Goal: Task Accomplishment & Management: Complete application form

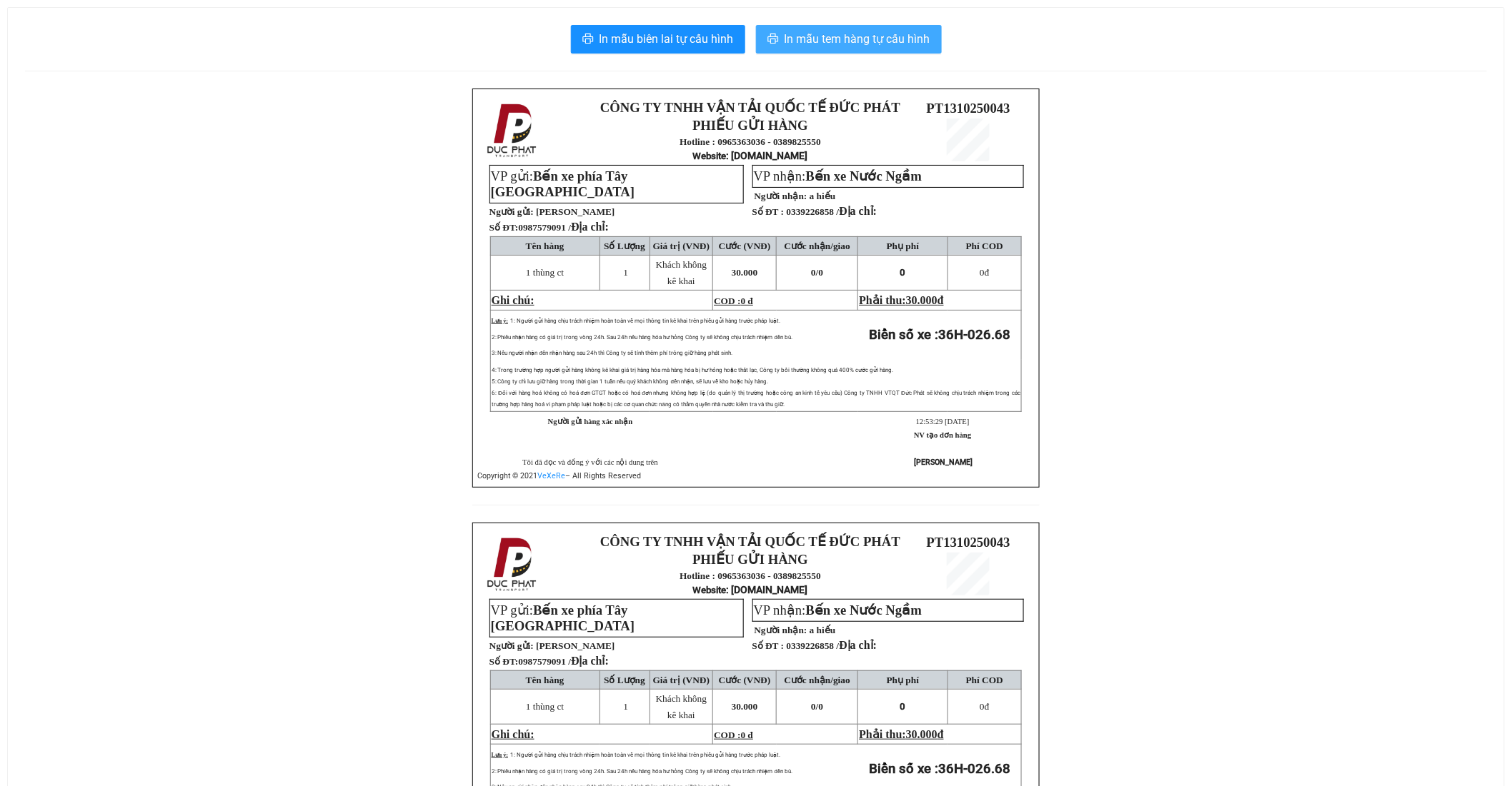
click at [917, 45] on span "In mẫu tem hàng tự cấu hình" at bounding box center [857, 38] width 146 height 18
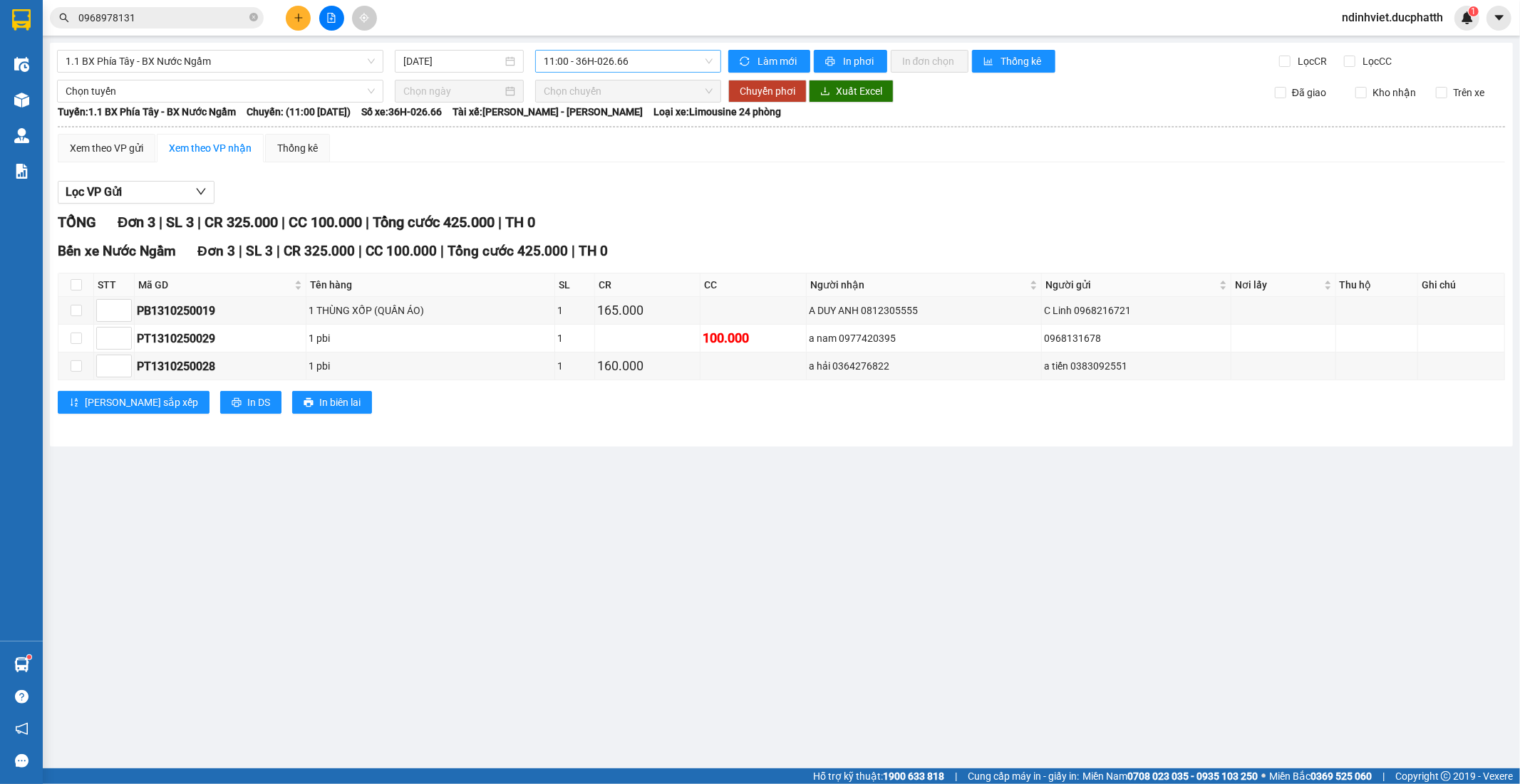
click at [635, 68] on span "11:00 - 36H-026.66" at bounding box center [628, 61] width 168 height 22
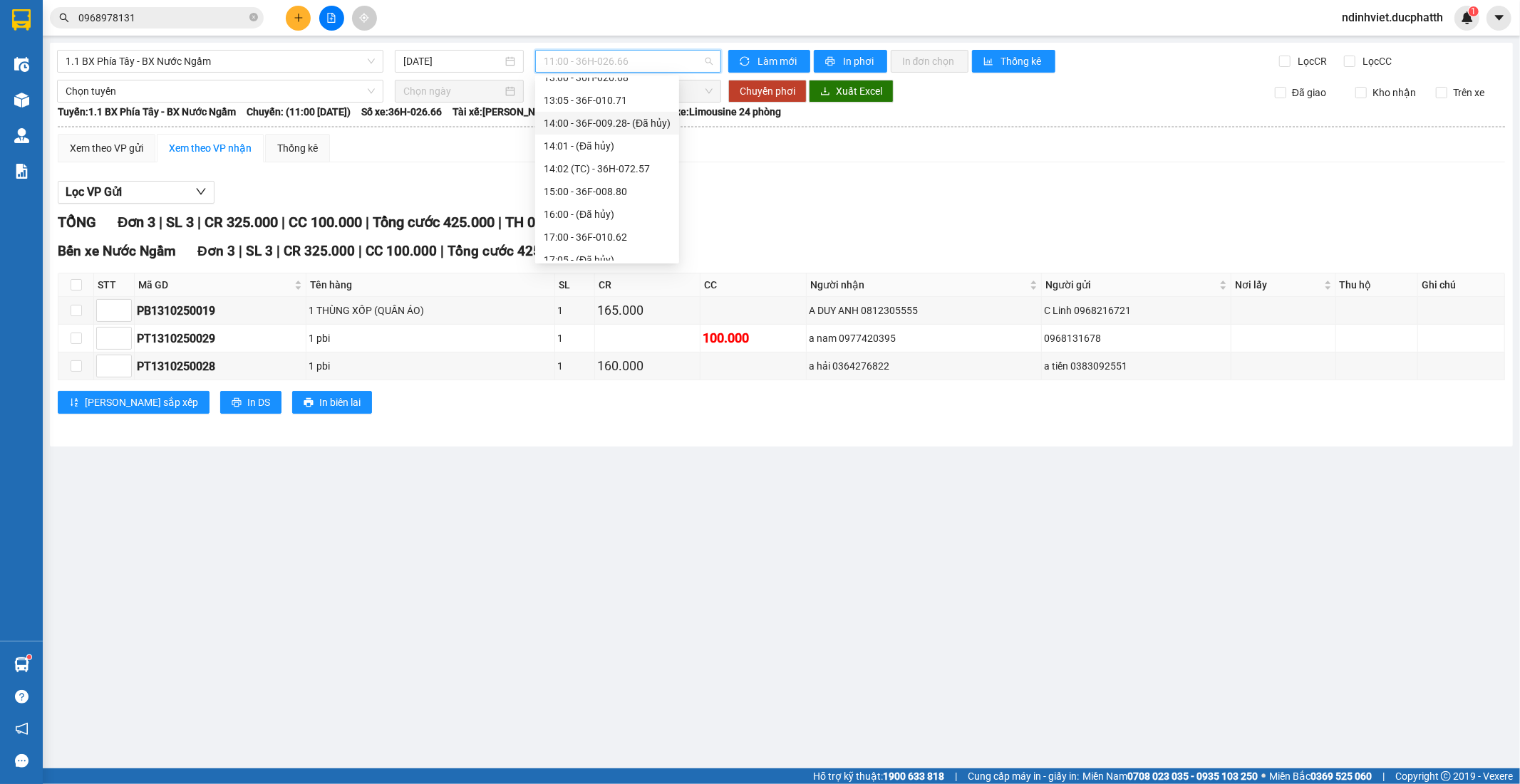
scroll to position [343, 0]
click at [630, 158] on div "13:00 - 36H-026.68" at bounding box center [607, 157] width 126 height 16
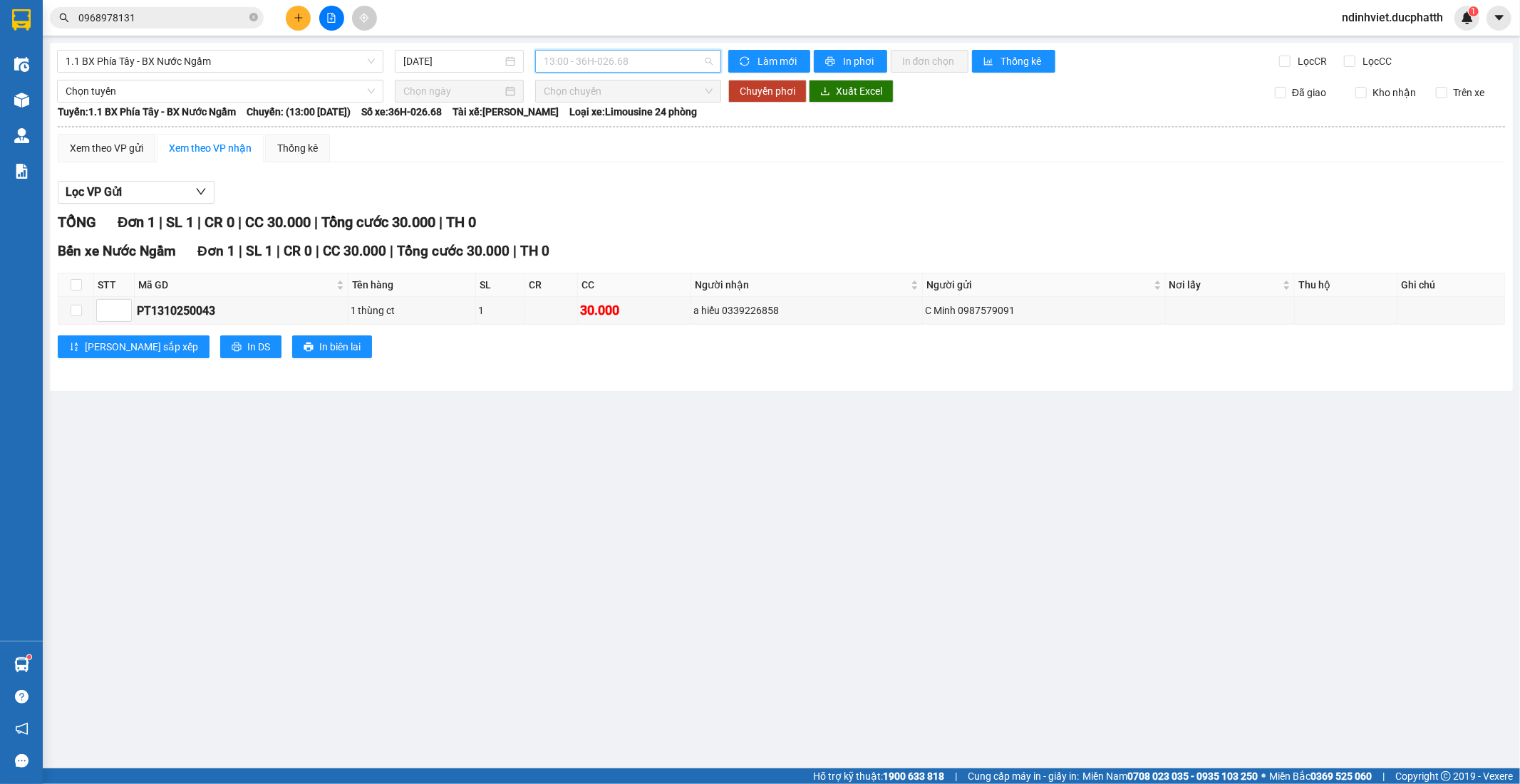
click at [716, 68] on div "13:00 - 36H-026.68" at bounding box center [627, 61] width 185 height 22
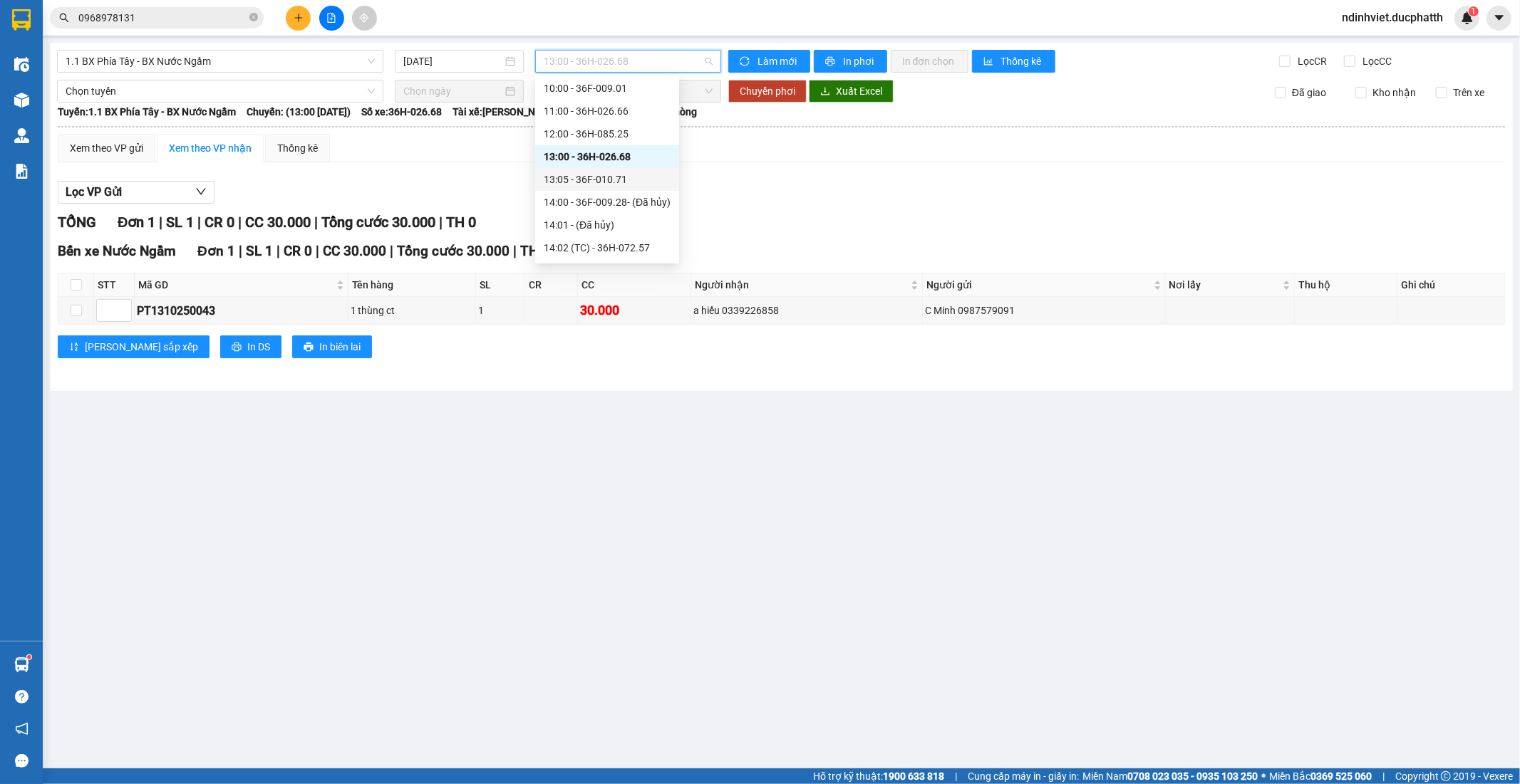
click at [627, 178] on div "13:05 - 36F-010.71" at bounding box center [607, 180] width 126 height 16
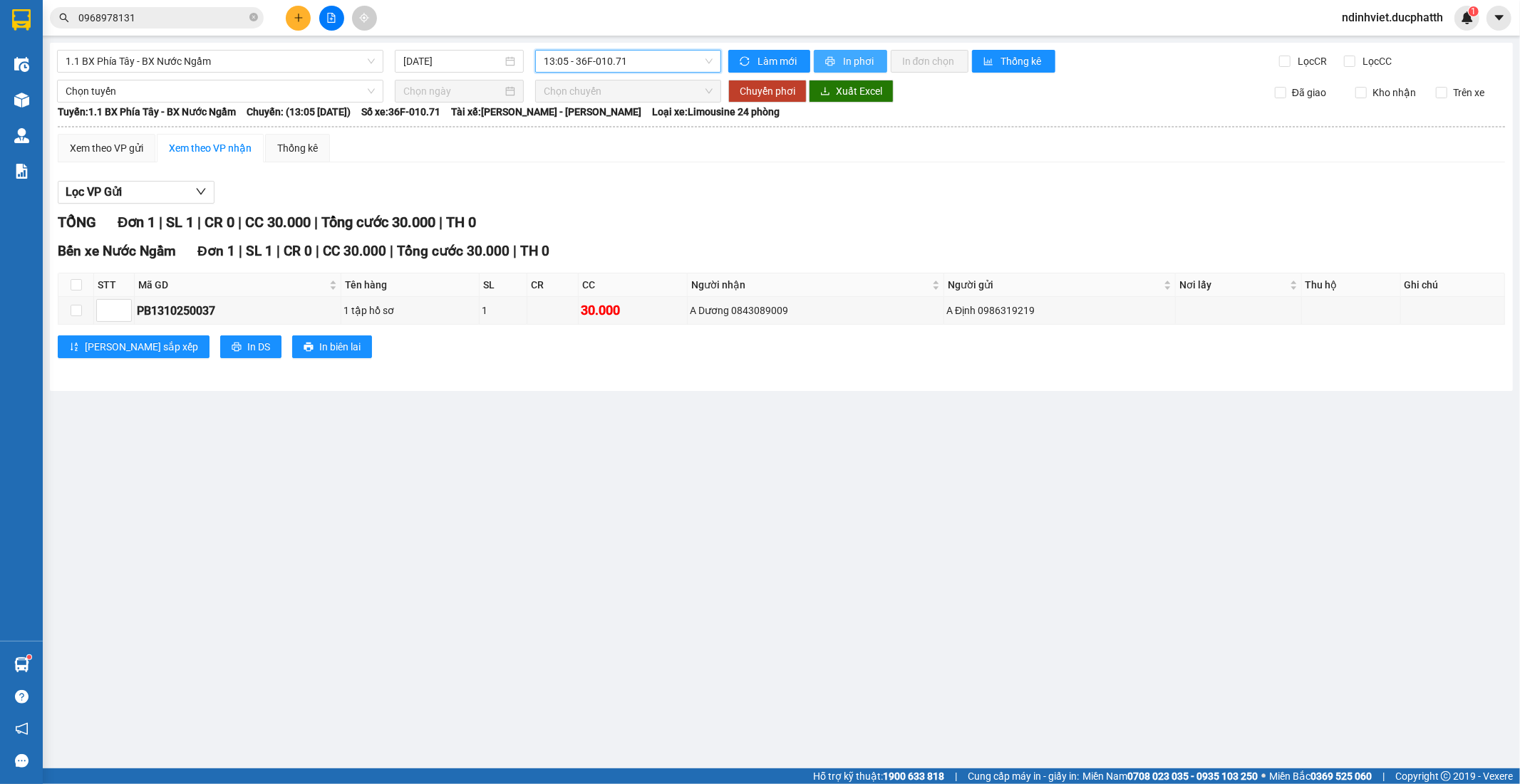
click at [864, 58] on span "In phơi" at bounding box center [859, 62] width 33 height 16
click at [647, 58] on span "13:05 - 36F-010.71" at bounding box center [628, 61] width 168 height 22
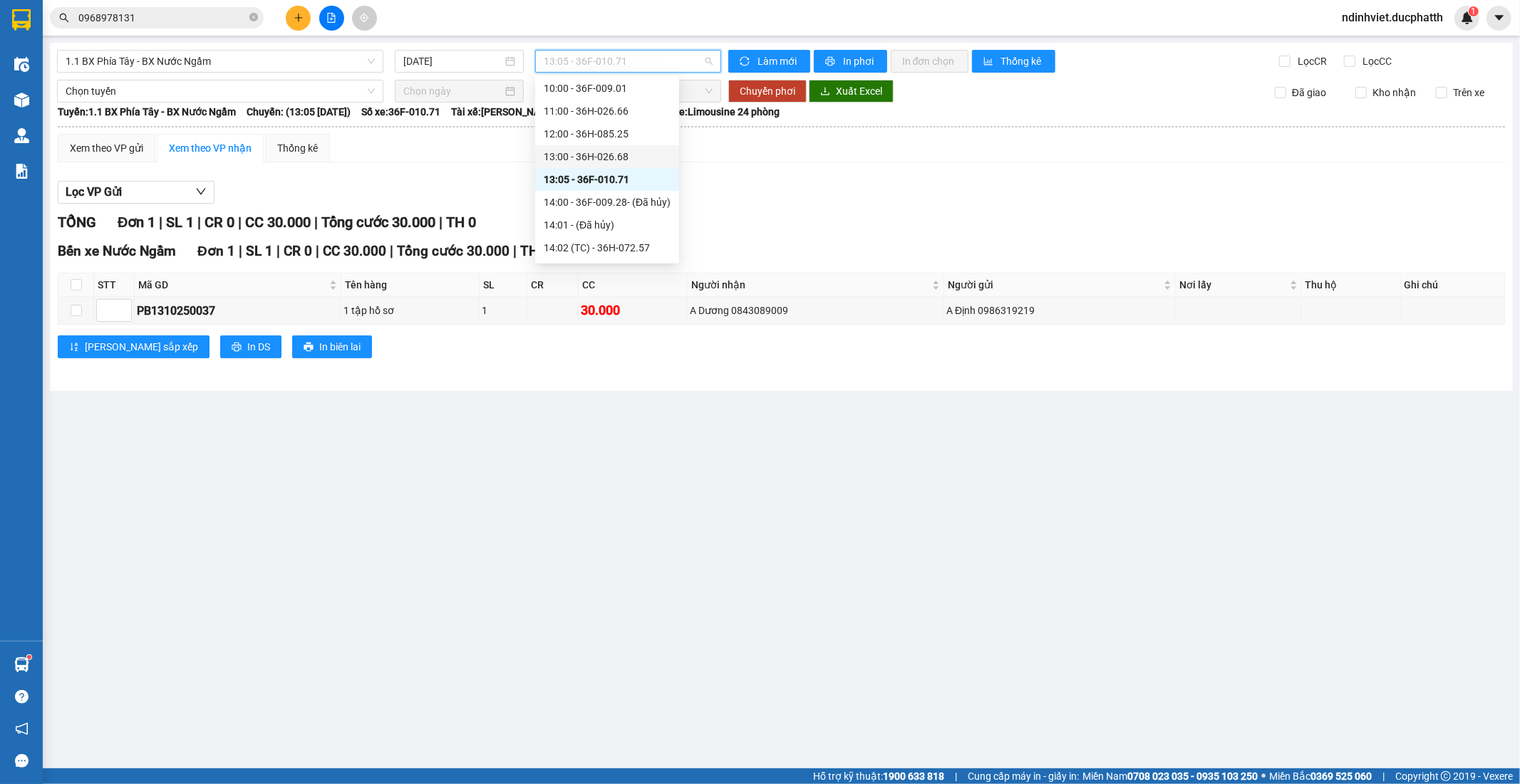
click at [589, 158] on div "13:00 - 36H-026.68" at bounding box center [607, 157] width 126 height 16
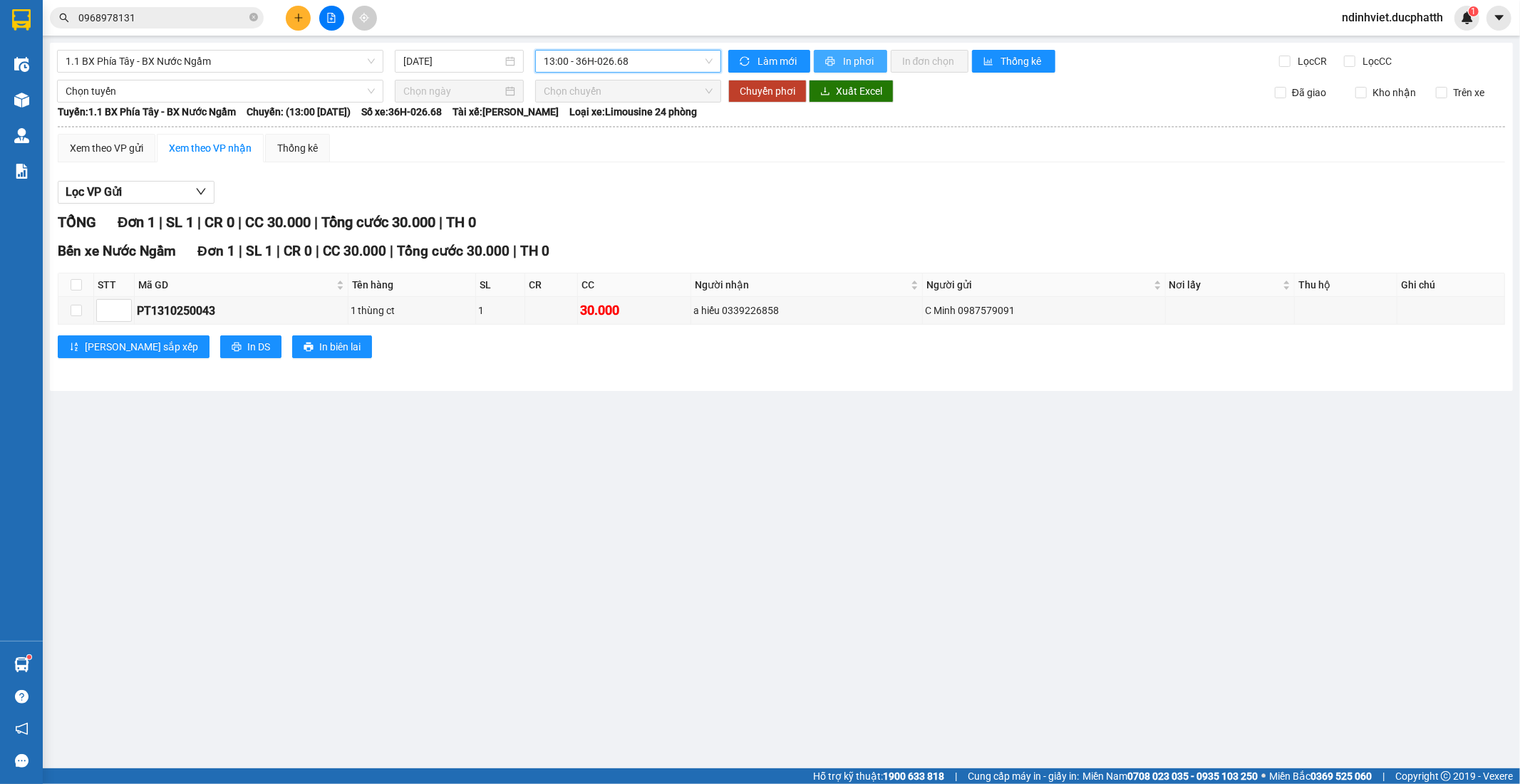
click at [878, 65] on button "In phơi" at bounding box center [851, 61] width 74 height 22
click at [307, 18] on button at bounding box center [298, 18] width 25 height 25
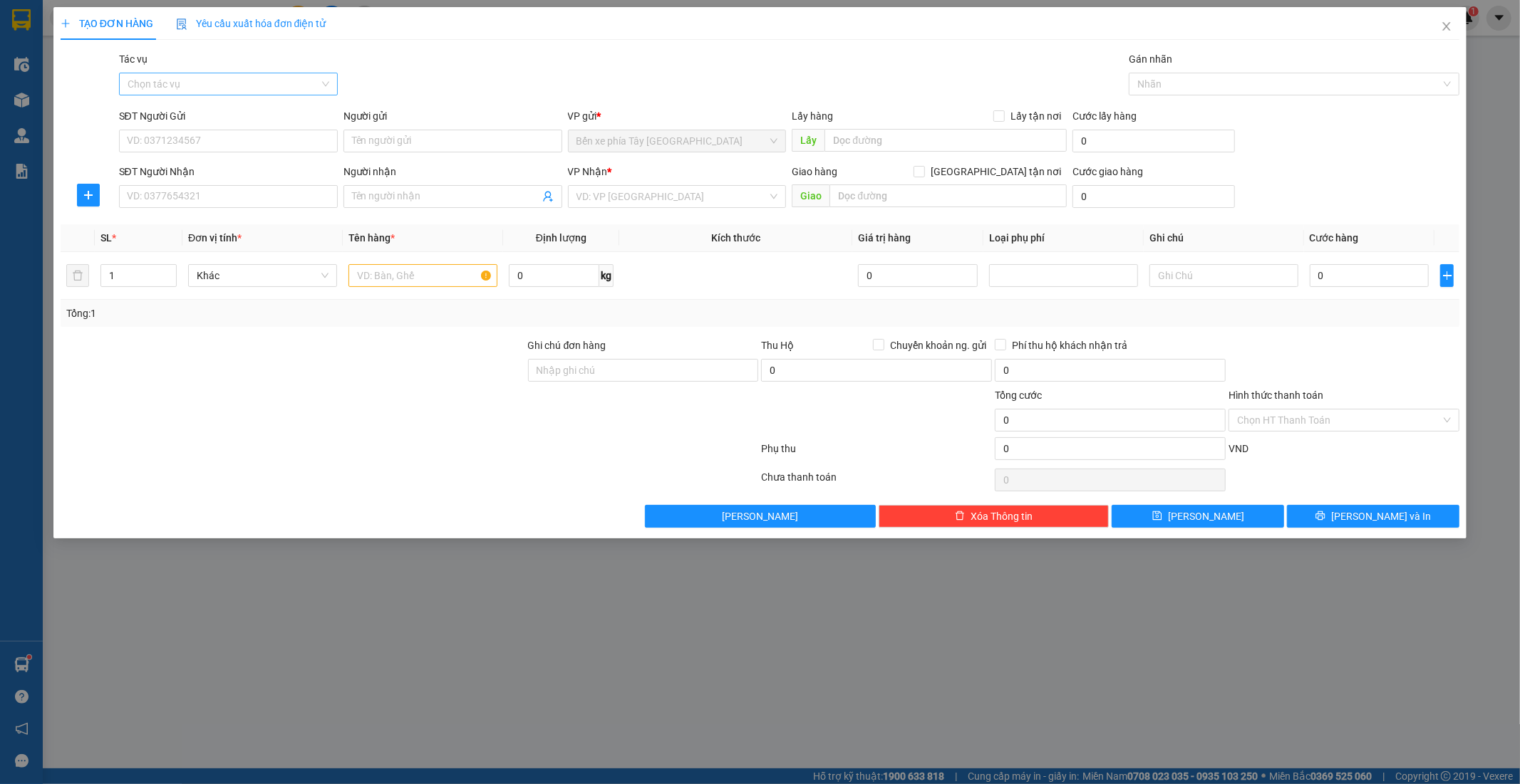
click at [260, 89] on input "Tác vụ" at bounding box center [223, 84] width 191 height 22
click at [246, 117] on div "Nhập hàng lên xe" at bounding box center [228, 113] width 202 height 16
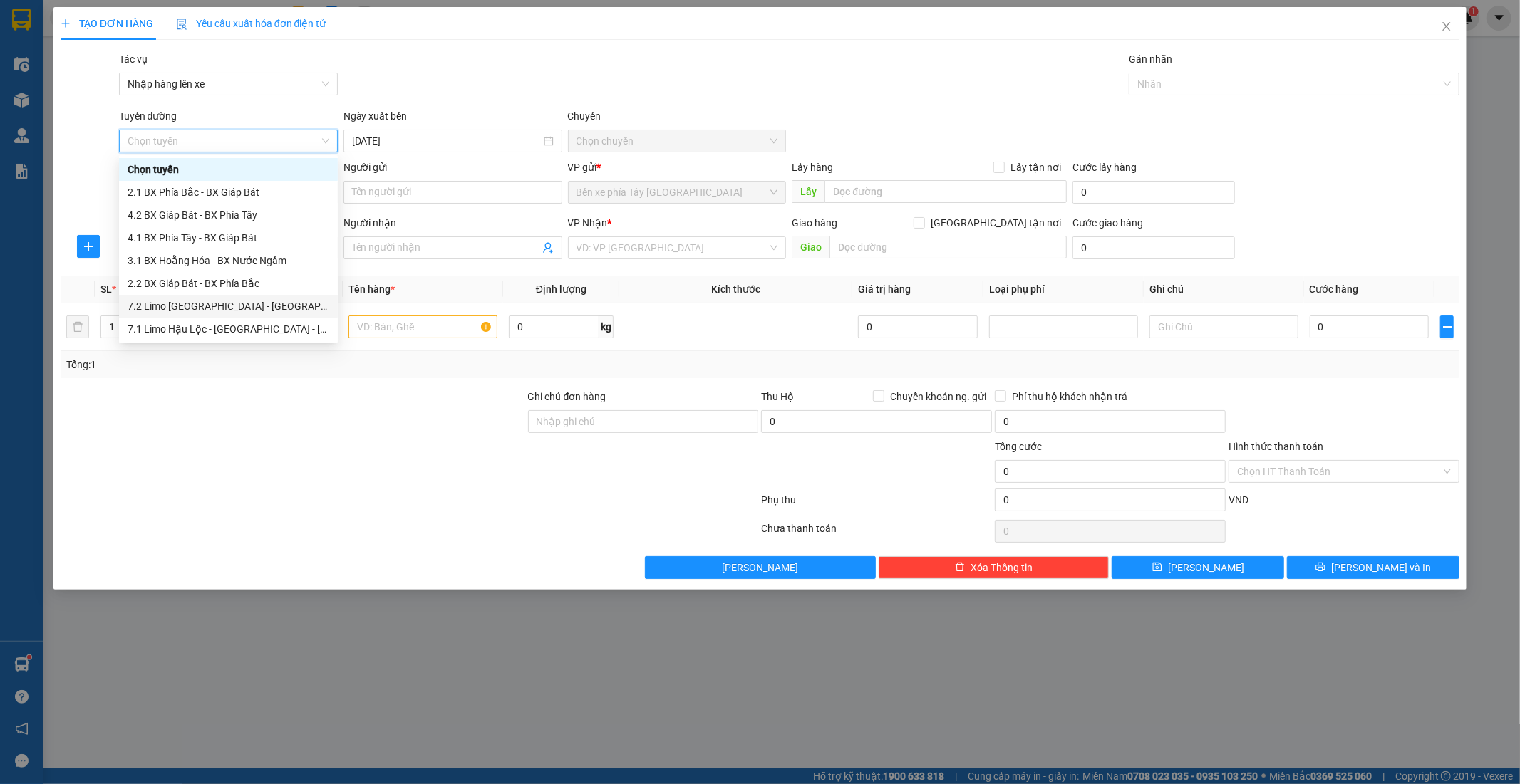
drag, startPoint x: 237, startPoint y: 238, endPoint x: 235, endPoint y: 295, distance: 57.0
click at [235, 295] on div "Chọn tuyến 2.1 BX Phía Bắc - BX Giáp Bát 4.2 BX Giáp Bát - BX Phía Tây 4.1 BX P…" at bounding box center [228, 272] width 219 height 228
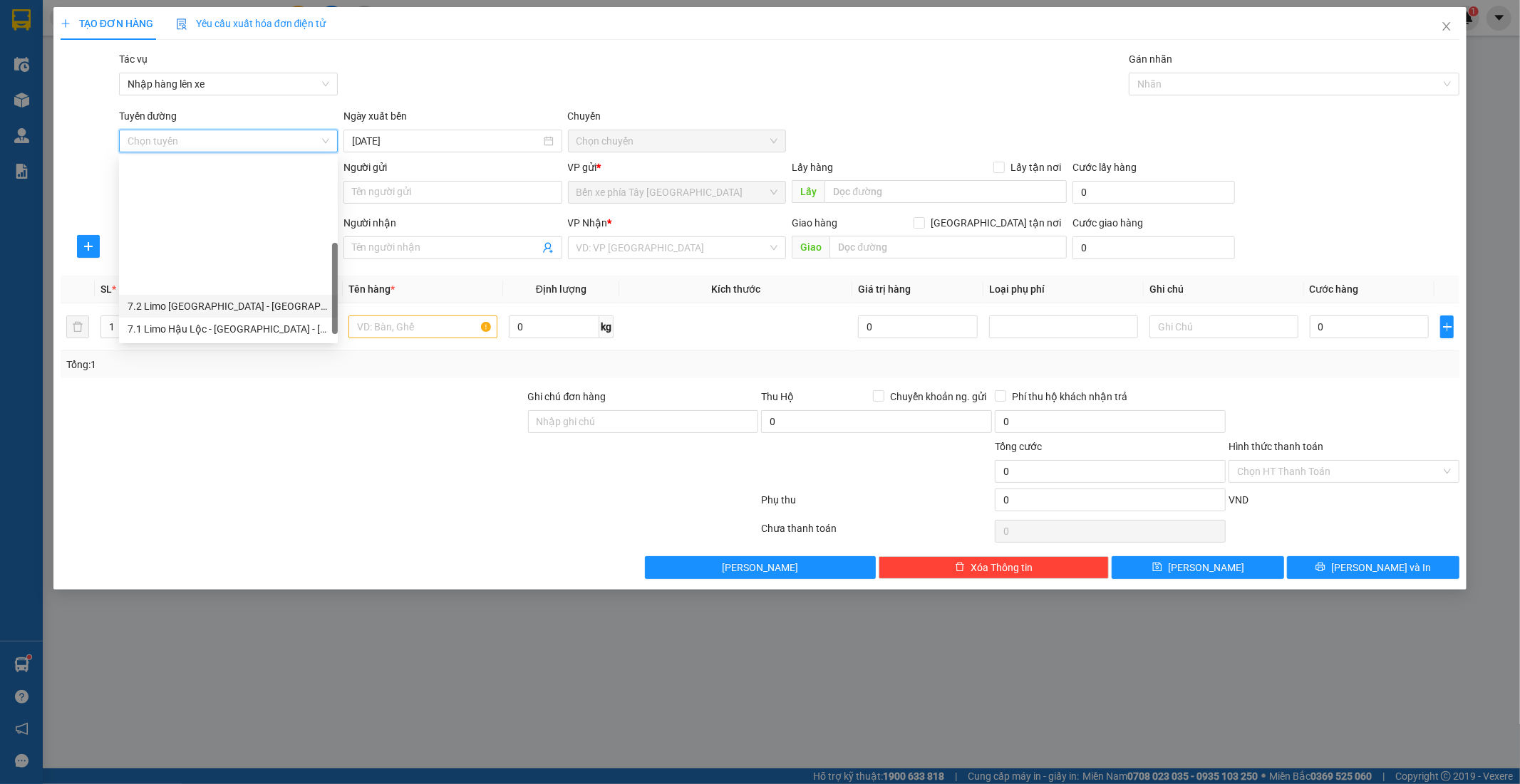
scroll to position [147, 0]
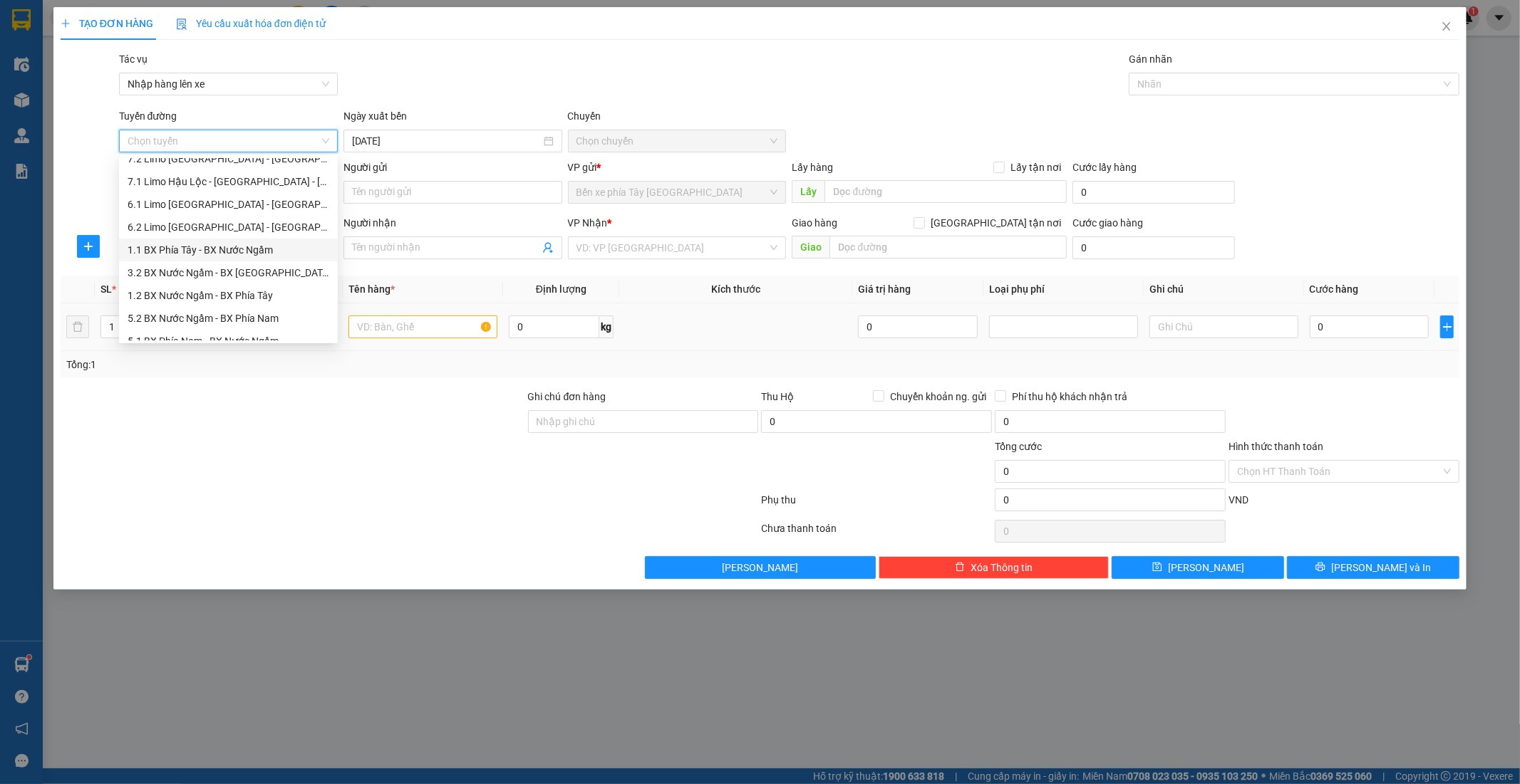
drag, startPoint x: 243, startPoint y: 272, endPoint x: 349, endPoint y: 336, distance: 123.8
click at [342, 331] on body "Kết quả tìm kiếm ( 4 ) Bộ lọc Mã ĐH Trạng thái Món hàng Thu hộ Tổng cước Chưa c…" at bounding box center [760, 392] width 1520 height 784
click at [349, 336] on input "text" at bounding box center [423, 326] width 149 height 22
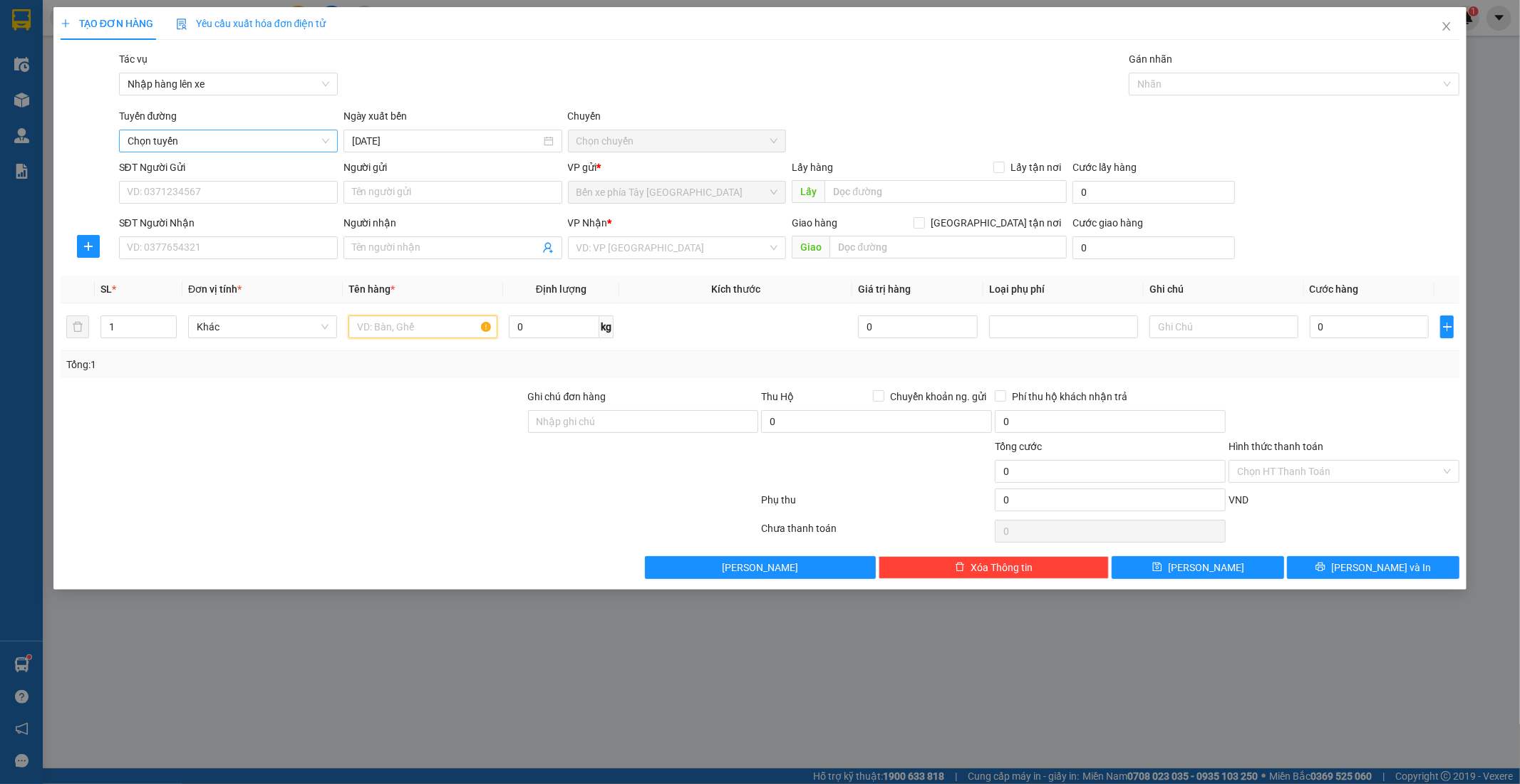
click at [186, 135] on span "Chọn tuyến" at bounding box center [228, 141] width 202 height 22
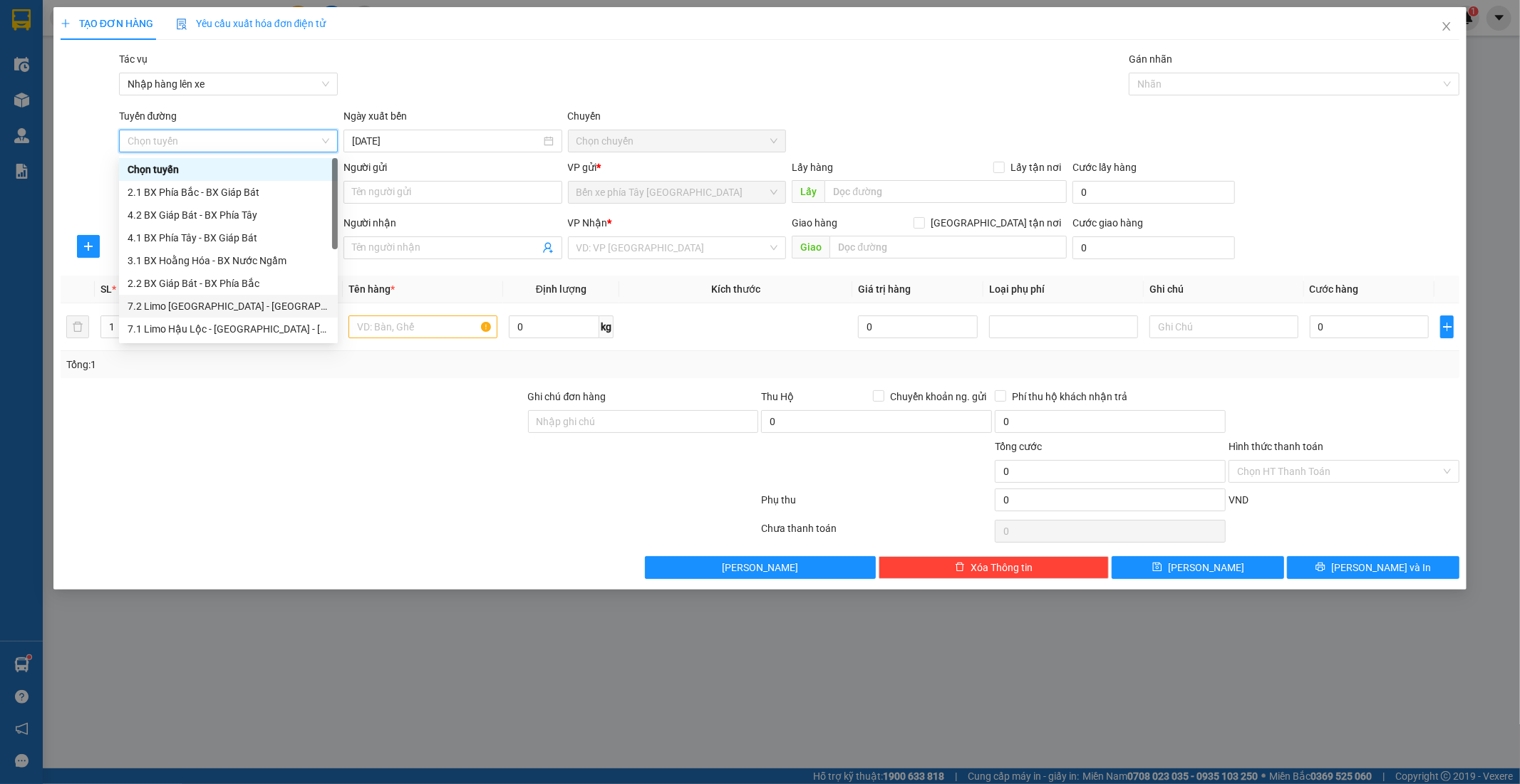
scroll to position [159, 0]
click at [246, 233] on div "1.1 BX Phía Tây - BX Nước Ngầm" at bounding box center [228, 238] width 202 height 16
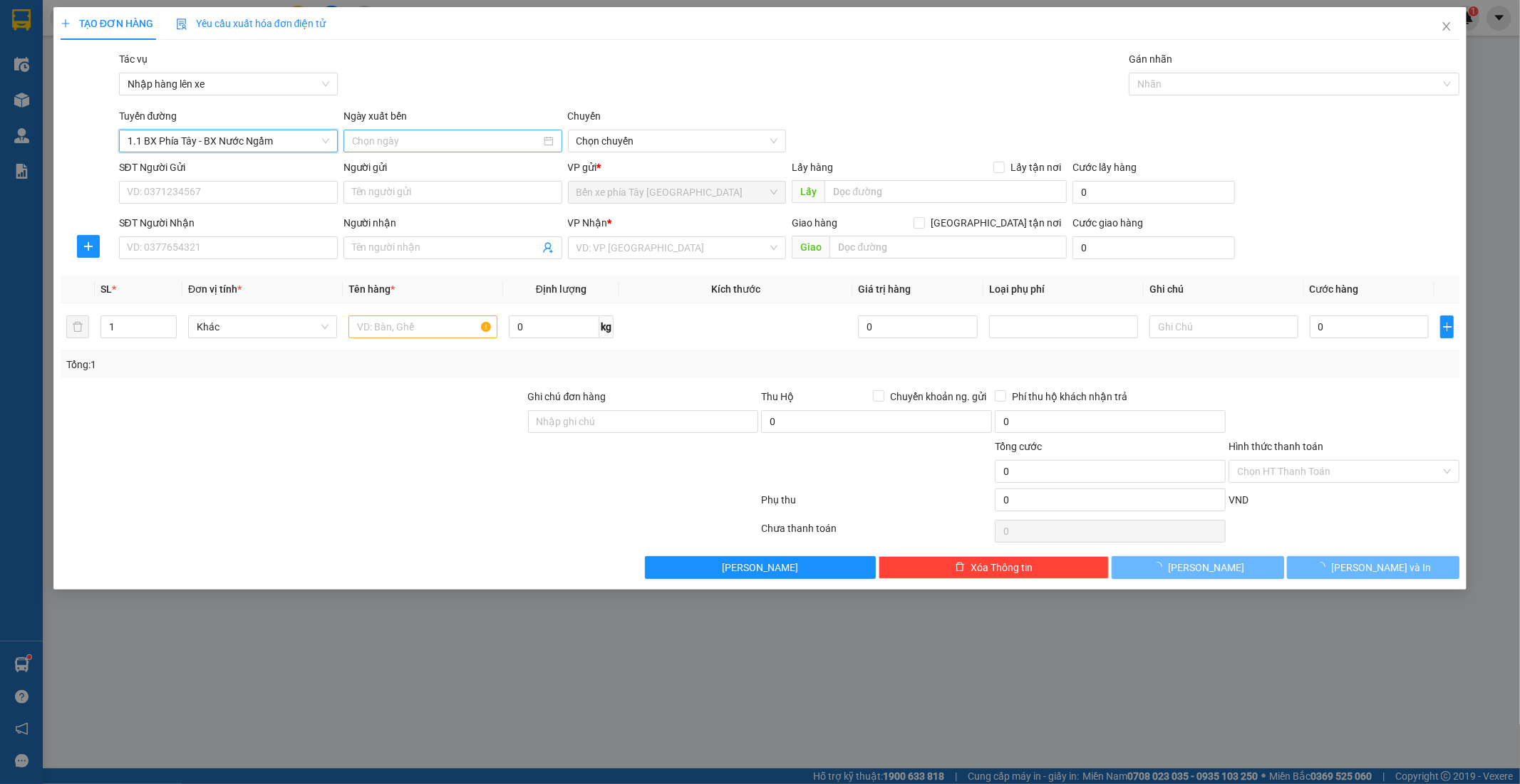
type input "[DATE]"
click at [465, 125] on div "Ngày xuất bến" at bounding box center [452, 118] width 219 height 22
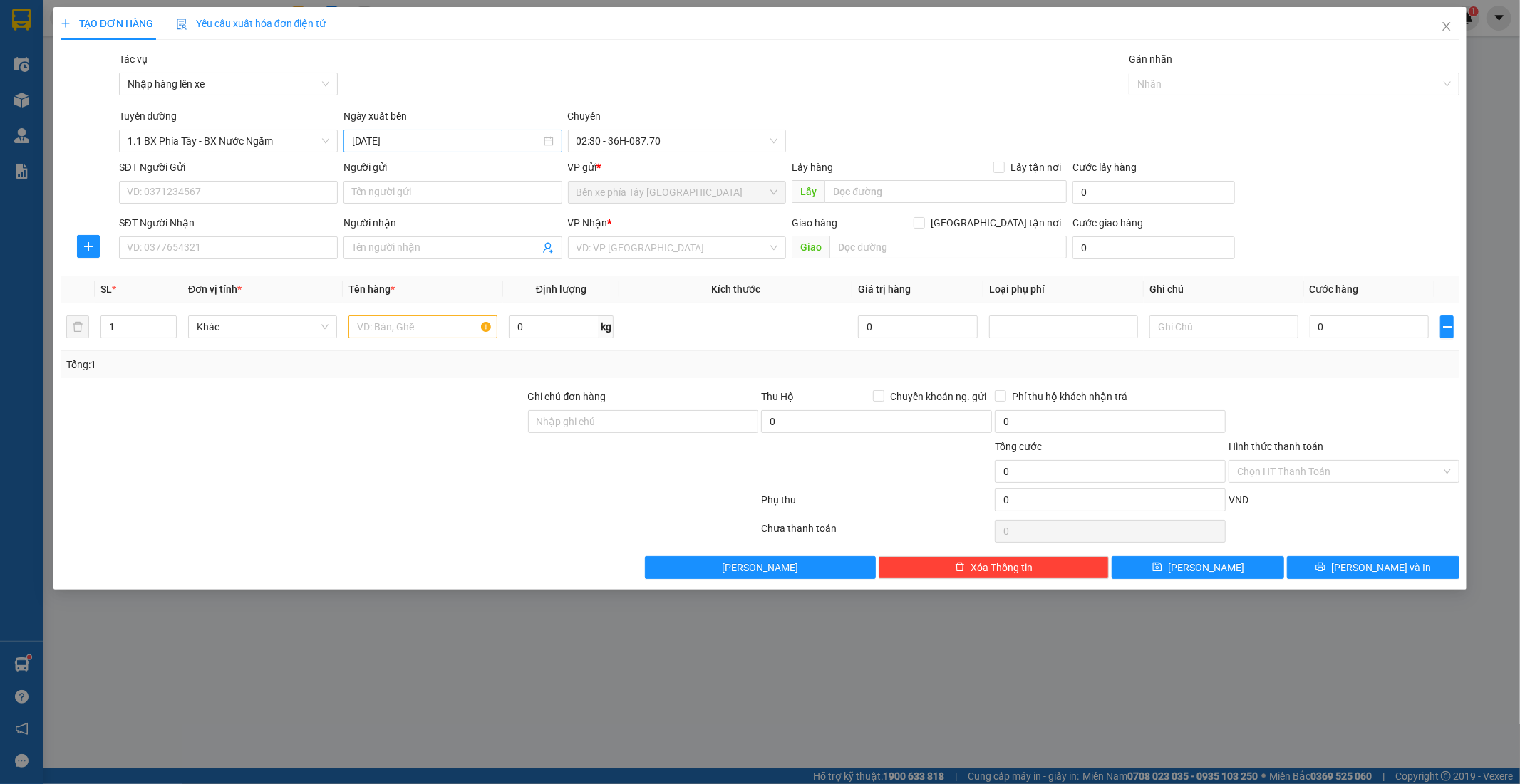
click at [457, 133] on input "[DATE]" at bounding box center [447, 141] width 189 height 16
click at [696, 142] on span "02:30 - 36H-087.70" at bounding box center [677, 141] width 202 height 22
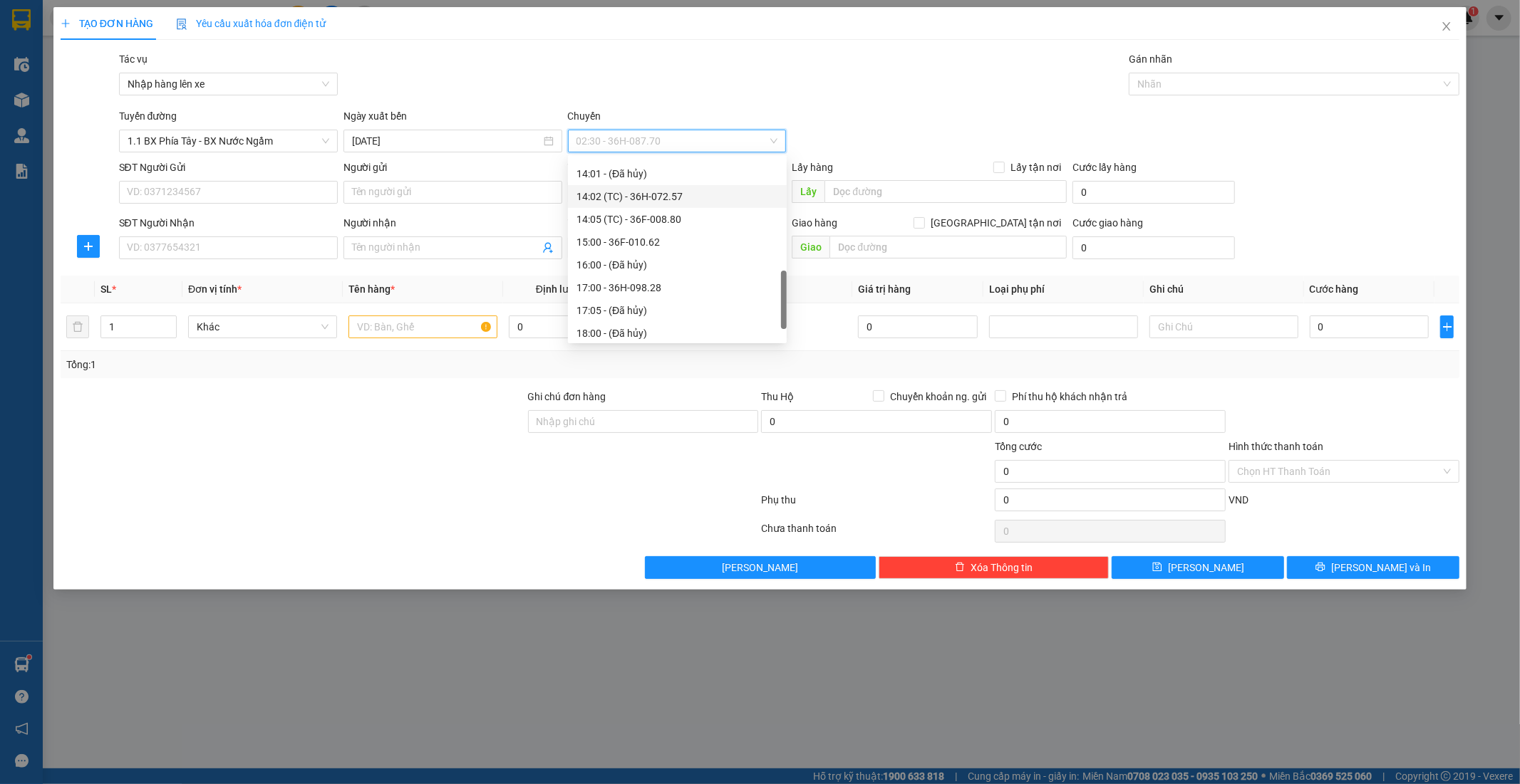
click at [628, 200] on div "14:02 (TC) - 36H-072.57" at bounding box center [677, 197] width 202 height 16
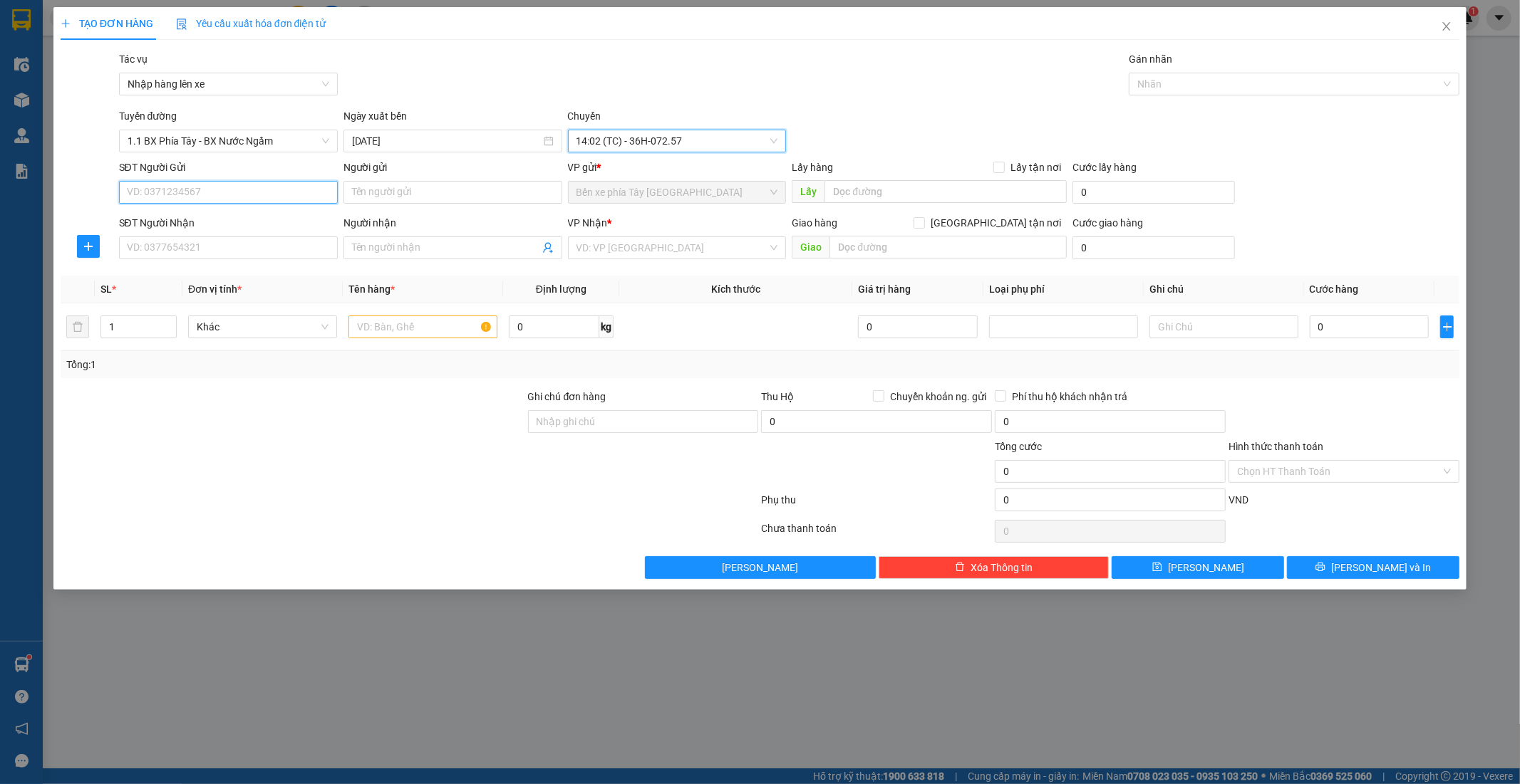
click at [195, 198] on input "SĐT Người Gửi" at bounding box center [228, 192] width 219 height 22
type input "0974112666"
click at [443, 202] on input "Người gửi" at bounding box center [452, 192] width 219 height 22
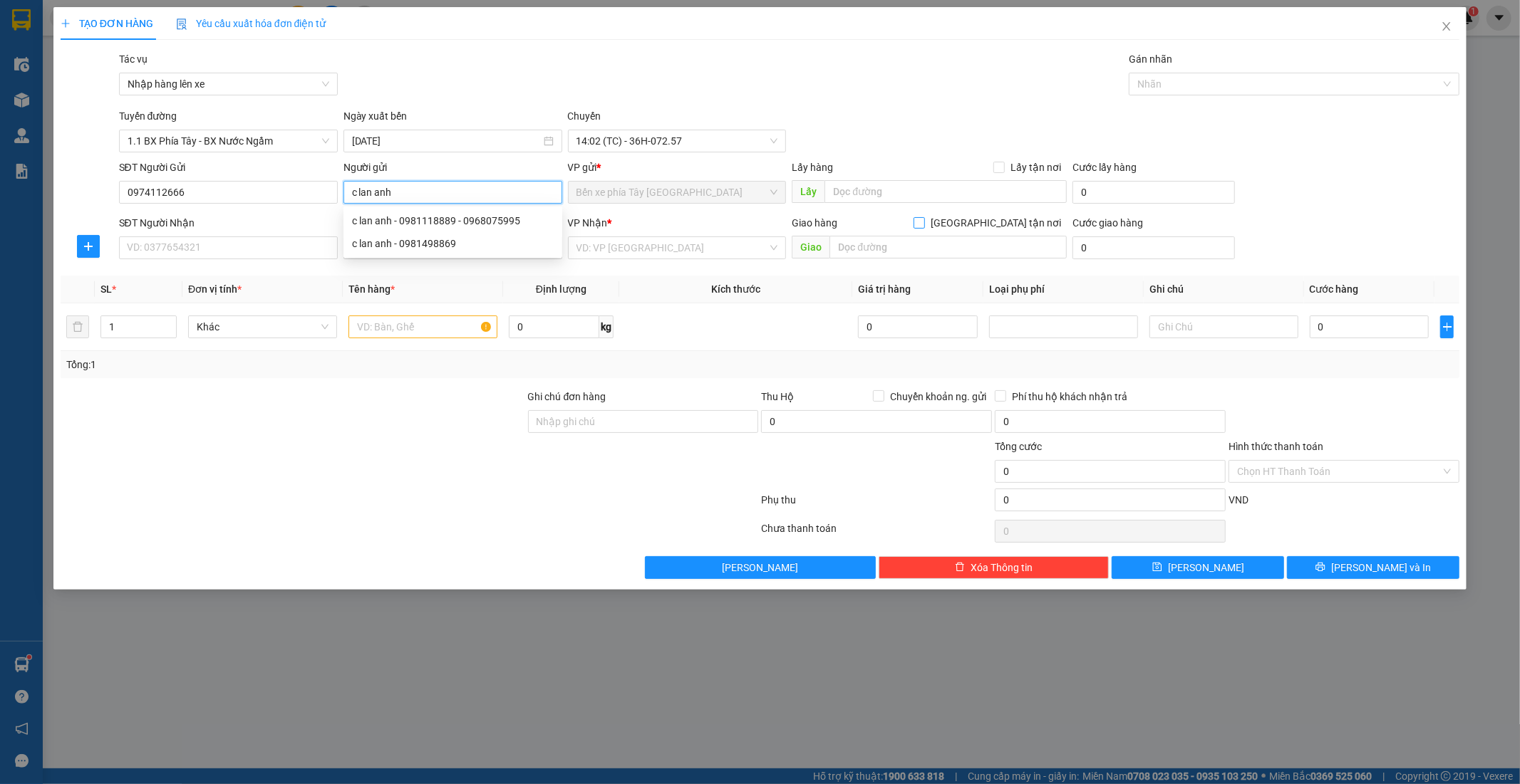
type input "c lan anh"
drag, startPoint x: 996, startPoint y: 224, endPoint x: 924, endPoint y: 237, distance: 73.2
click at [924, 223] on input "Giao tận nơi" at bounding box center [918, 222] width 10 height 10
checkbox input "true"
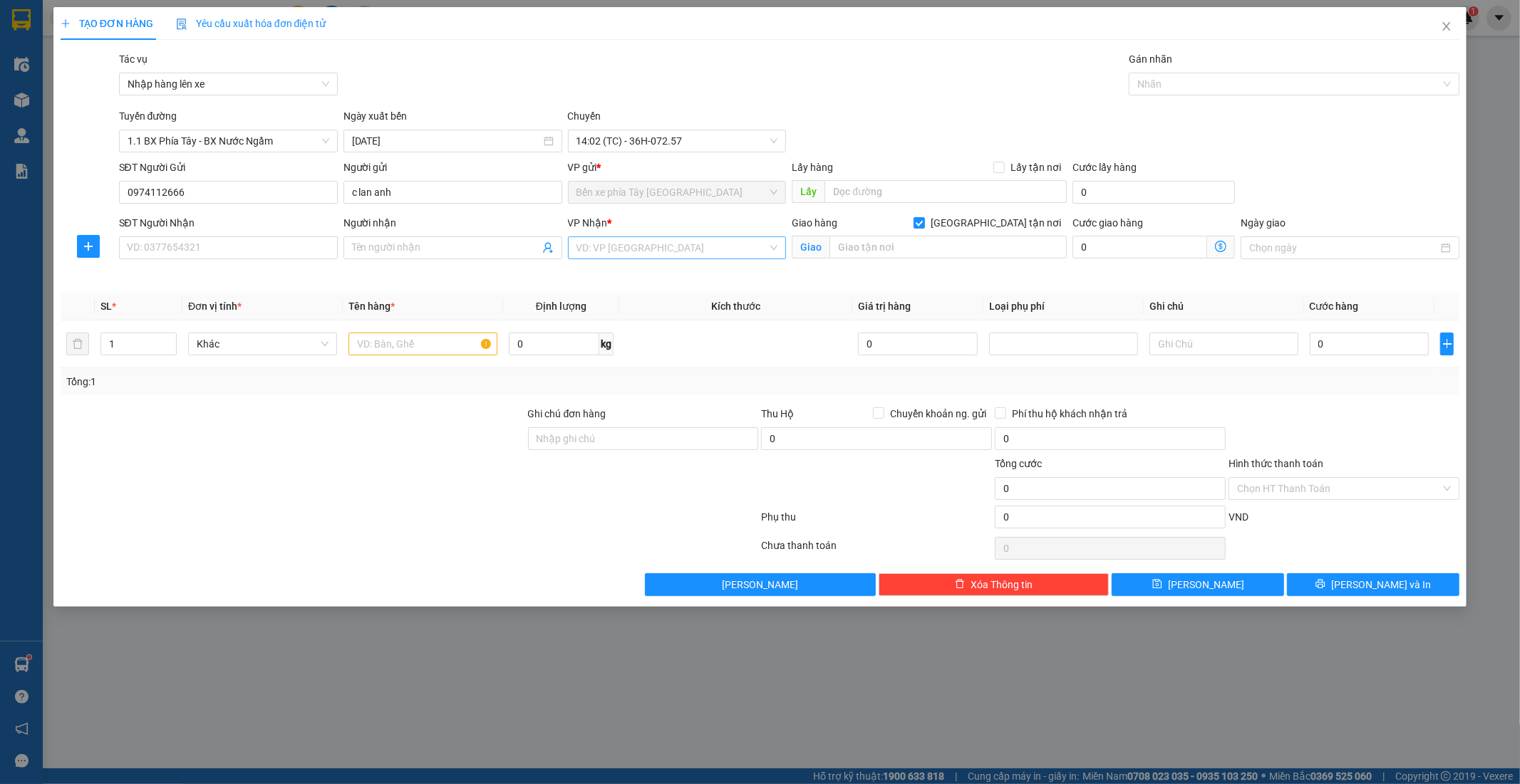
click at [651, 256] on input "search" at bounding box center [672, 247] width 191 height 22
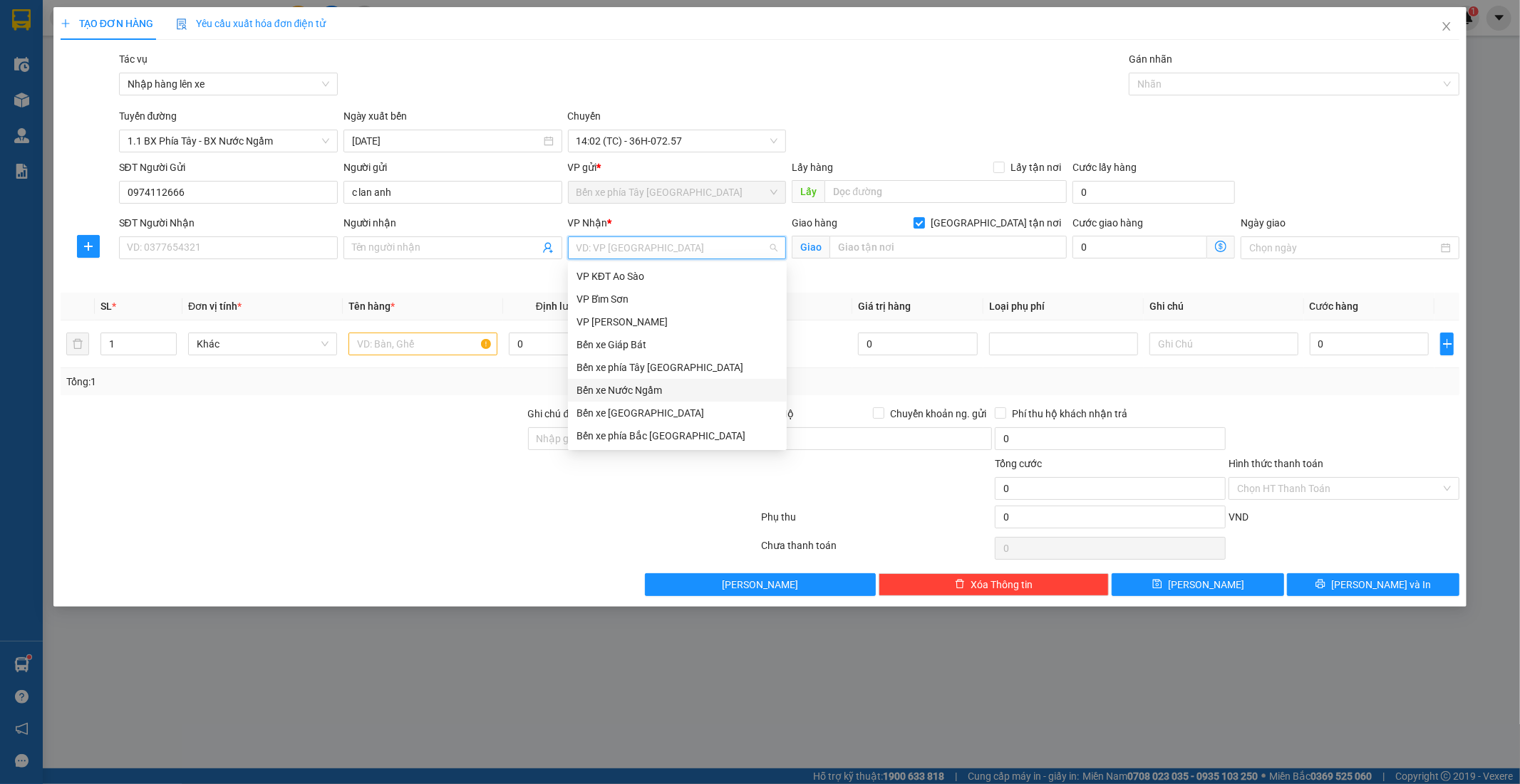
click at [624, 397] on div "Bến xe Nước Ngầm" at bounding box center [677, 390] width 202 height 16
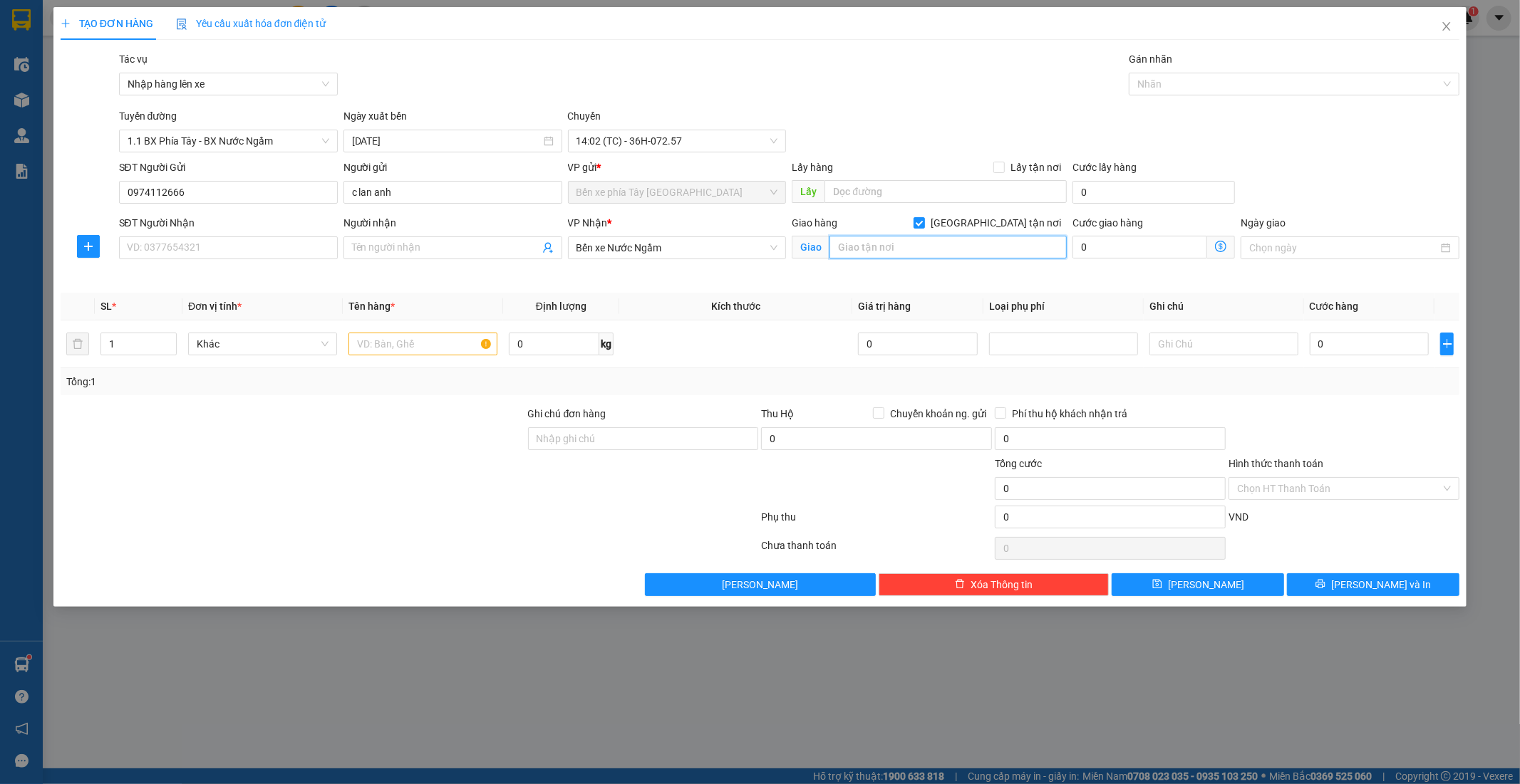
click at [924, 239] on input "text" at bounding box center [948, 247] width 237 height 22
click at [223, 250] on input "SĐT Người Nhận" at bounding box center [228, 248] width 219 height 22
click at [476, 286] on div "Transit Pickup Surcharge Ids Transit Deliver Surcharge Ids Transit Deliver Surc…" at bounding box center [760, 323] width 1399 height 545
click at [899, 251] on input "text" at bounding box center [948, 247] width 237 height 22
click at [177, 242] on input "SĐT Người Nhận" at bounding box center [228, 248] width 219 height 22
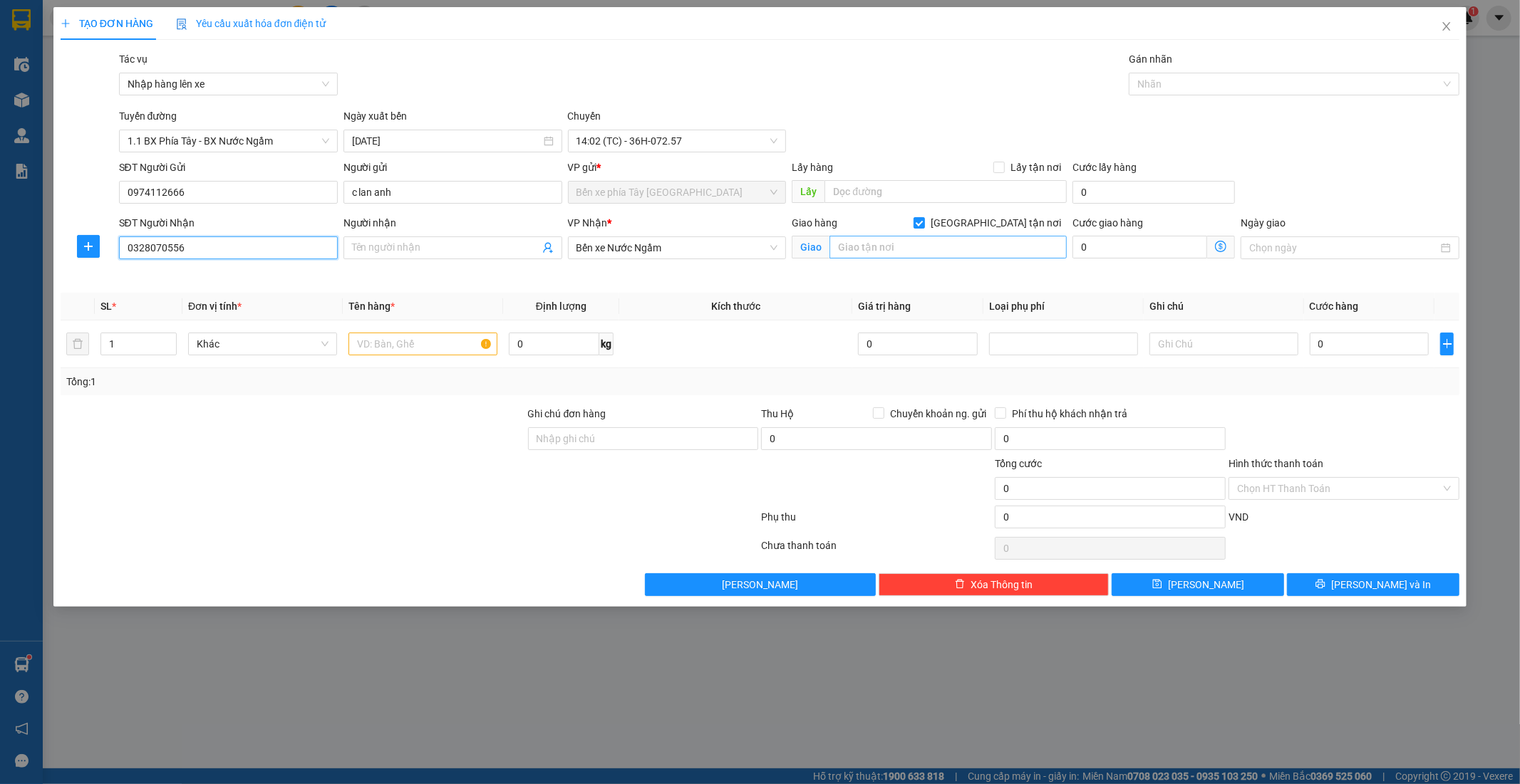
type input "0328070556"
click at [953, 256] on input "text" at bounding box center [948, 247] width 237 height 22
type input "nhà số 3 ngõ 185 dương văn bé"
click at [1222, 250] on icon "dollar-circle" at bounding box center [1221, 246] width 11 height 11
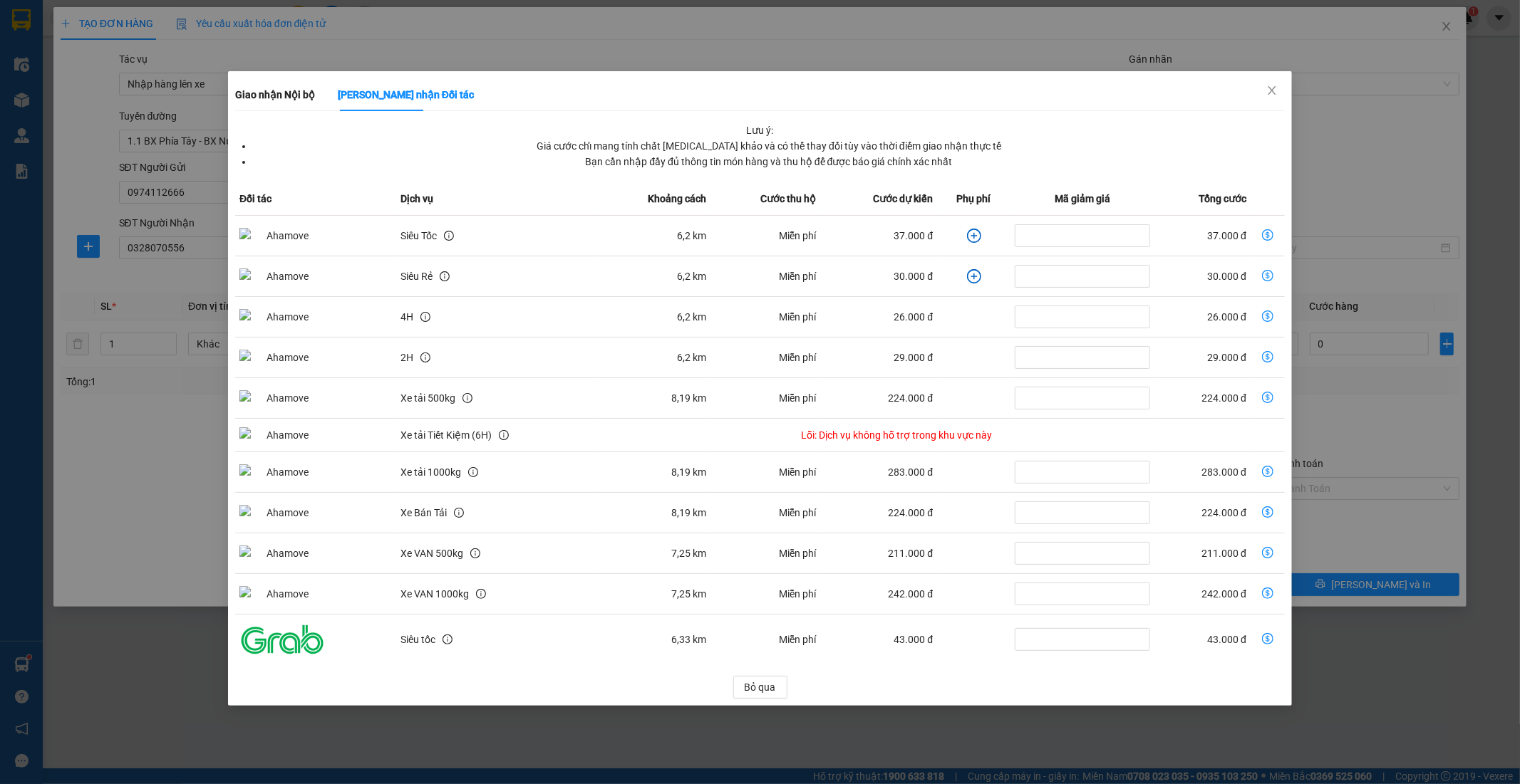
click at [975, 239] on icon "plus-circle" at bounding box center [974, 236] width 14 height 14
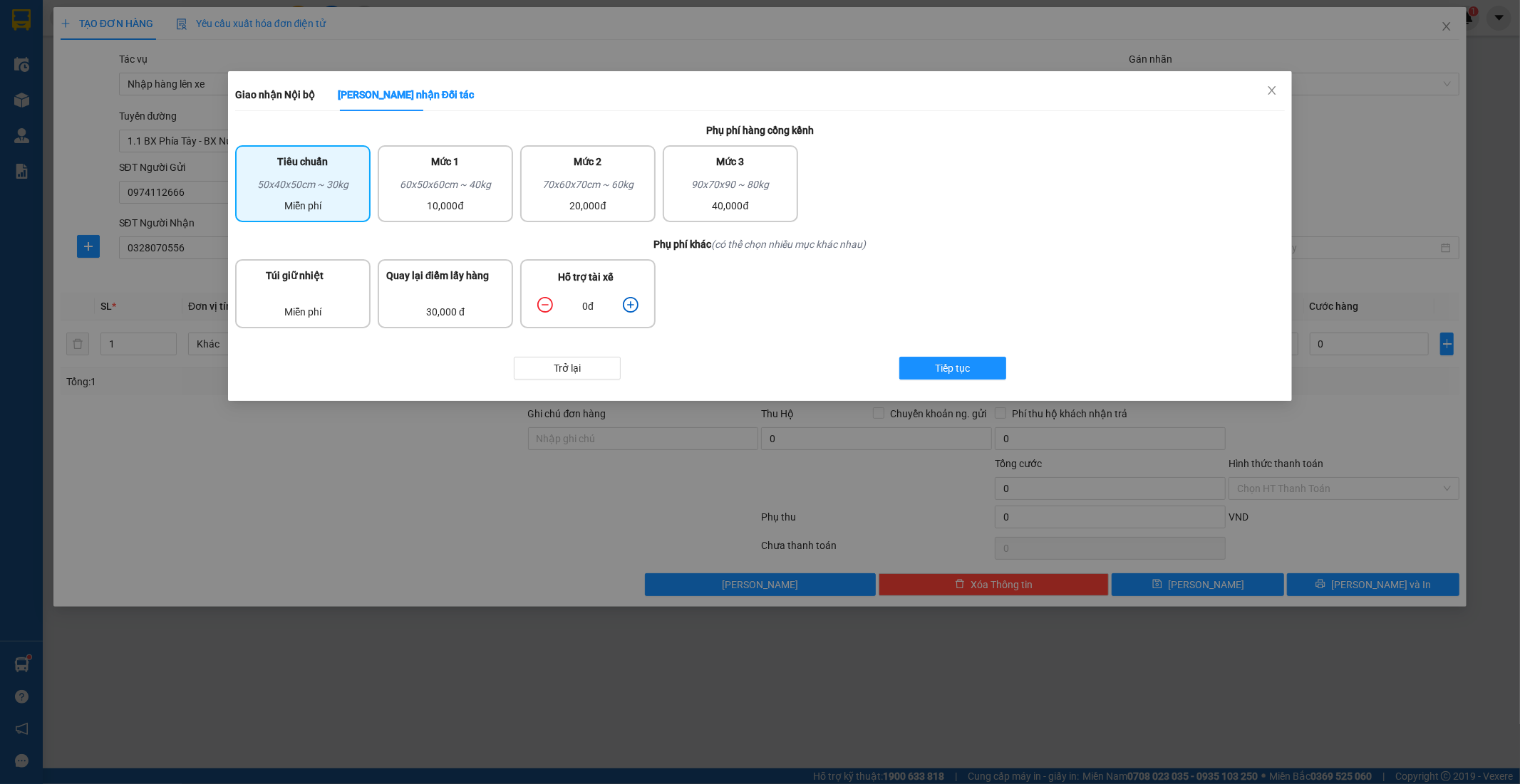
click at [624, 301] on icon "plus-circle" at bounding box center [631, 305] width 16 height 16
click at [962, 367] on span "Tiếp tục" at bounding box center [953, 368] width 35 height 16
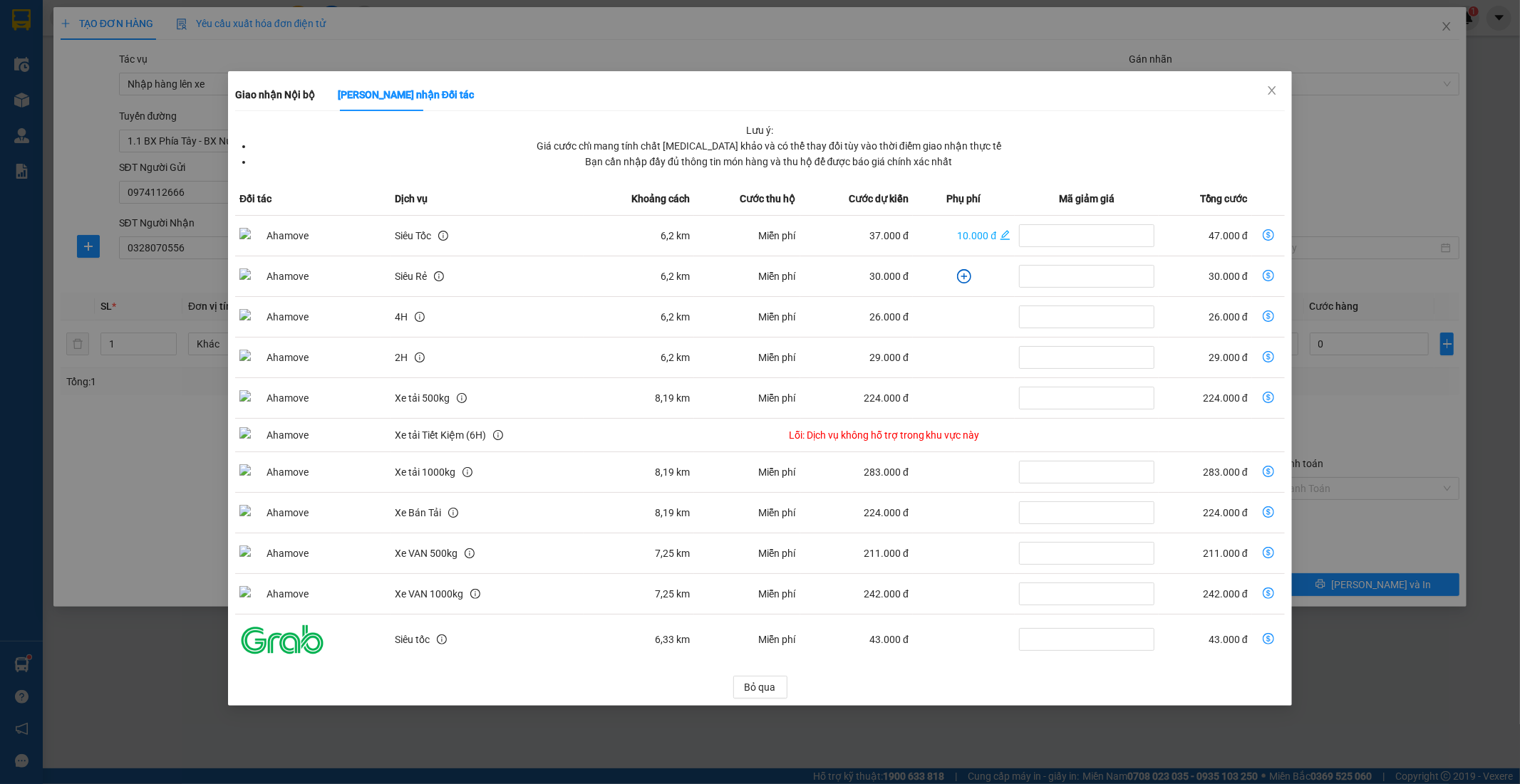
click at [1267, 230] on td "dollar-circle" at bounding box center [1268, 236] width 33 height 41
click at [1273, 236] on icon "dollar-circle" at bounding box center [1268, 235] width 11 height 11
type input "47.000"
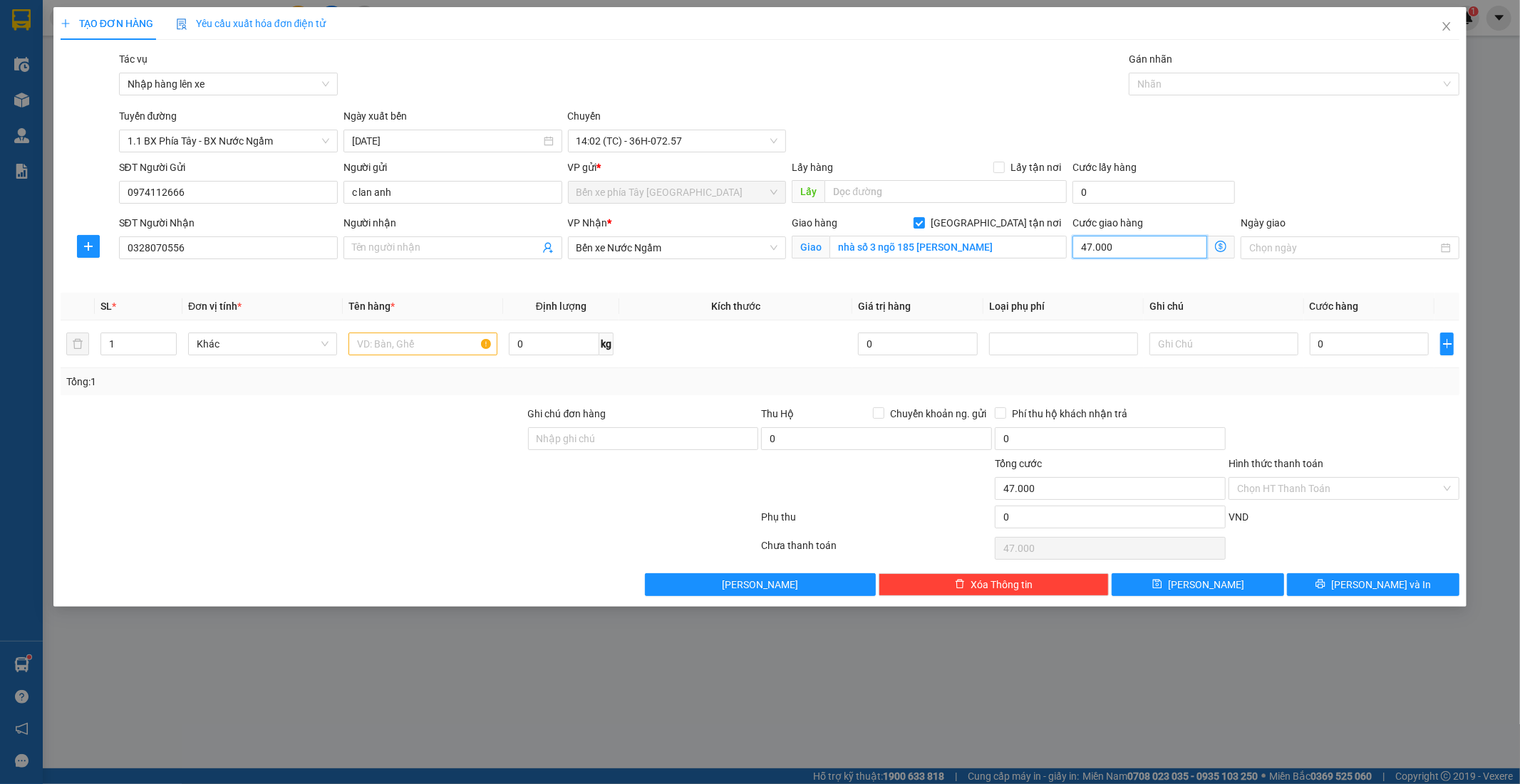
click at [1143, 250] on input "47.000" at bounding box center [1140, 247] width 134 height 22
type input "0"
type input "5"
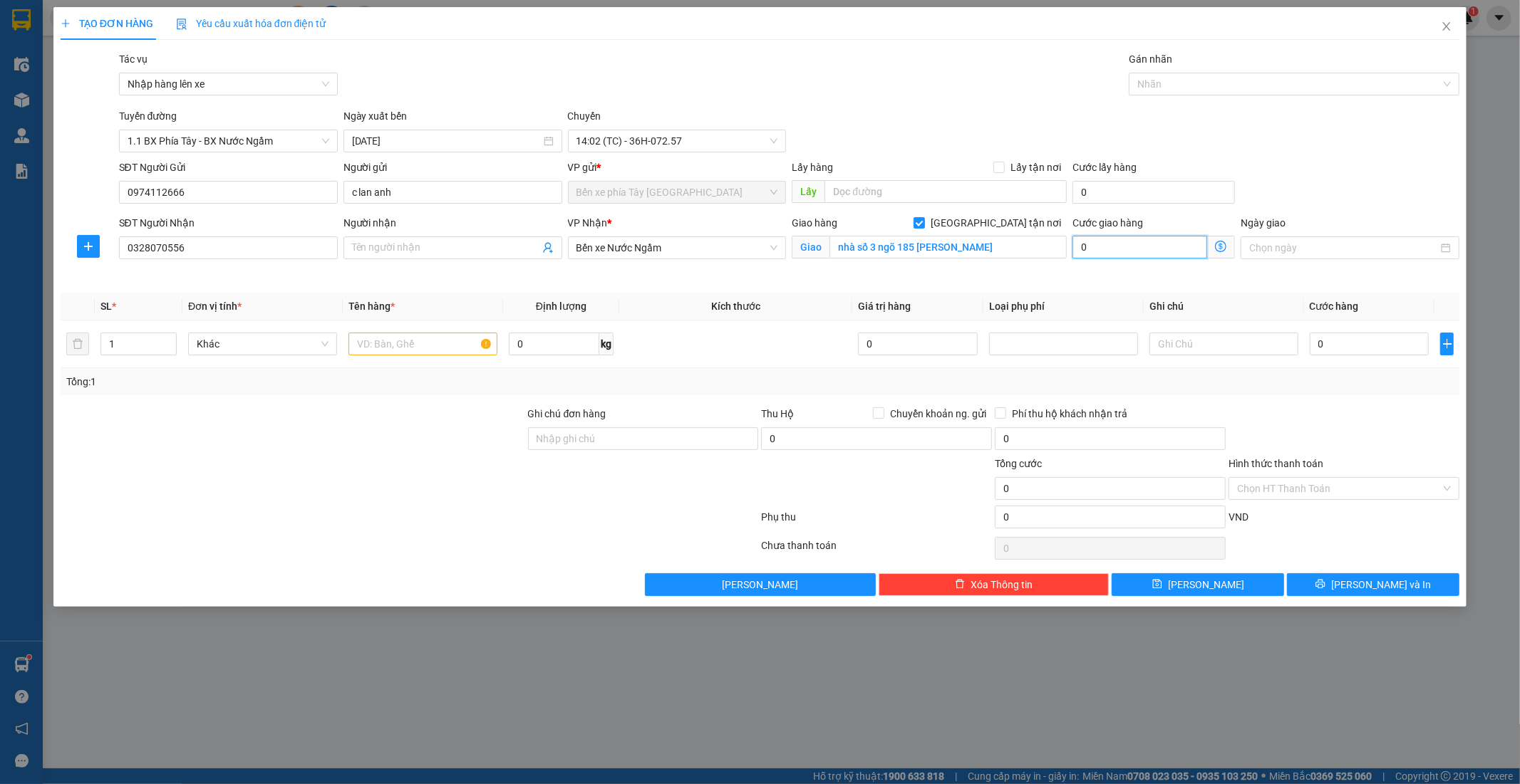
type input "5"
type input "50"
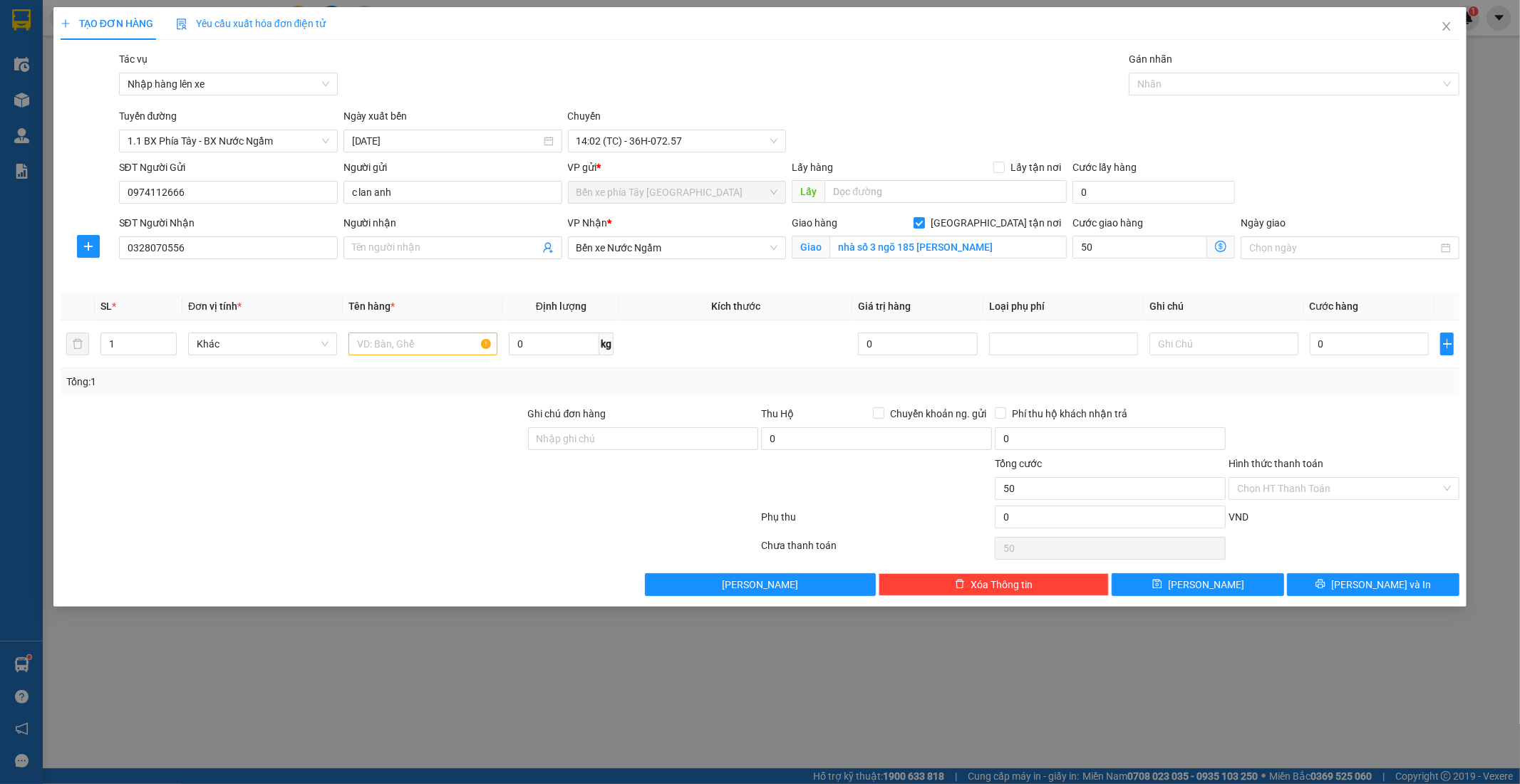
type input "50.000"
click at [1098, 268] on div "Cước giao hàng 50.000 Giao nhận Nội bộ Giao nhận Đối tác Lưu ý: Giá cước chỉ ma…" at bounding box center [1153, 249] width 168 height 67
click at [359, 339] on input "text" at bounding box center [423, 344] width 149 height 22
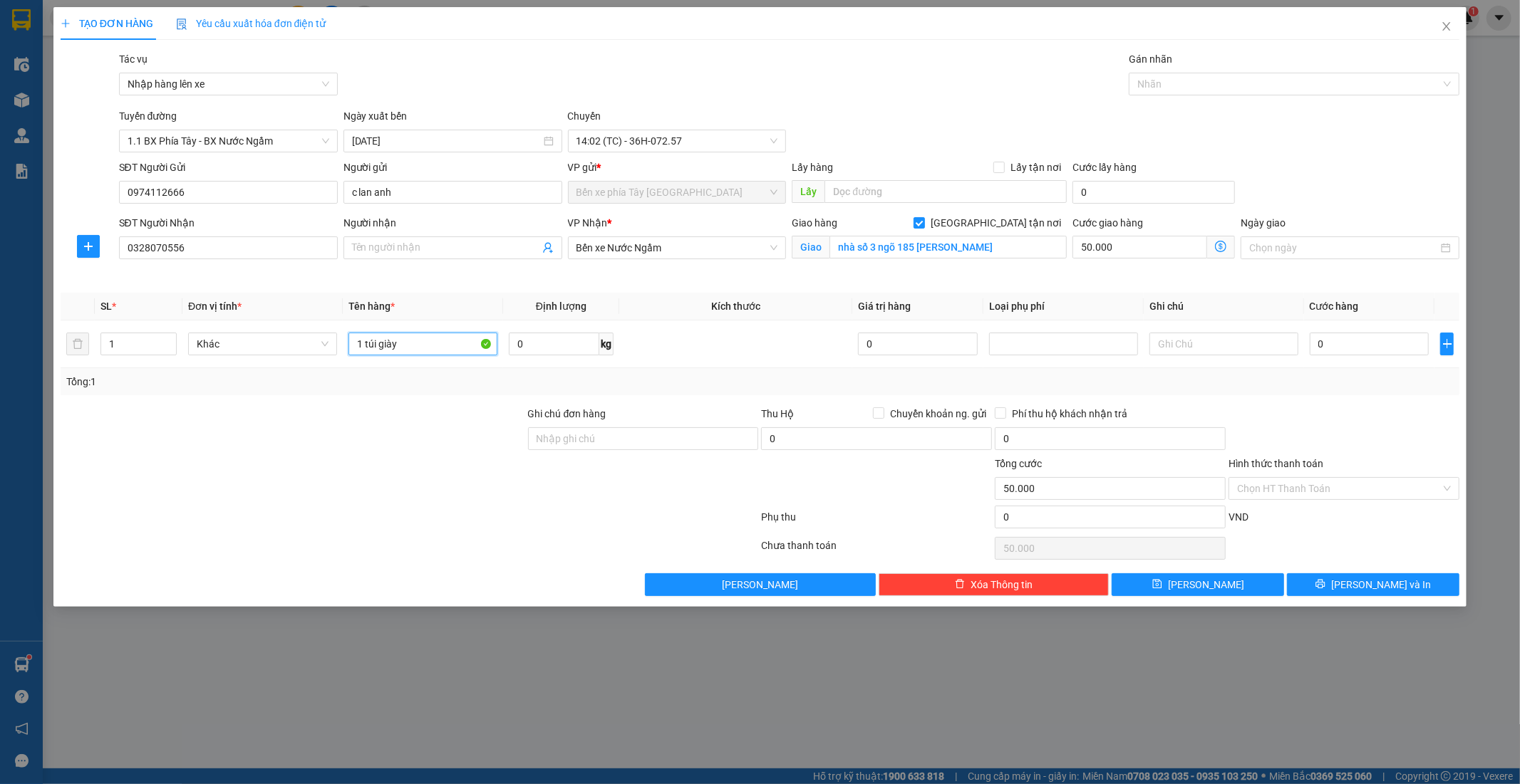
type input "1 túi giày"
click at [1276, 274] on div "Ngày giao" at bounding box center [1350, 249] width 224 height 67
click at [1380, 354] on input "0" at bounding box center [1370, 344] width 120 height 22
type input "03"
type input "50.003"
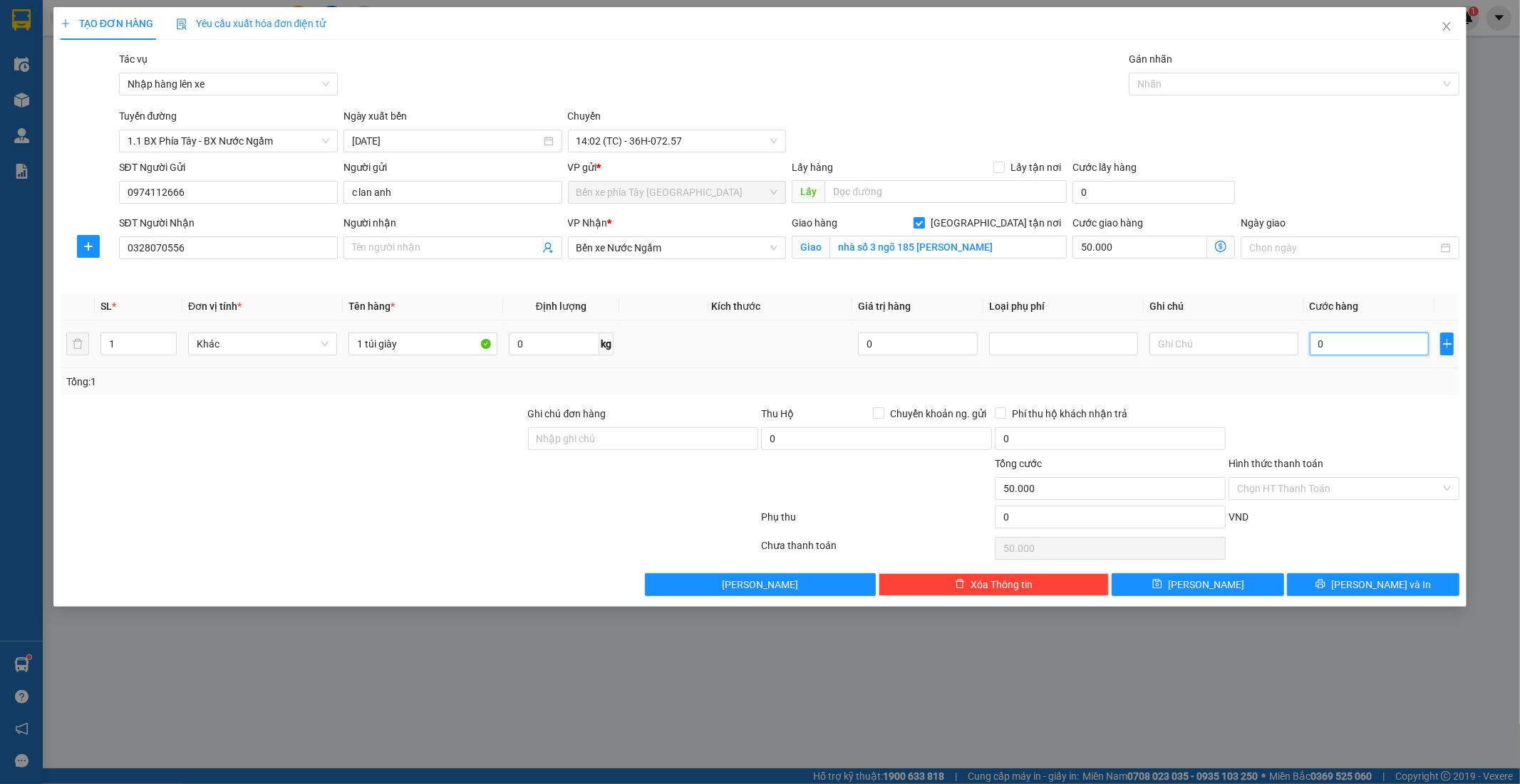
type input "50.003"
type input "030"
type input "50.030"
type input "30.000"
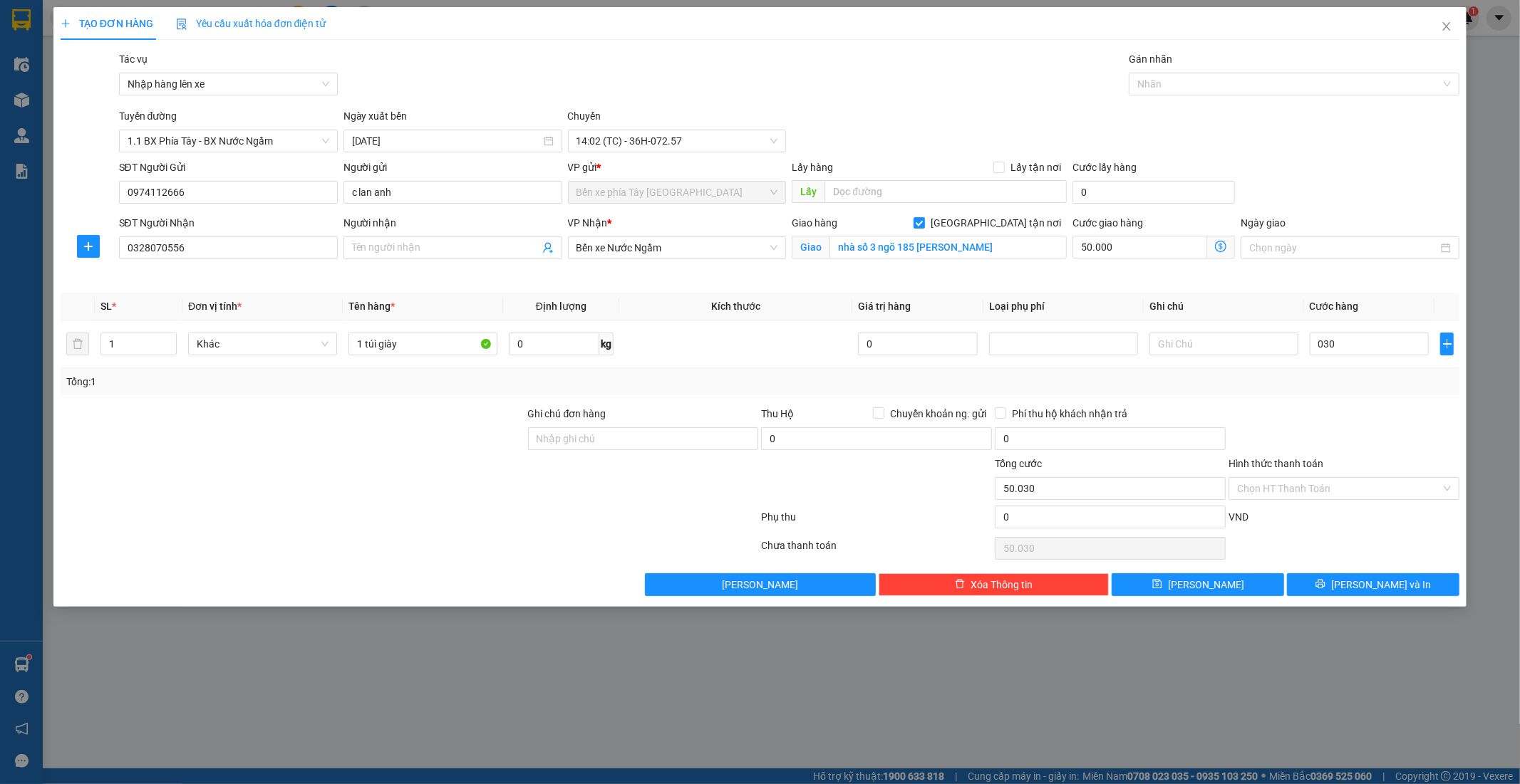
type input "80.000"
click at [1368, 400] on div "Transit Pickup Surcharge Ids Transit Deliver Surcharge Ids Transit Deliver Surc…" at bounding box center [760, 323] width 1399 height 545
click at [1398, 429] on div at bounding box center [1344, 430] width 234 height 50
click at [539, 438] on input "Ghi chú đơn hàng" at bounding box center [644, 438] width 231 height 22
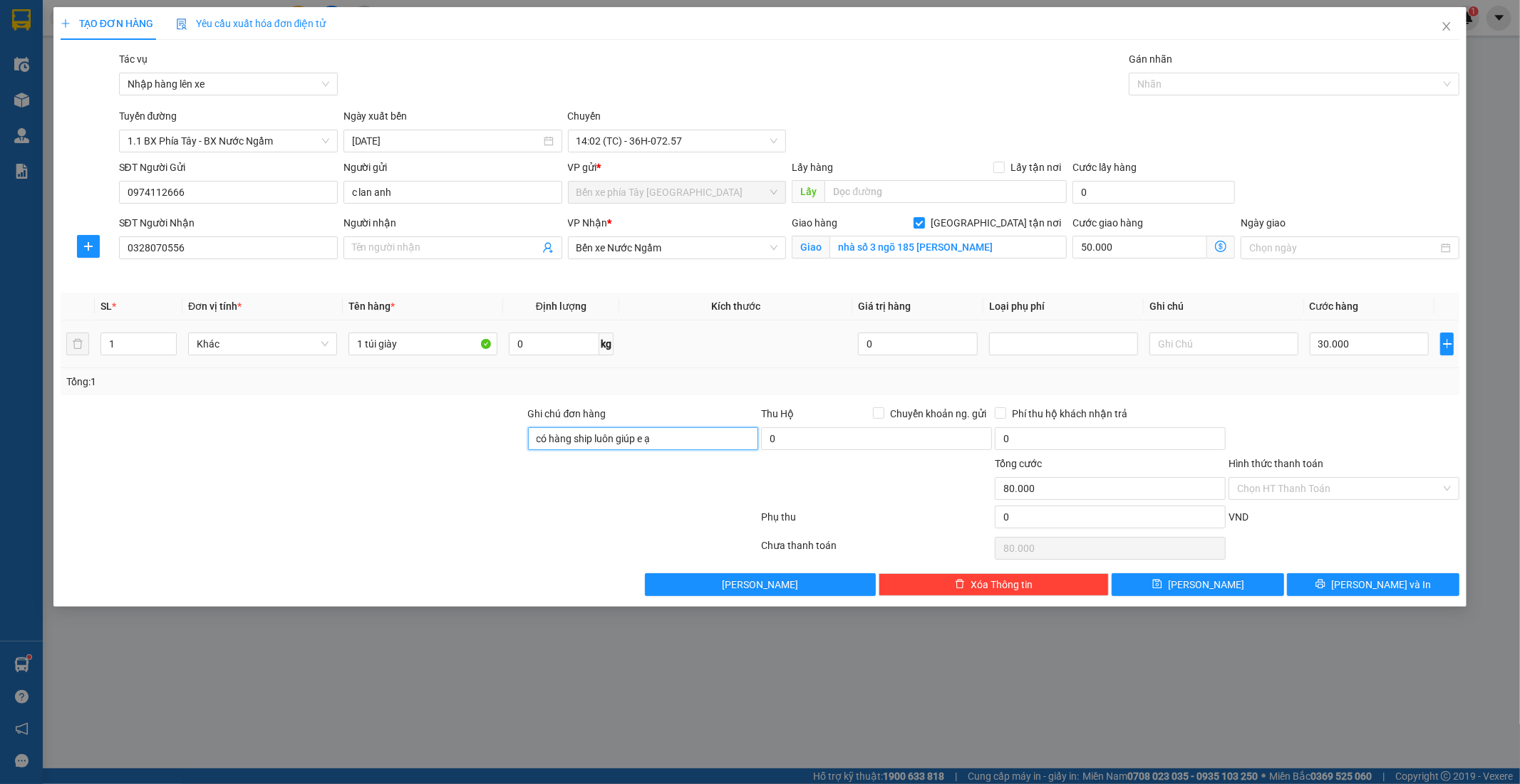
type input "có hàng ship luôn giúp e ạ"
click at [780, 362] on td at bounding box center [736, 345] width 233 height 48
click at [808, 353] on td at bounding box center [736, 345] width 233 height 48
drag, startPoint x: 796, startPoint y: 325, endPoint x: 792, endPoint y: 290, distance: 35.2
click at [796, 322] on td at bounding box center [736, 345] width 233 height 48
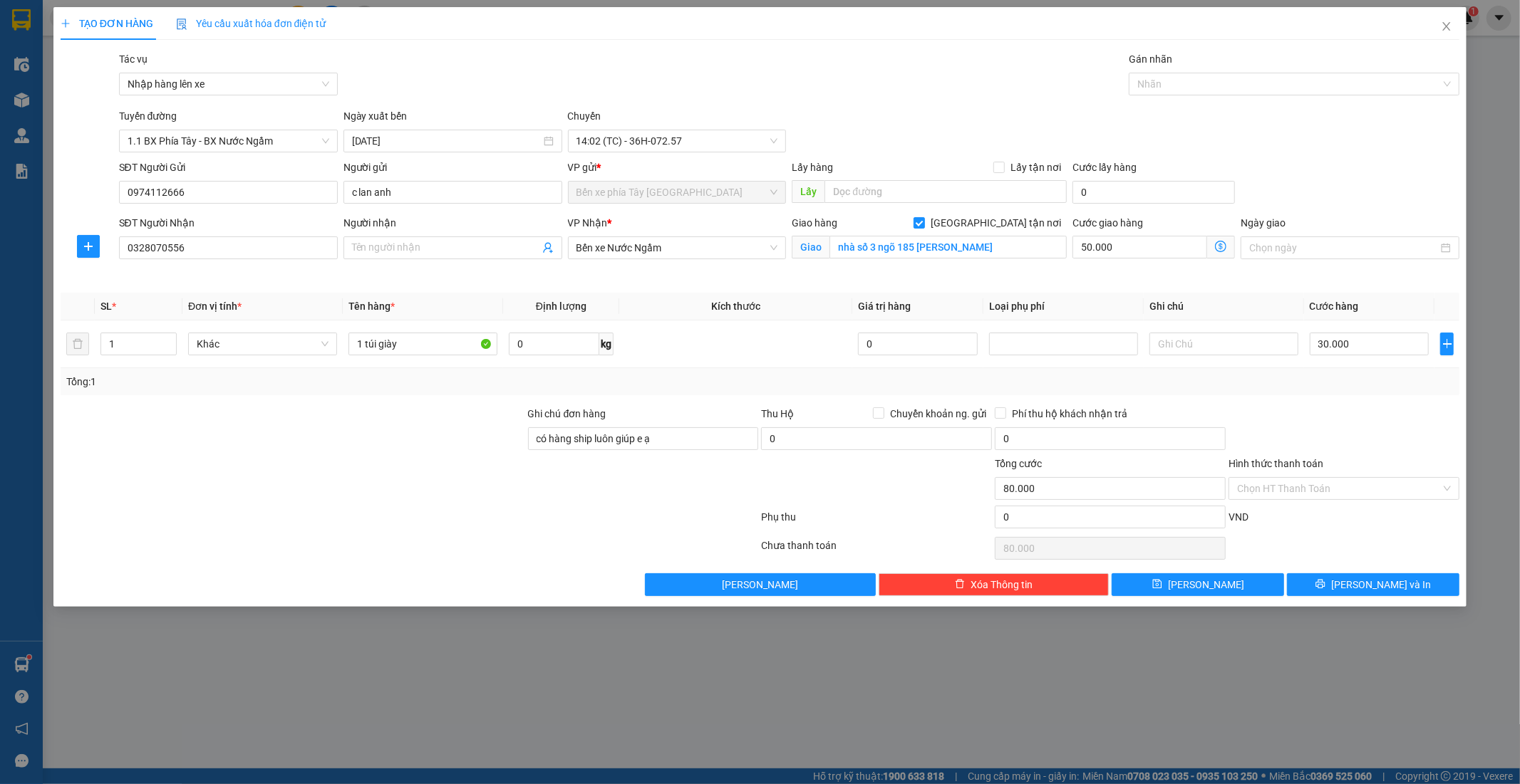
click at [792, 290] on div "Transit Pickup Surcharge Ids Transit Deliver Surcharge Ids Transit Deliver Surc…" at bounding box center [760, 323] width 1399 height 545
click at [872, 308] on span "Giá trị hàng" at bounding box center [884, 306] width 53 height 11
click at [900, 308] on span "Giá trị hàng" at bounding box center [884, 306] width 53 height 11
click at [904, 308] on span "Giá trị hàng" at bounding box center [884, 306] width 53 height 11
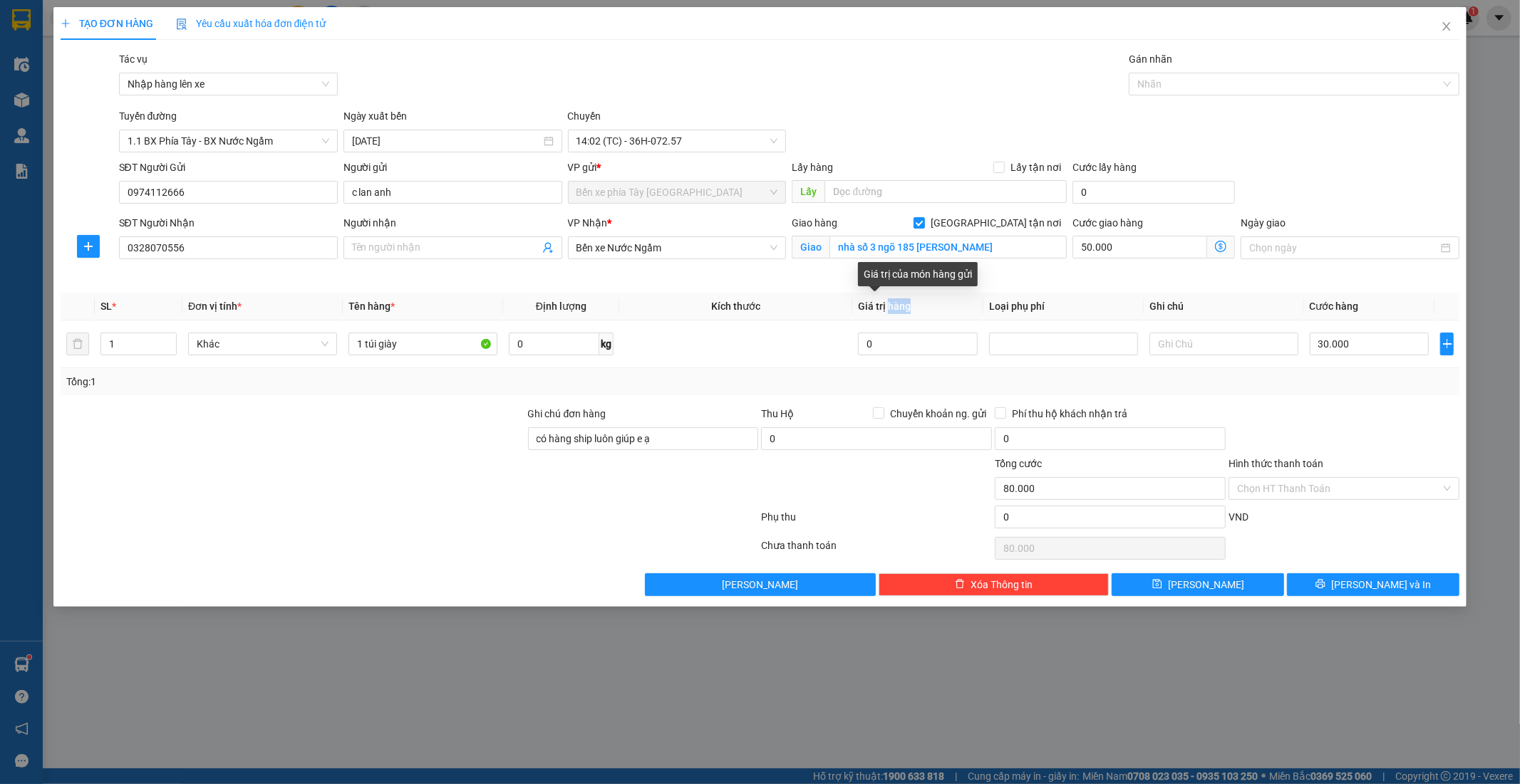
click at [904, 308] on span "Giá trị hàng" at bounding box center [884, 306] width 53 height 11
click at [967, 321] on td "0" at bounding box center [918, 345] width 131 height 48
click at [880, 351] on input "0" at bounding box center [918, 344] width 120 height 22
click at [824, 373] on div "Tổng: 1" at bounding box center [760, 382] width 1399 height 27
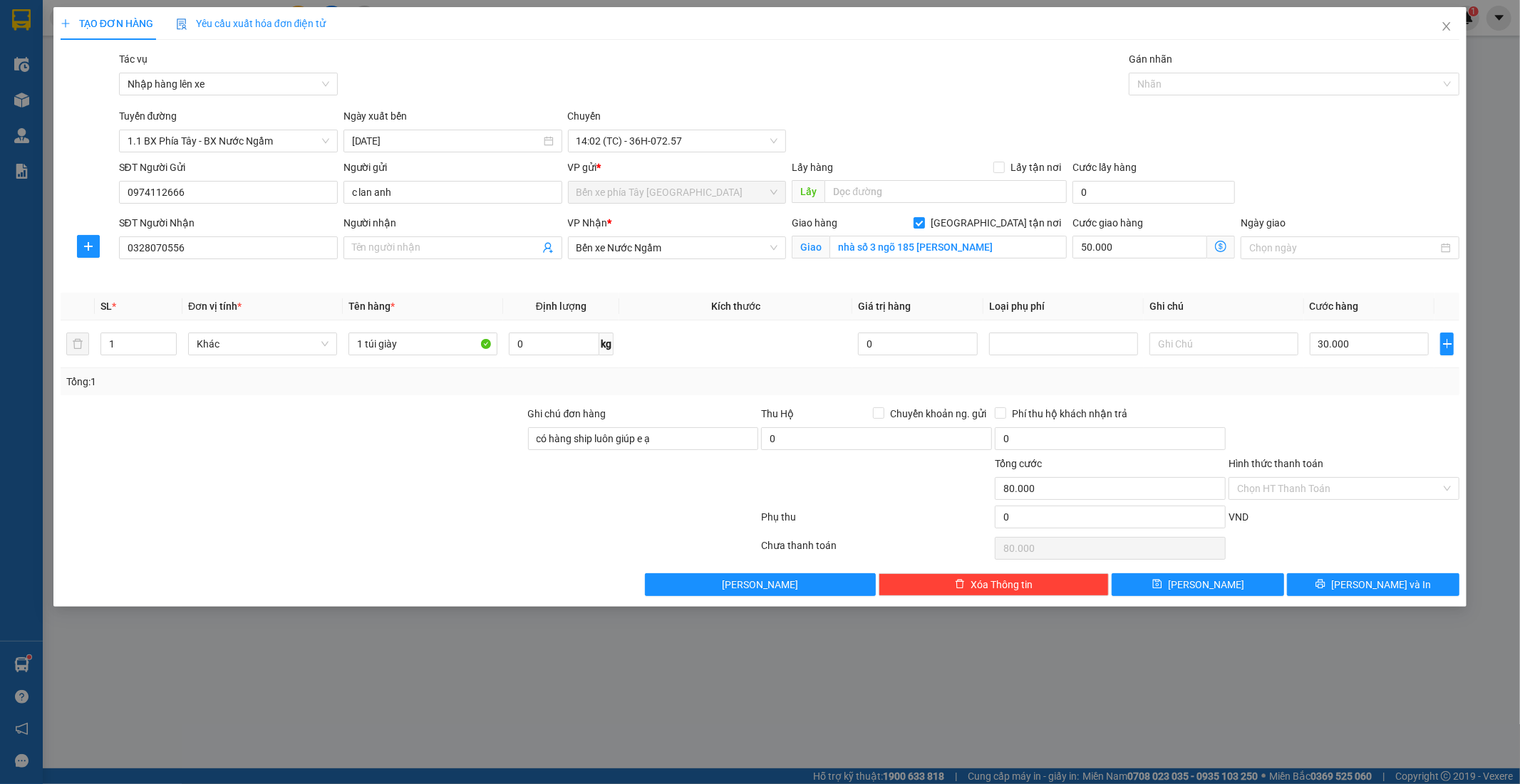
click at [920, 370] on div "Tổng: 1" at bounding box center [760, 382] width 1399 height 27
click at [1390, 452] on div at bounding box center [1344, 430] width 234 height 50
click at [995, 246] on input "nhà số 3 ngõ 185 dương văn bé" at bounding box center [948, 247] width 237 height 22
type input "nhà số 3 ngõ 185 dương văn bé (đi thẳng vào)"
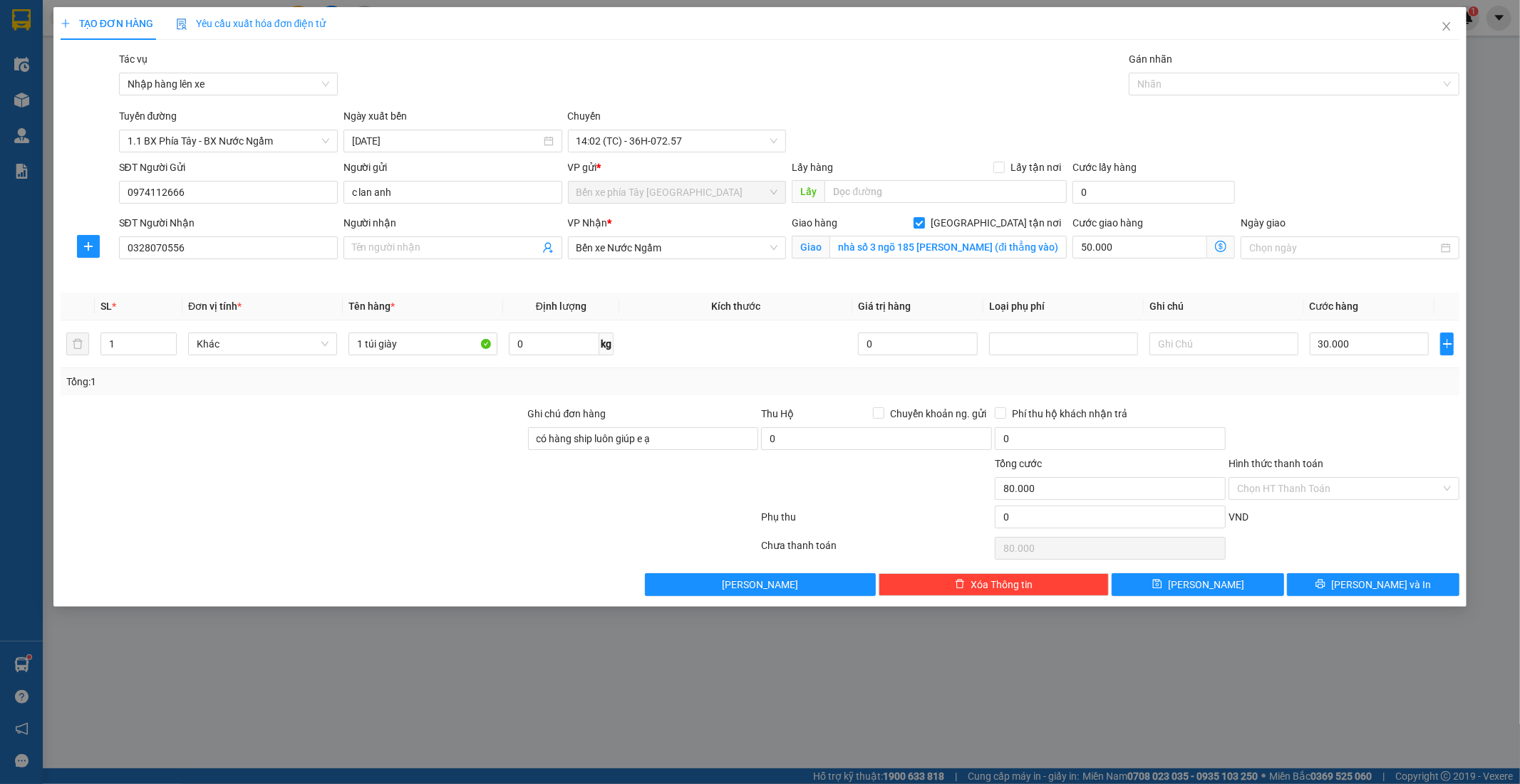
click at [1181, 285] on div "Transit Pickup Surcharge Ids Transit Deliver Surcharge Ids Transit Deliver Surc…" at bounding box center [760, 323] width 1399 height 545
click at [1354, 486] on input "Hình thức thanh toán" at bounding box center [1338, 488] width 204 height 22
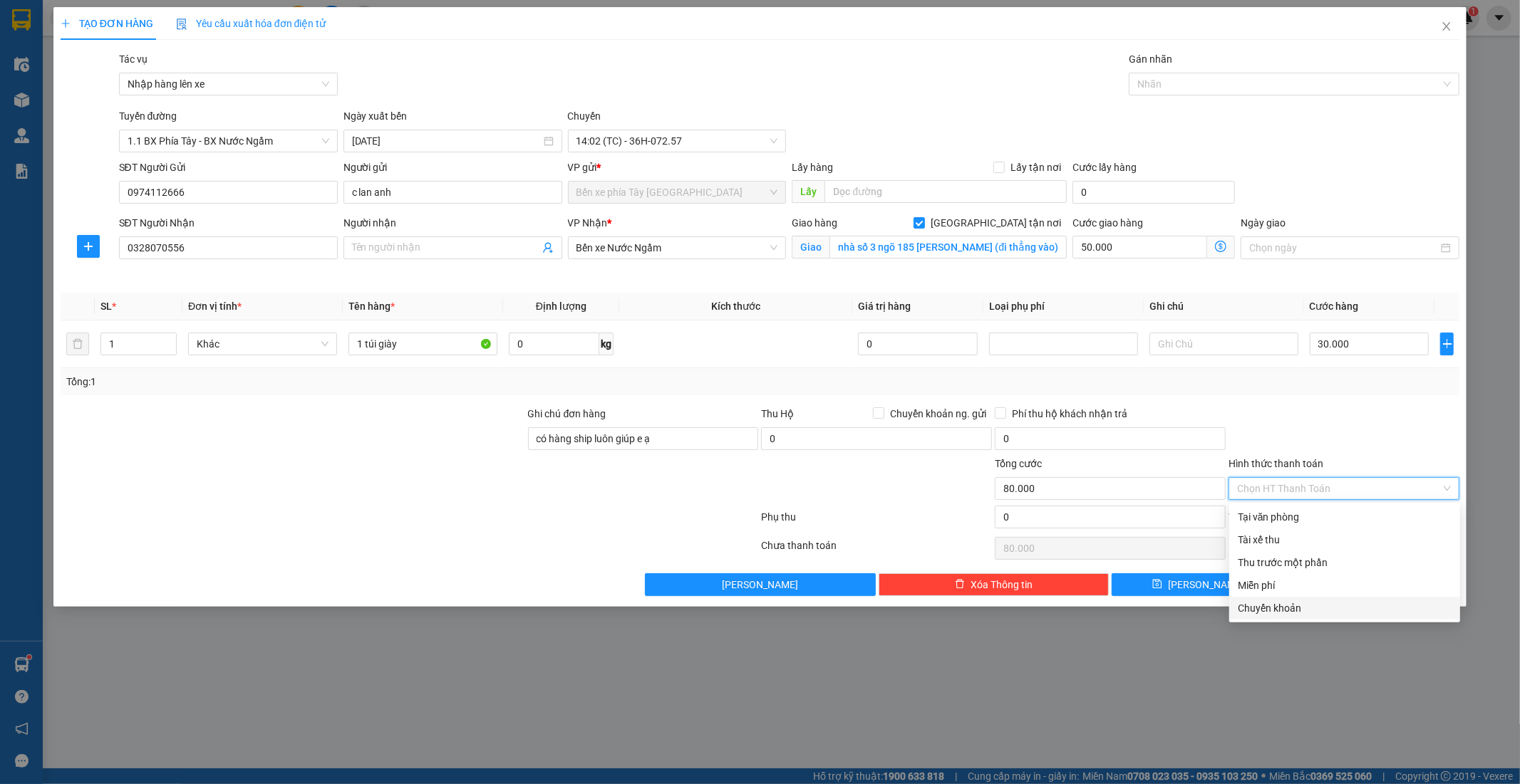
click at [1287, 611] on div "Chuyển khoản" at bounding box center [1344, 608] width 214 height 16
type input "0"
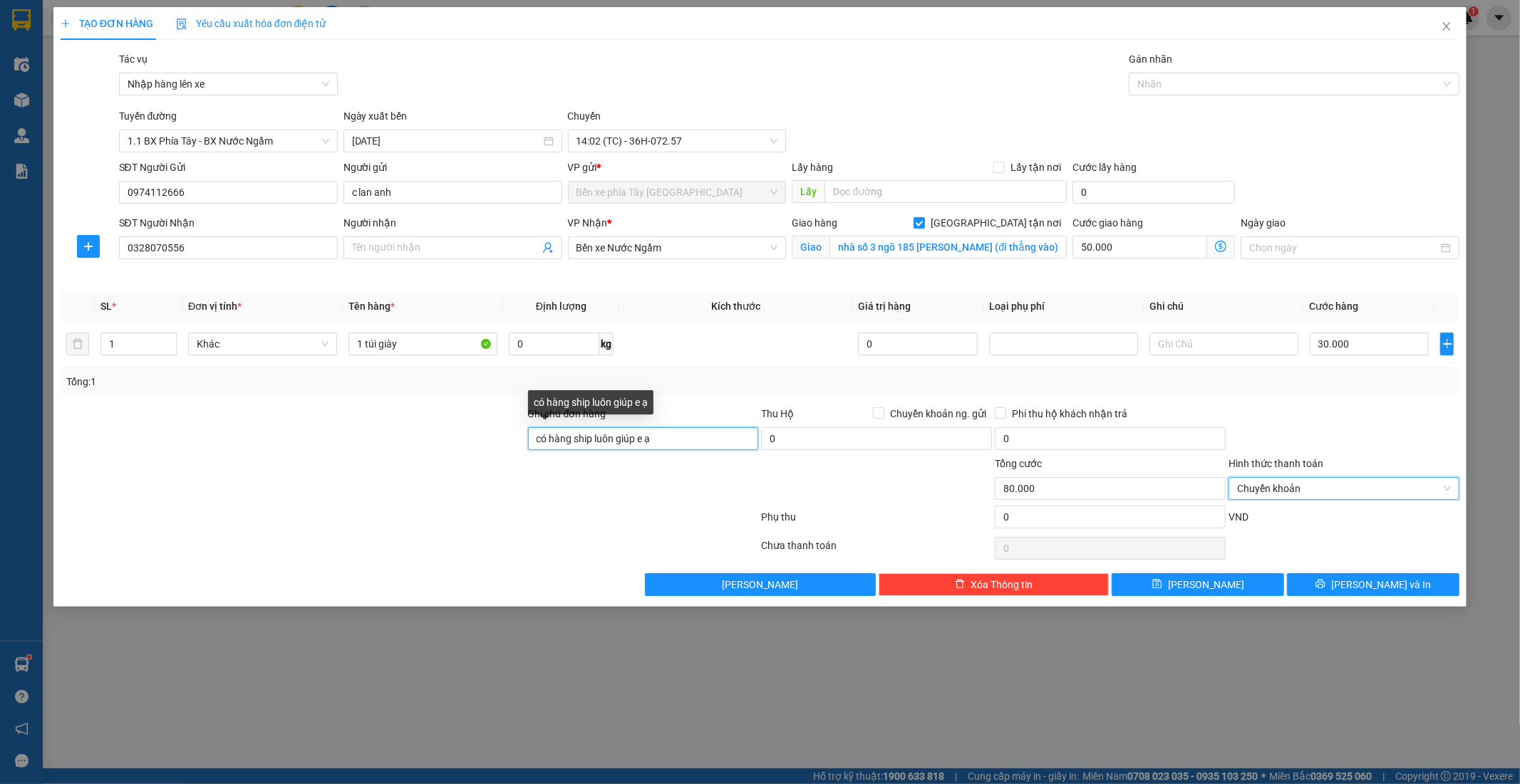
click at [668, 440] on input "có hàng ship luôn giúp e ạ" at bounding box center [644, 438] width 231 height 22
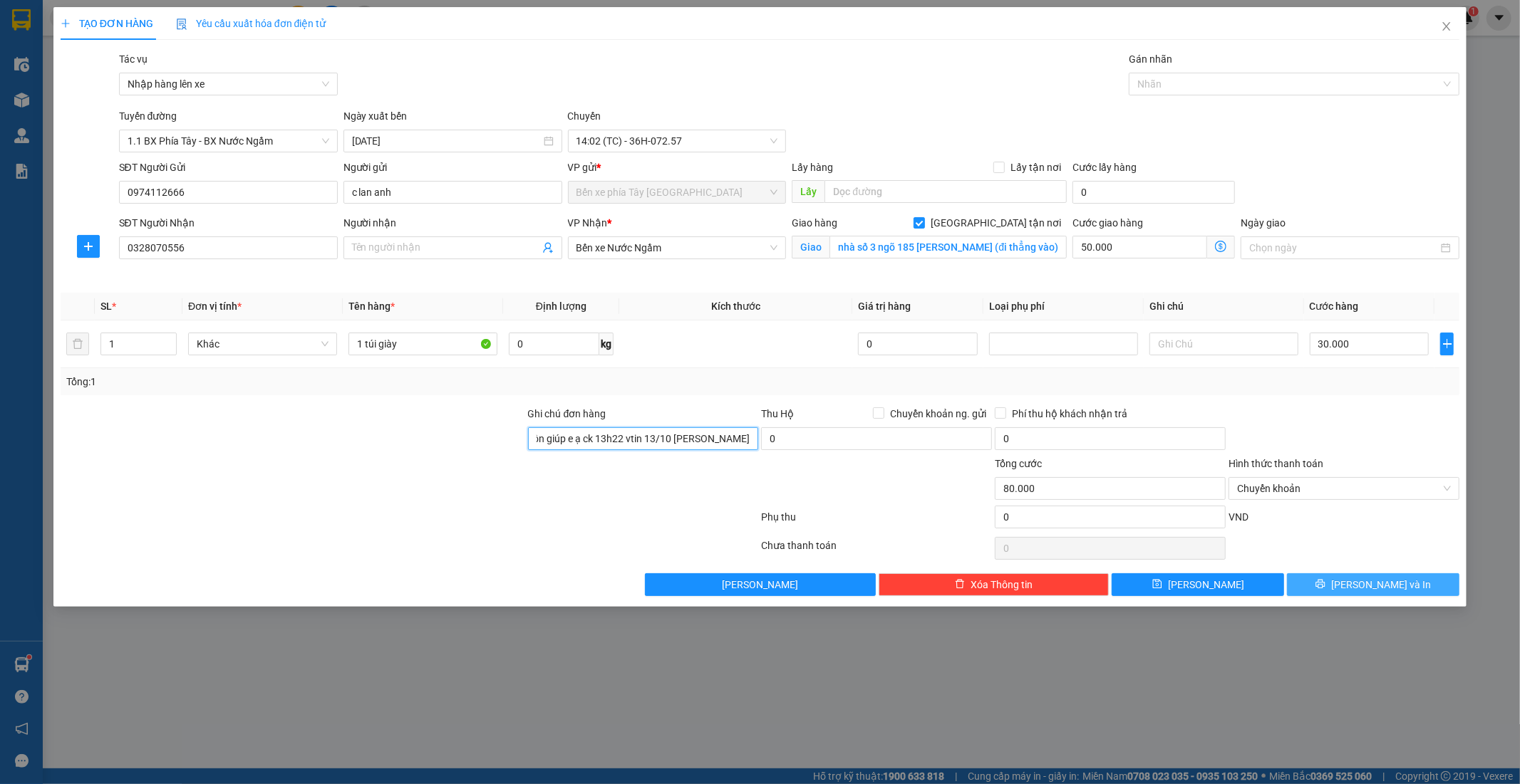
type input "có hàng ship luôn giúp e ạ ck 13h22 vtin 13/10 nguyen thi lan anh"
click at [1371, 586] on span "Lưu và In" at bounding box center [1381, 585] width 100 height 16
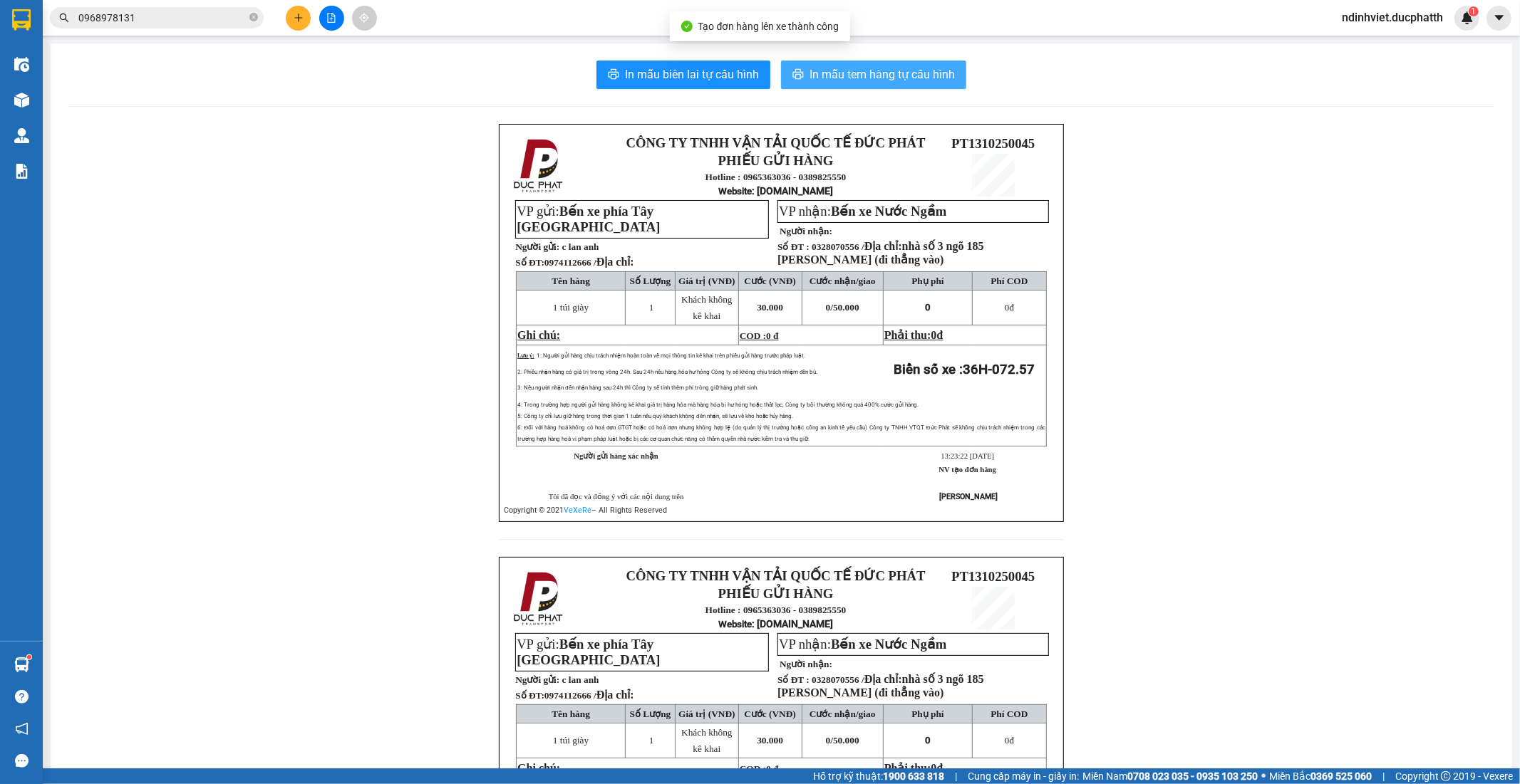
click at [867, 64] on button "In mẫu tem hàng tự cấu hình" at bounding box center [873, 75] width 185 height 29
click at [257, 16] on icon "close-circle" at bounding box center [254, 17] width 9 height 9
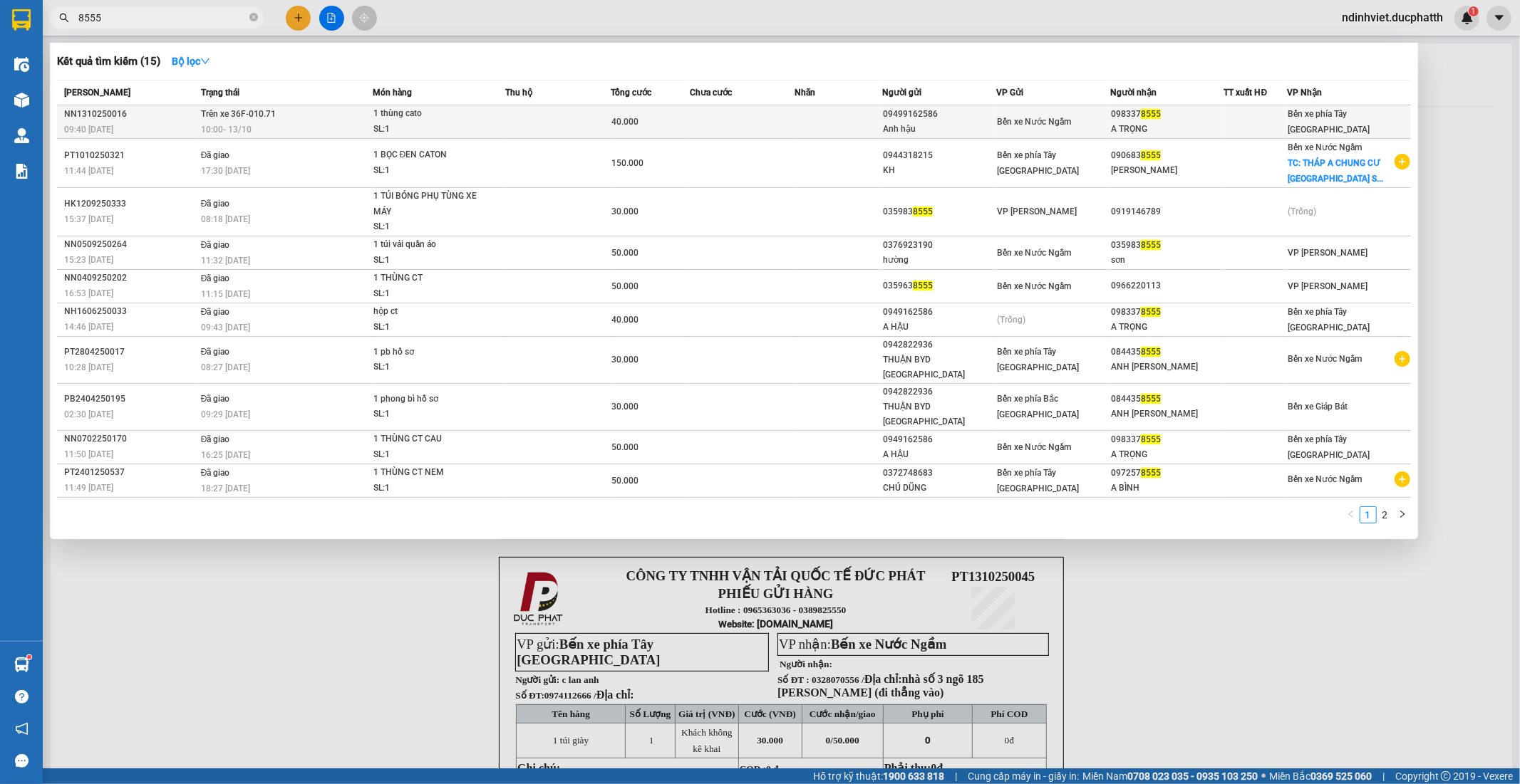
type input "8555"
click at [1278, 123] on div at bounding box center [1255, 122] width 62 height 15
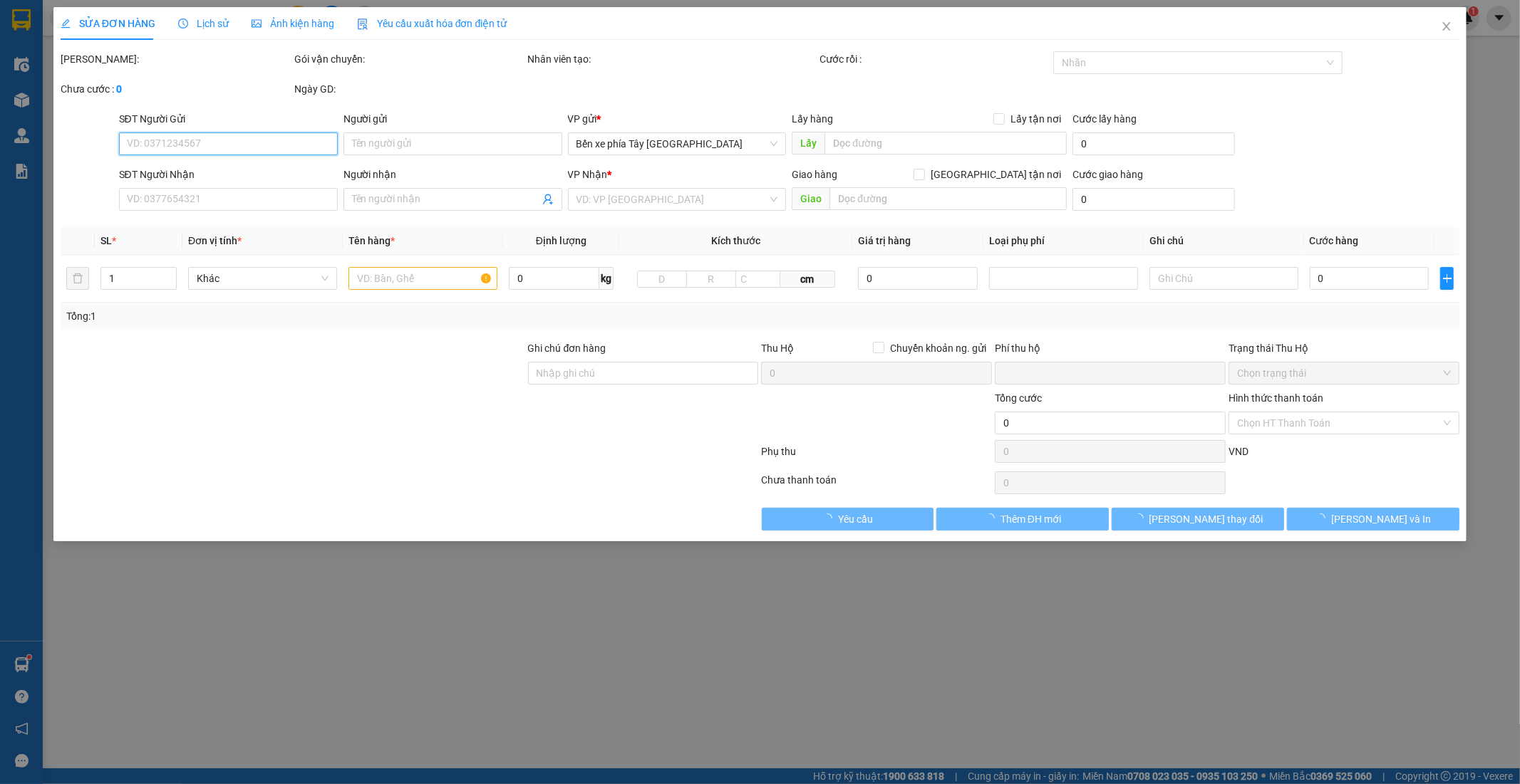
type input "09499162586"
type input "Anh hậu"
type input "0983378555"
type input "A TRỌNG"
type input "0"
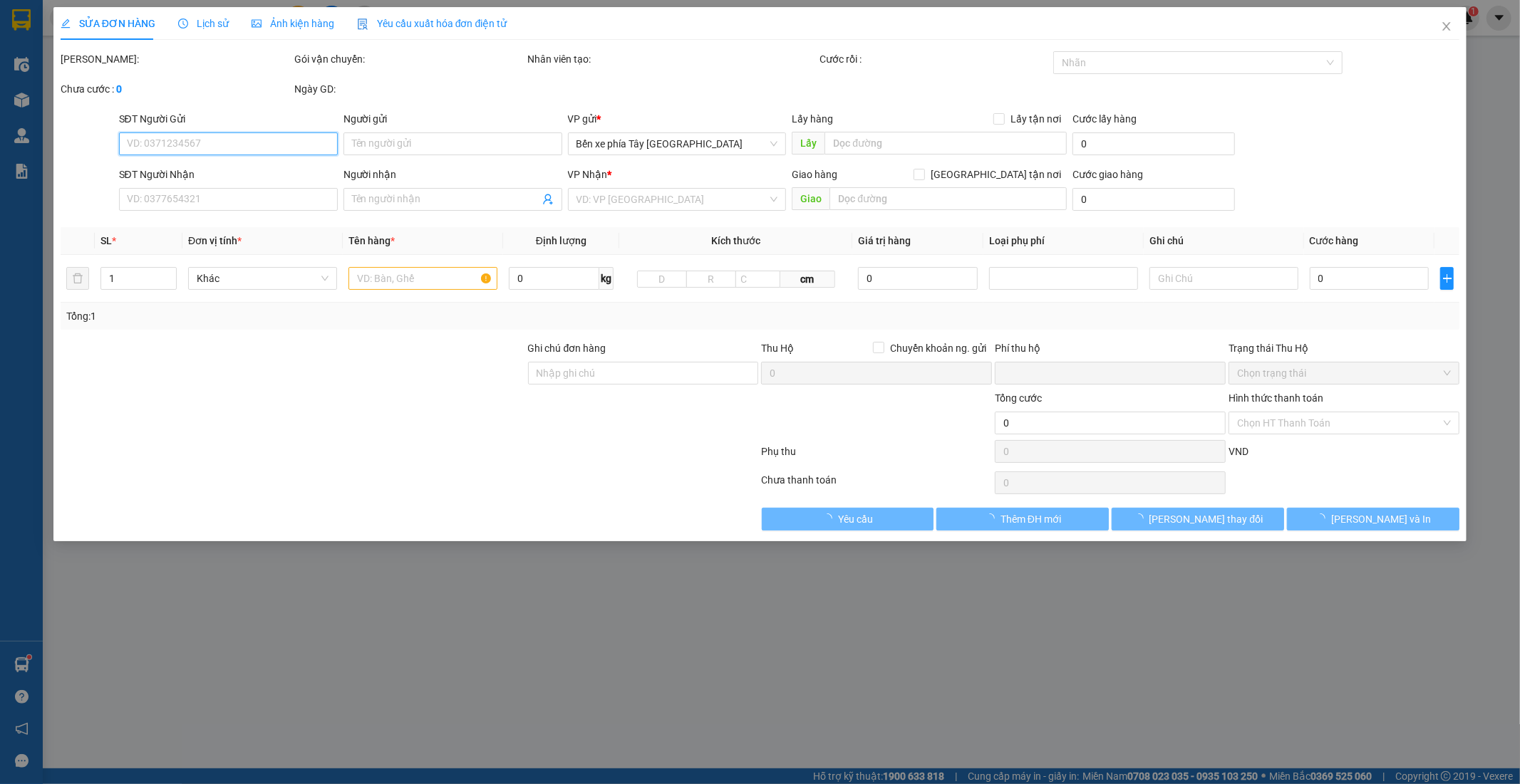
type input "40.000"
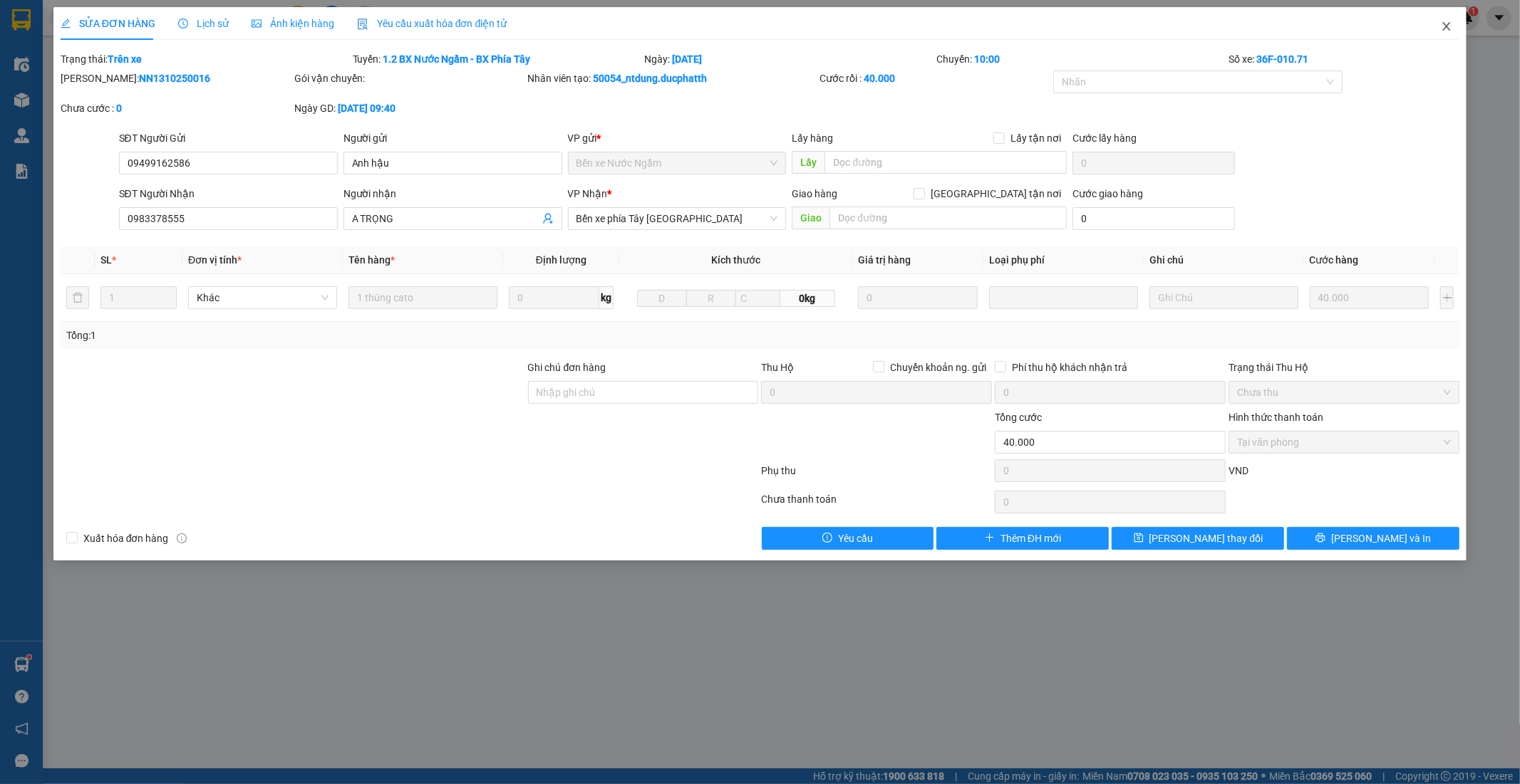
click at [1450, 20] on span "Close" at bounding box center [1446, 27] width 40 height 40
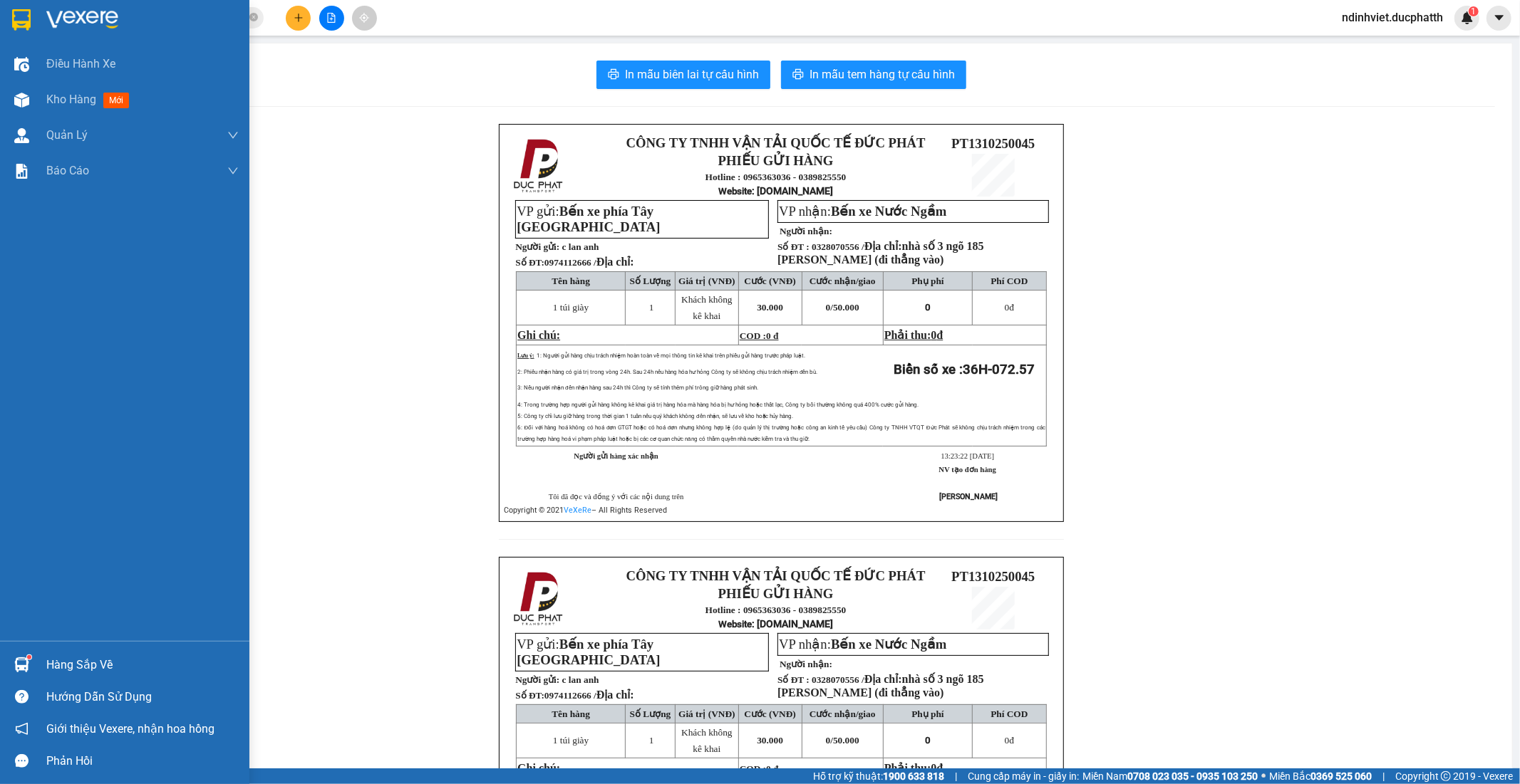
click at [46, 665] on div "Hàng sắp về" at bounding box center [142, 665] width 192 height 22
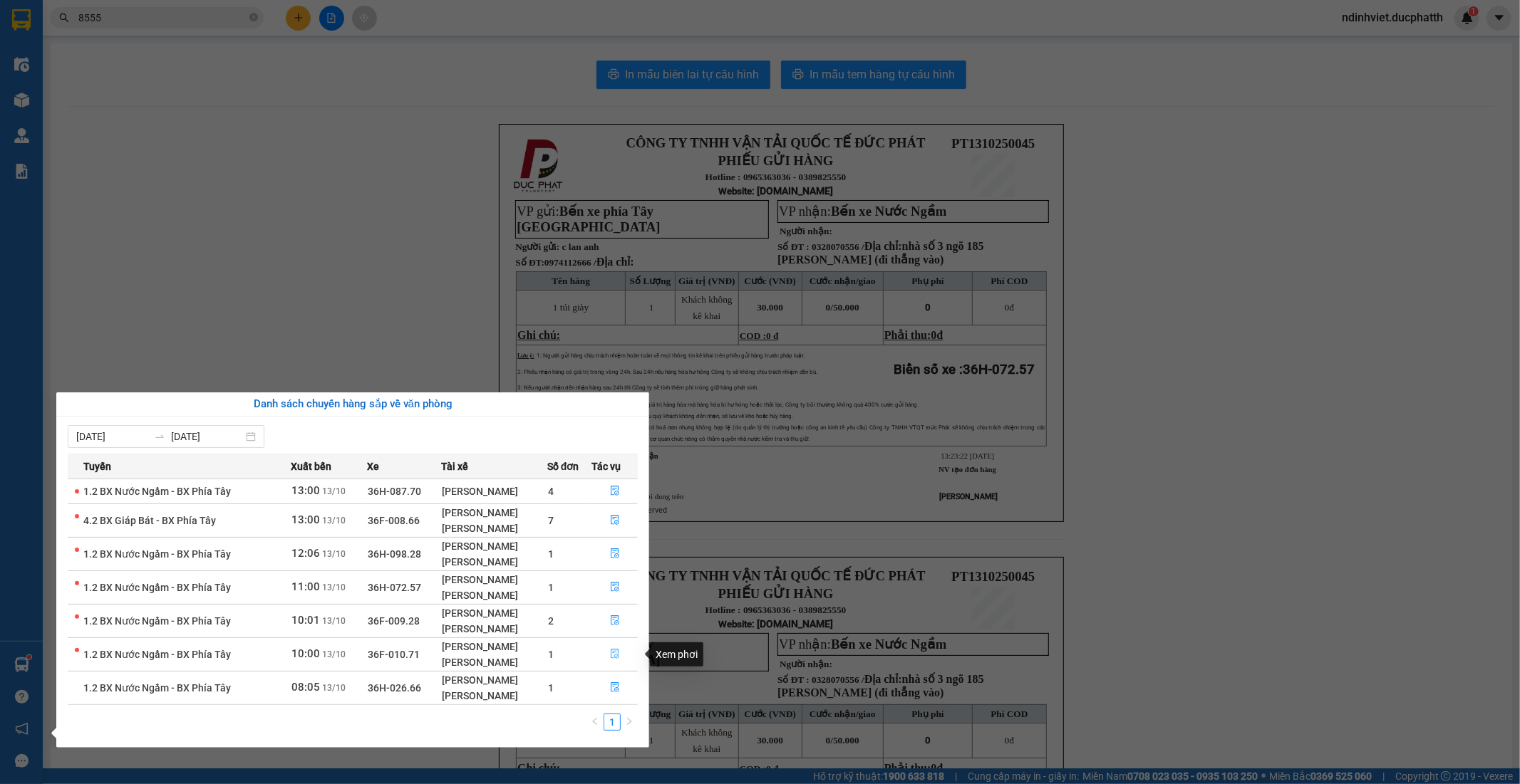
click at [613, 657] on icon "file-done" at bounding box center [615, 654] width 10 height 10
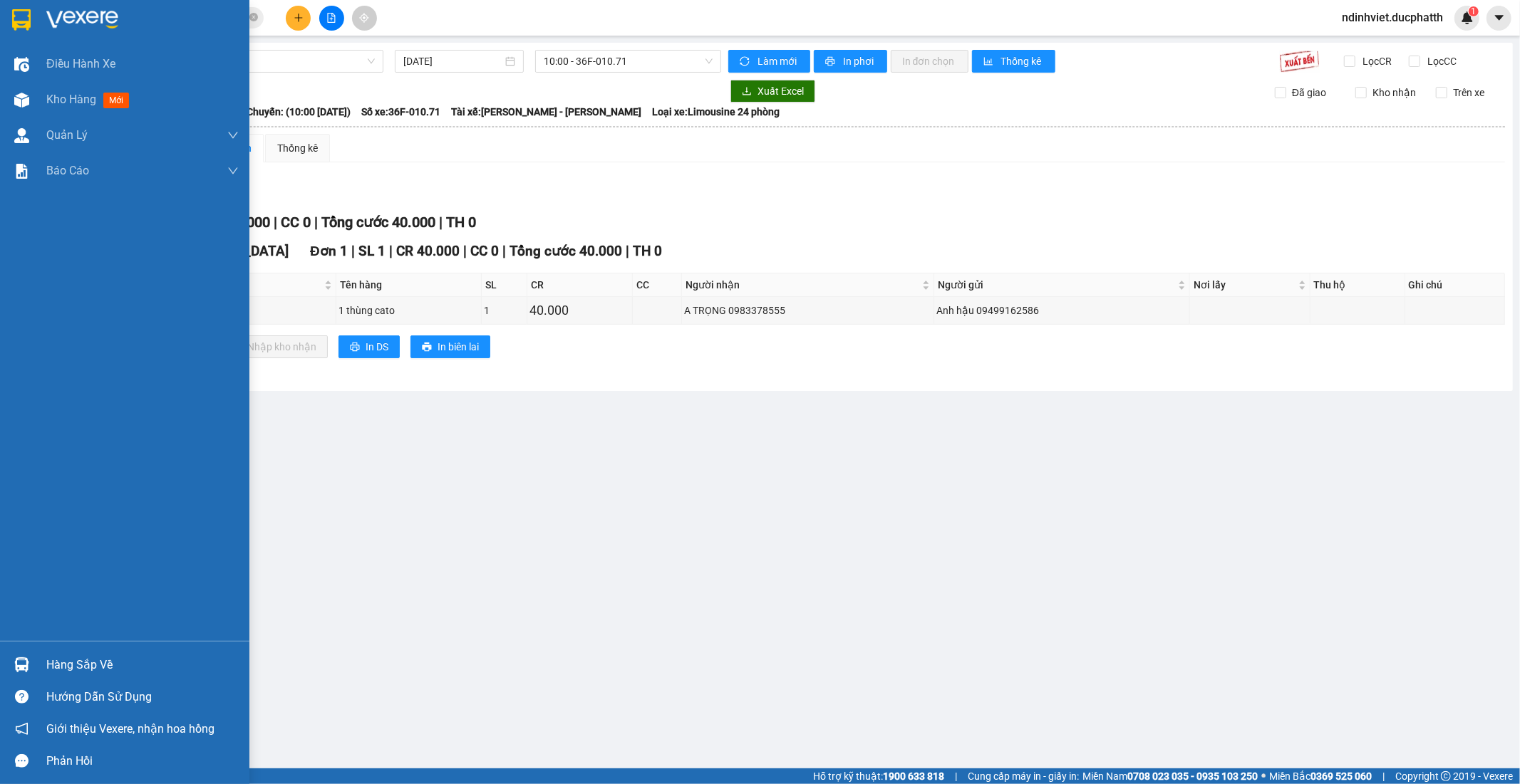
click at [113, 666] on div "Hàng sắp về" at bounding box center [142, 665] width 192 height 22
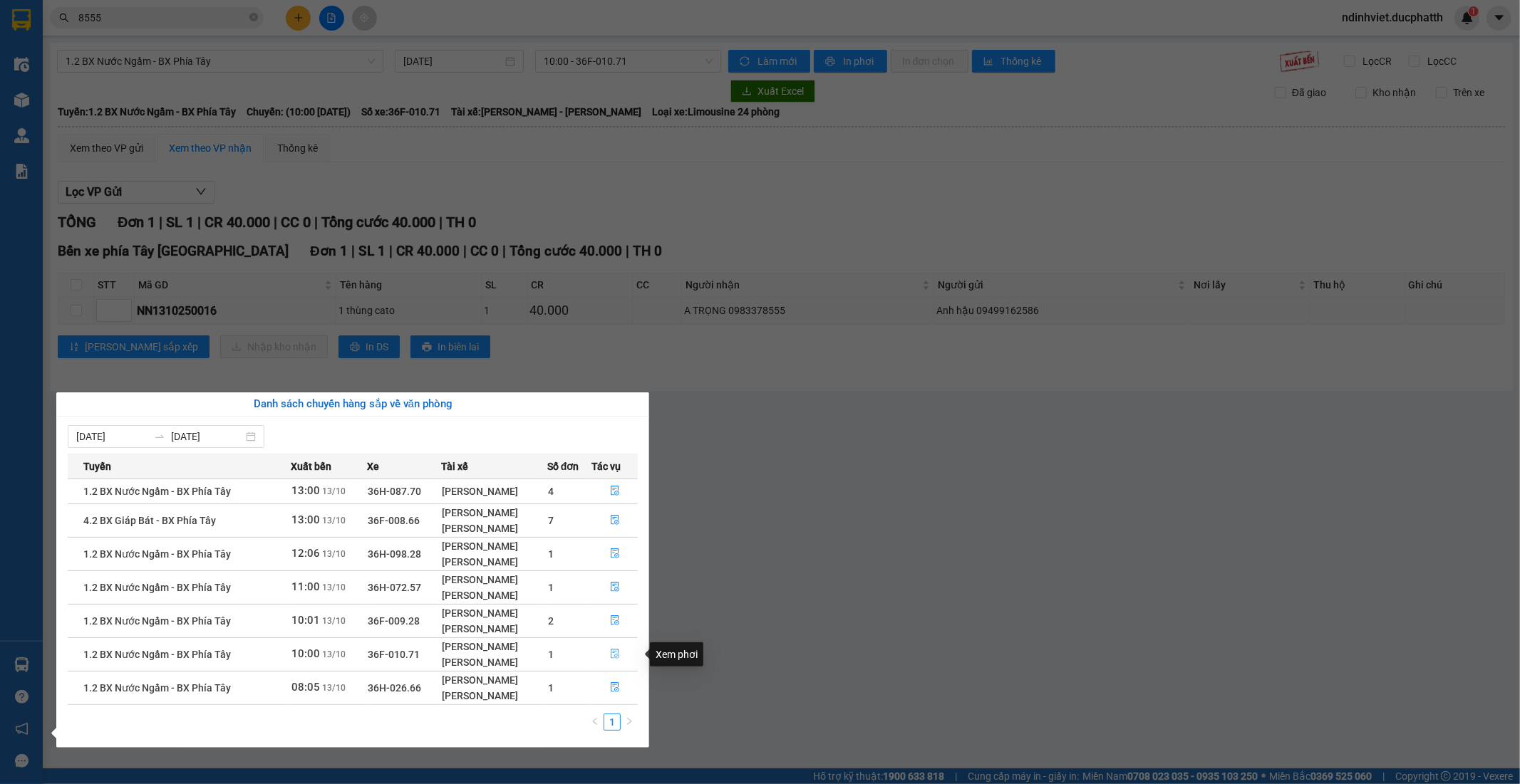
click at [621, 655] on button "button" at bounding box center [615, 654] width 45 height 22
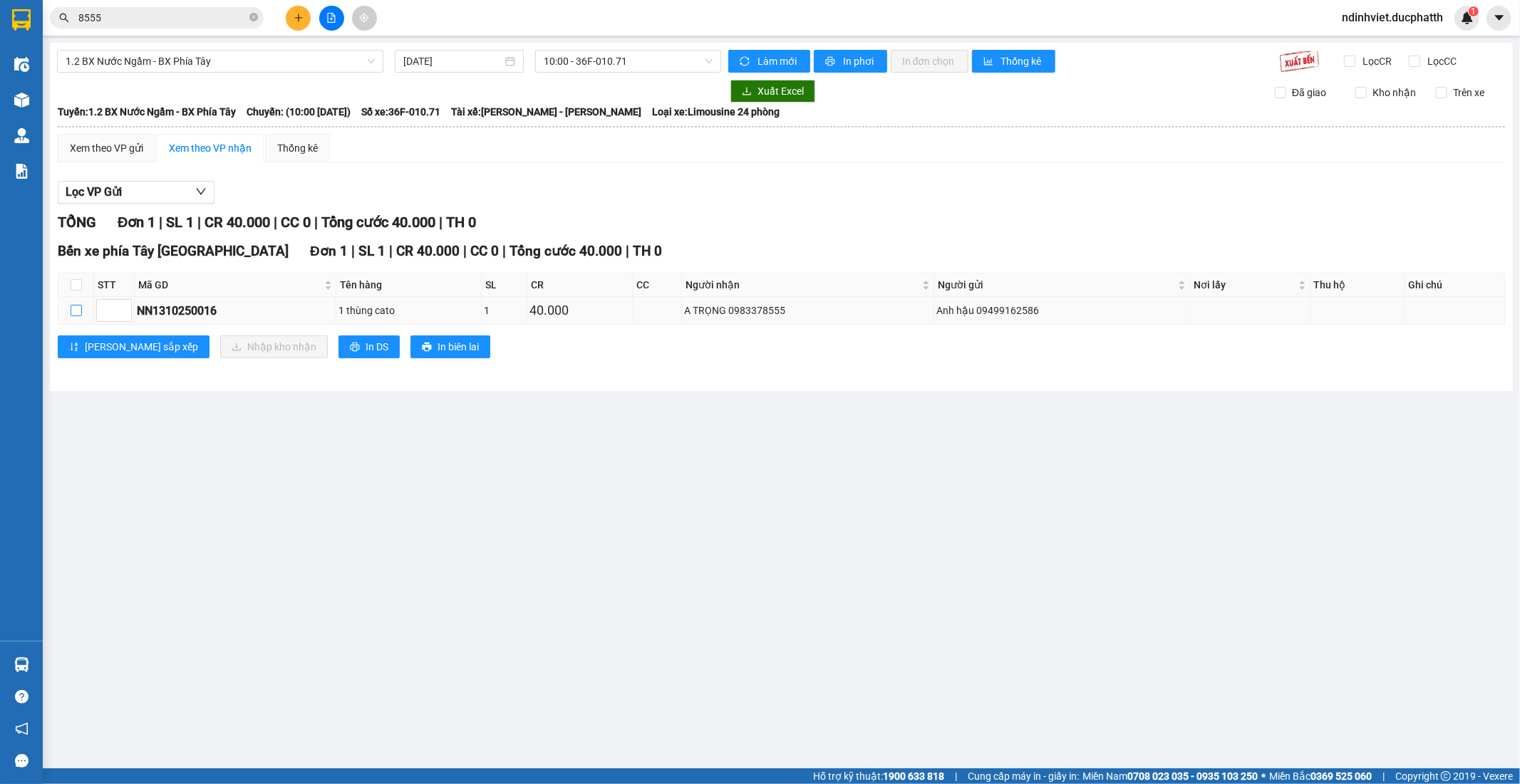
click at [71, 310] on input "checkbox" at bounding box center [76, 310] width 11 height 11
checkbox input "true"
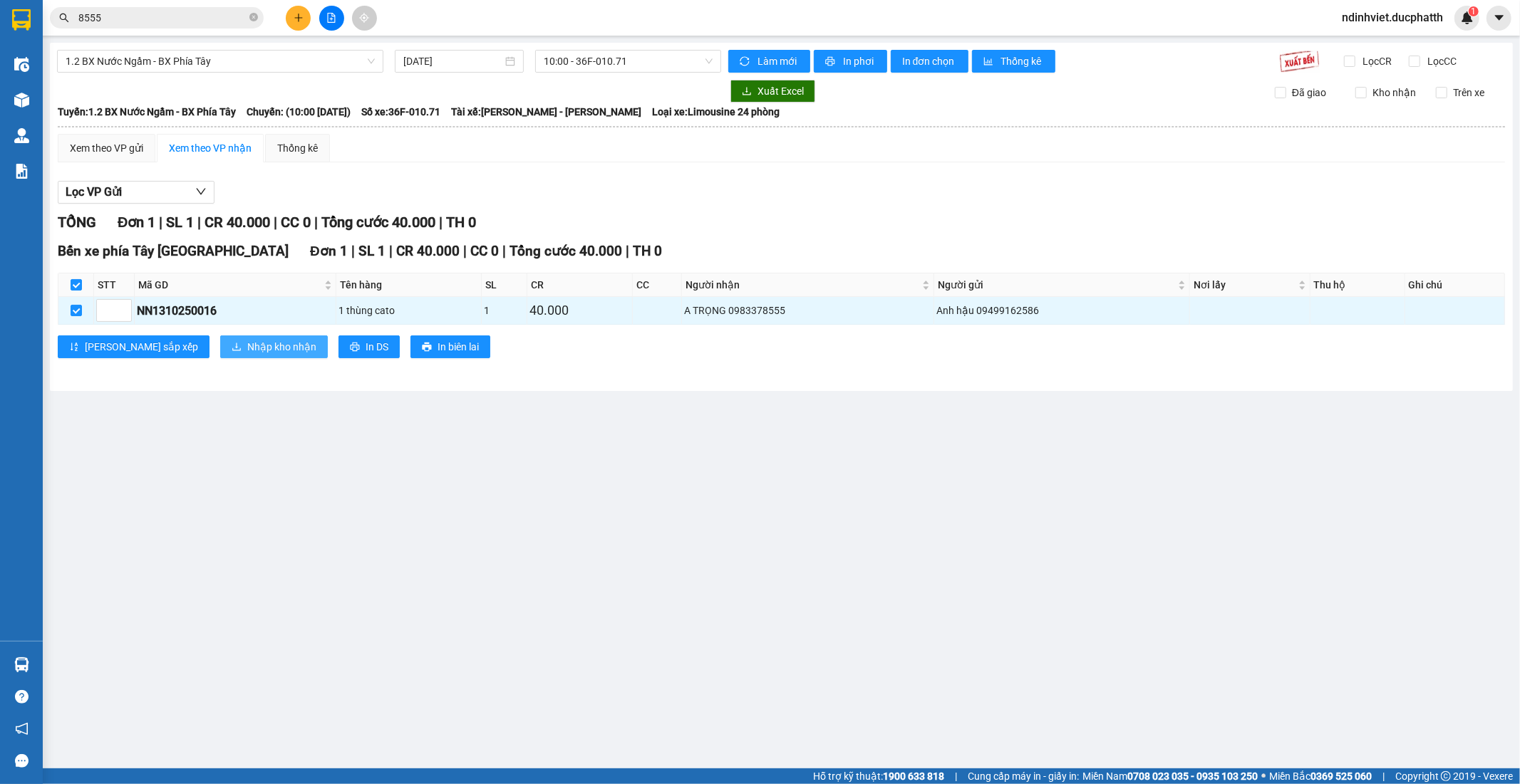
click at [247, 350] on span "Nhập kho nhận" at bounding box center [282, 347] width 69 height 16
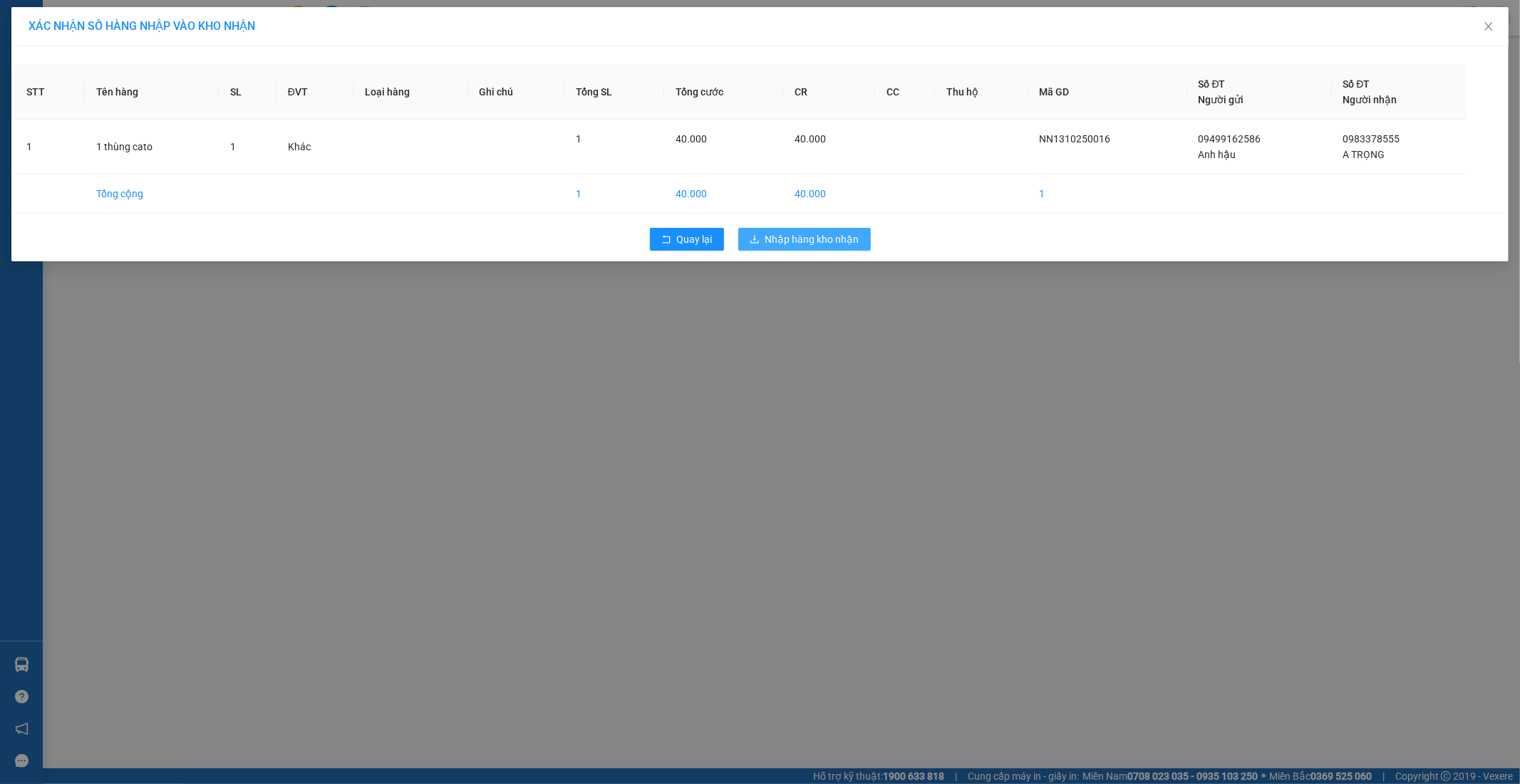
click at [852, 243] on span "Nhập hàng kho nhận" at bounding box center [812, 239] width 94 height 16
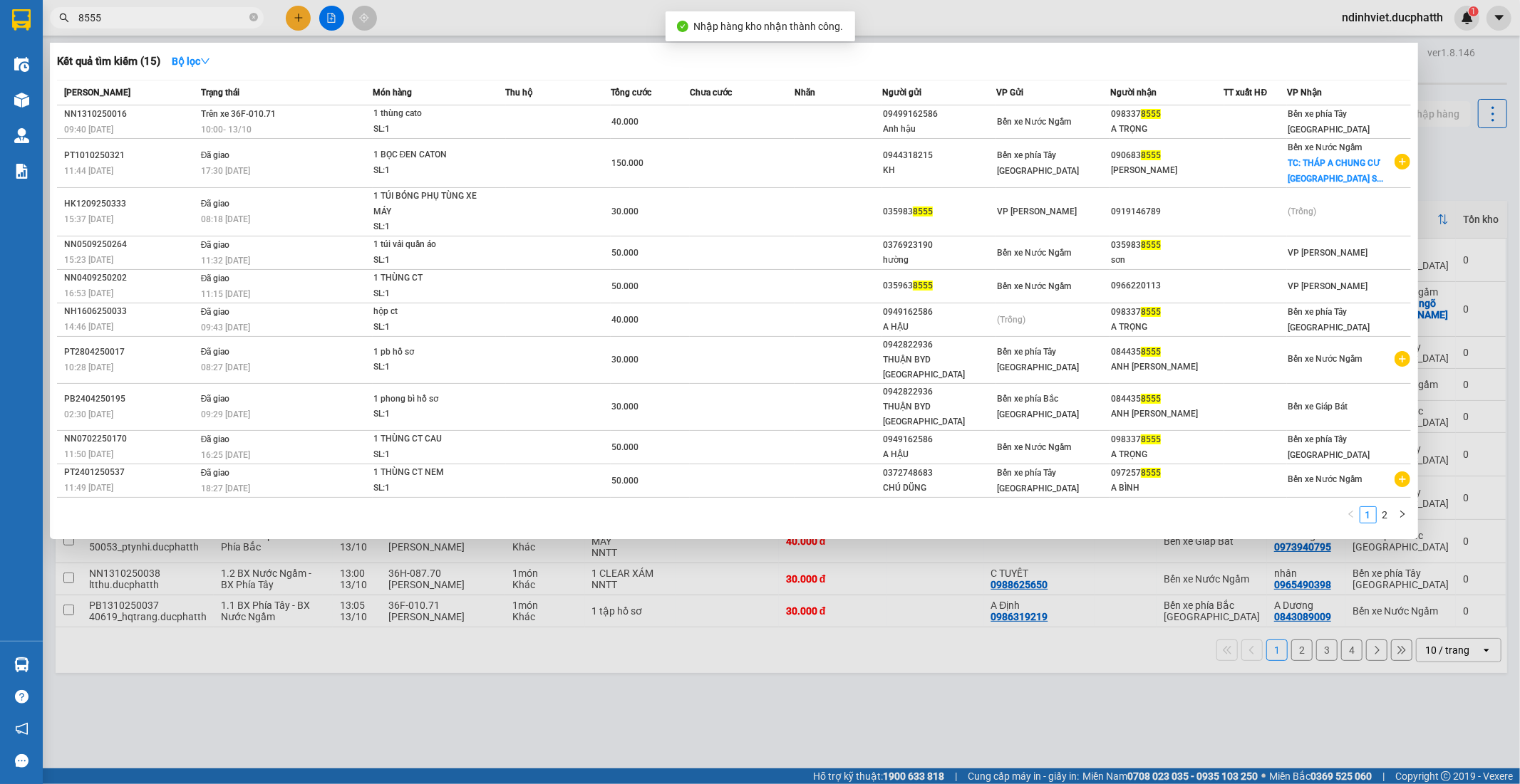
click at [160, 16] on input "8555" at bounding box center [162, 18] width 168 height 16
click at [907, 114] on div "09499162586" at bounding box center [939, 114] width 113 height 15
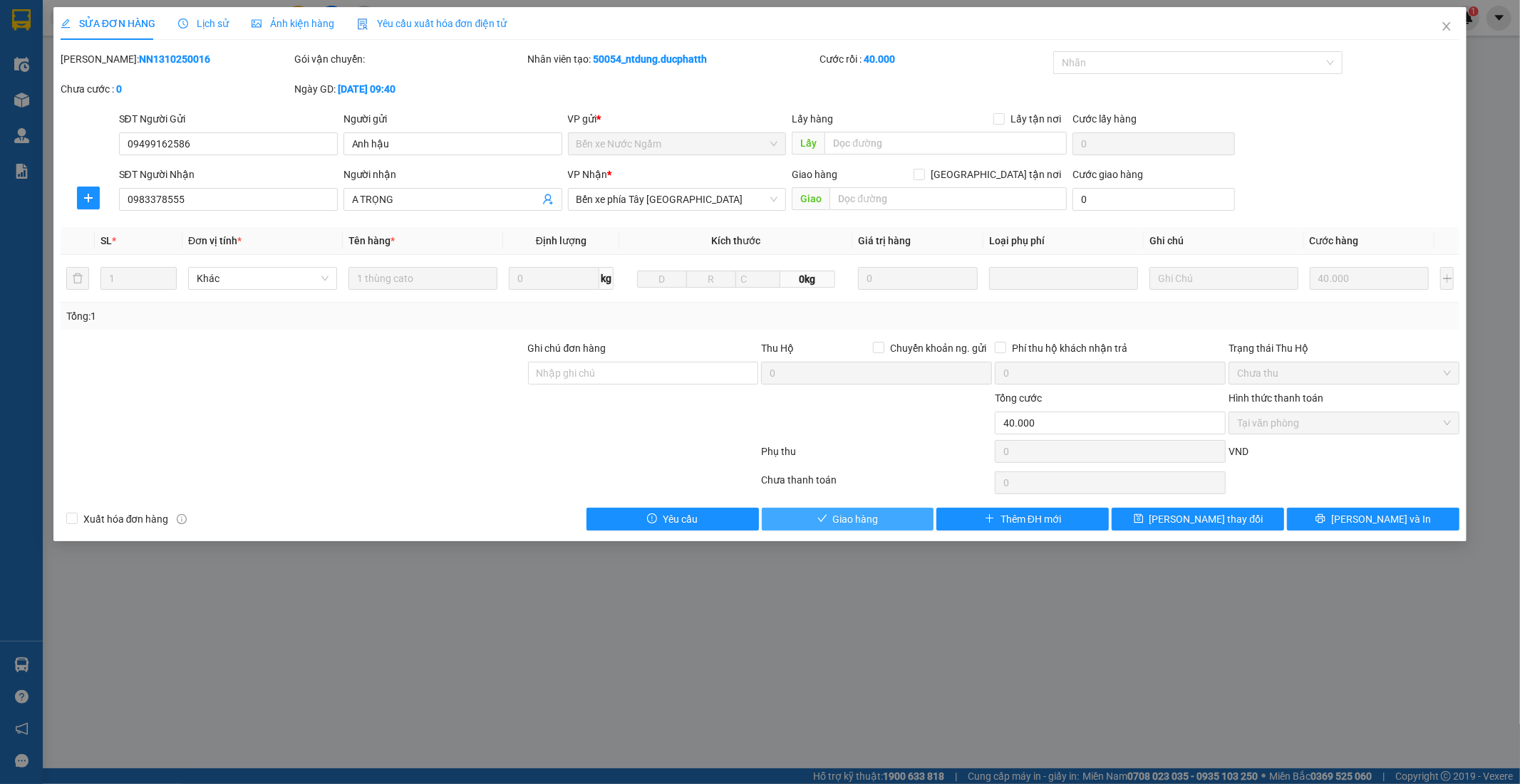
click at [851, 523] on span "Giao hàng" at bounding box center [856, 519] width 46 height 16
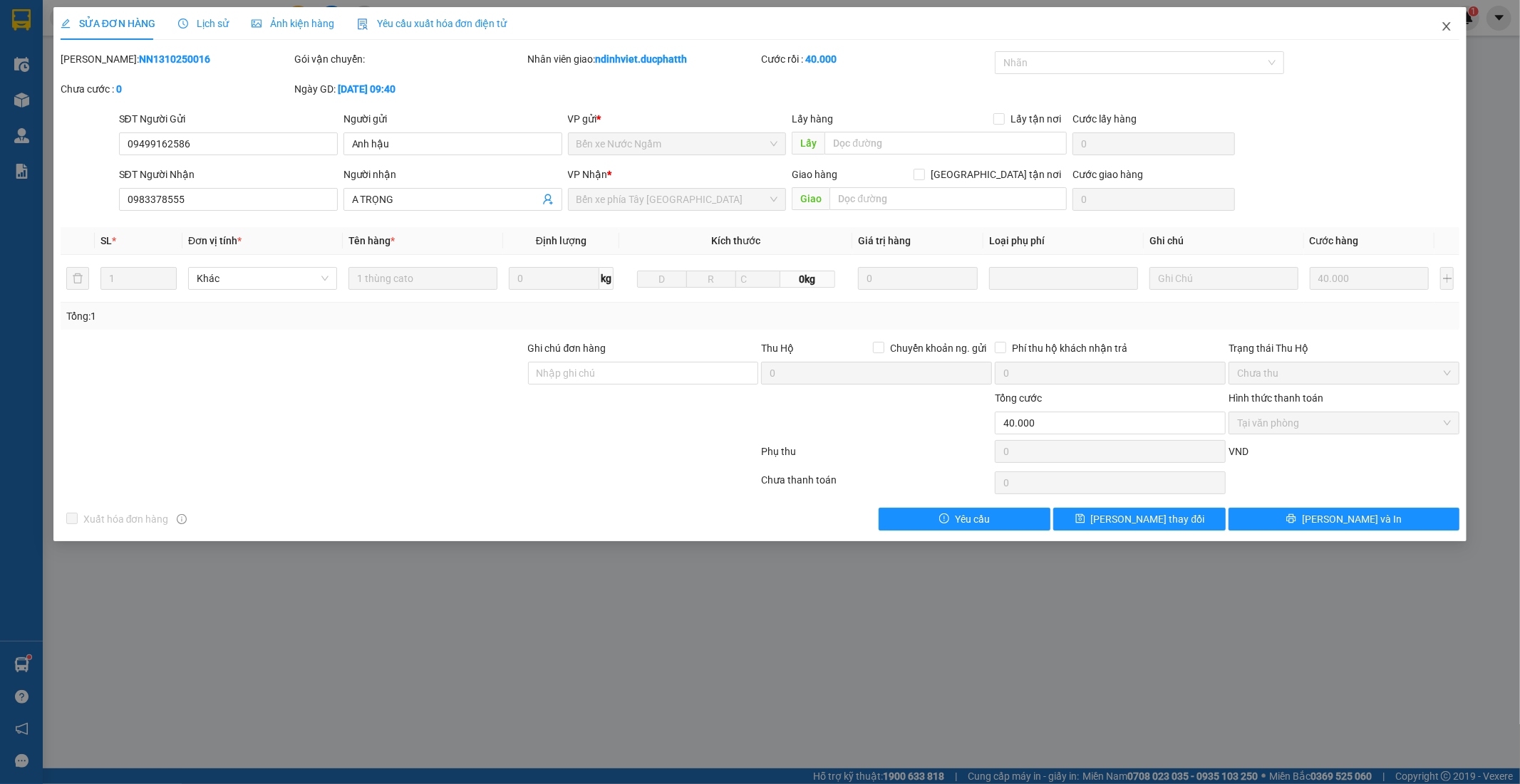
click at [1450, 24] on icon "close" at bounding box center [1446, 26] width 11 height 11
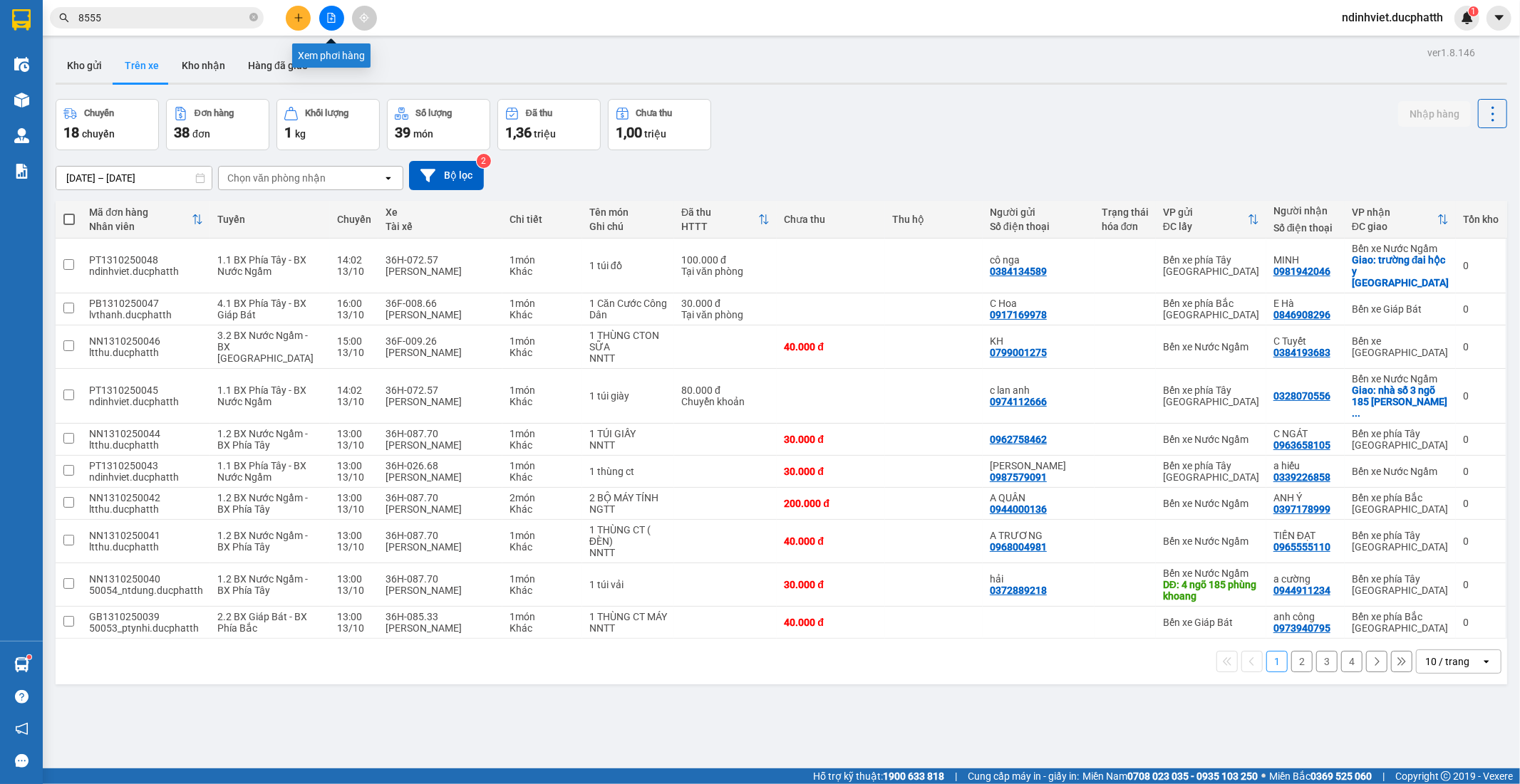
click at [327, 22] on icon "file-add" at bounding box center [331, 18] width 10 height 10
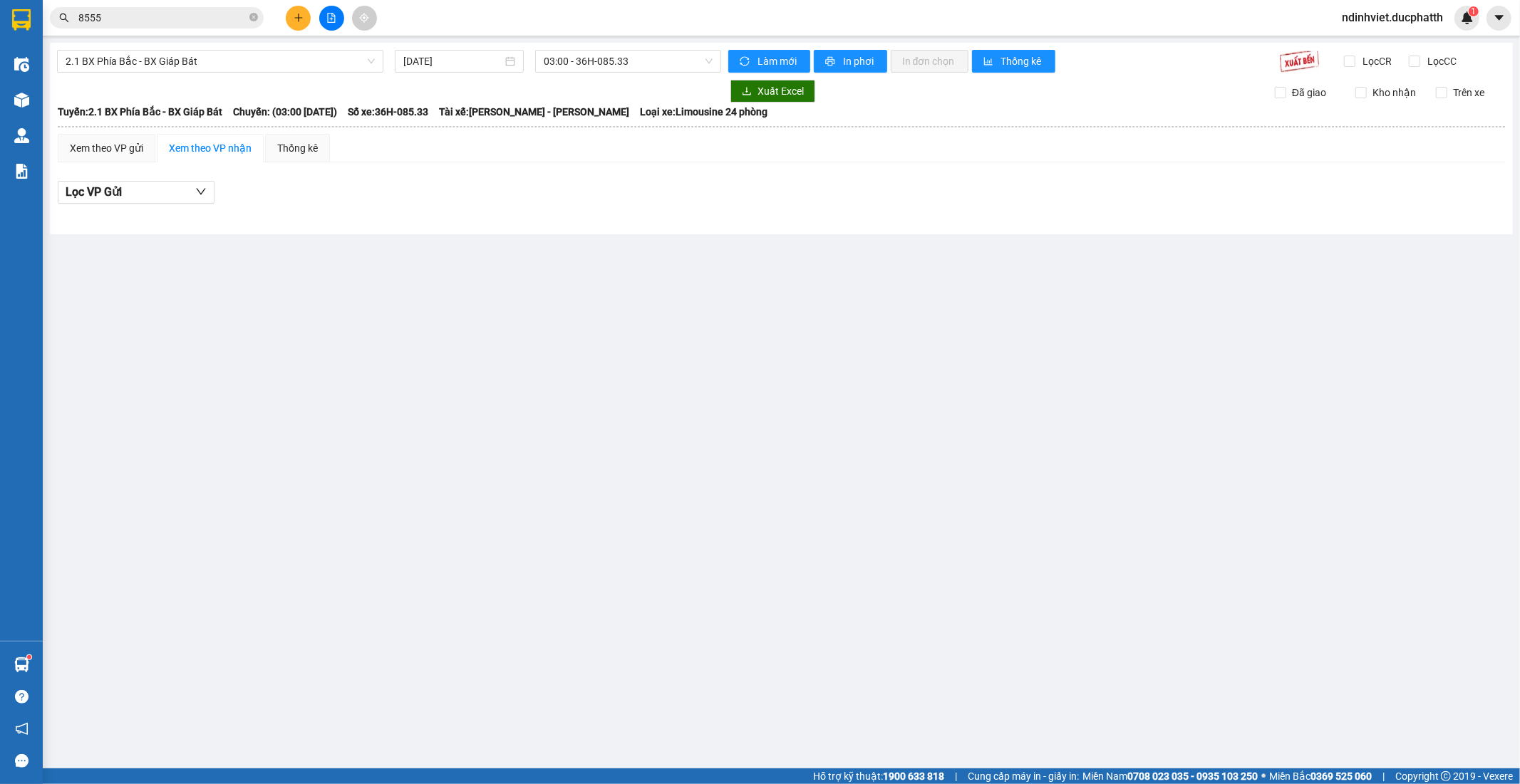
click at [307, 49] on div "2.1 BX Phía Bắc - BX Giáp Bát 13/10/2025 03:00 - 36H-085.33 Làm mới In phơi In …" at bounding box center [780, 138] width 1462 height 191
click at [251, 62] on span "2.1 BX Phía Bắc - BX Giáp Bát" at bounding box center [220, 61] width 309 height 22
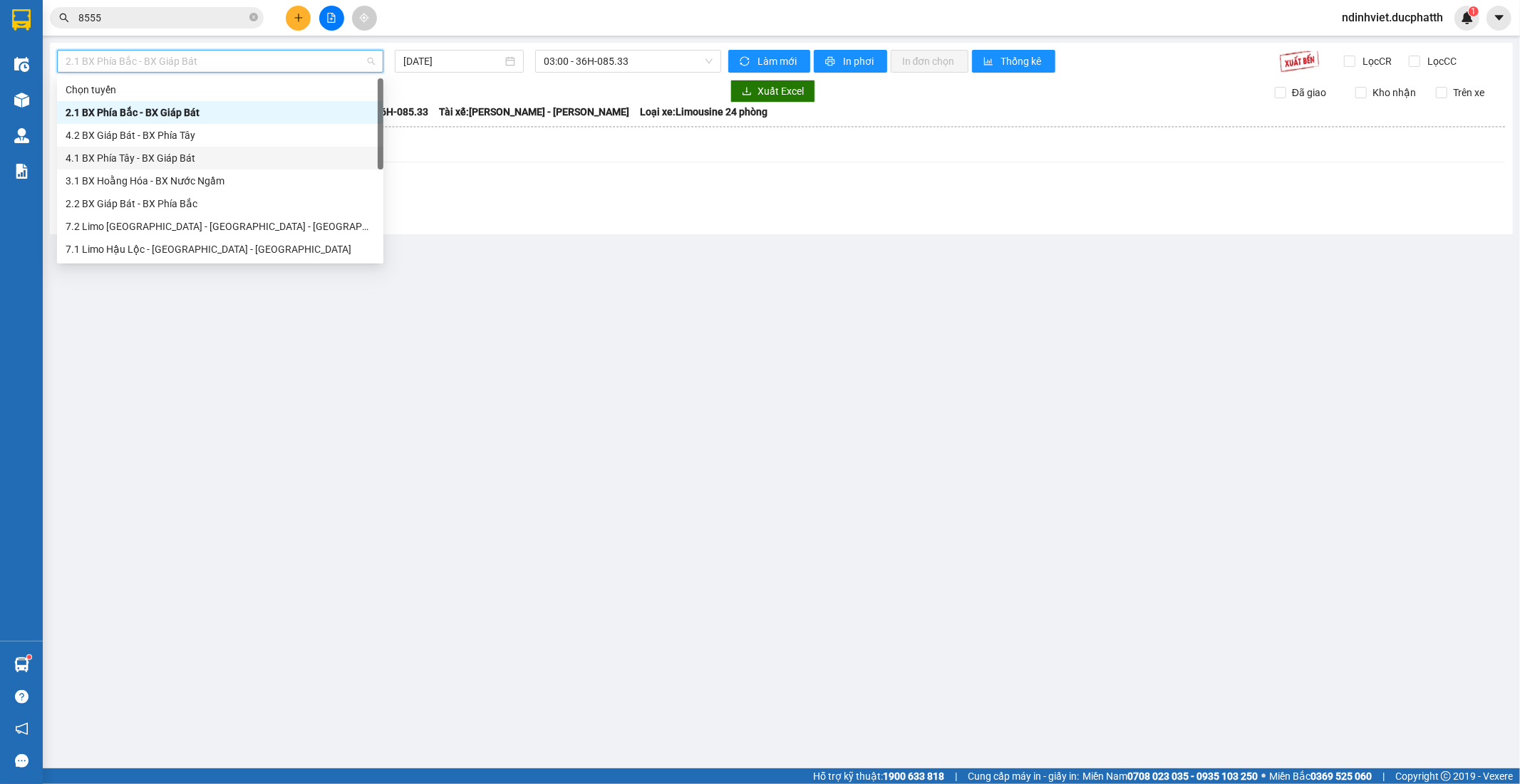
click at [190, 157] on div "4.1 BX Phía Tây - BX Giáp Bát" at bounding box center [220, 158] width 309 height 16
type input "[DATE]"
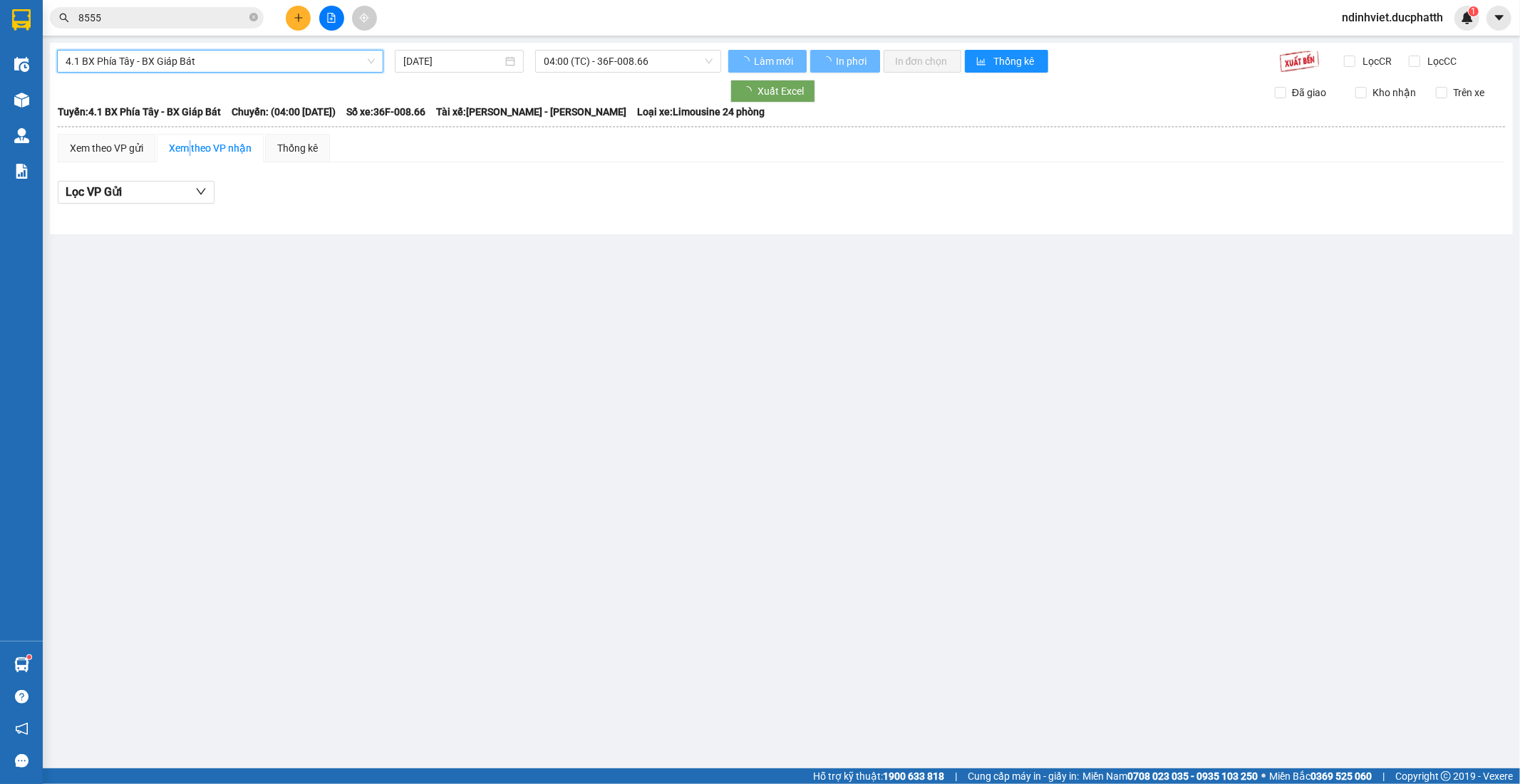
click at [190, 157] on div "Xem theo VP nhận" at bounding box center [211, 148] width 107 height 29
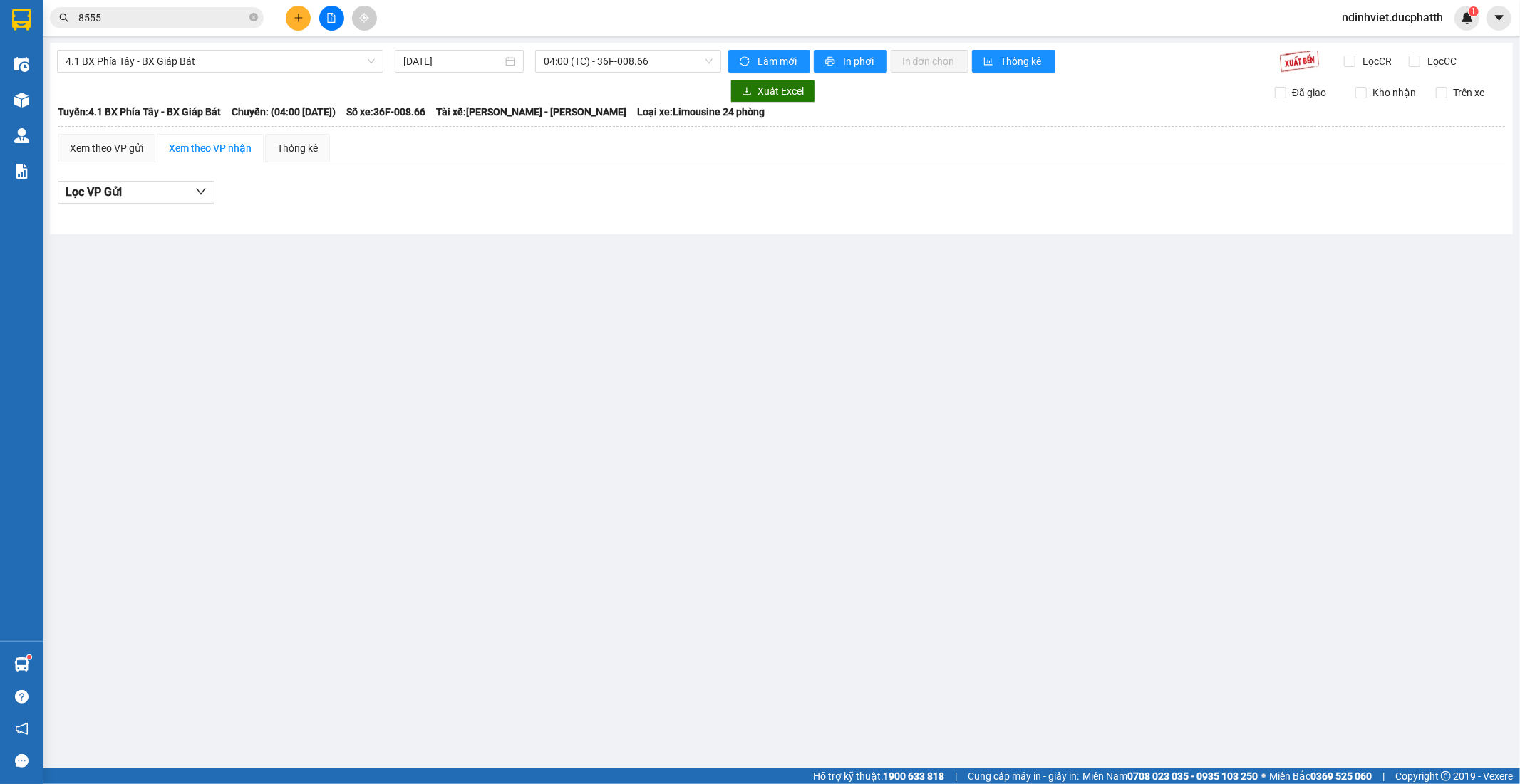
click at [221, 46] on div "4.1 BX Phía Tây - BX Giáp Bát 13/10/2025 04:00 (TC) - 36F-008.66 Làm mới In phơ…" at bounding box center [780, 138] width 1462 height 191
click at [225, 67] on span "4.1 BX Phía Tây - BX Giáp Bát" at bounding box center [220, 61] width 309 height 22
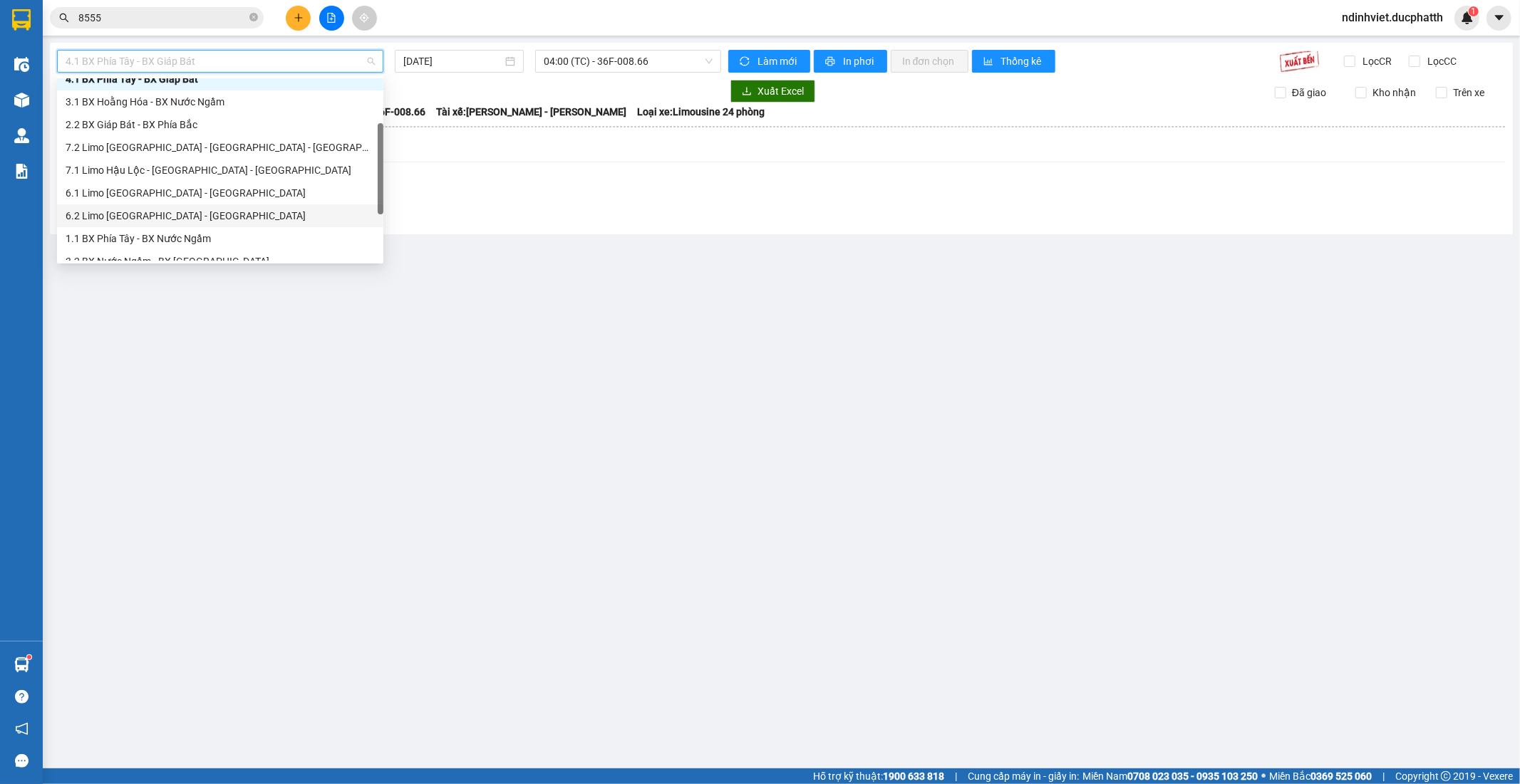
scroll to position [159, 0]
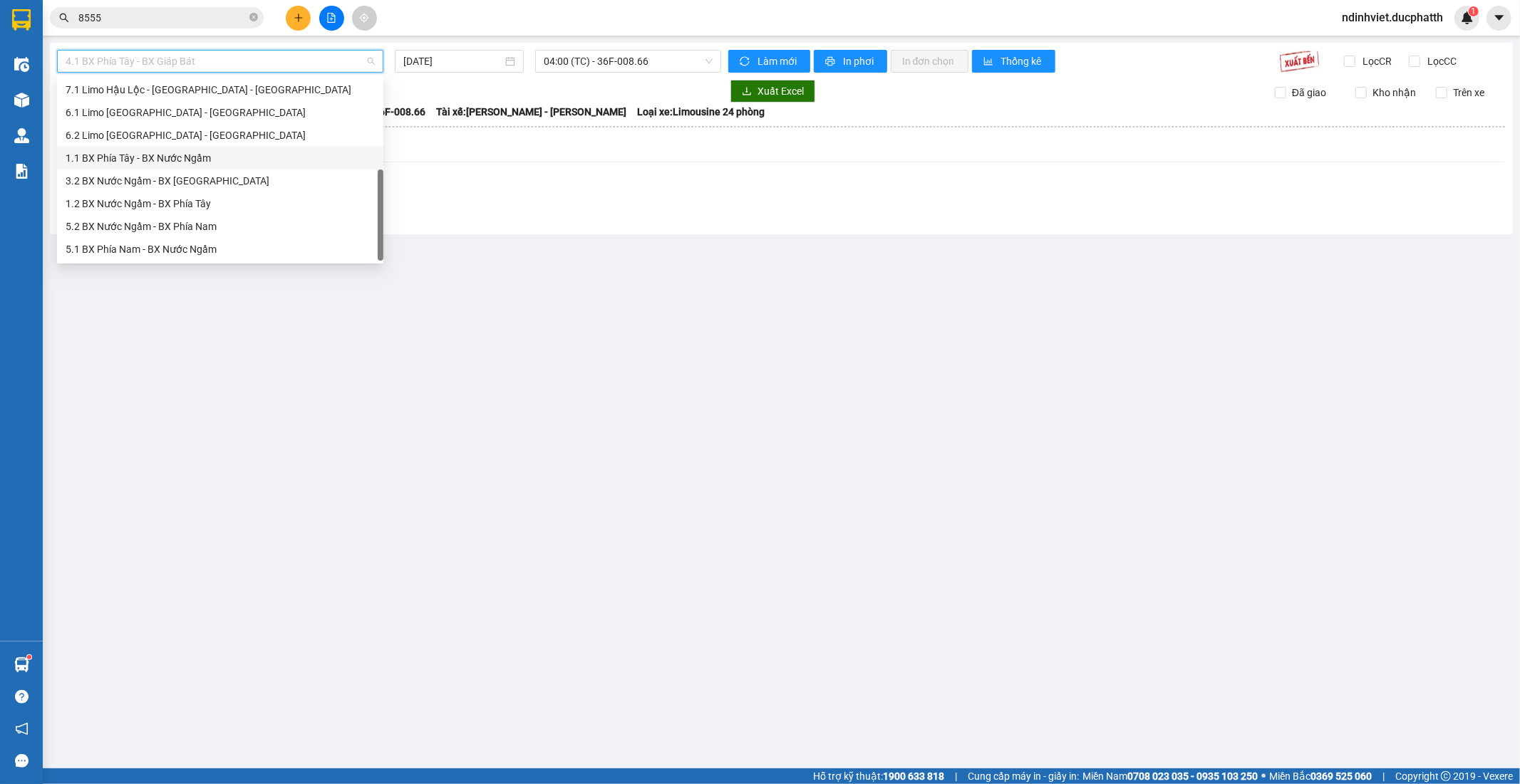
click at [192, 161] on div "1.1 BX Phía Tây - BX Nước Ngầm" at bounding box center [220, 158] width 309 height 16
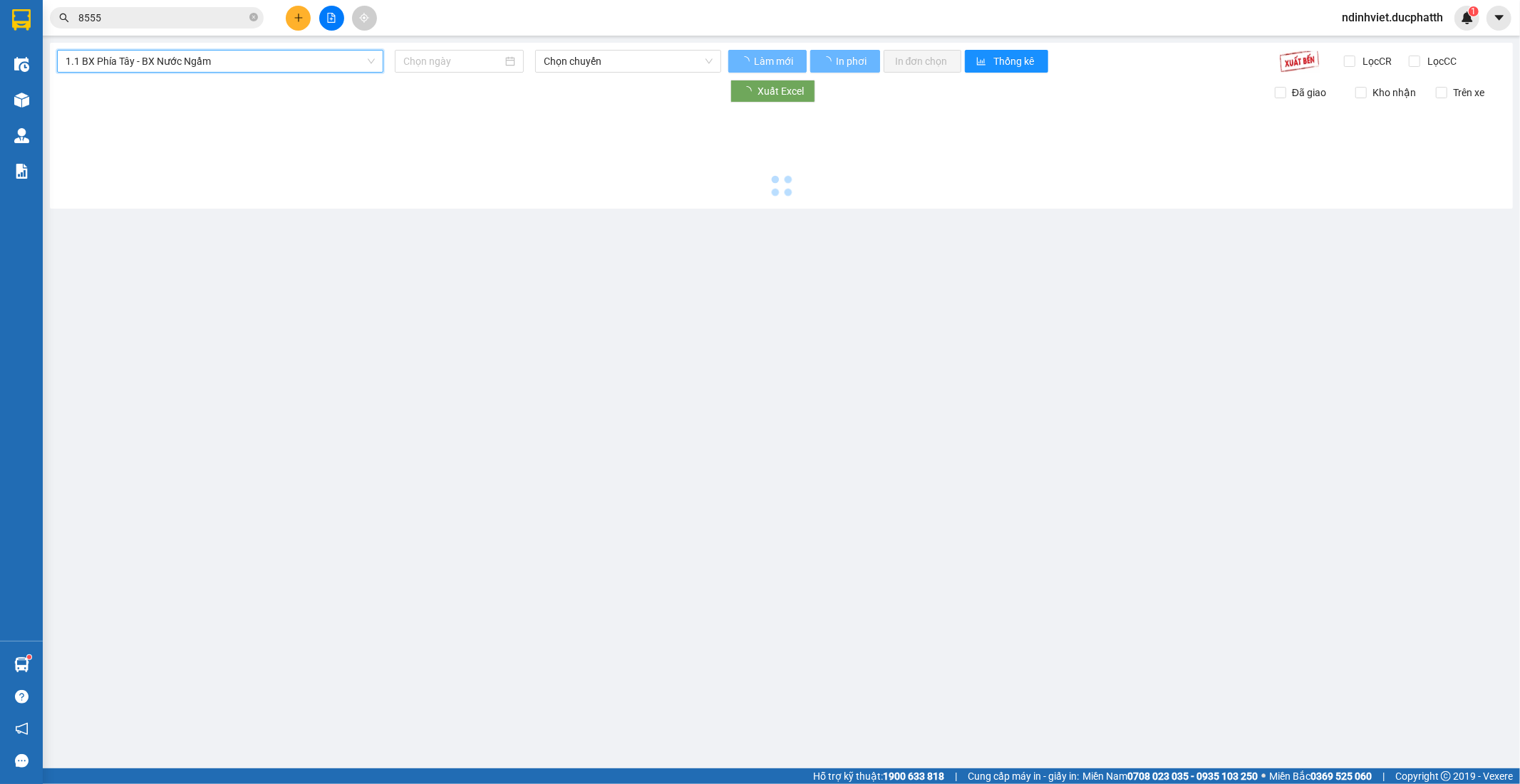
type input "[DATE]"
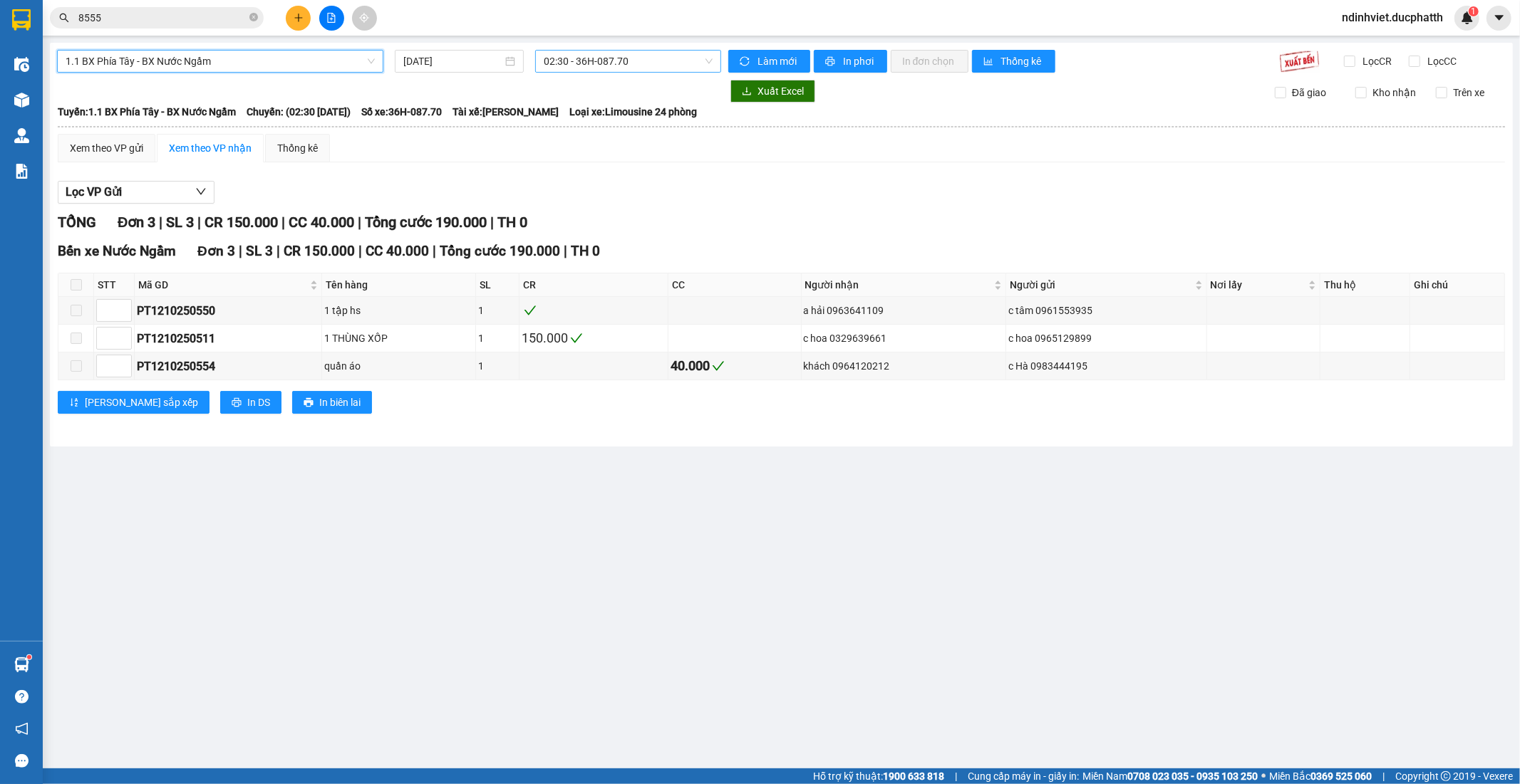
click at [608, 62] on span "02:30 - 36H-087.70" at bounding box center [628, 61] width 168 height 22
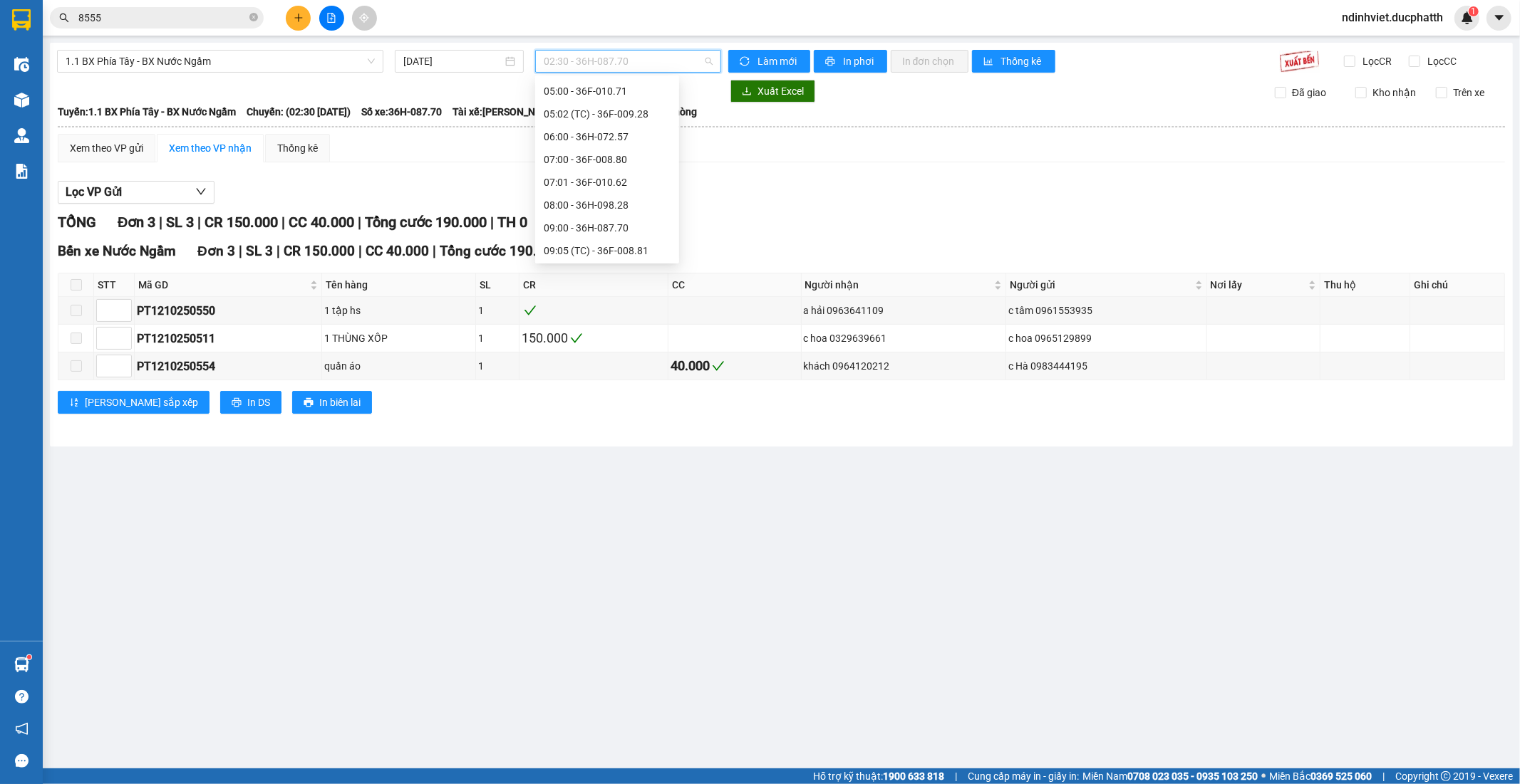
scroll to position [395, 0]
click at [615, 194] on div "14:02 (TC) - 36H-072.57" at bounding box center [607, 196] width 126 height 16
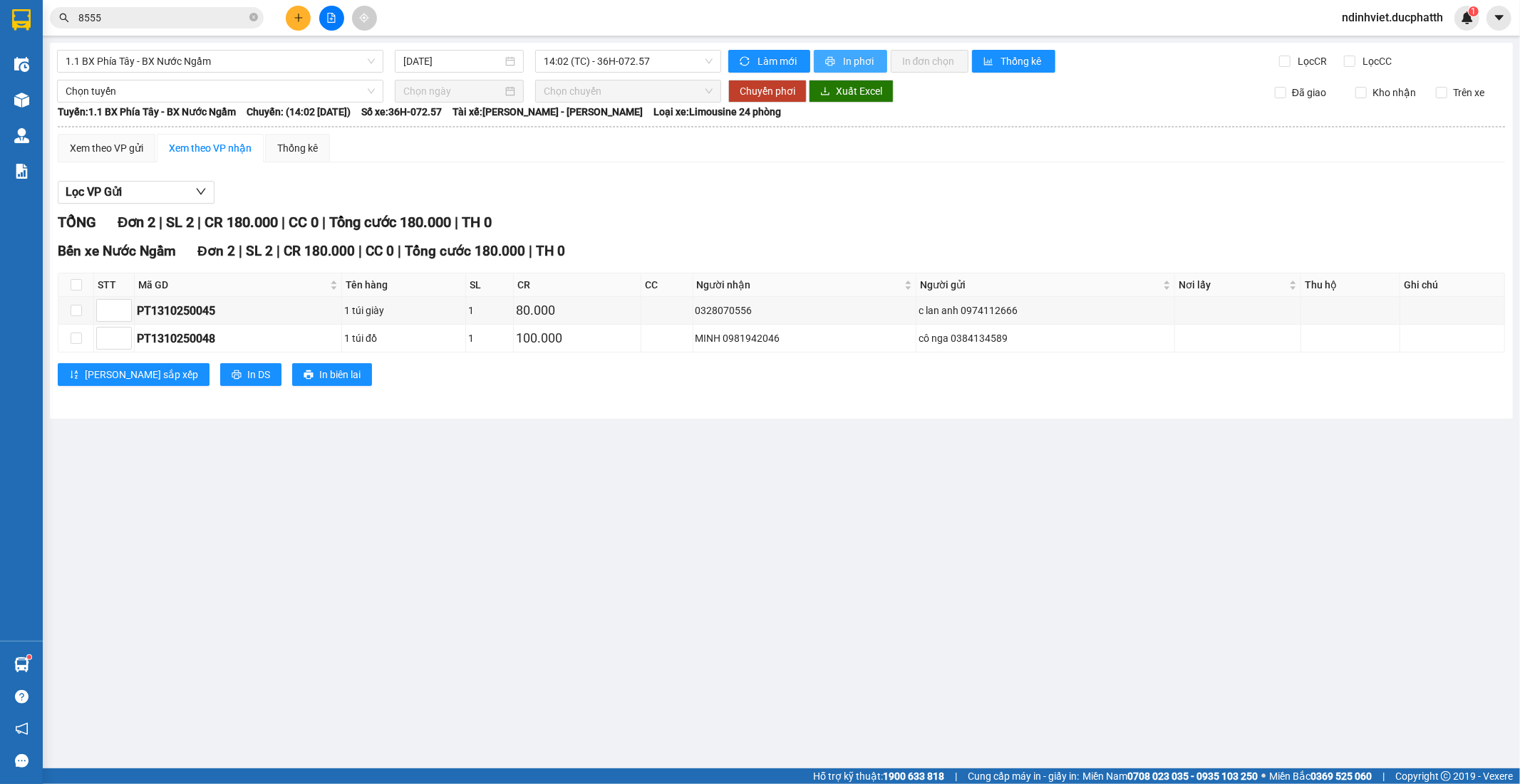
click at [856, 57] on span "In phơi" at bounding box center [859, 62] width 33 height 16
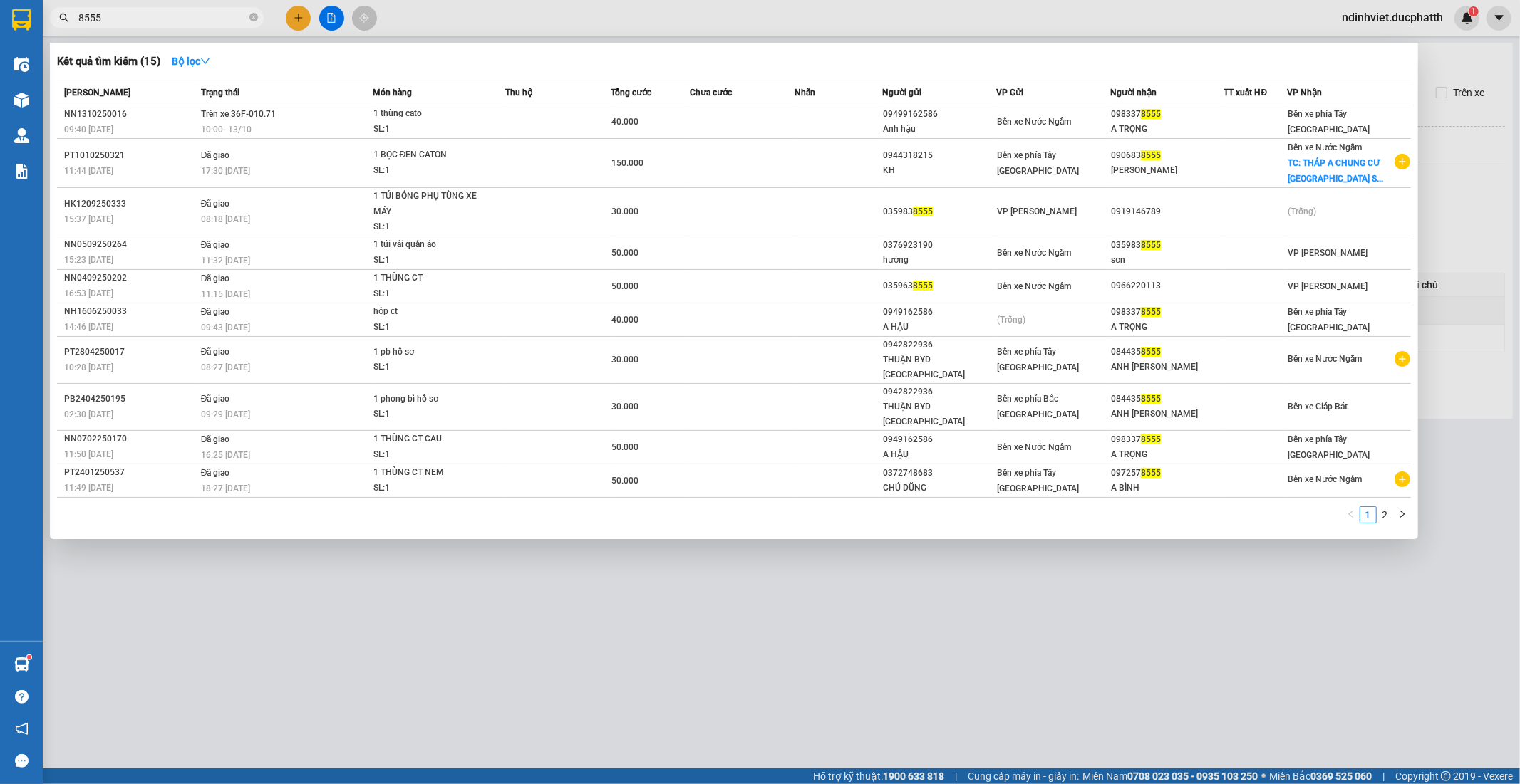
click at [248, 16] on span "8555" at bounding box center [156, 18] width 214 height 22
click at [255, 13] on icon "close-circle" at bounding box center [254, 17] width 9 height 9
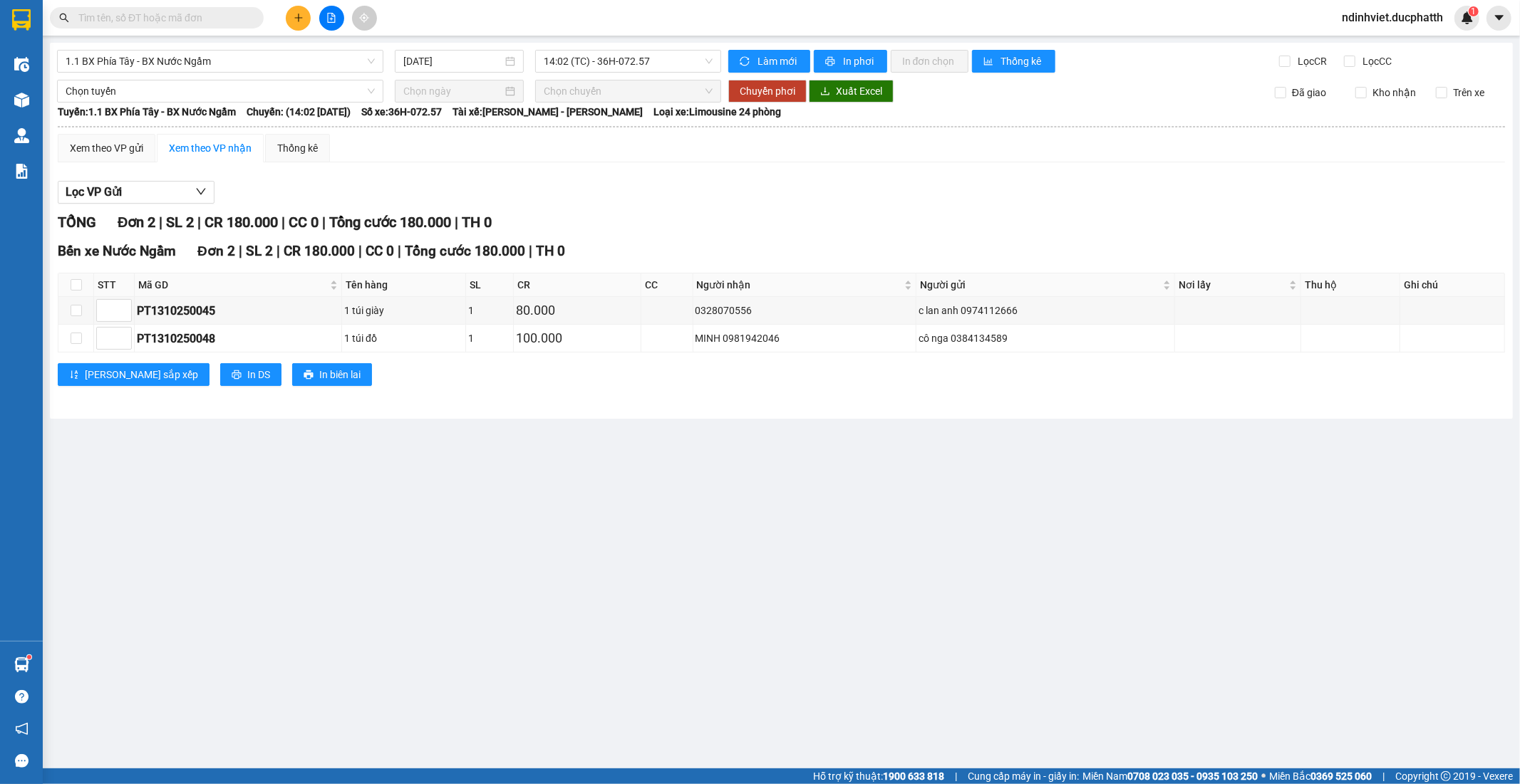
click at [222, 17] on input "text" at bounding box center [162, 18] width 168 height 16
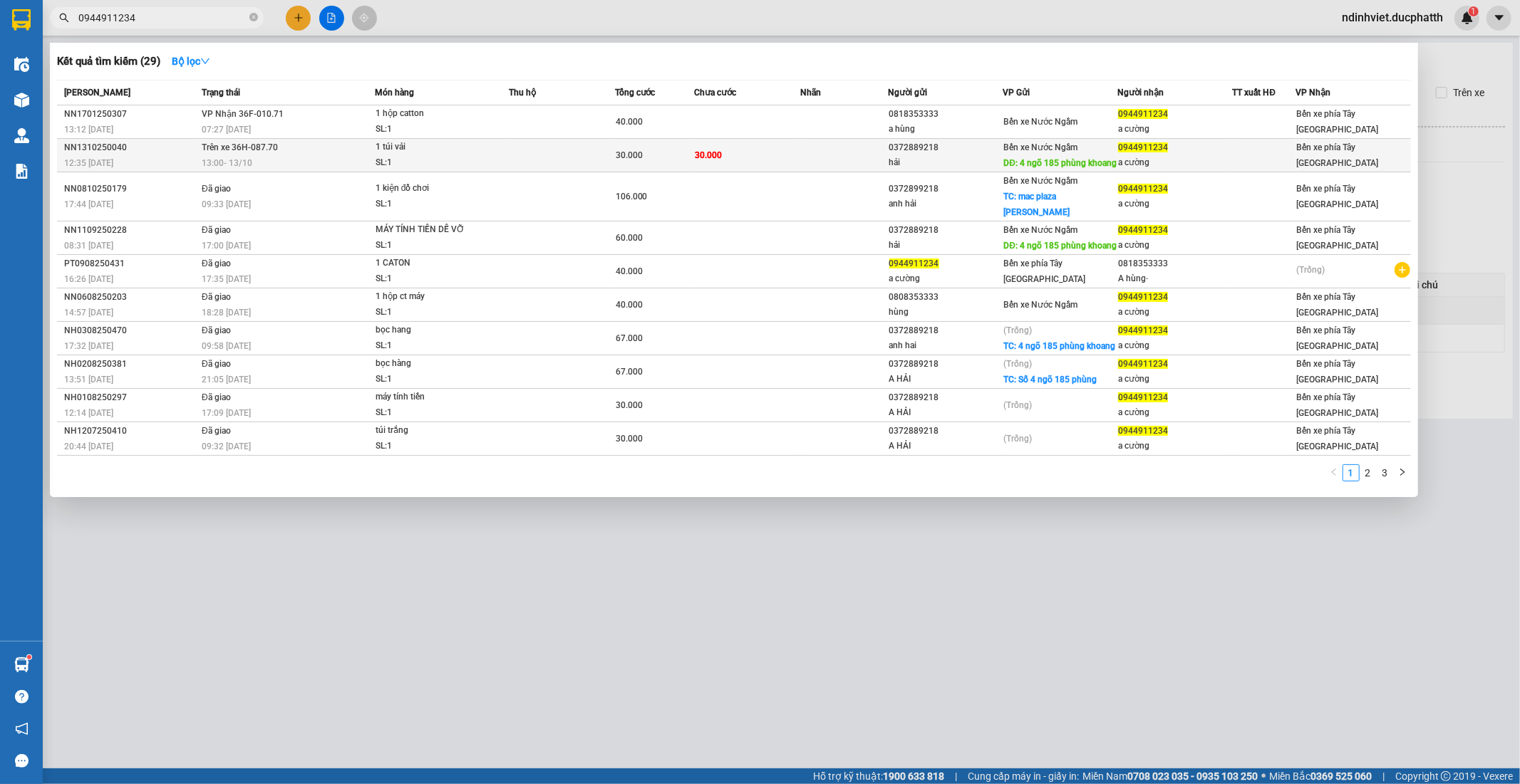
type input "0944911234"
click at [553, 168] on td at bounding box center [562, 156] width 106 height 34
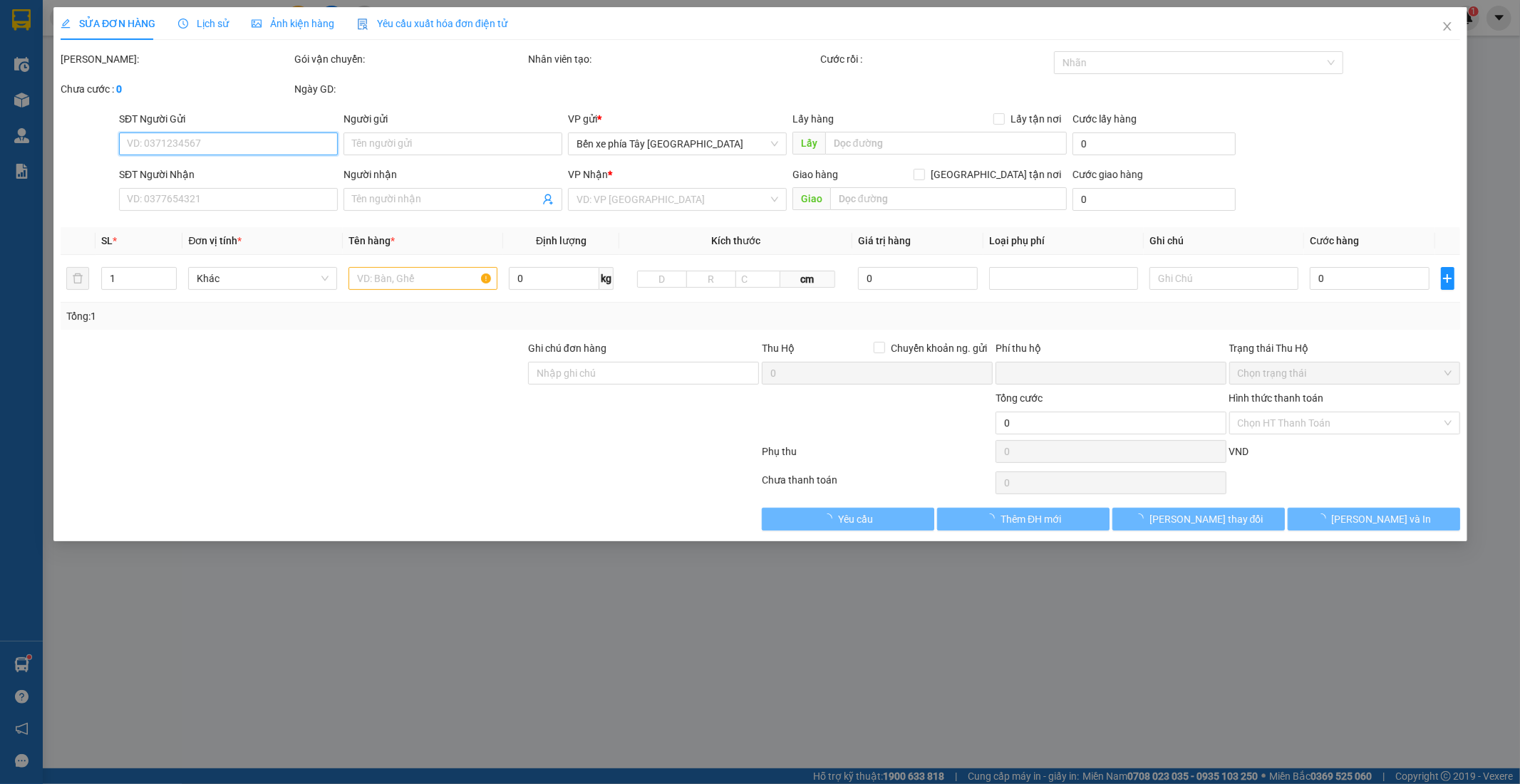
type input "0372889218"
type input "hải"
type input "4 ngõ 185 phùng khoang"
type input "0944911234"
type input "a cường"
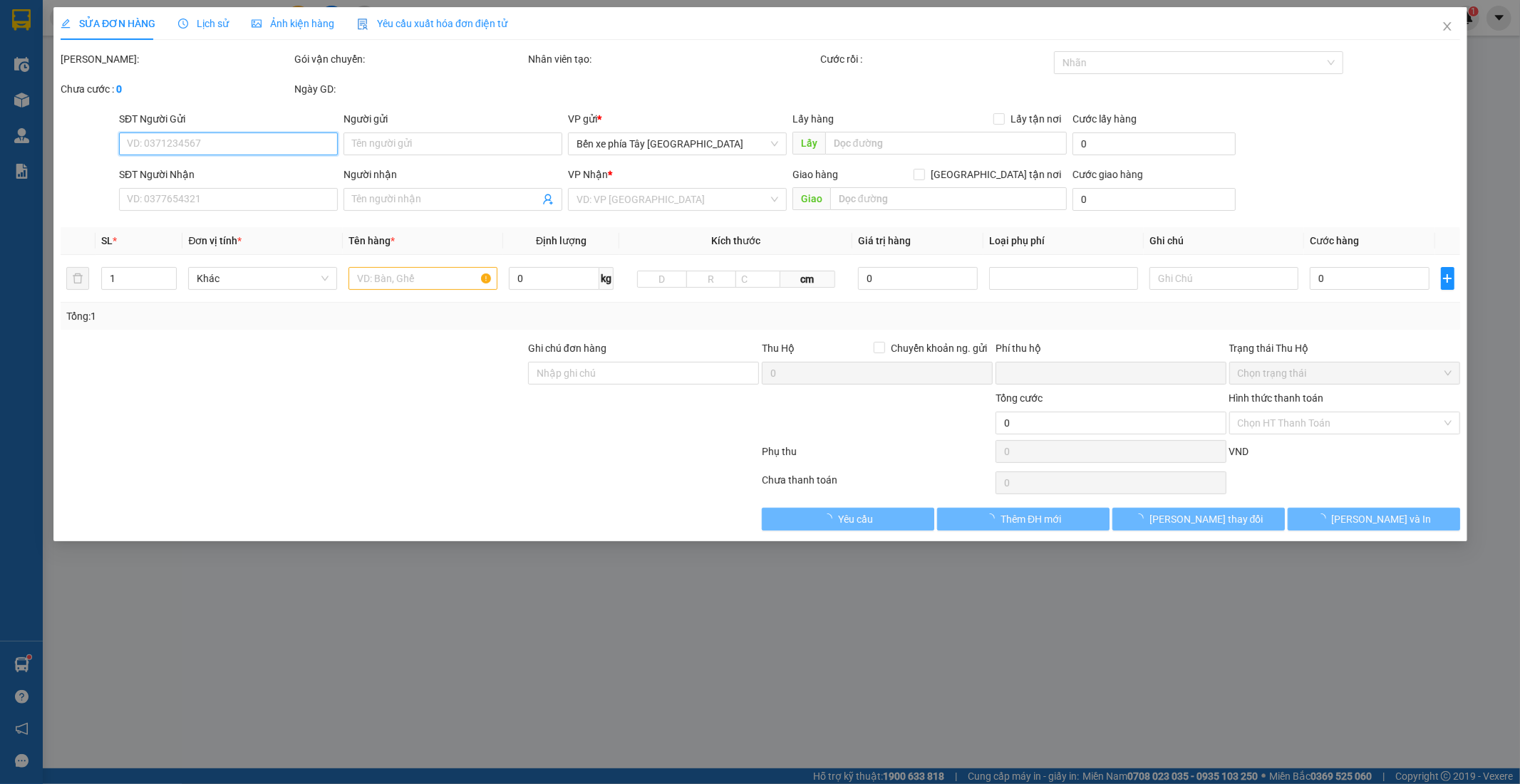
type input "nntt"
type input "0"
type input "30.000"
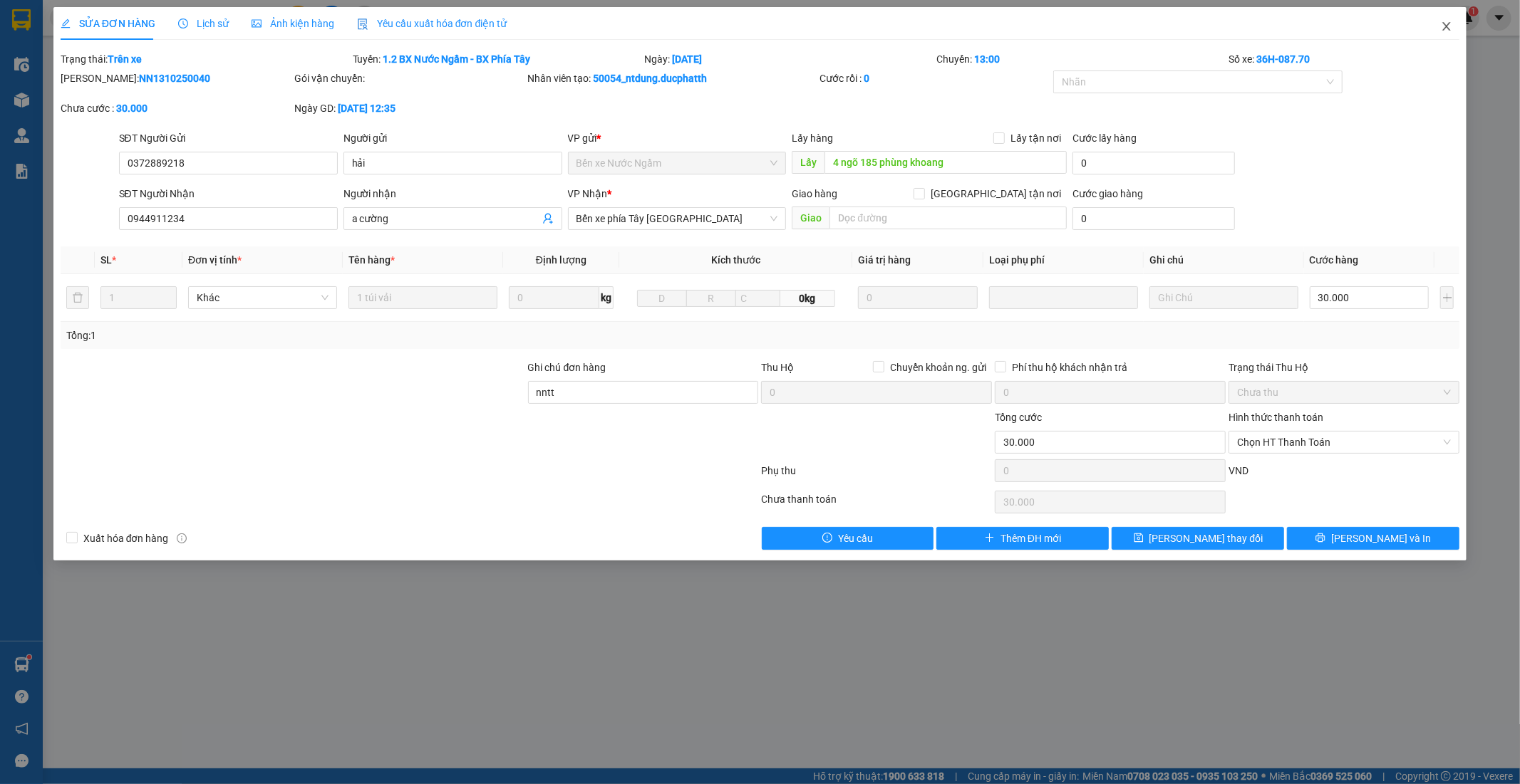
click at [1444, 29] on icon "close" at bounding box center [1447, 26] width 8 height 9
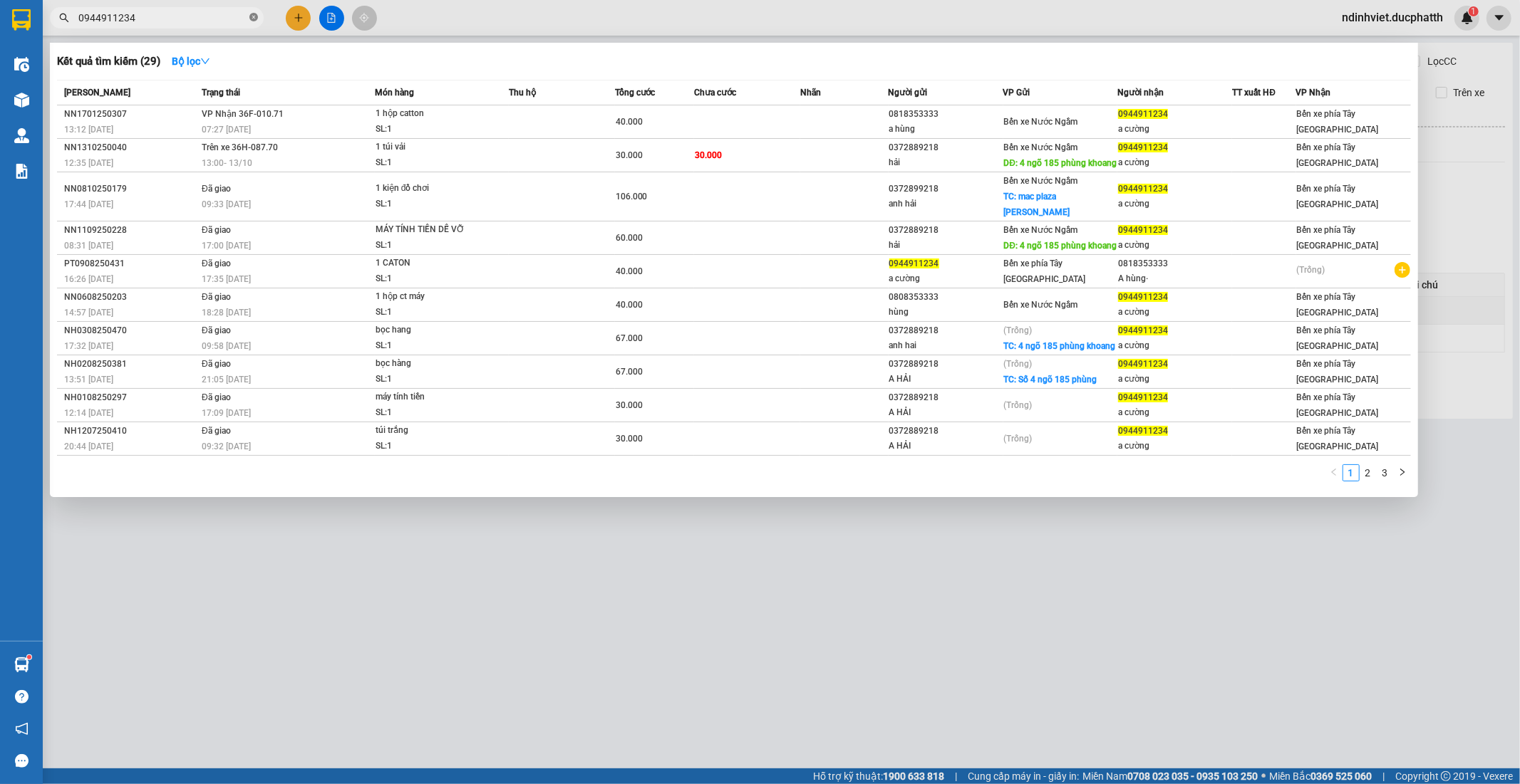
click at [251, 18] on icon "close-circle" at bounding box center [254, 17] width 9 height 9
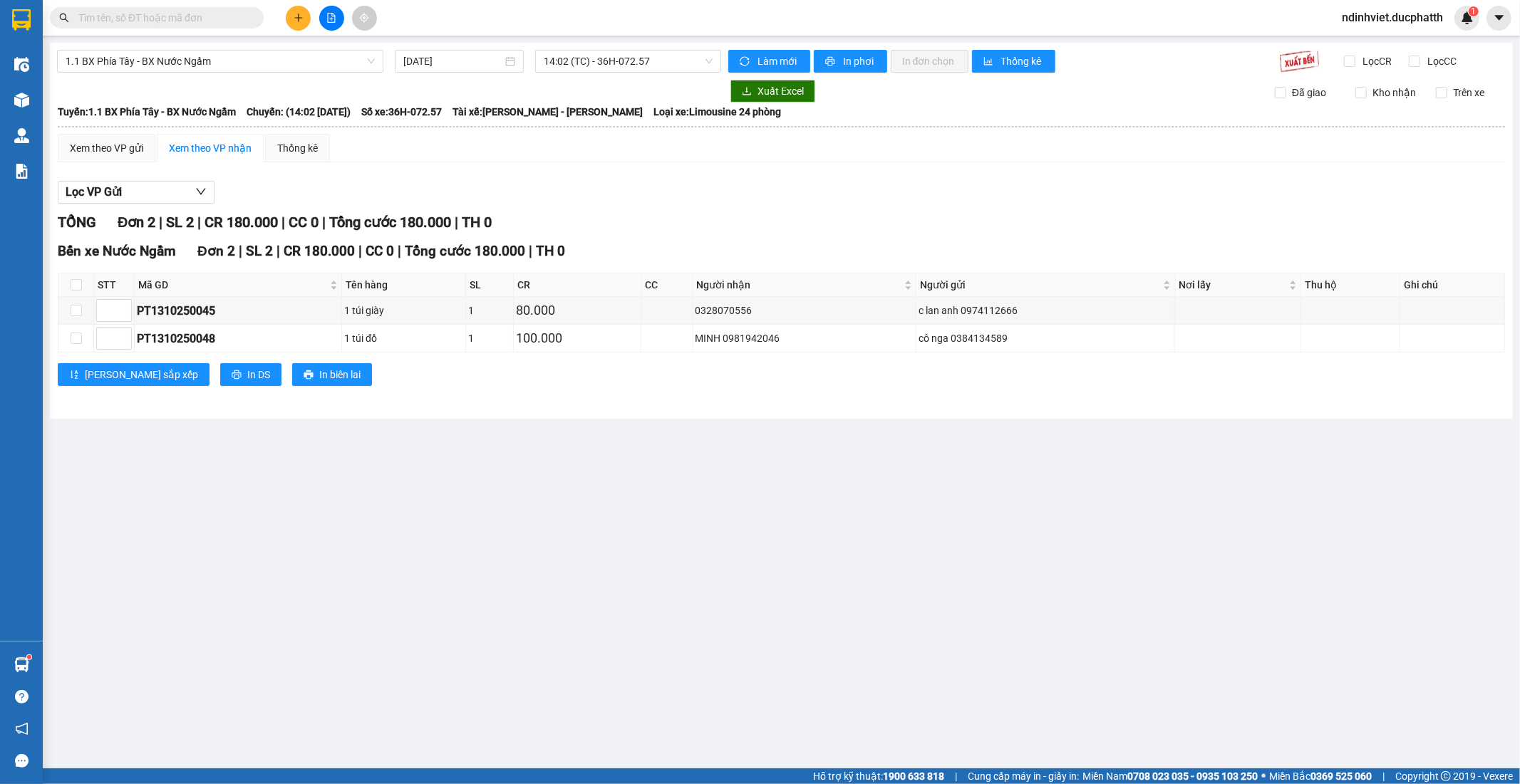
click at [194, 22] on input "text" at bounding box center [162, 18] width 168 height 16
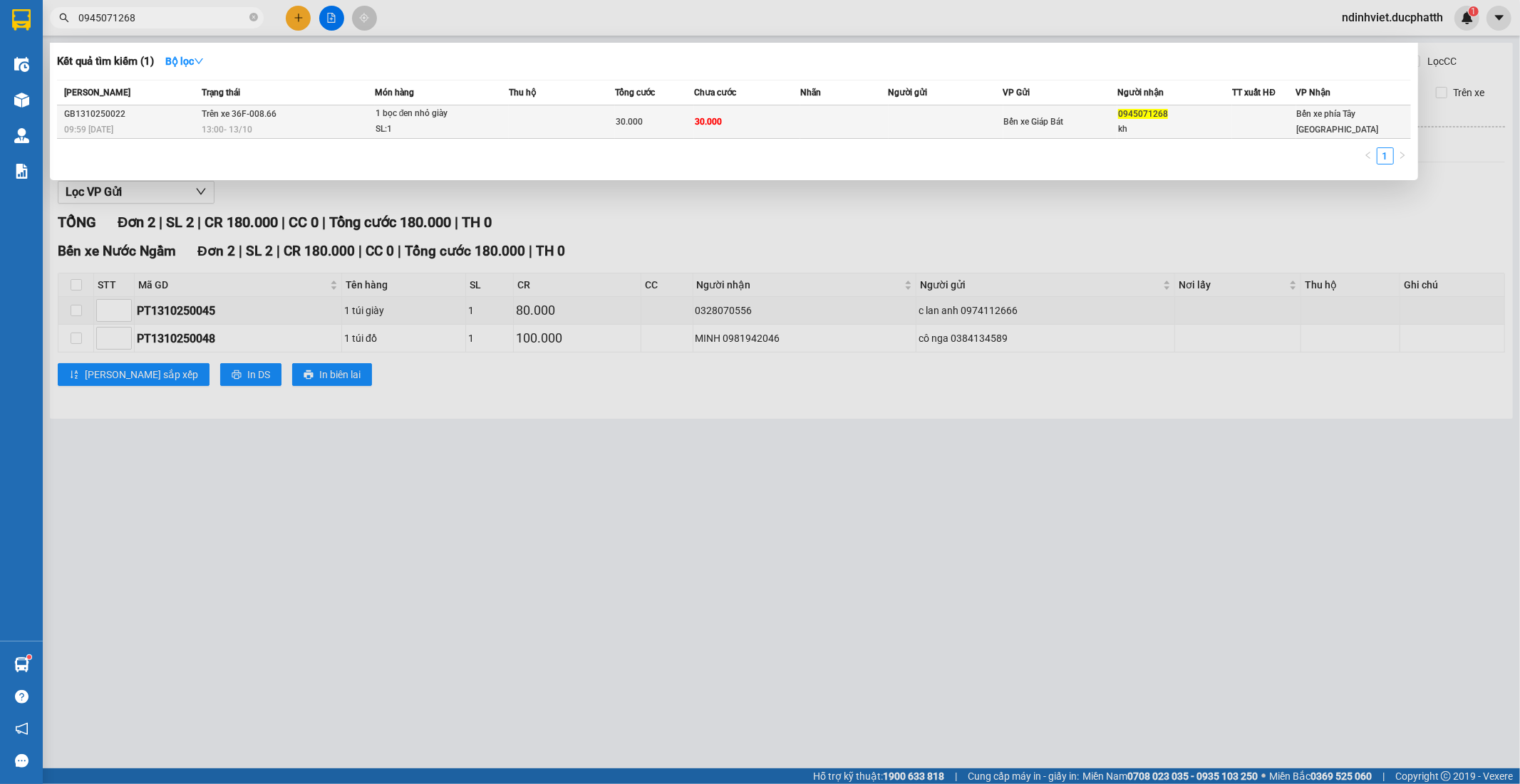
type input "0945071268"
click at [302, 115] on td "Trên xe 36F-008.66 13:00 - 13/10" at bounding box center [286, 122] width 177 height 34
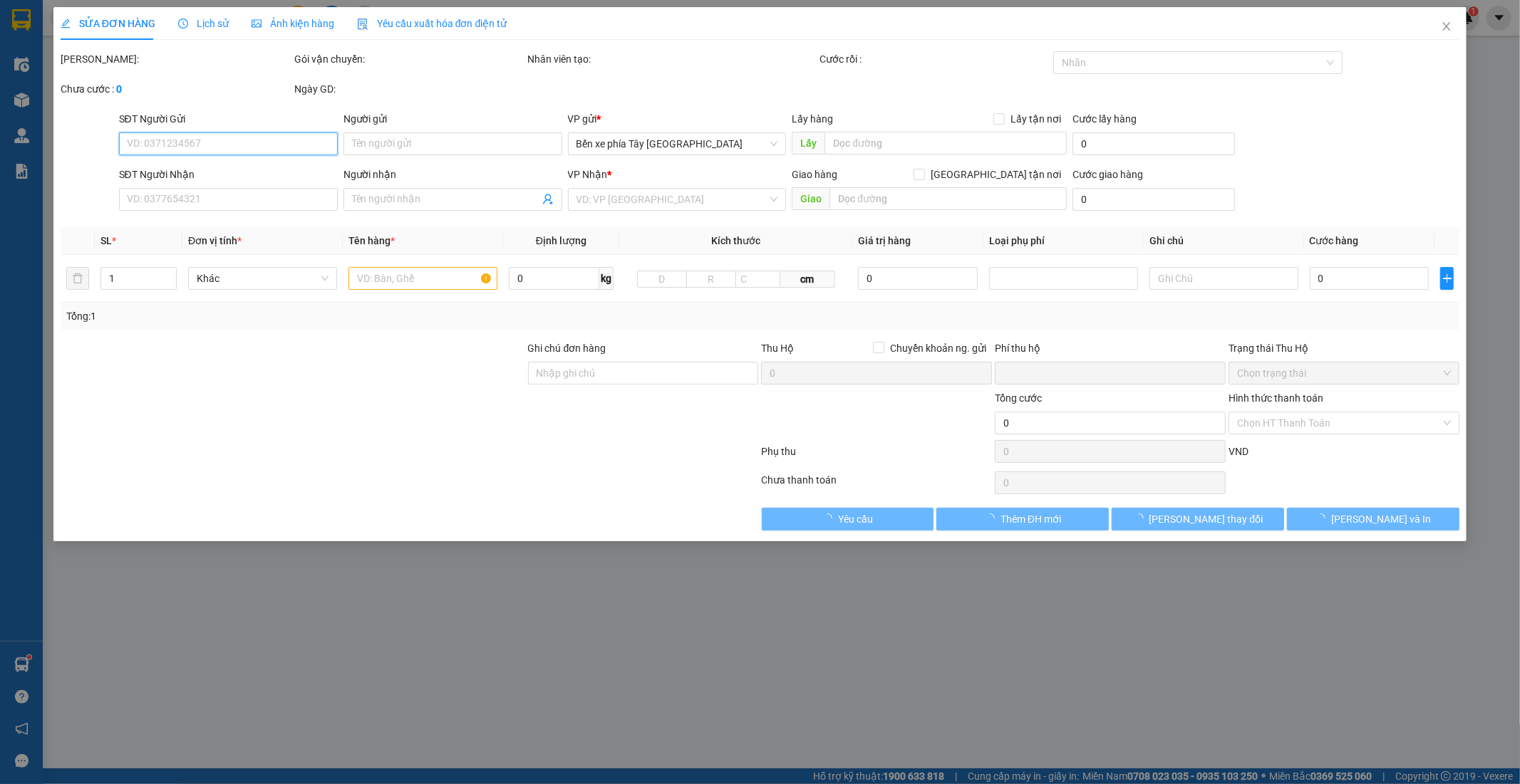
type input "0945071268"
type input "kh"
type input "0"
type input "30.000"
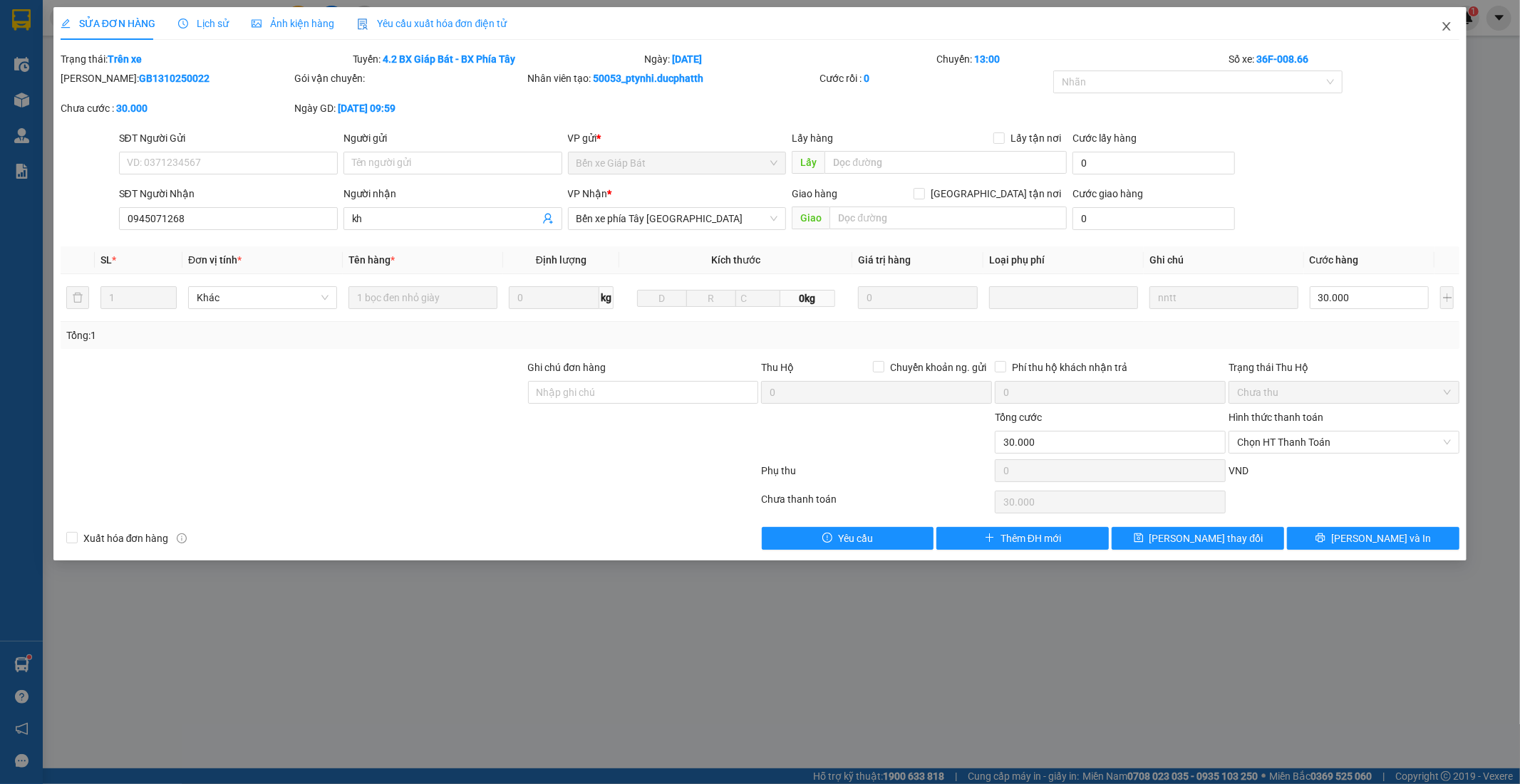
click at [1443, 31] on icon "close" at bounding box center [1446, 26] width 11 height 11
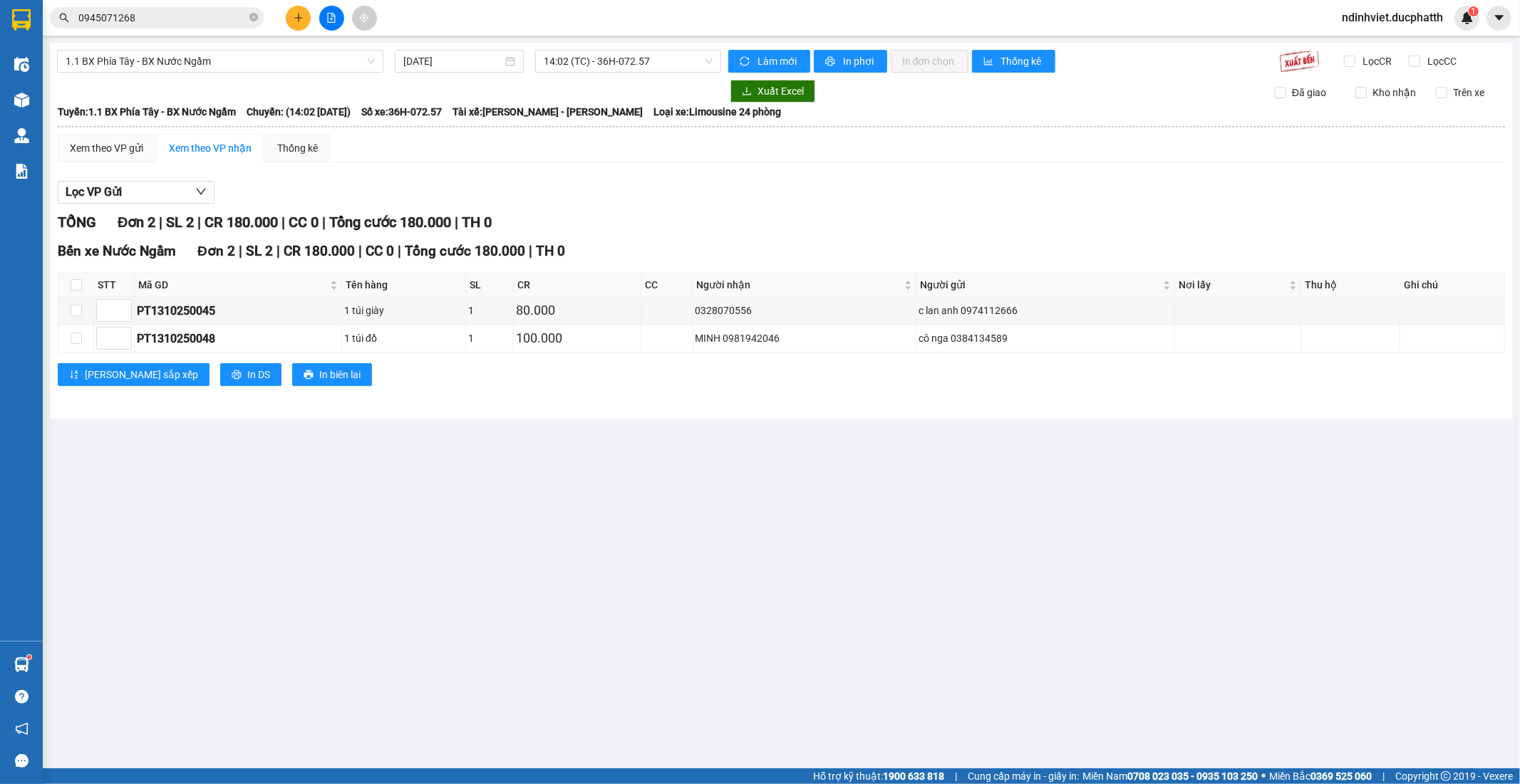
click at [327, 18] on icon "file-add" at bounding box center [331, 18] width 8 height 10
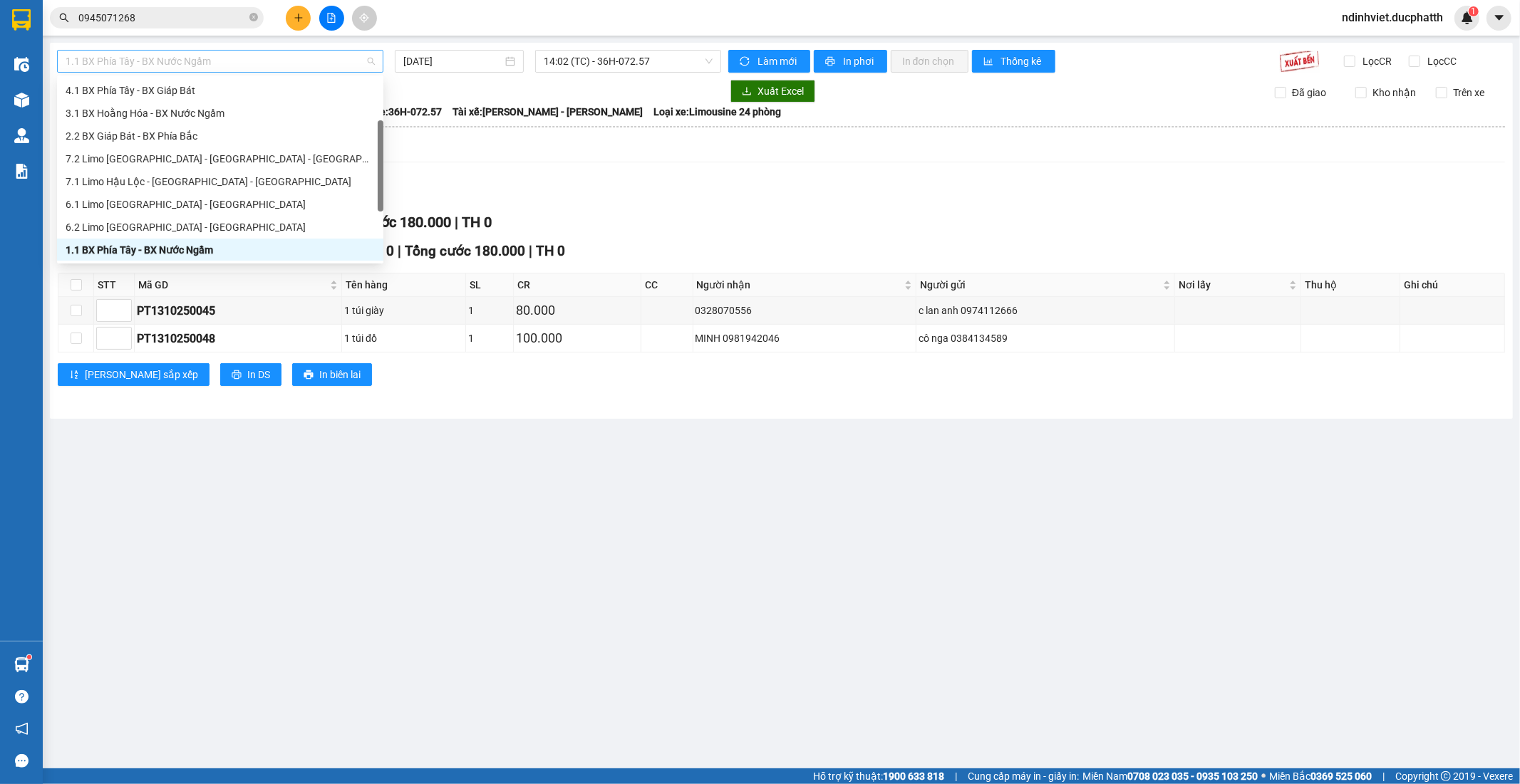
click at [347, 68] on span "1.1 BX Phía Tây - BX Nước Ngầm" at bounding box center [220, 61] width 309 height 22
click at [571, 62] on span "14:02 (TC) - 36H-072.57" at bounding box center [628, 61] width 168 height 22
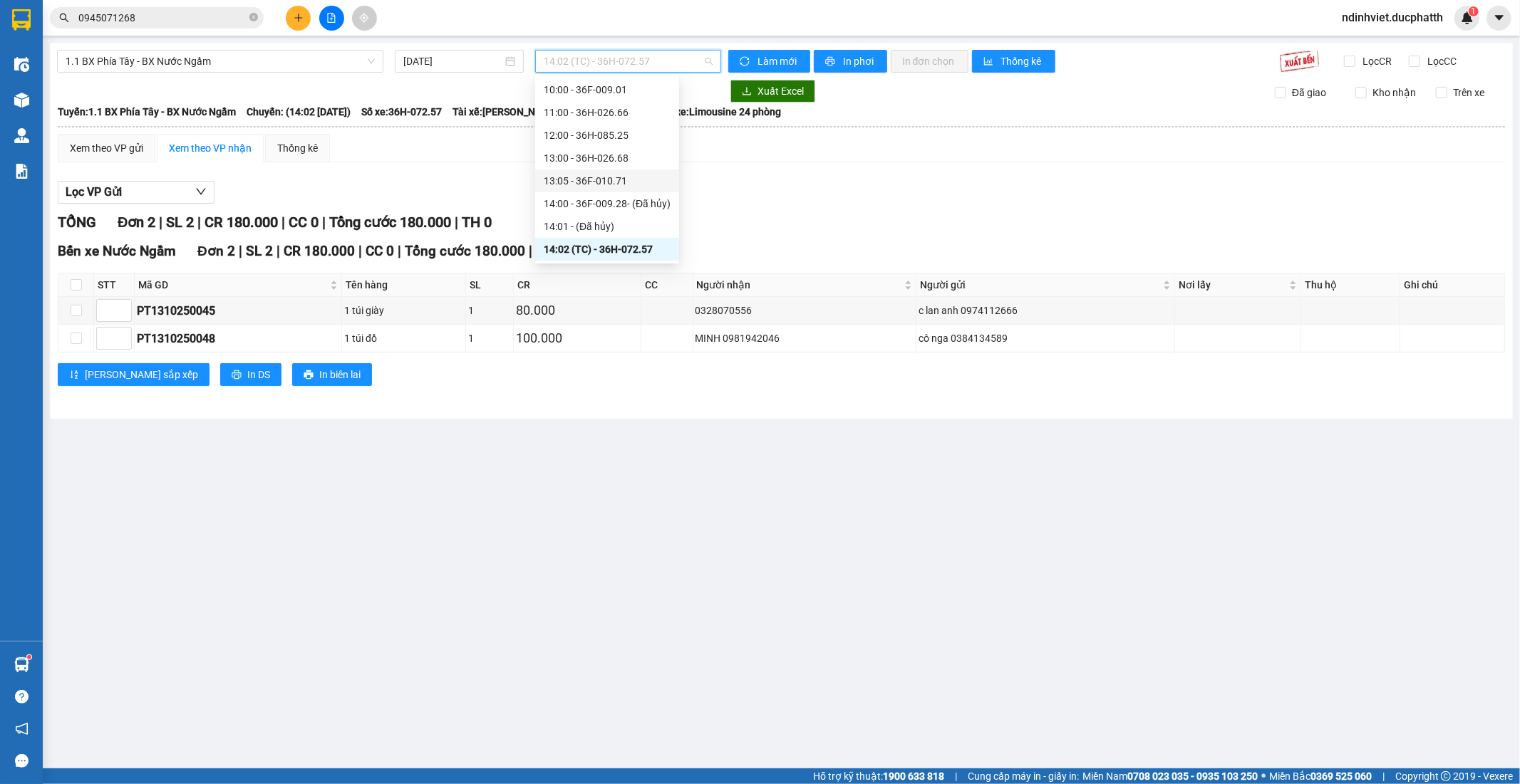
scroll to position [421, 0]
click at [624, 217] on div "15:00 - 36F-010.62" at bounding box center [607, 216] width 126 height 16
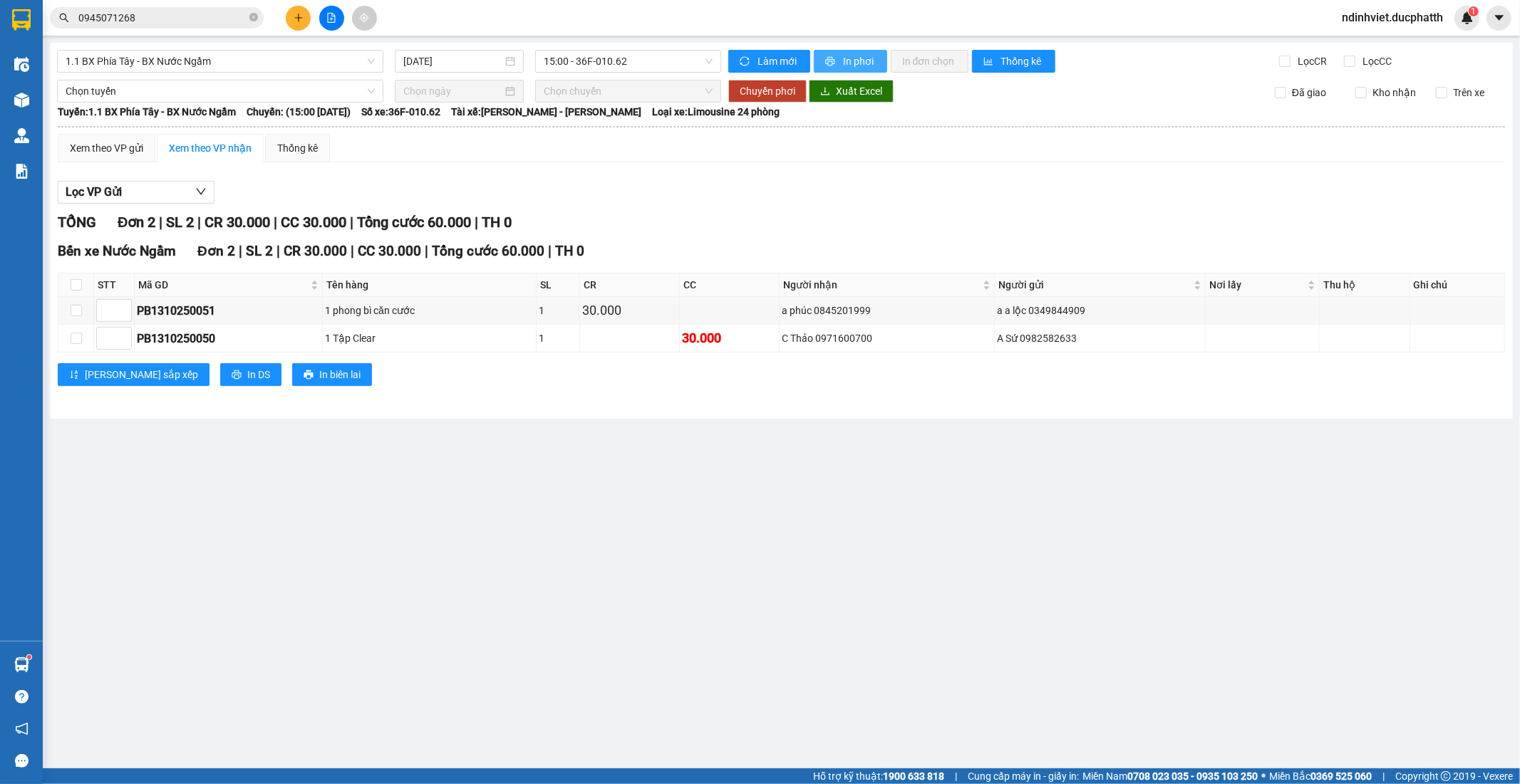
click at [859, 58] on span "In phơi" at bounding box center [859, 62] width 33 height 16
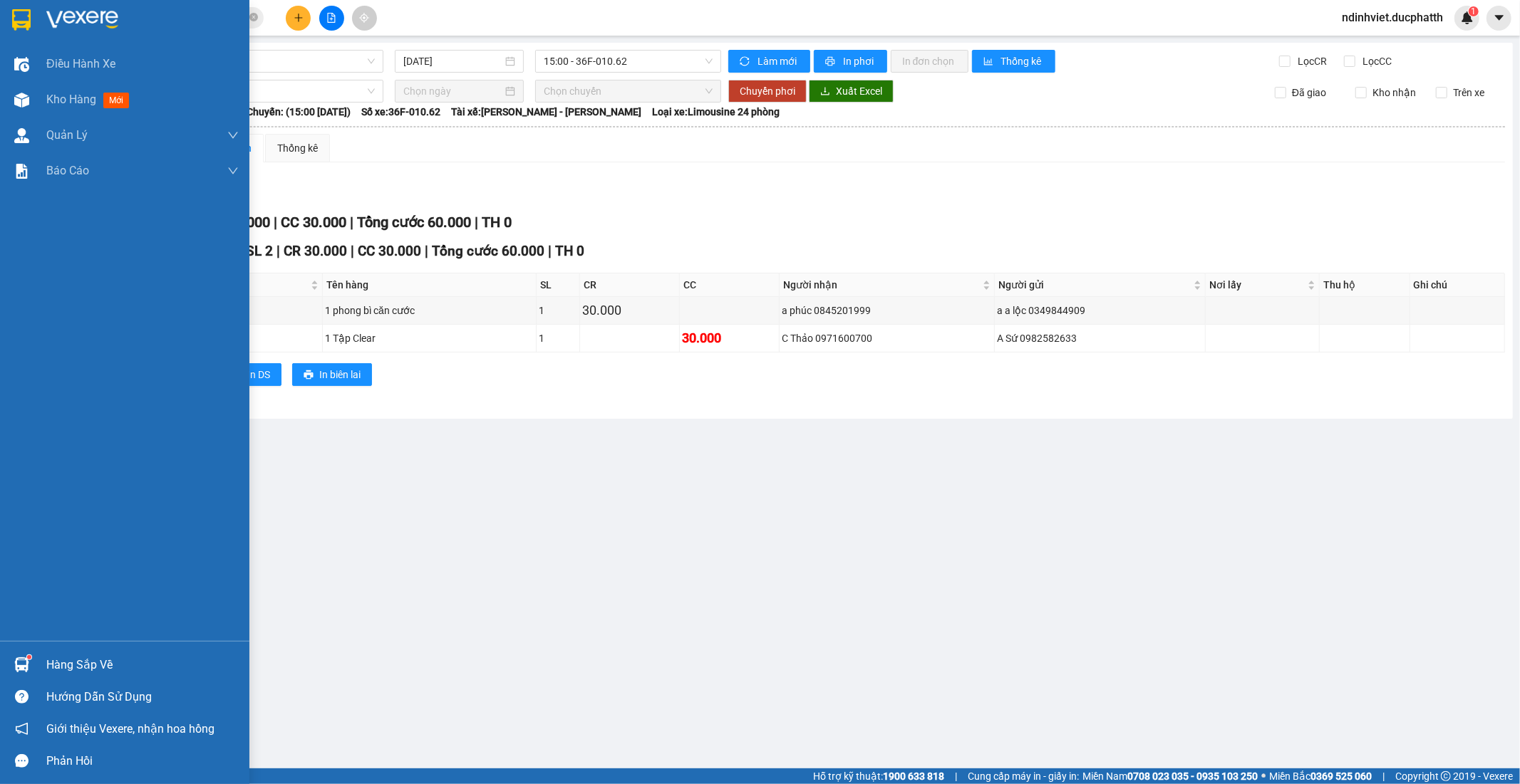
click at [58, 663] on div "Hàng sắp về" at bounding box center [142, 665] width 192 height 22
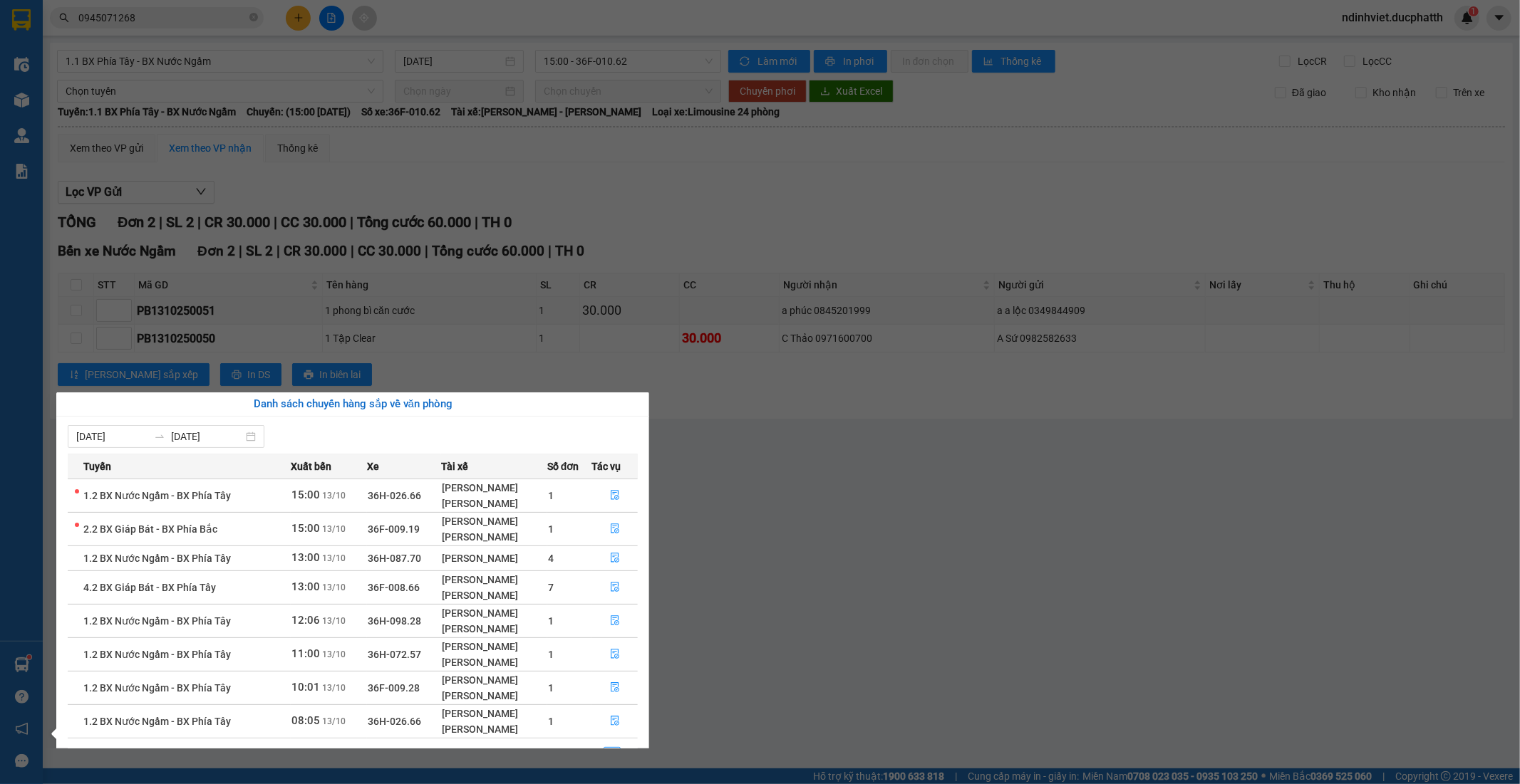
scroll to position [34, 0]
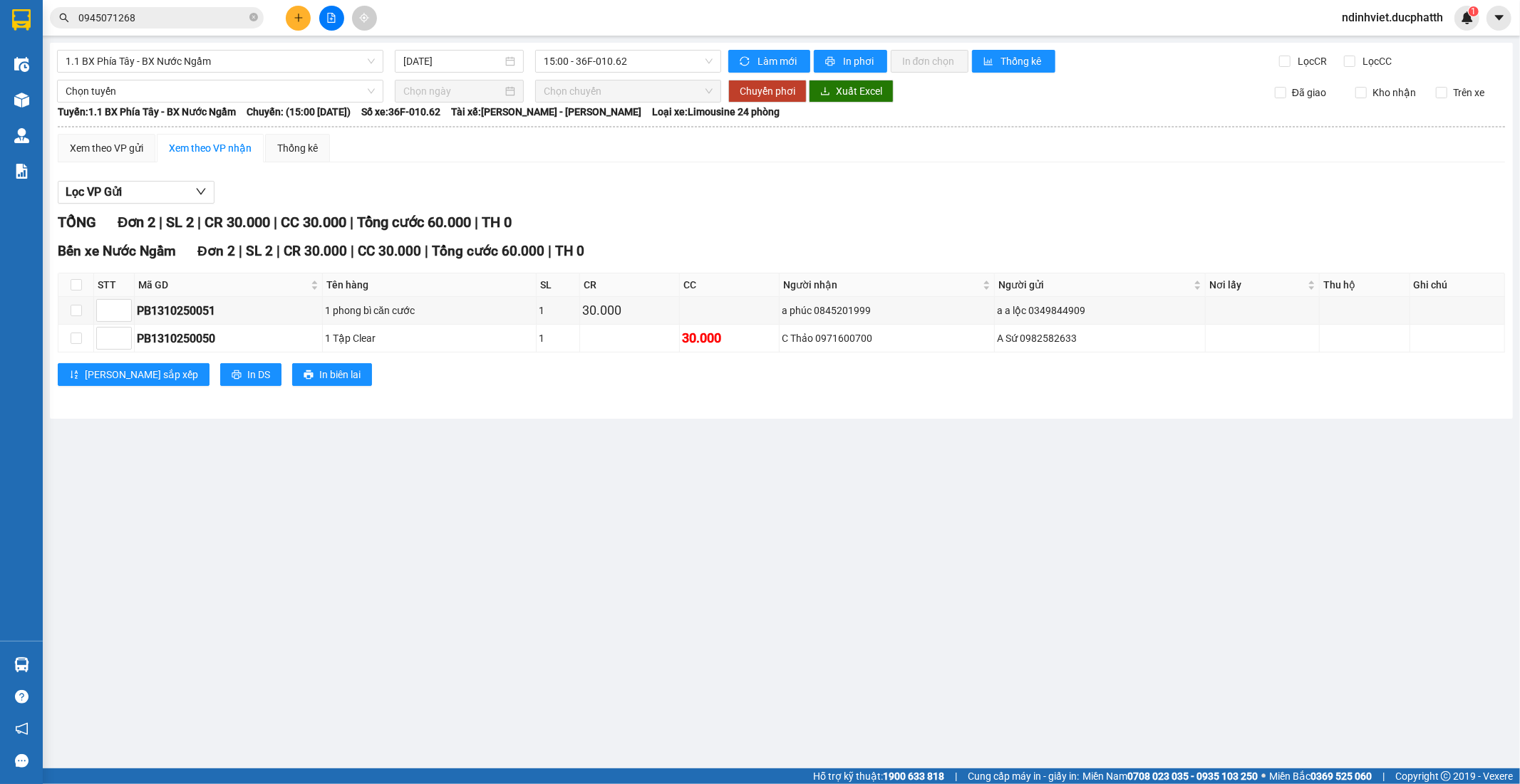
click at [866, 497] on section "Kết quả tìm kiếm ( 1 ) Bộ lọc Mã ĐH Trạng thái Món hàng Thu hộ Tổng cước Chưa c…" at bounding box center [760, 392] width 1520 height 784
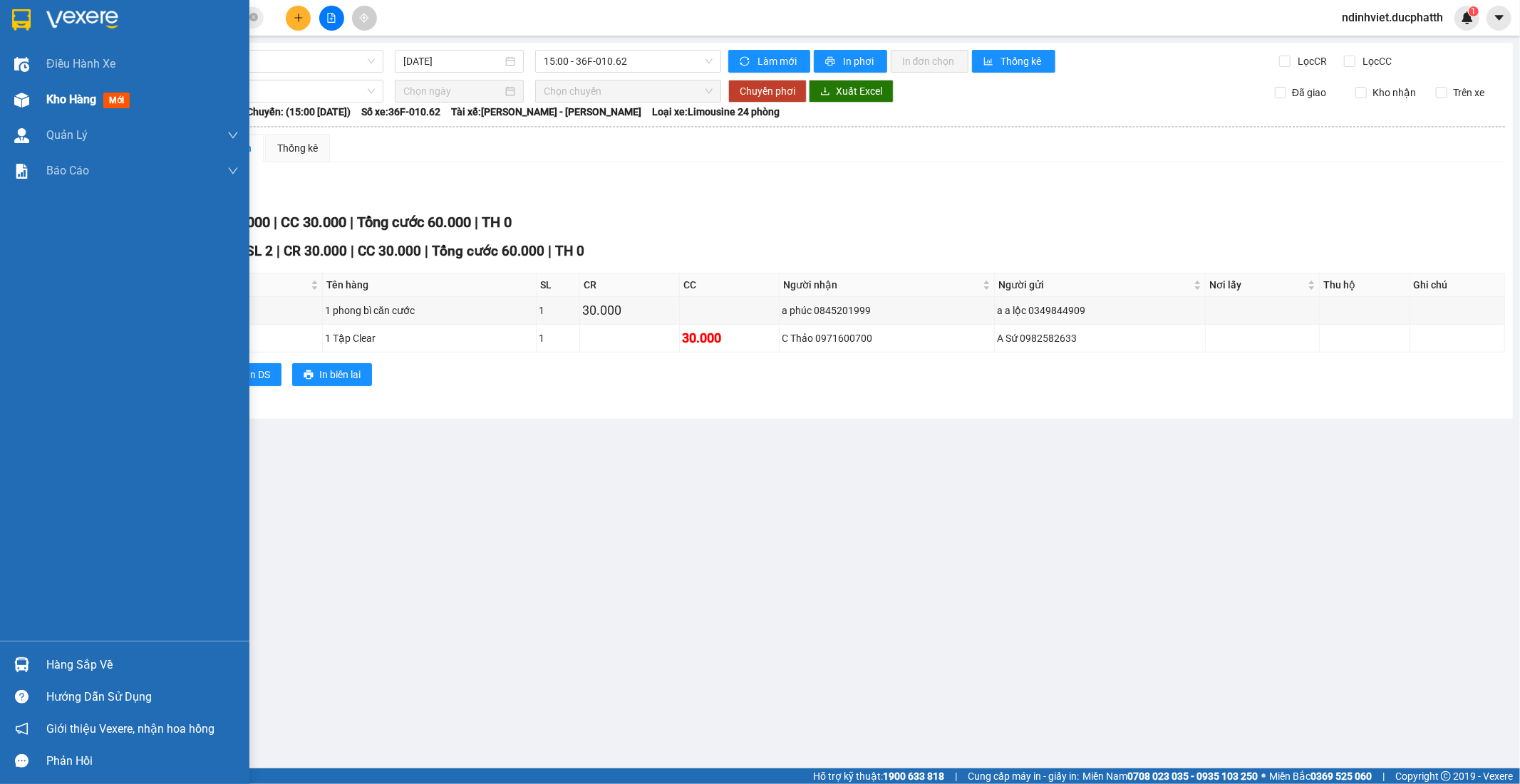
click at [74, 104] on span "Kho hàng" at bounding box center [71, 99] width 50 height 14
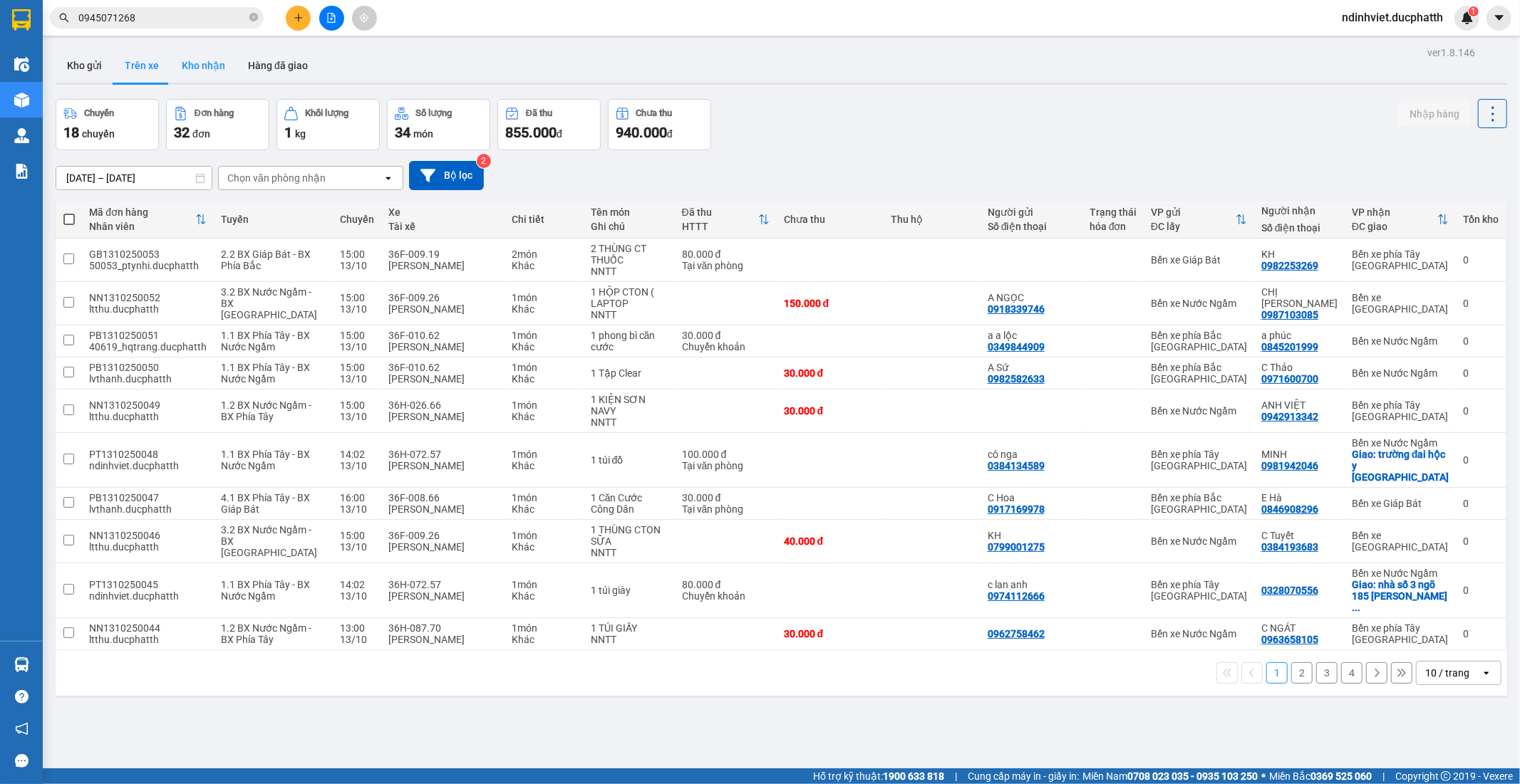
click at [210, 61] on button "Kho nhận" at bounding box center [203, 66] width 66 height 34
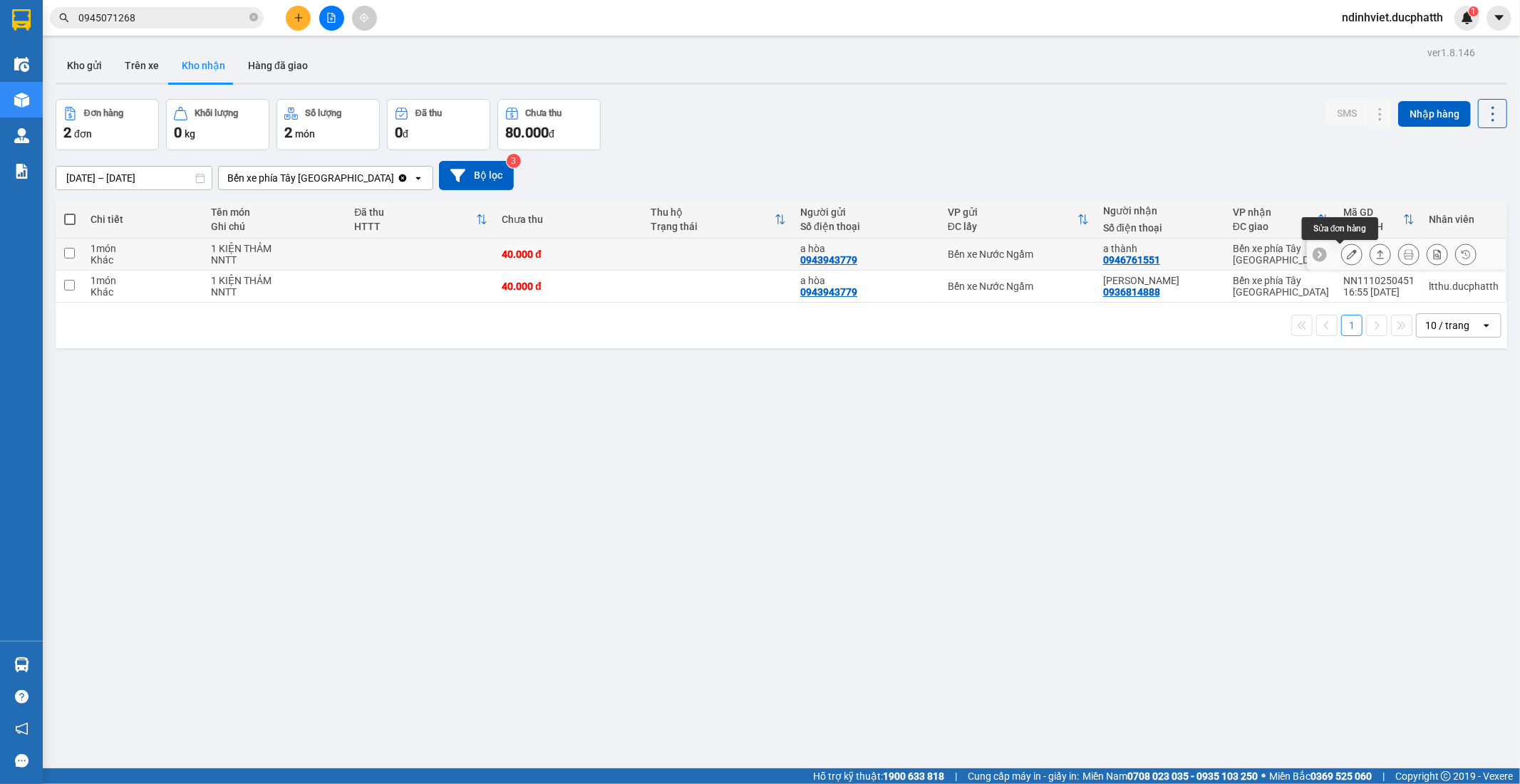
click at [1346, 252] on icon at bounding box center [1351, 254] width 10 height 10
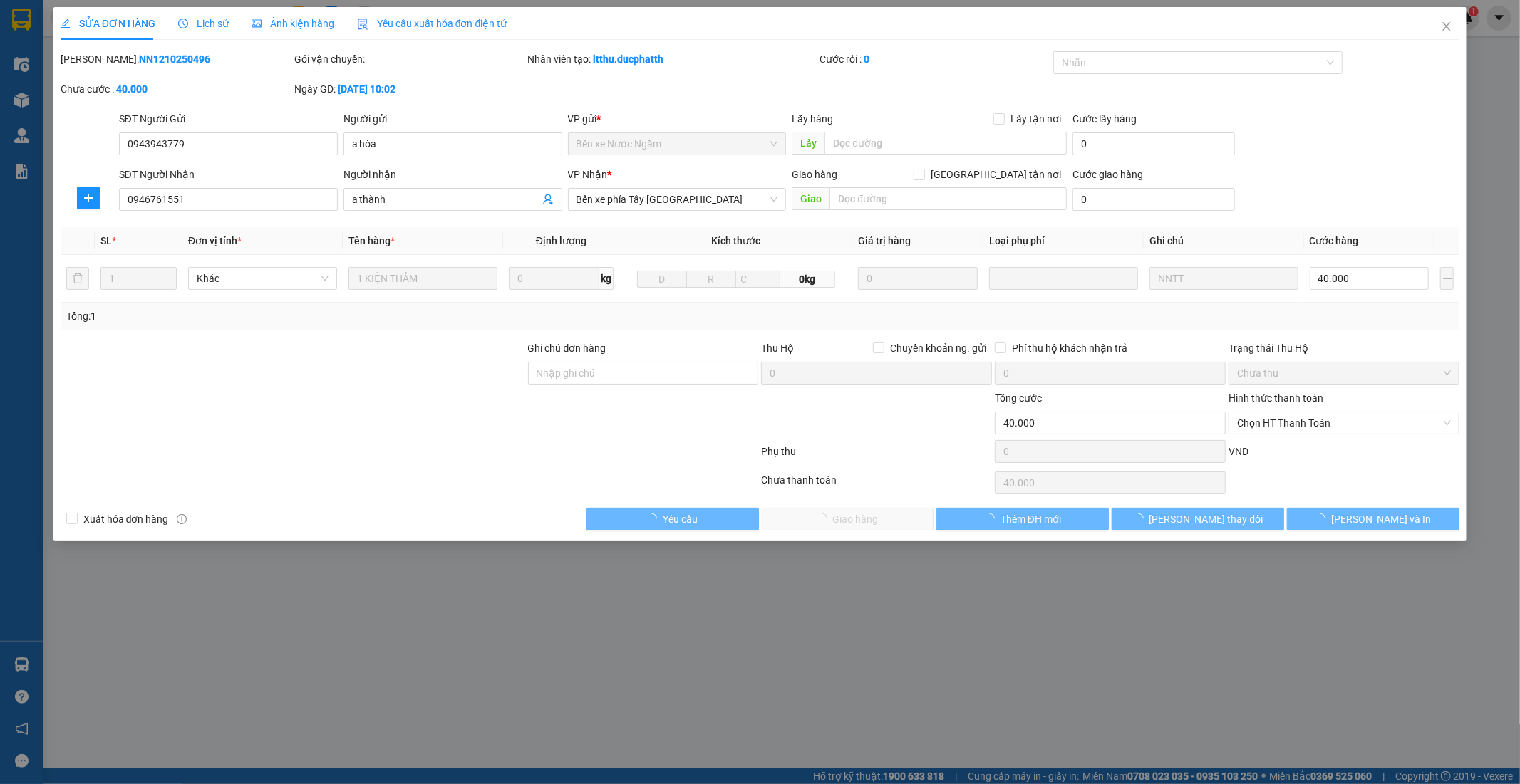
type input "0943943779"
type input "a hòa"
type input "0946761551"
type input "a thành"
type input "0"
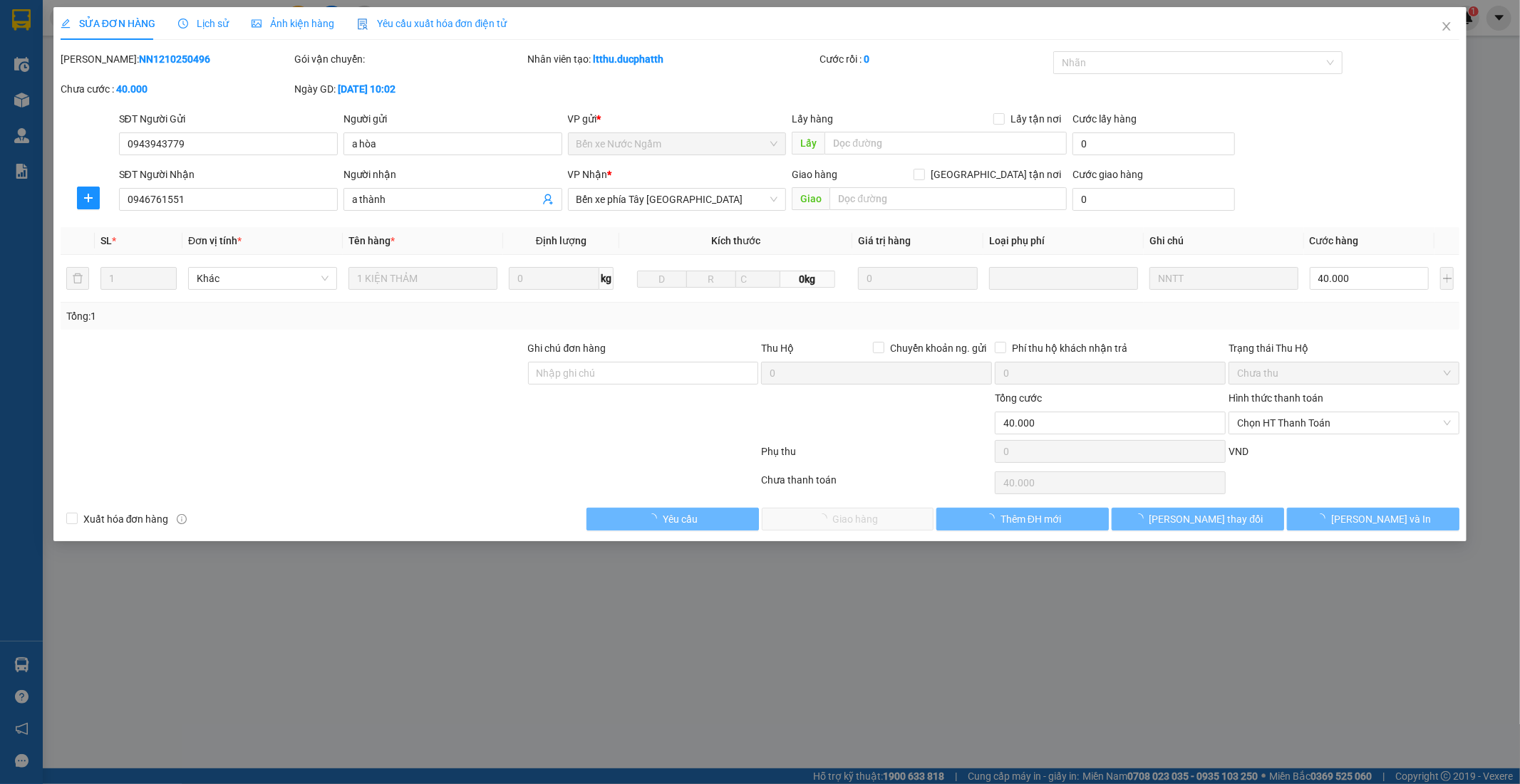
type input "40.000"
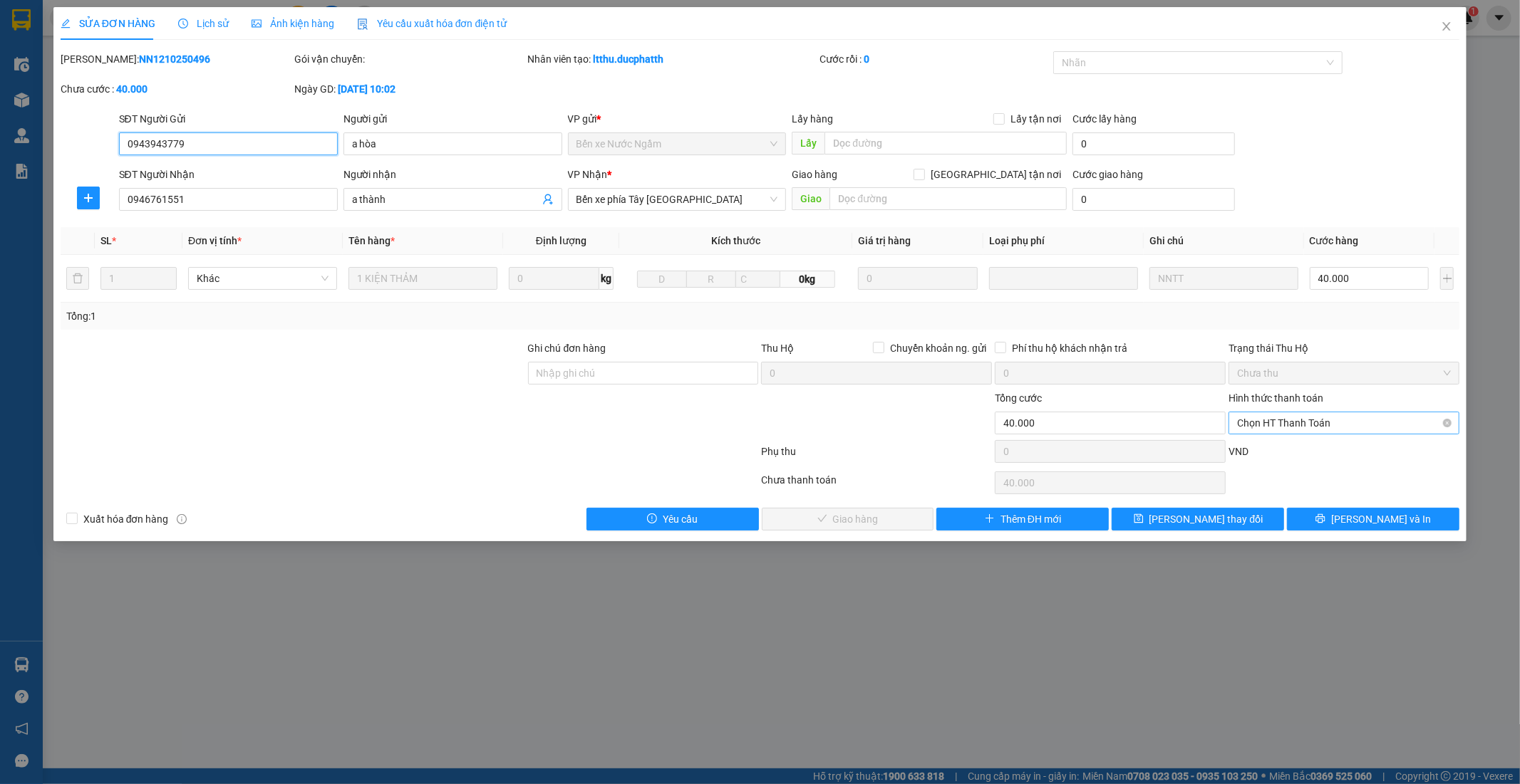
click at [1344, 430] on span "Chọn HT Thanh Toán" at bounding box center [1343, 422] width 214 height 22
click at [1442, 25] on icon "close" at bounding box center [1446, 26] width 11 height 11
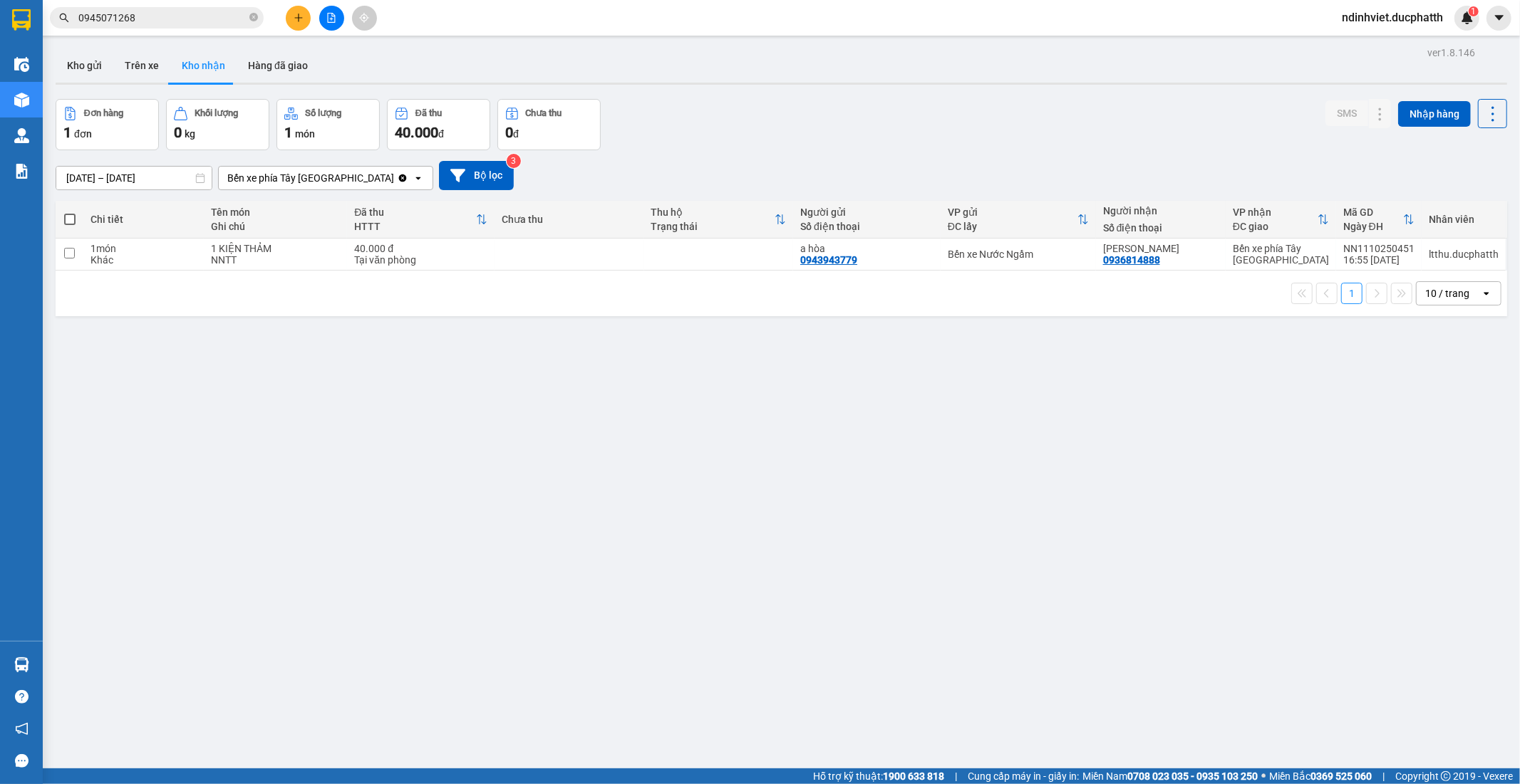
click at [1008, 372] on div "ver 1.8.146 Kho gửi Trên xe Kho nhận Hàng đã giao Đơn hàng 1 đơn Khối lượng 0 k…" at bounding box center [780, 434] width 1462 height 784
click at [295, 60] on button "Hàng đã giao" at bounding box center [278, 66] width 82 height 34
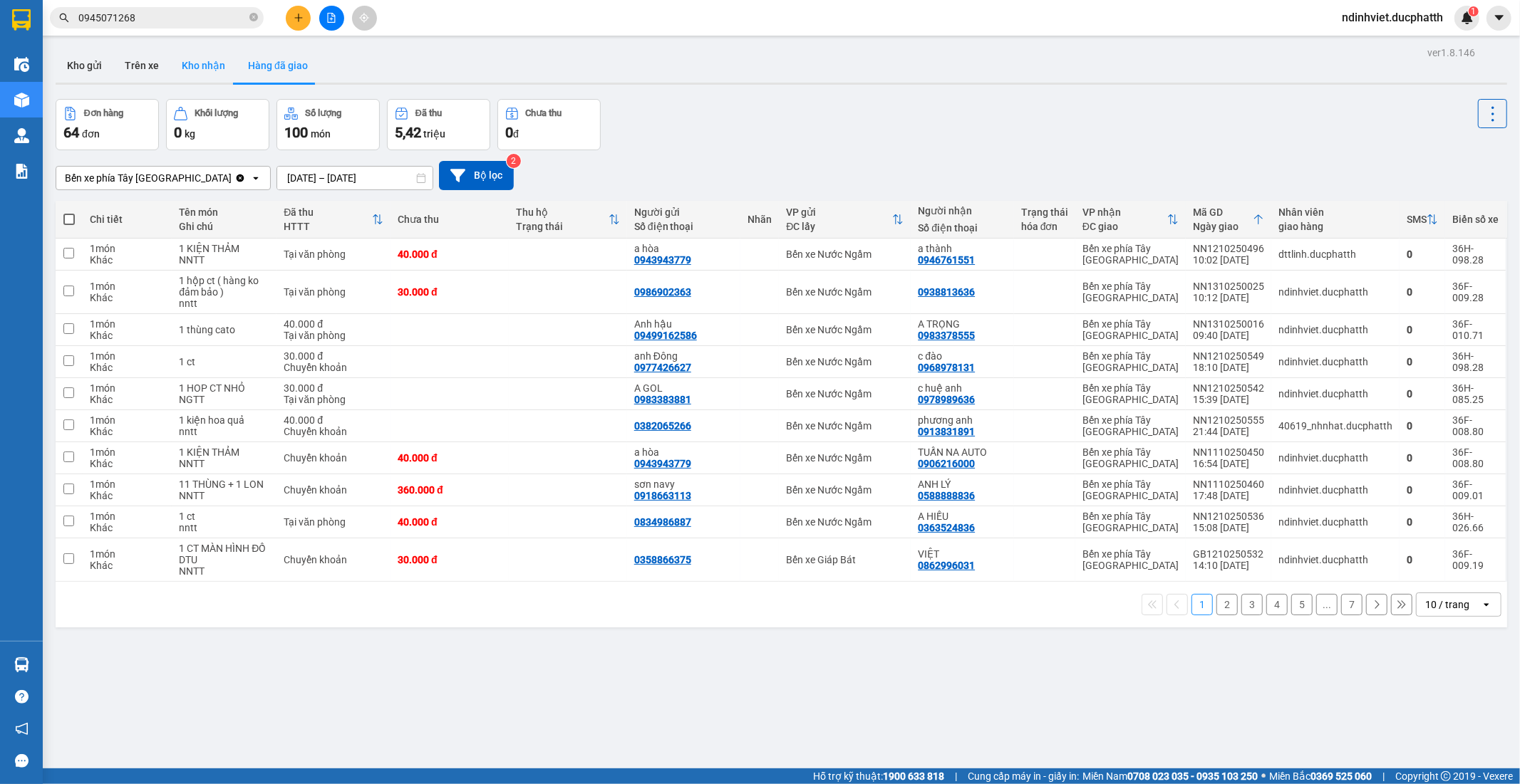
click at [200, 49] on button "Kho nhận" at bounding box center [203, 66] width 66 height 34
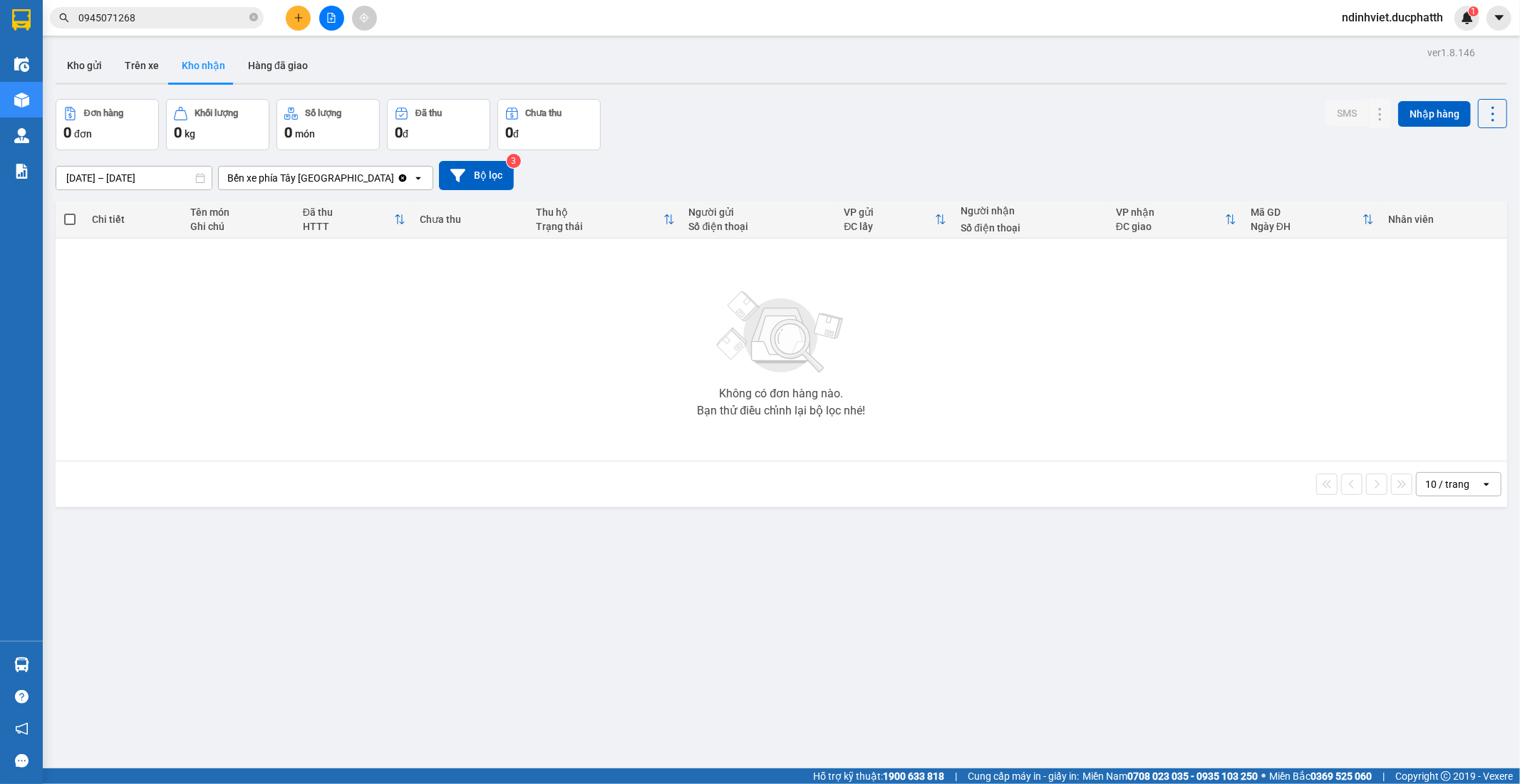
click at [107, 179] on input "[DATE] – [DATE]" at bounding box center [134, 178] width 155 height 22
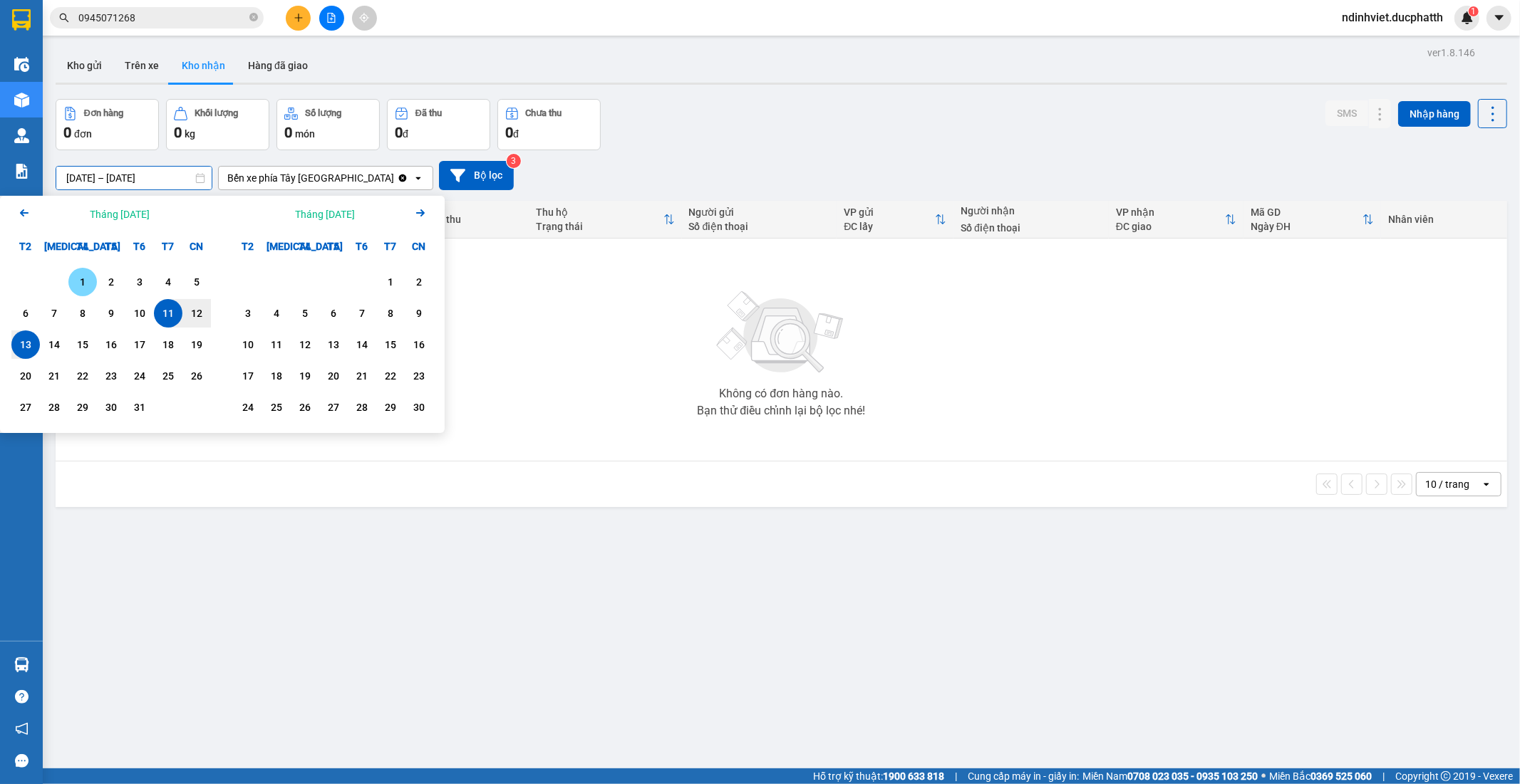
click at [93, 286] on div "1" at bounding box center [82, 282] width 29 height 29
click at [22, 343] on div "13" at bounding box center [26, 344] width 20 height 17
type input "01/10/2025 – 13/10/2025"
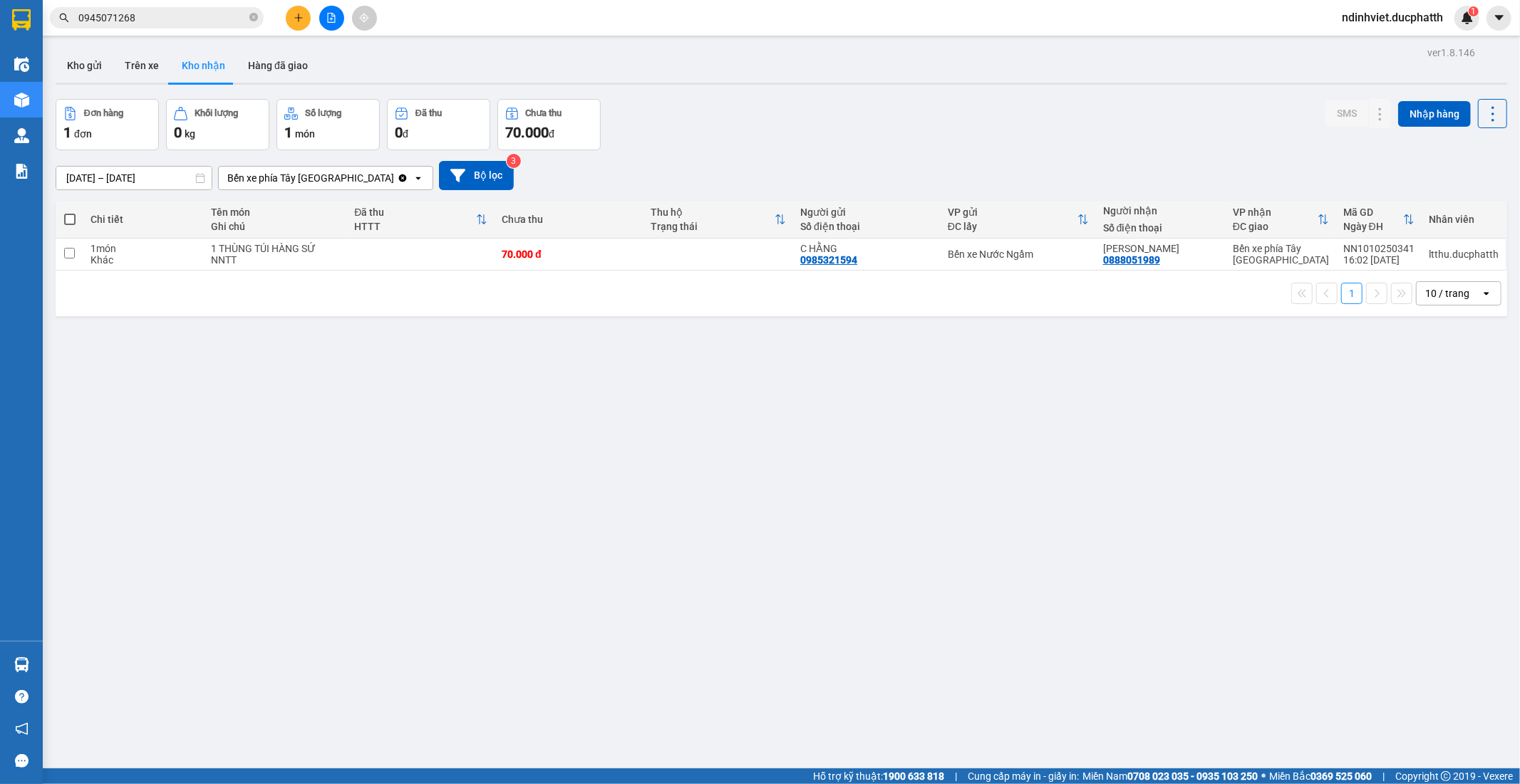
click at [200, 64] on button "Kho nhận" at bounding box center [203, 66] width 66 height 34
click at [205, 78] on button "Kho nhận" at bounding box center [203, 66] width 66 height 34
click at [205, 68] on button "Kho nhận" at bounding box center [203, 66] width 66 height 34
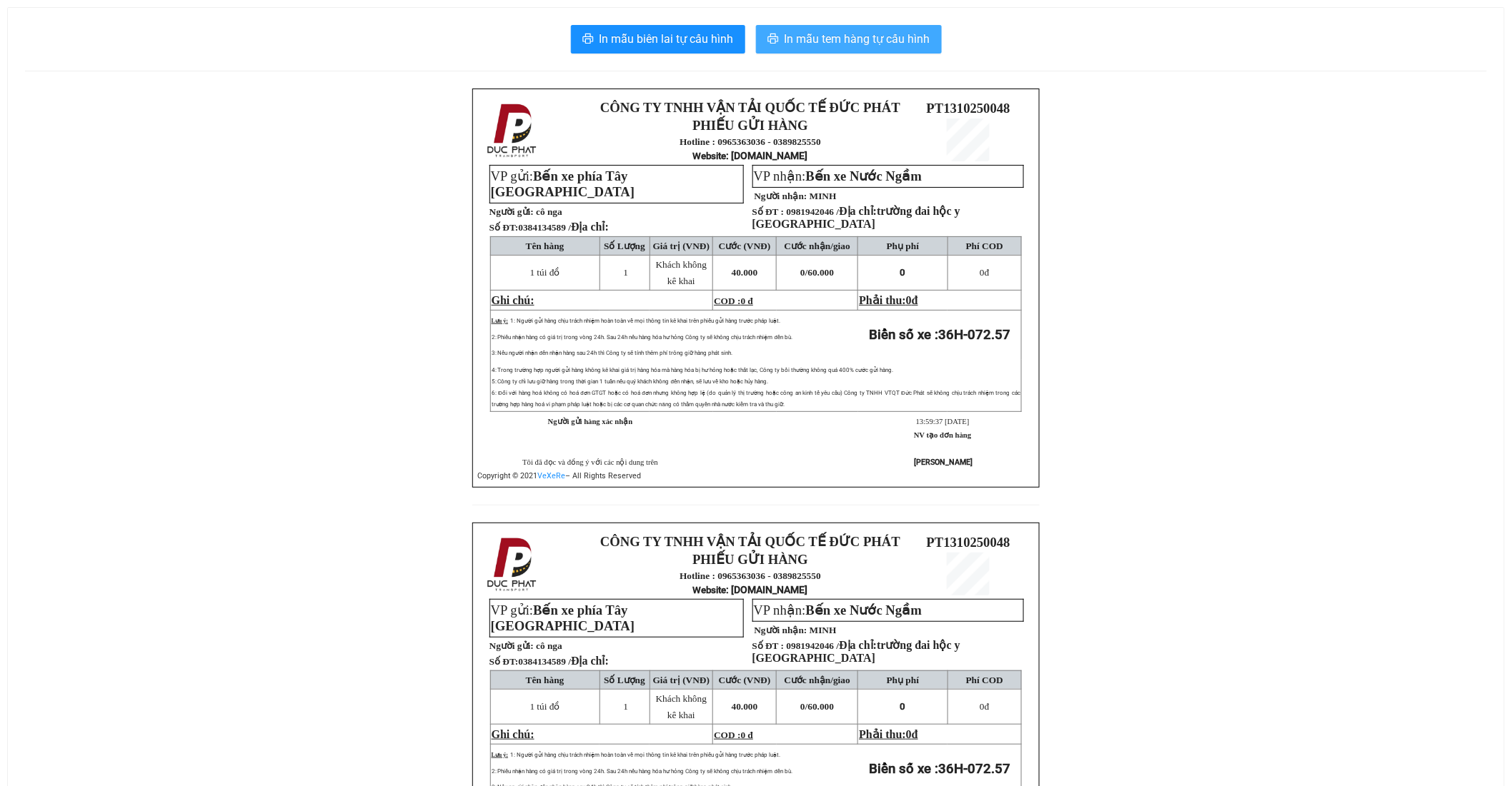
click at [872, 34] on span "In mẫu tem hàng tự cấu hình" at bounding box center [857, 38] width 146 height 18
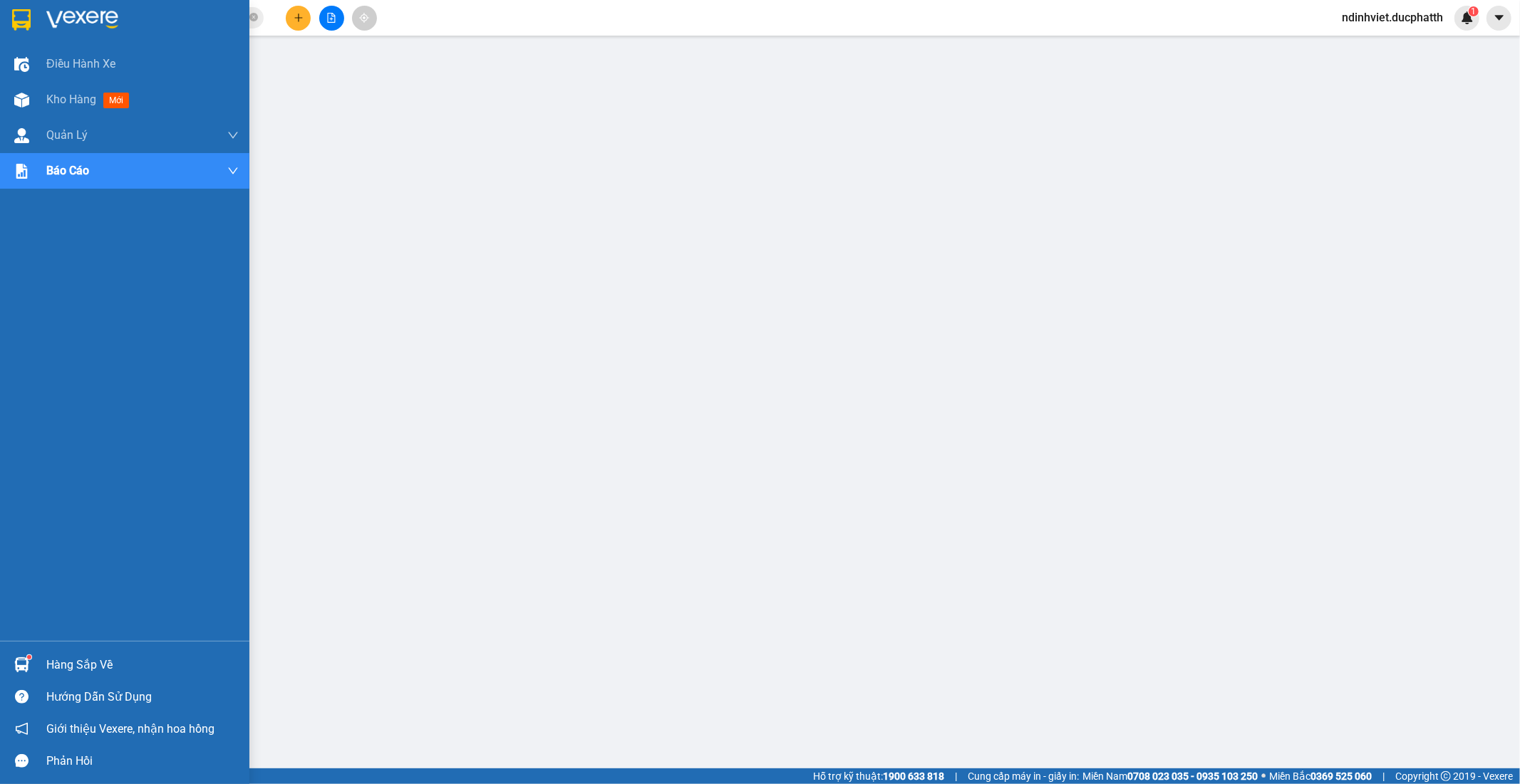
click at [19, 661] on img at bounding box center [22, 665] width 15 height 15
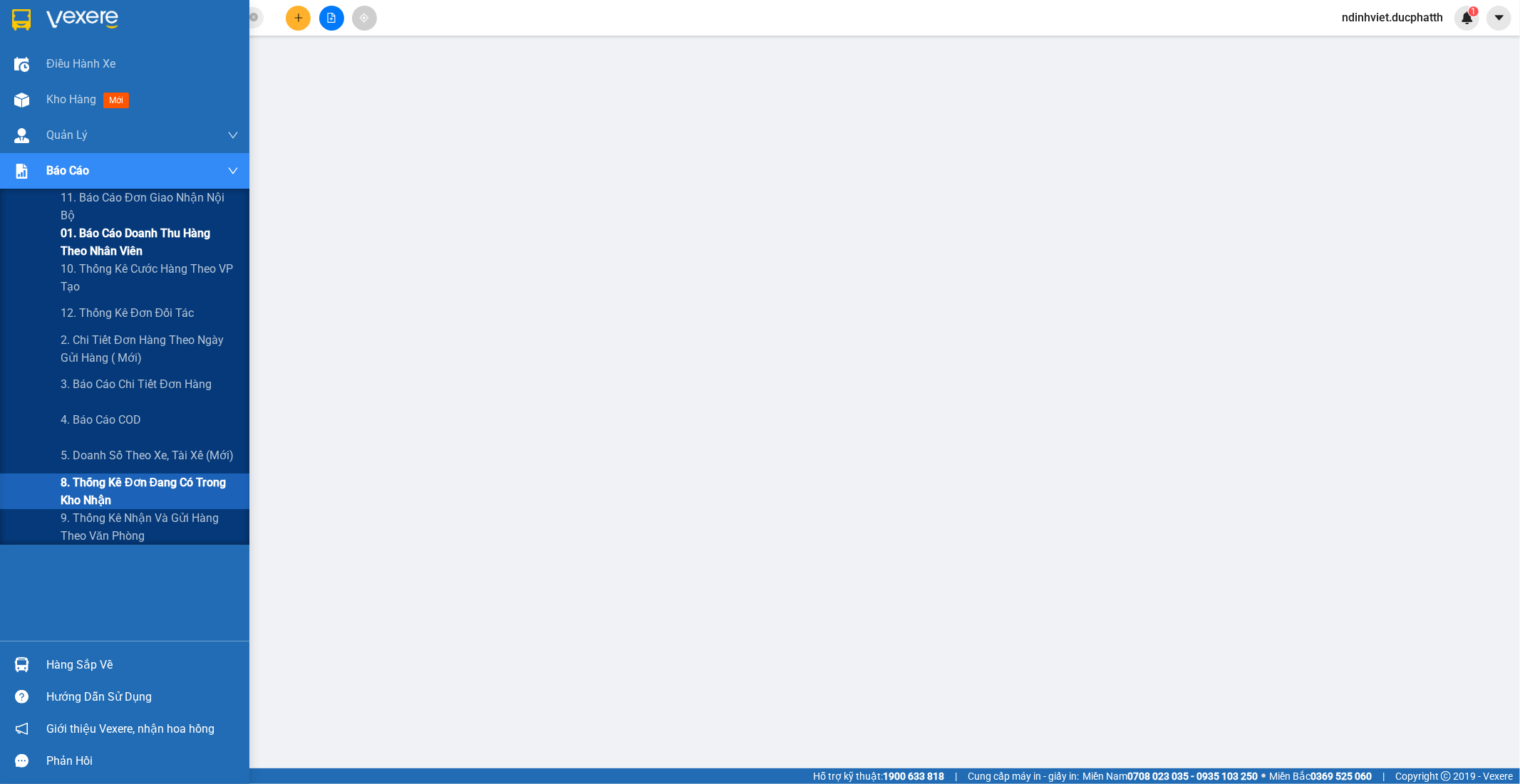
click at [118, 246] on span "01. Báo cáo doanh thu hàng theo nhân viên" at bounding box center [150, 242] width 178 height 36
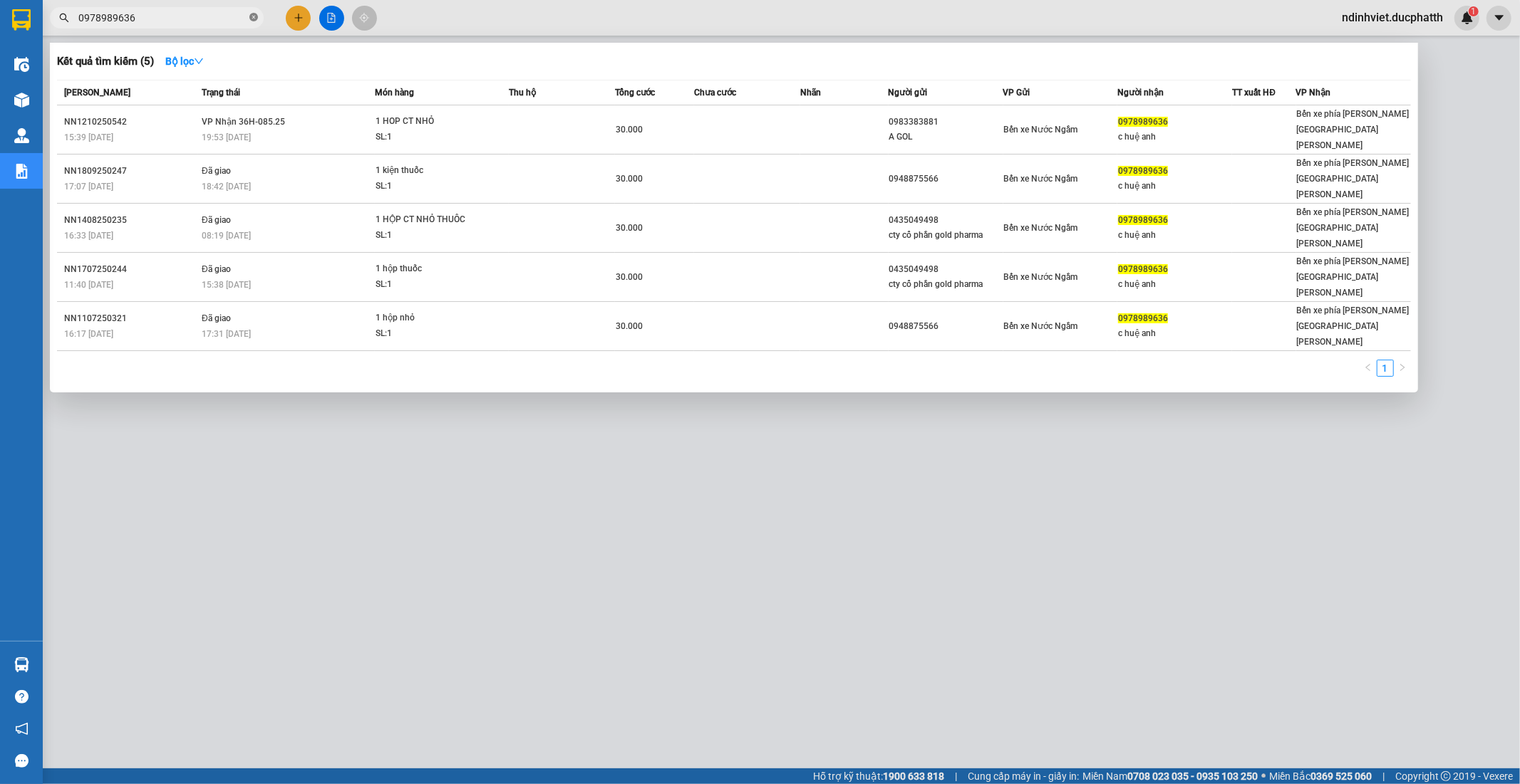
click at [255, 20] on icon "close-circle" at bounding box center [254, 17] width 9 height 9
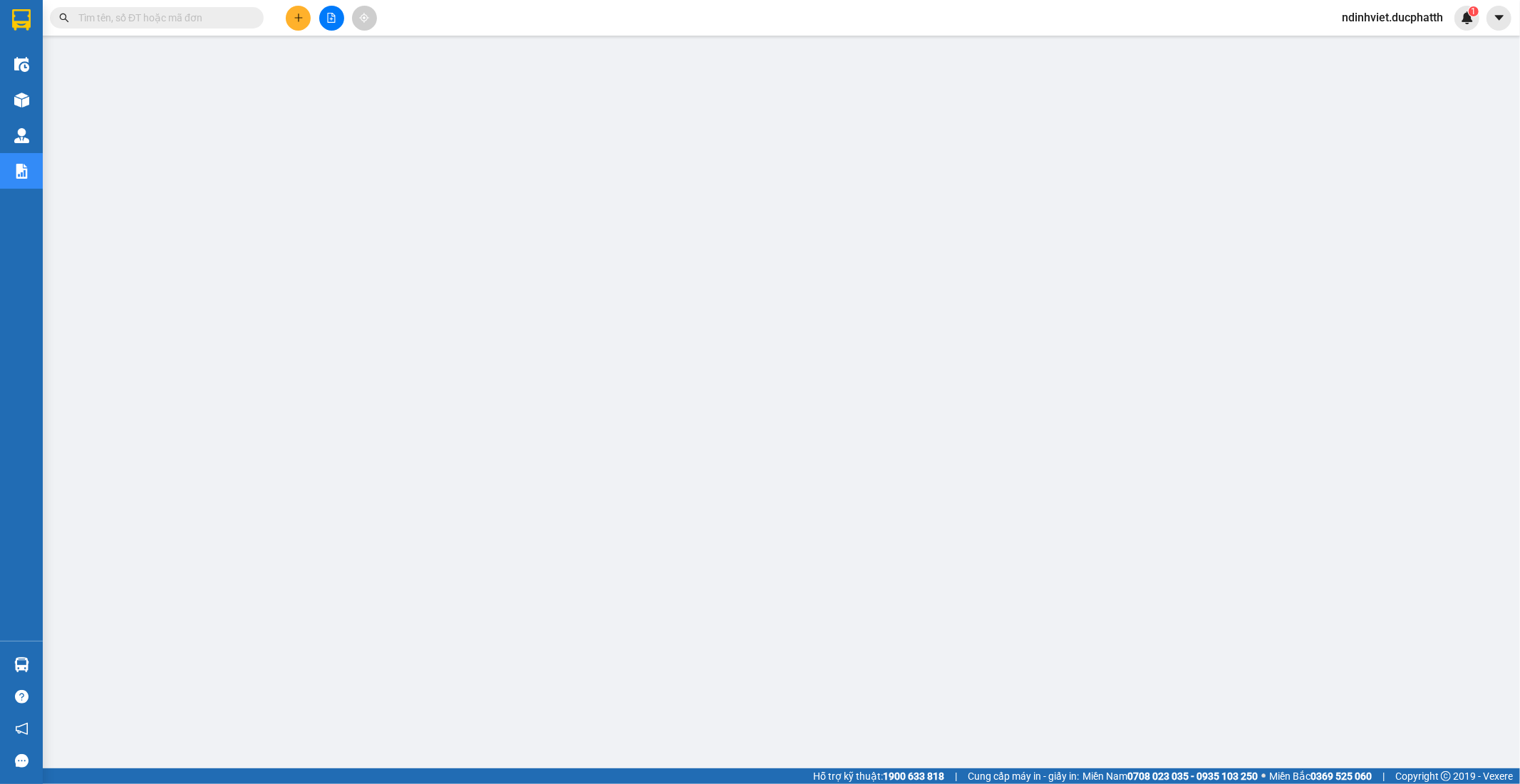
click at [219, 22] on input "text" at bounding box center [162, 18] width 168 height 16
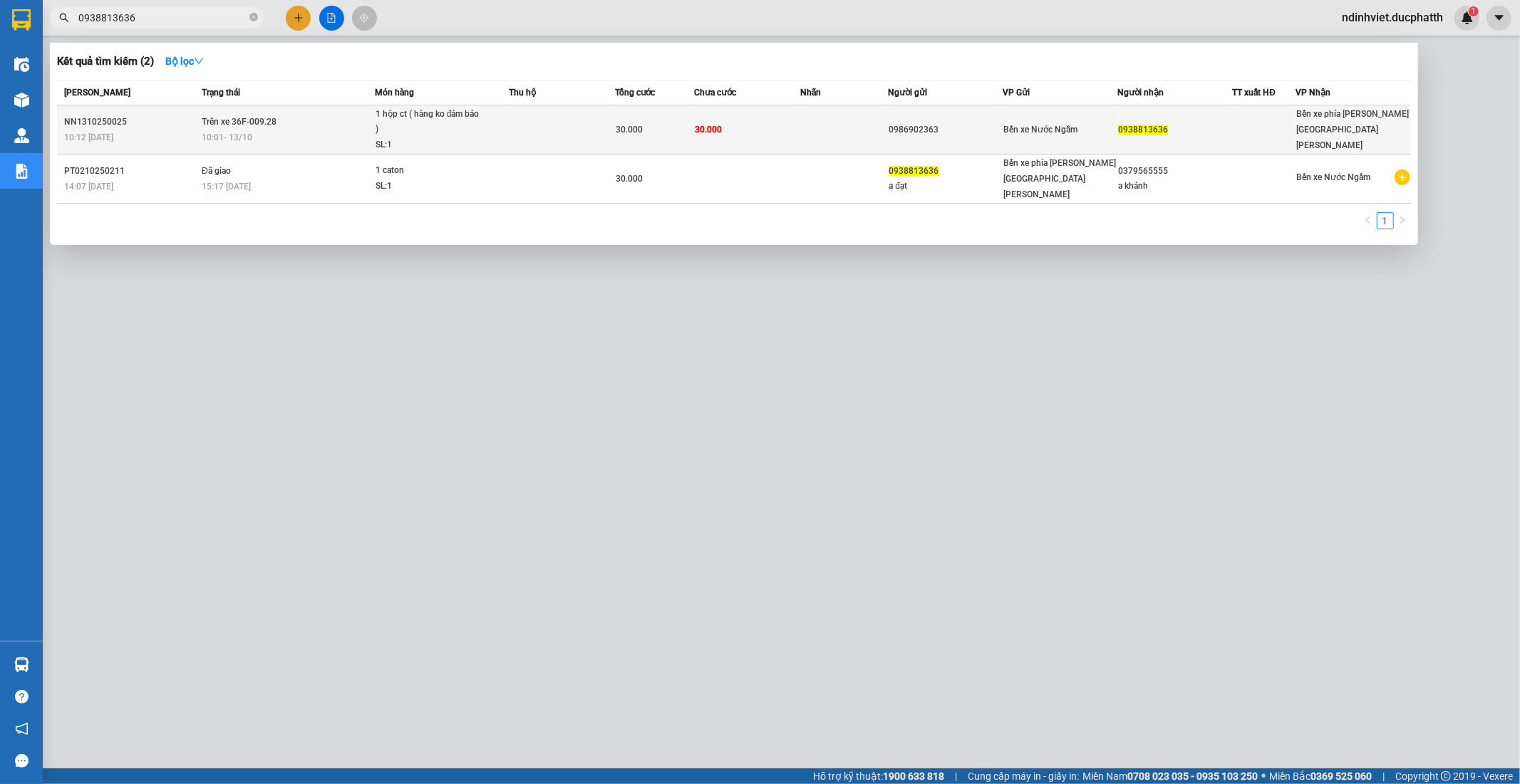
type input "0938813636"
click at [515, 142] on td at bounding box center [562, 130] width 106 height 49
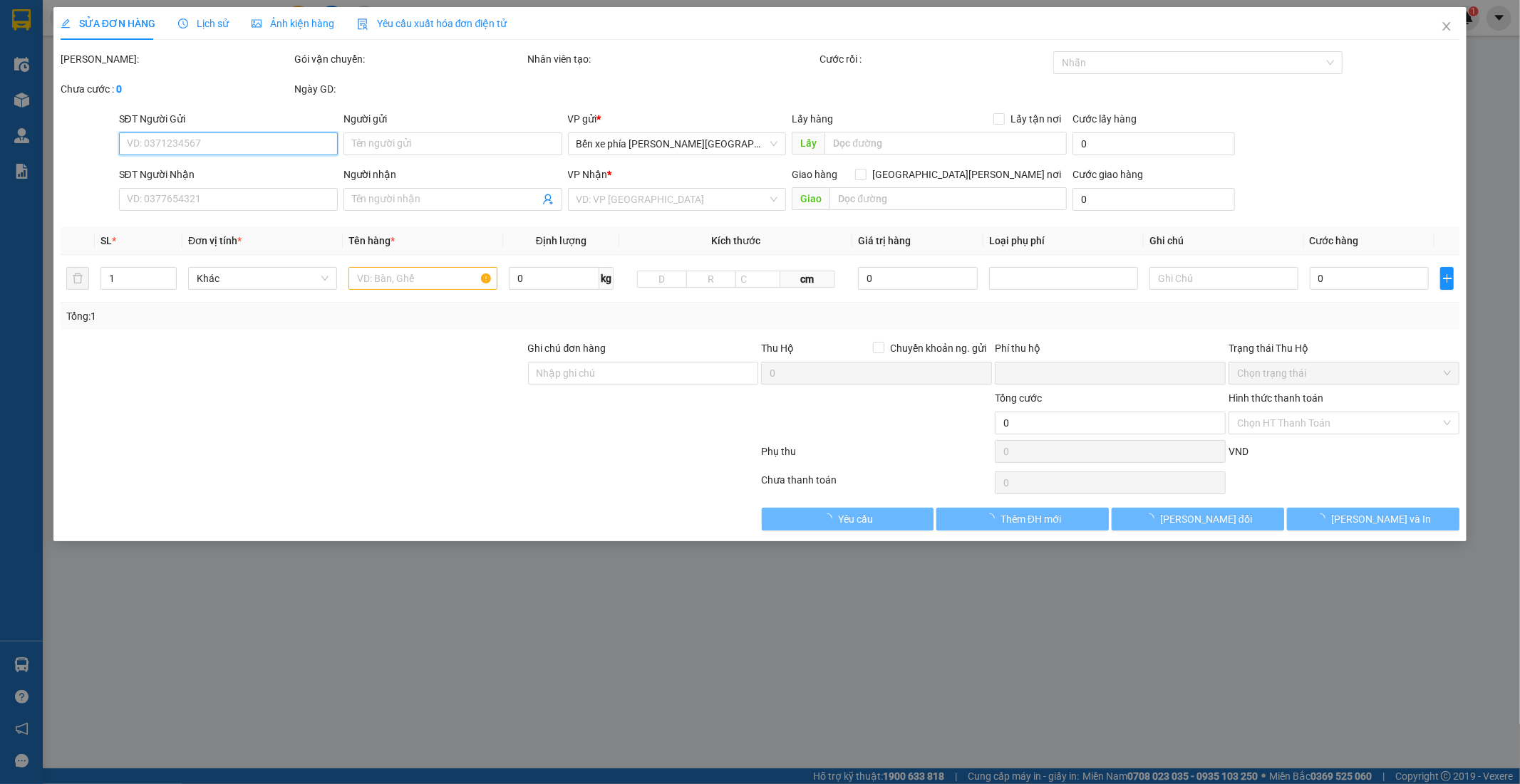
type input "0986902363"
type input "0938813636"
type input "0"
type input "30.000"
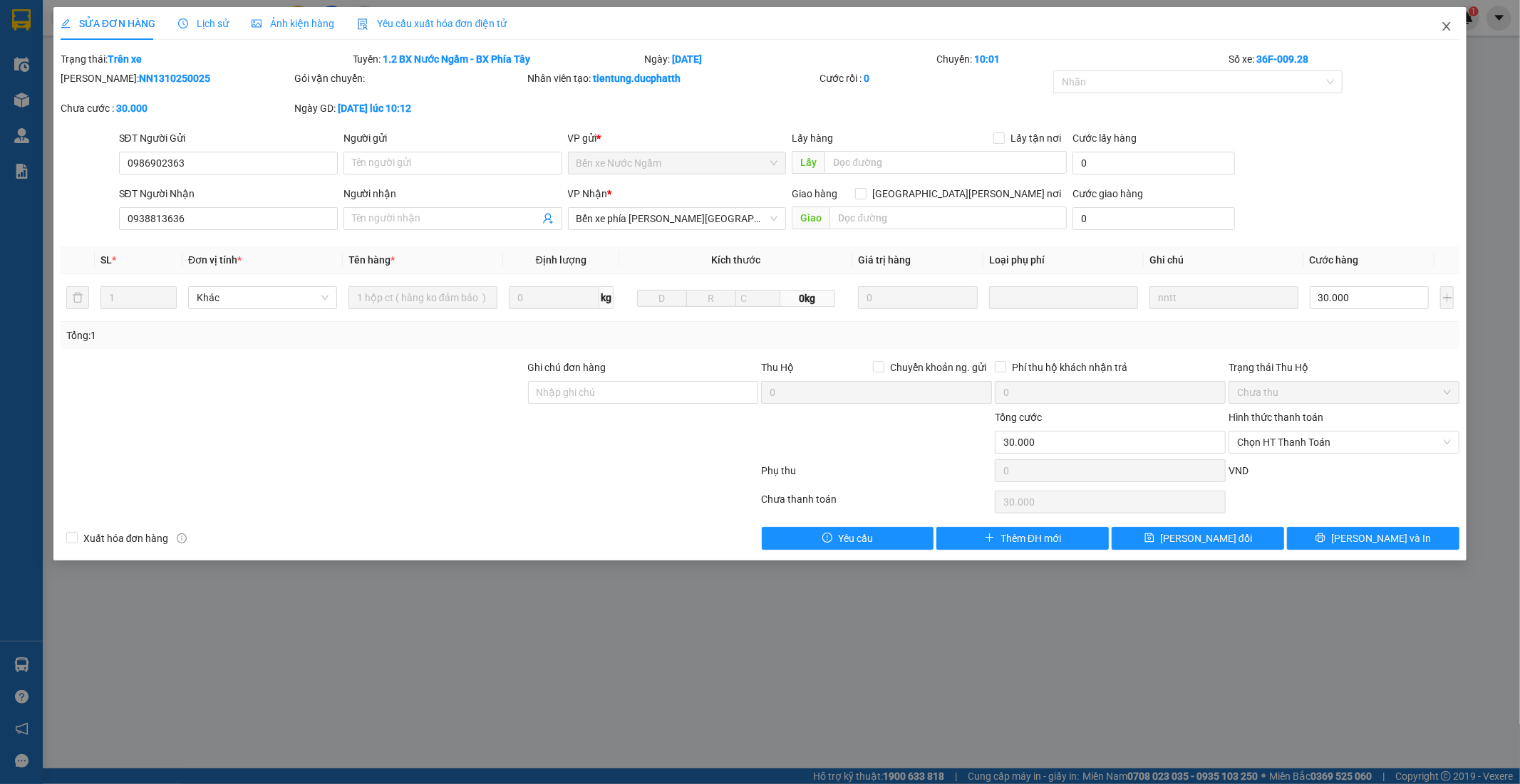
click at [1443, 23] on icon "close" at bounding box center [1447, 26] width 8 height 9
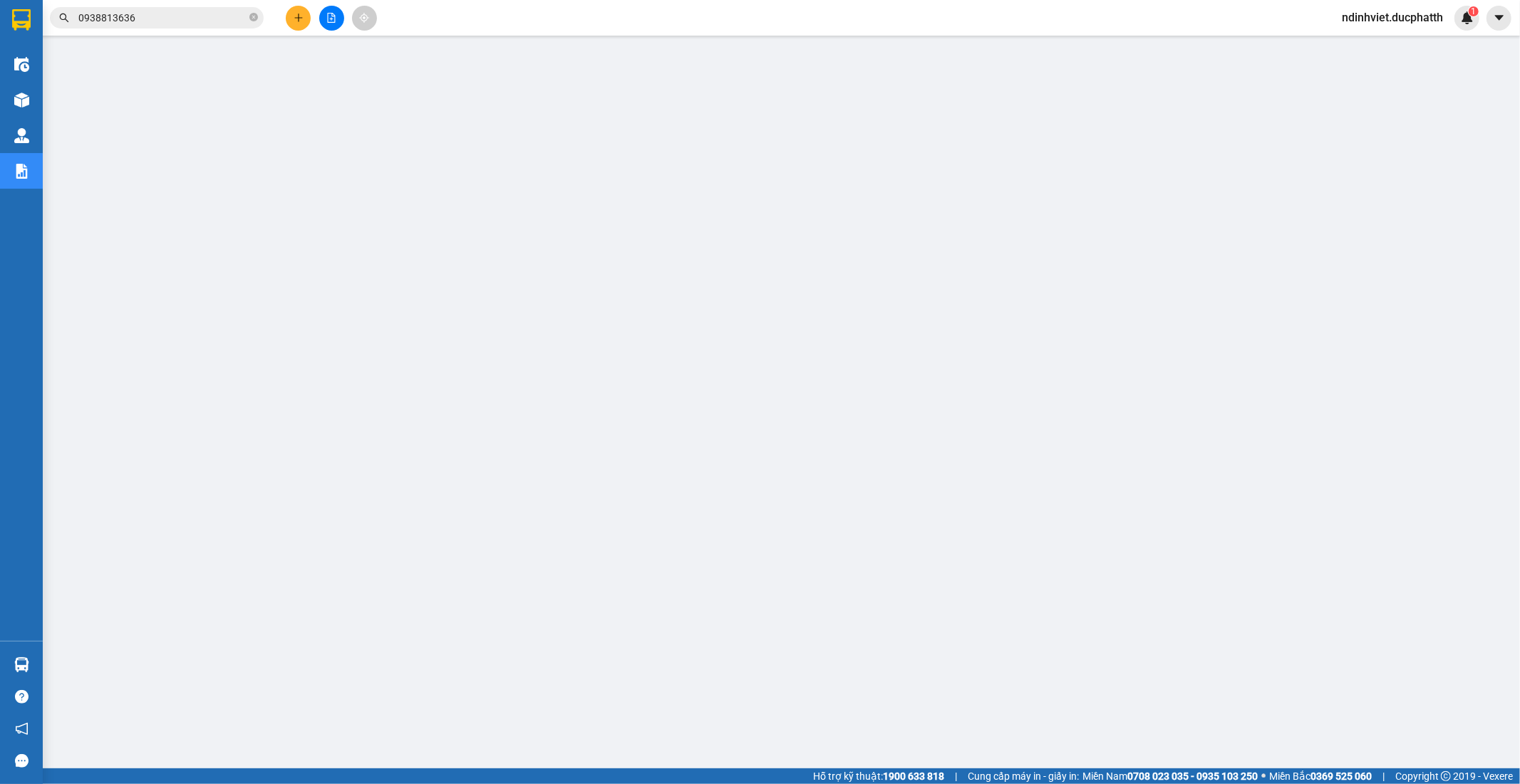
click at [200, 24] on input "0938813636" at bounding box center [162, 18] width 168 height 16
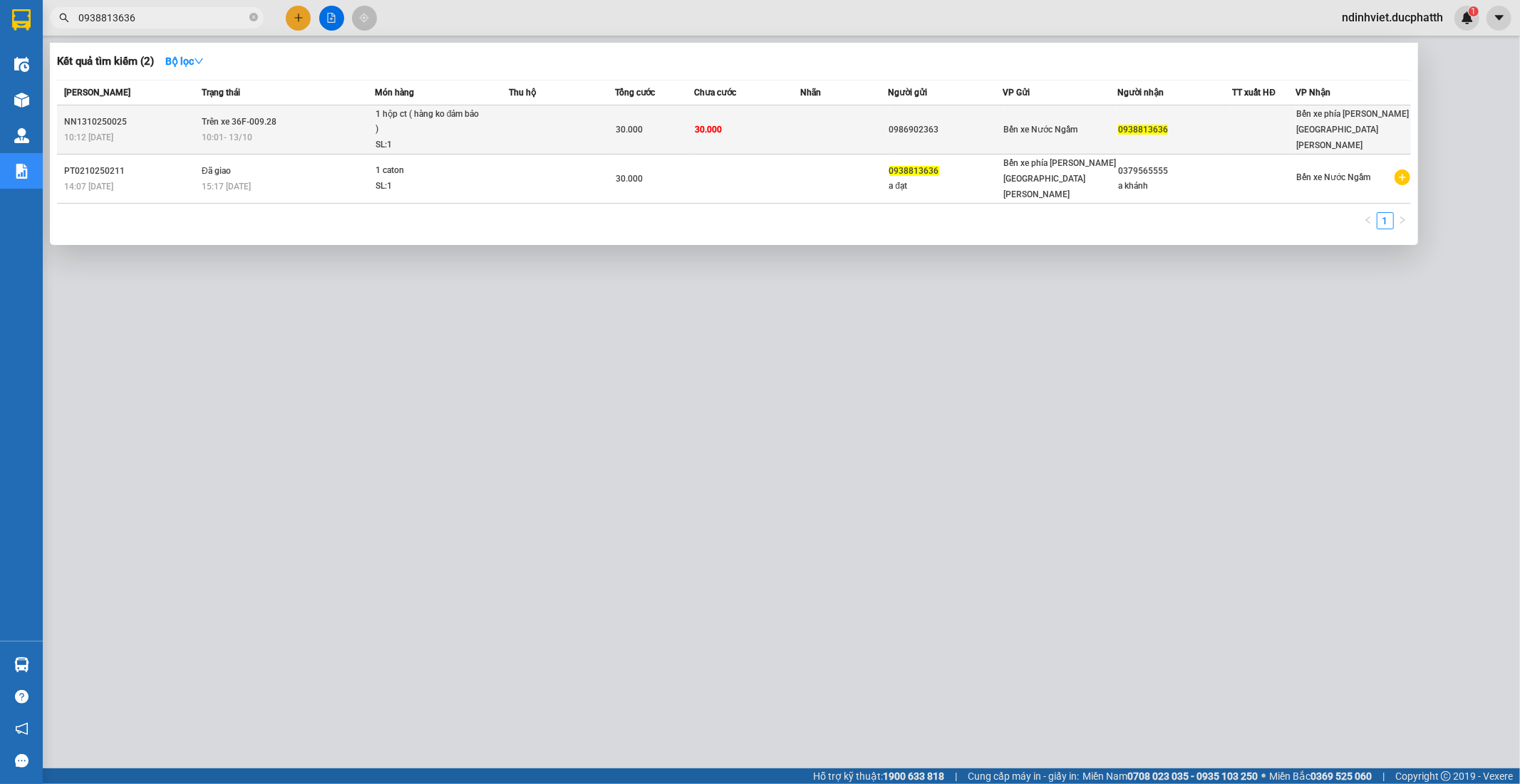
click at [487, 118] on span "1 hộp ct ( hàng ko đảm bảo ) SL: 1" at bounding box center [442, 130] width 133 height 46
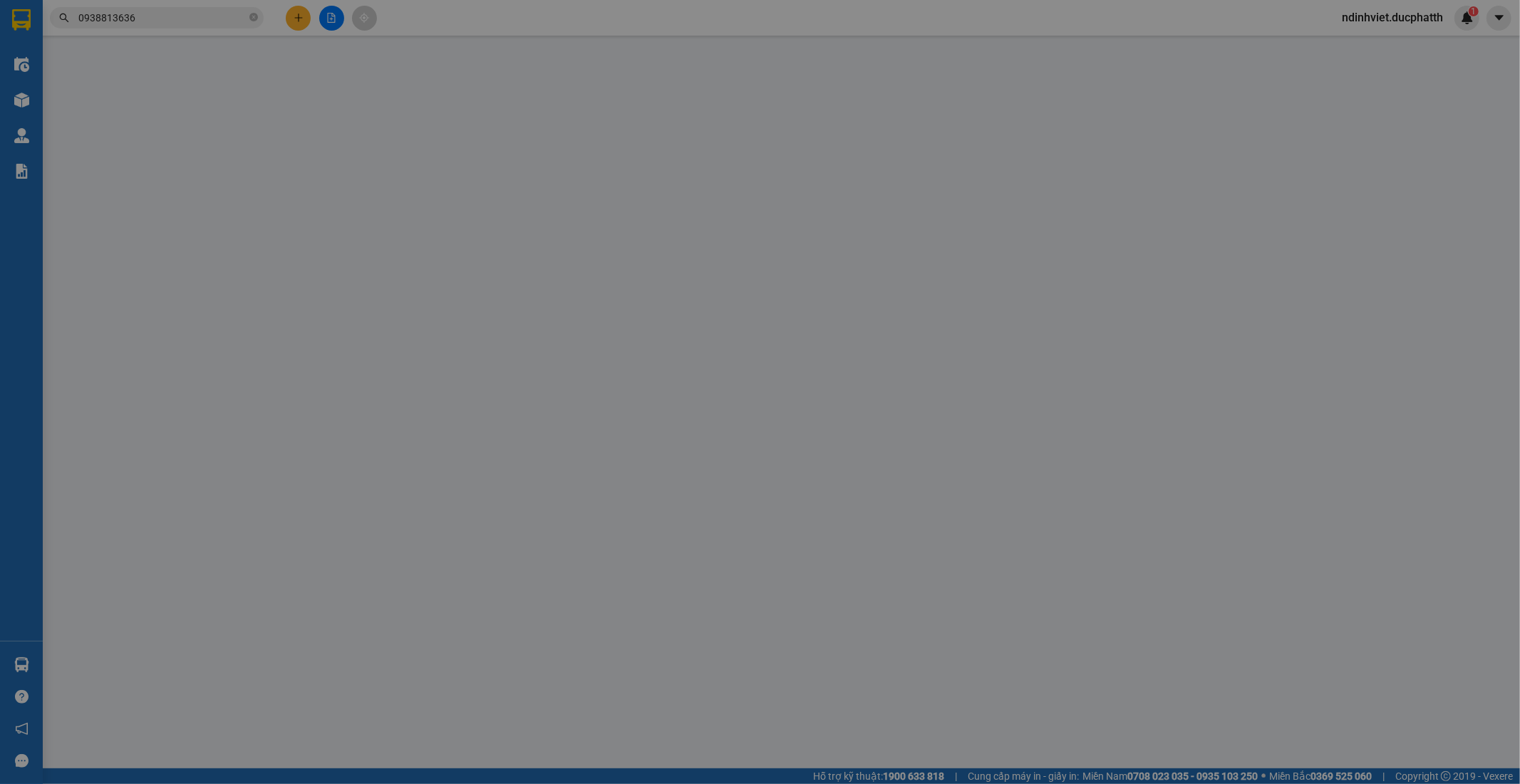
type input "0986902363"
type input "0938813636"
type input "0"
type input "30.000"
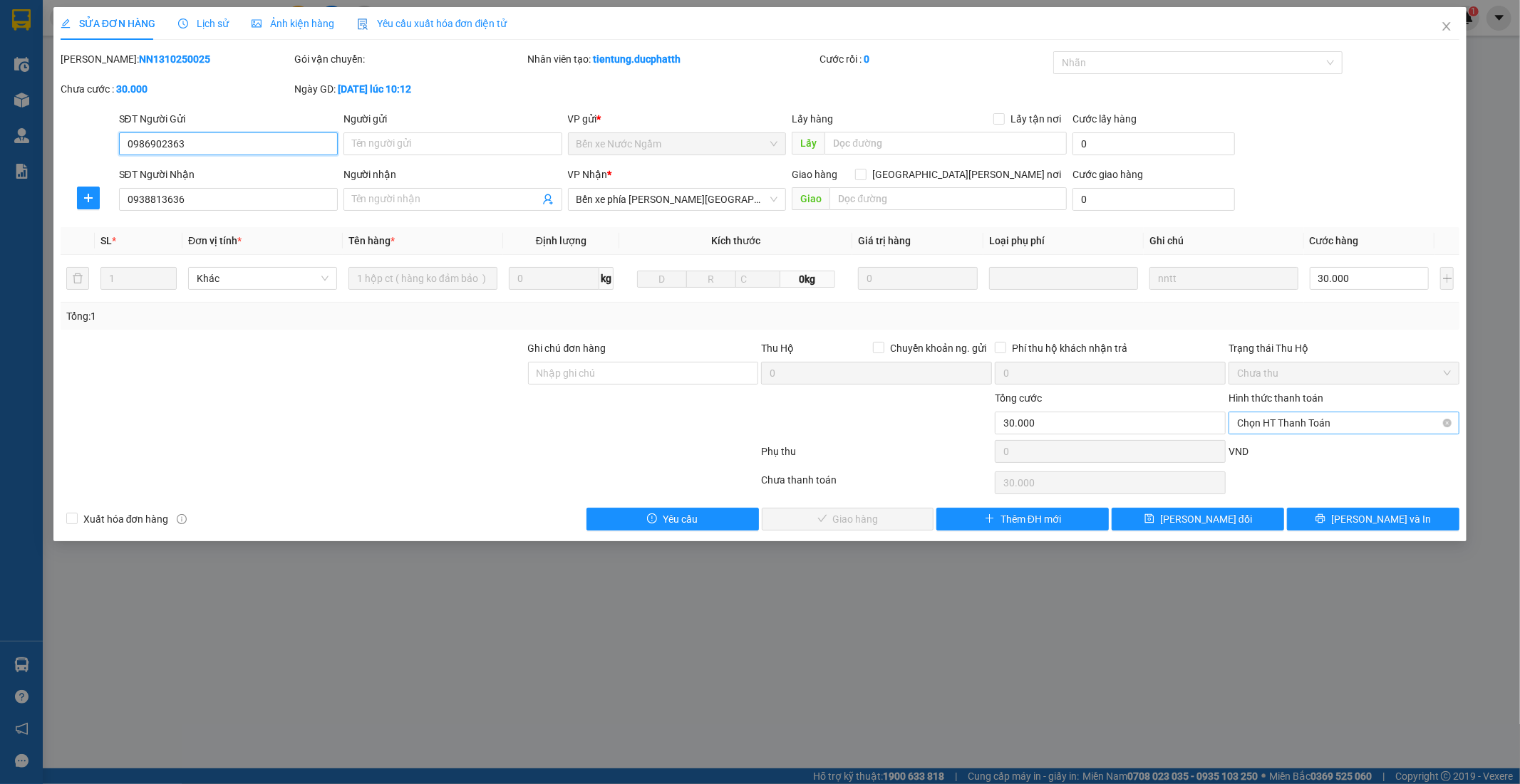
click at [1269, 425] on span "Chọn HT Thanh Toán" at bounding box center [1343, 422] width 214 height 22
click at [1322, 450] on div "Tại văn phòng" at bounding box center [1344, 452] width 214 height 16
type input "0"
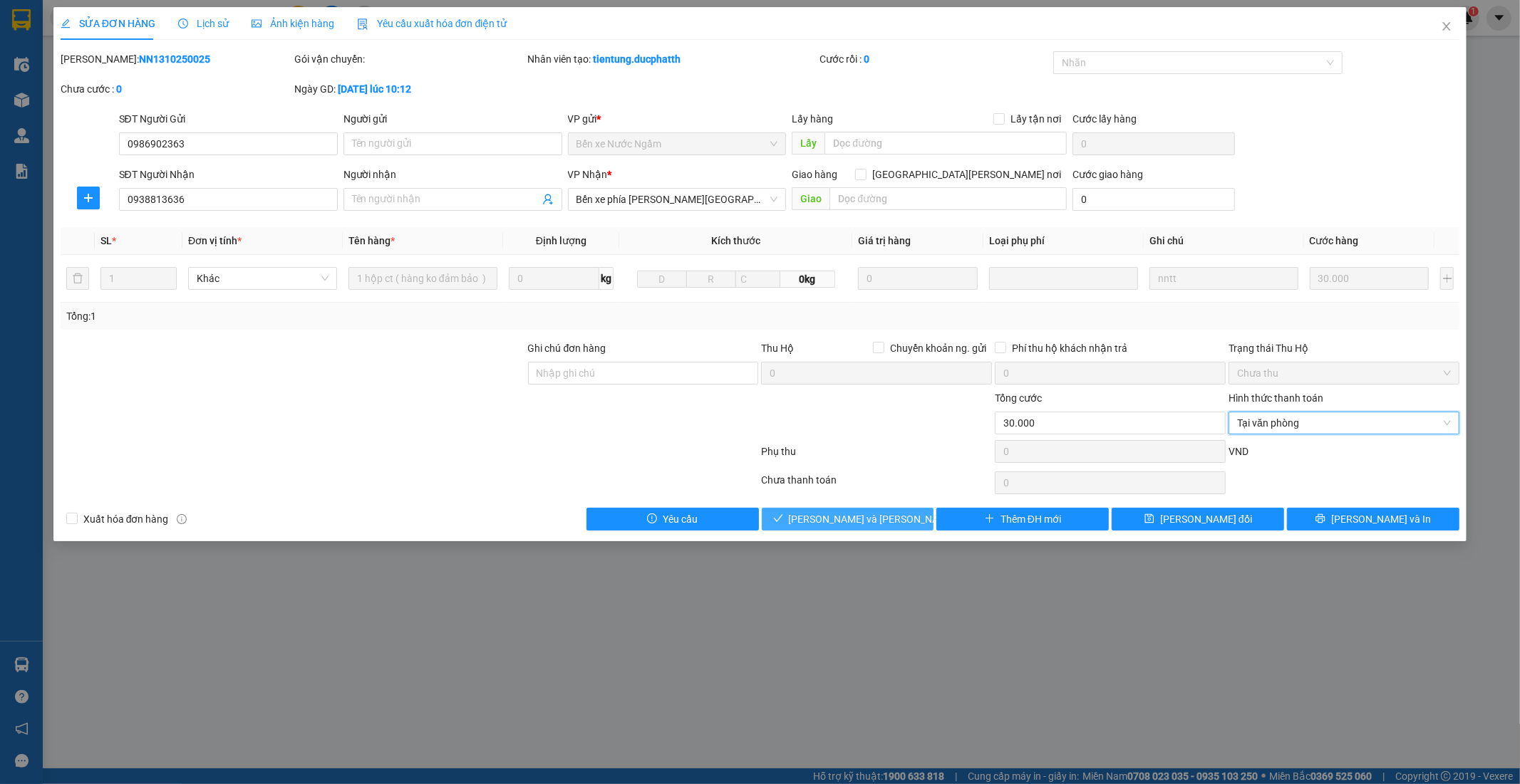
click at [840, 514] on span "Lưu và Giao hàng" at bounding box center [884, 519] width 192 height 16
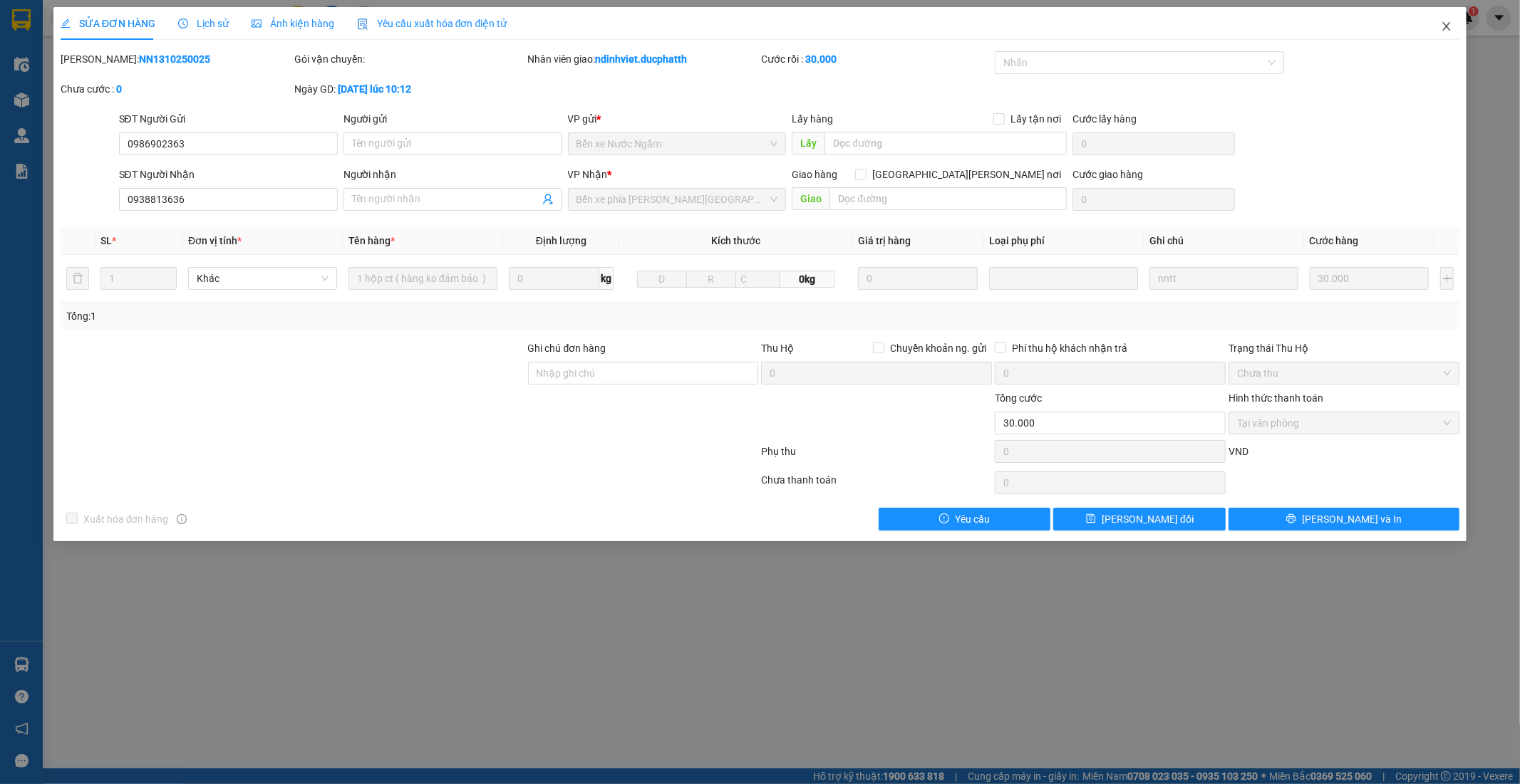
click at [1449, 16] on span "Close" at bounding box center [1446, 27] width 40 height 40
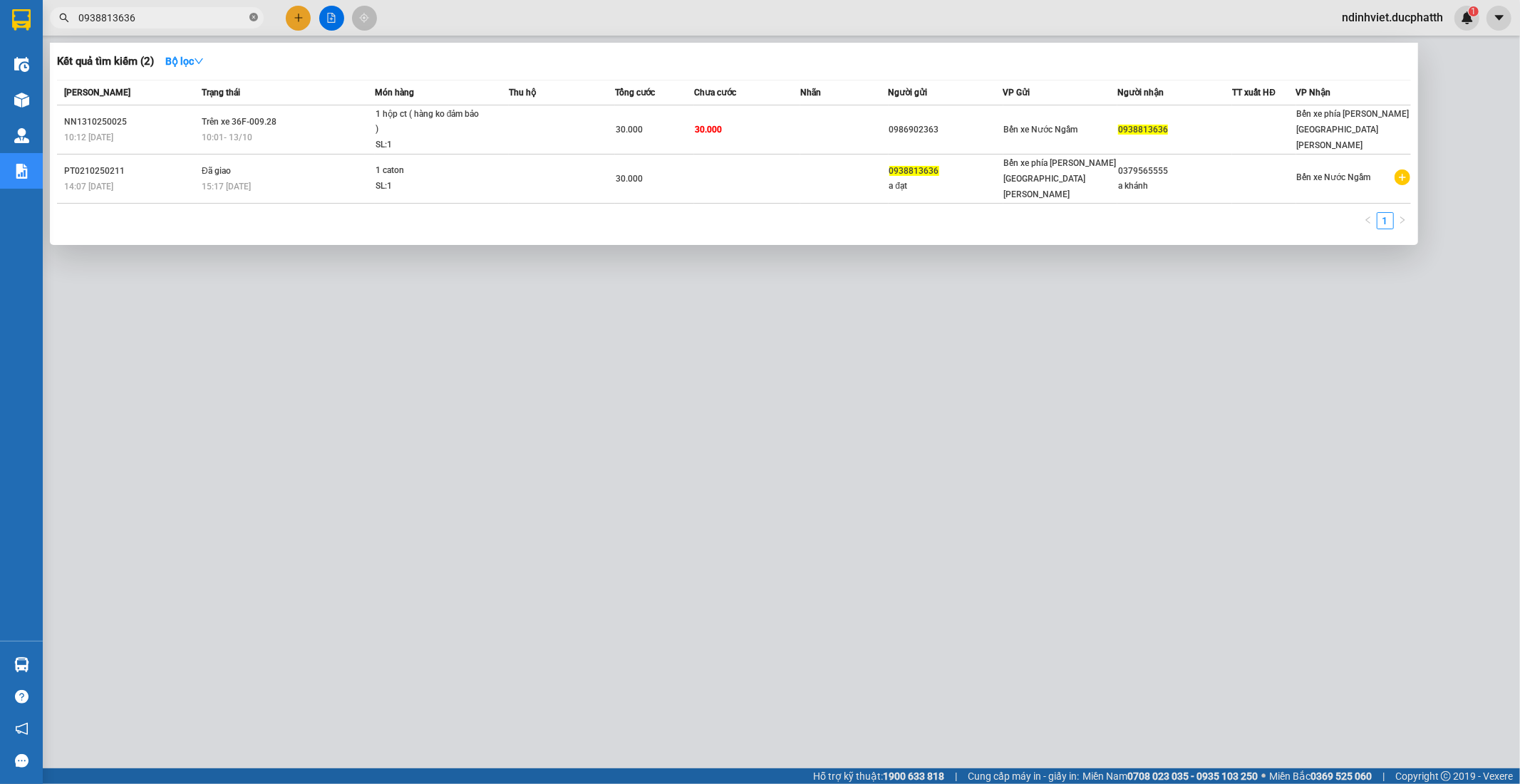
click at [252, 17] on icon "close-circle" at bounding box center [254, 17] width 9 height 9
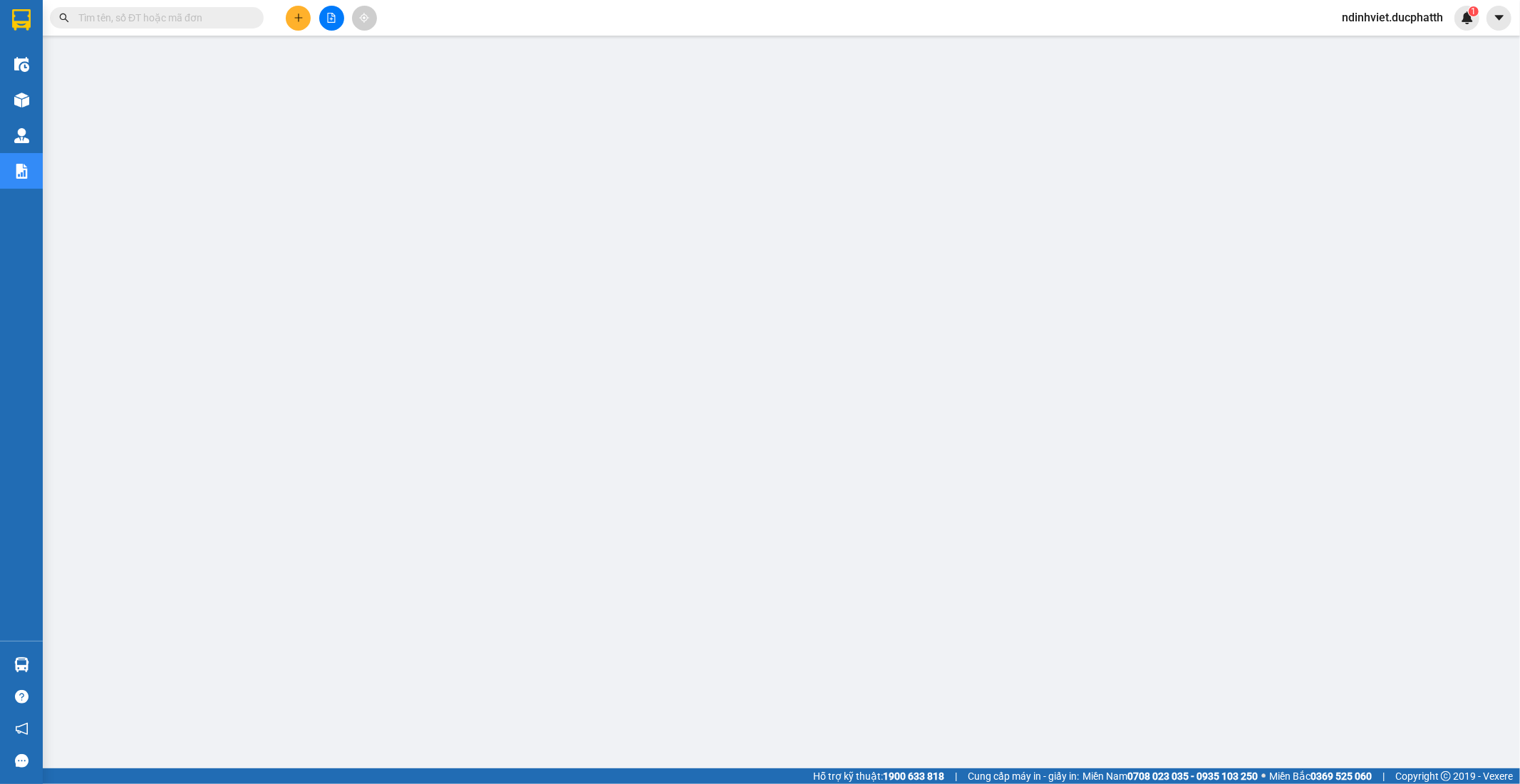
drag, startPoint x: 211, startPoint y: 27, endPoint x: 204, endPoint y: 25, distance: 7.3
click at [211, 27] on span at bounding box center [156, 18] width 214 height 22
click at [204, 25] on input "text" at bounding box center [162, 18] width 168 height 16
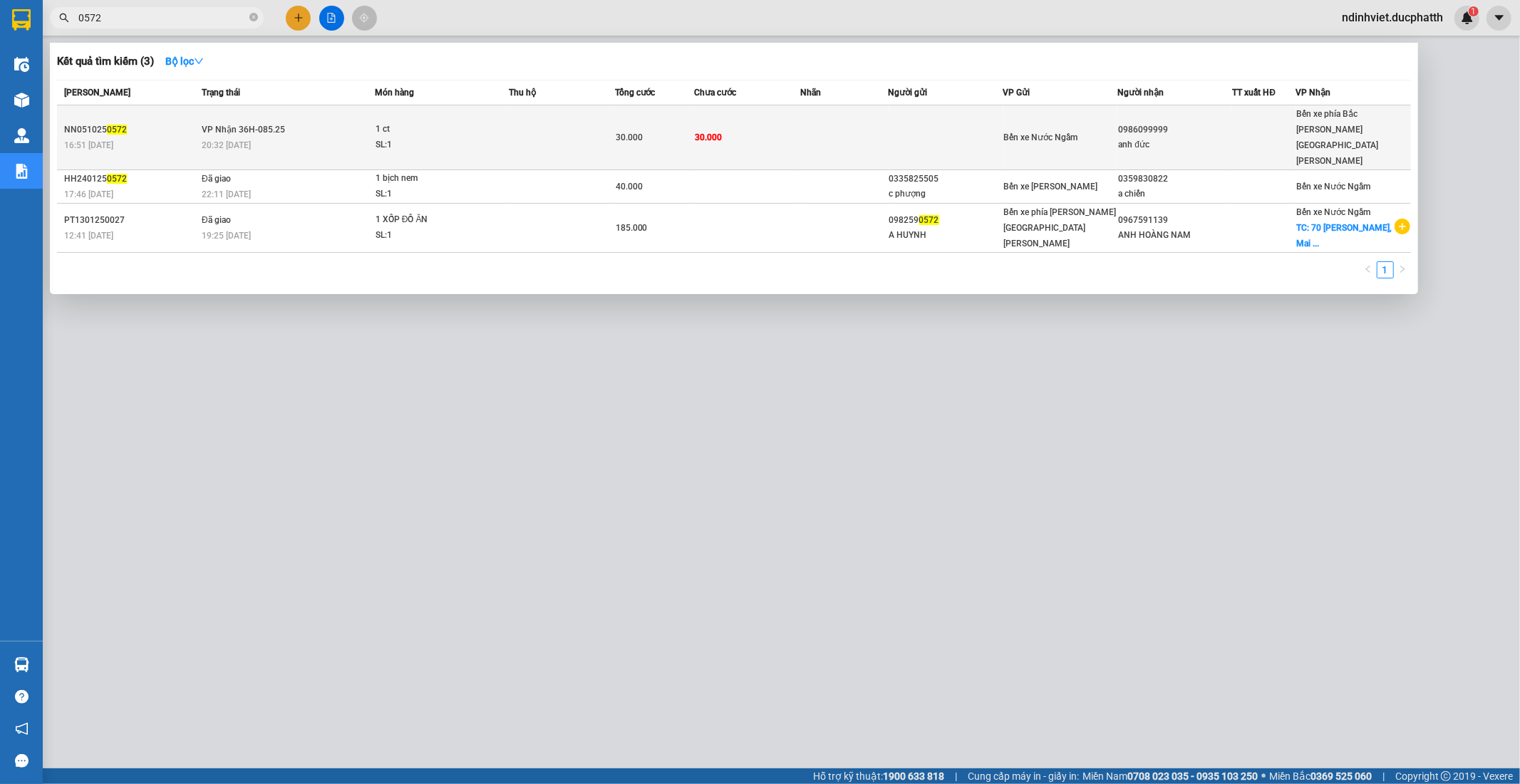
type input "0572"
click at [530, 128] on td at bounding box center [562, 138] width 106 height 65
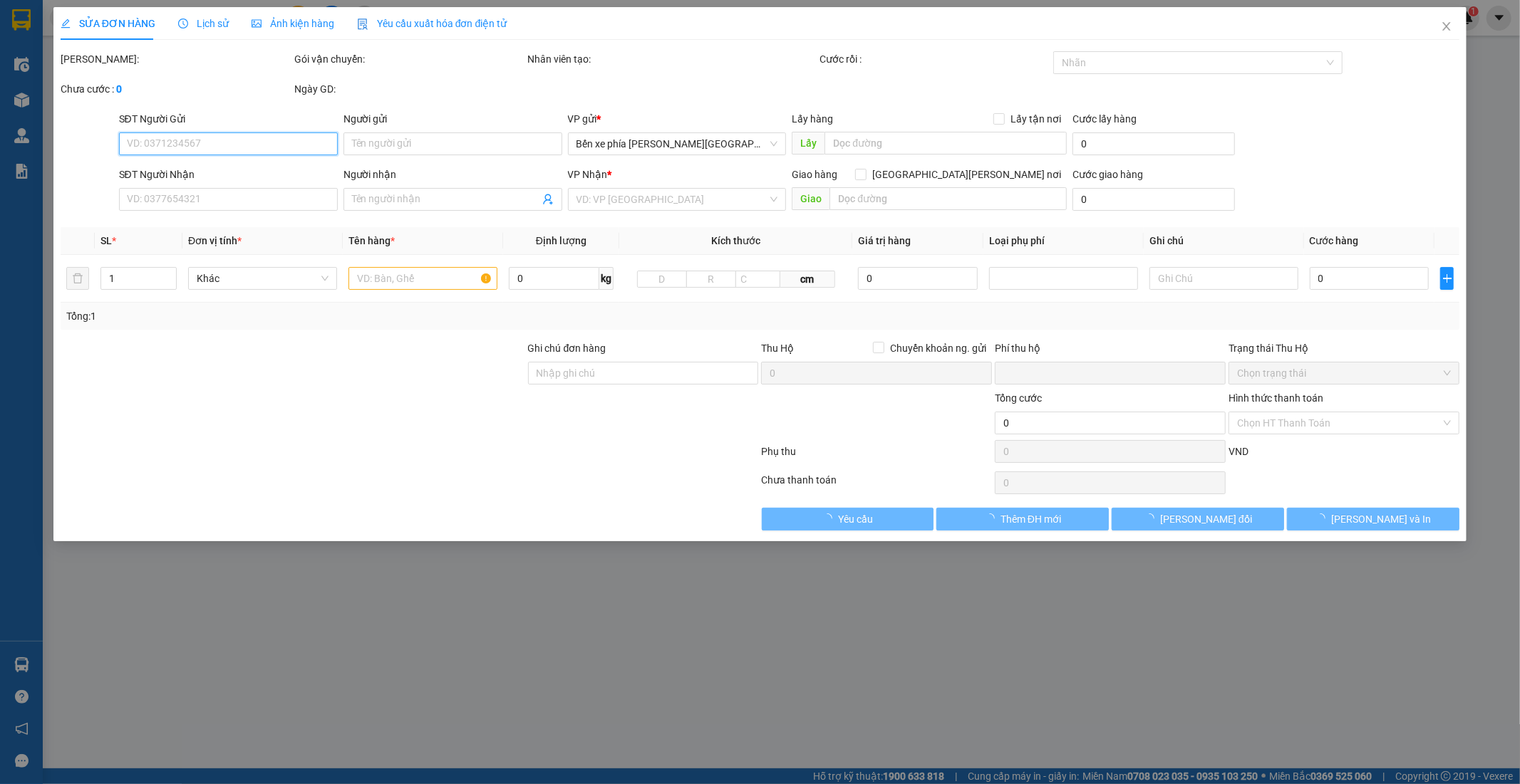
type input "0986099999"
type input "anh đức"
type input "nntt"
type input "0"
type input "30.000"
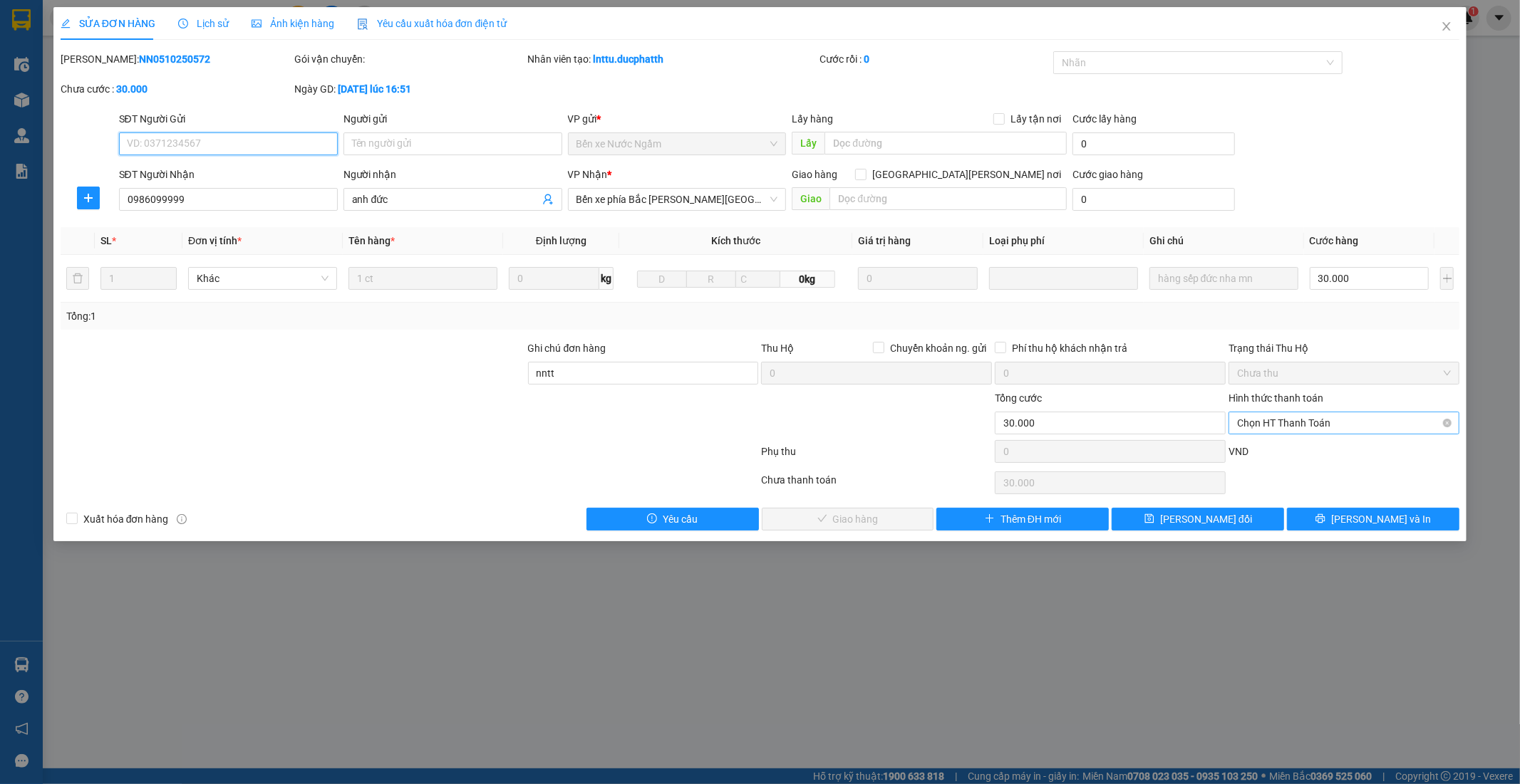
click at [1262, 423] on span "Chọn HT Thanh Toán" at bounding box center [1343, 422] width 214 height 22
click at [1301, 454] on div "Tại văn phòng" at bounding box center [1344, 452] width 214 height 16
type input "0"
click at [872, 522] on span "Lưu và Giao hàng" at bounding box center [884, 519] width 192 height 16
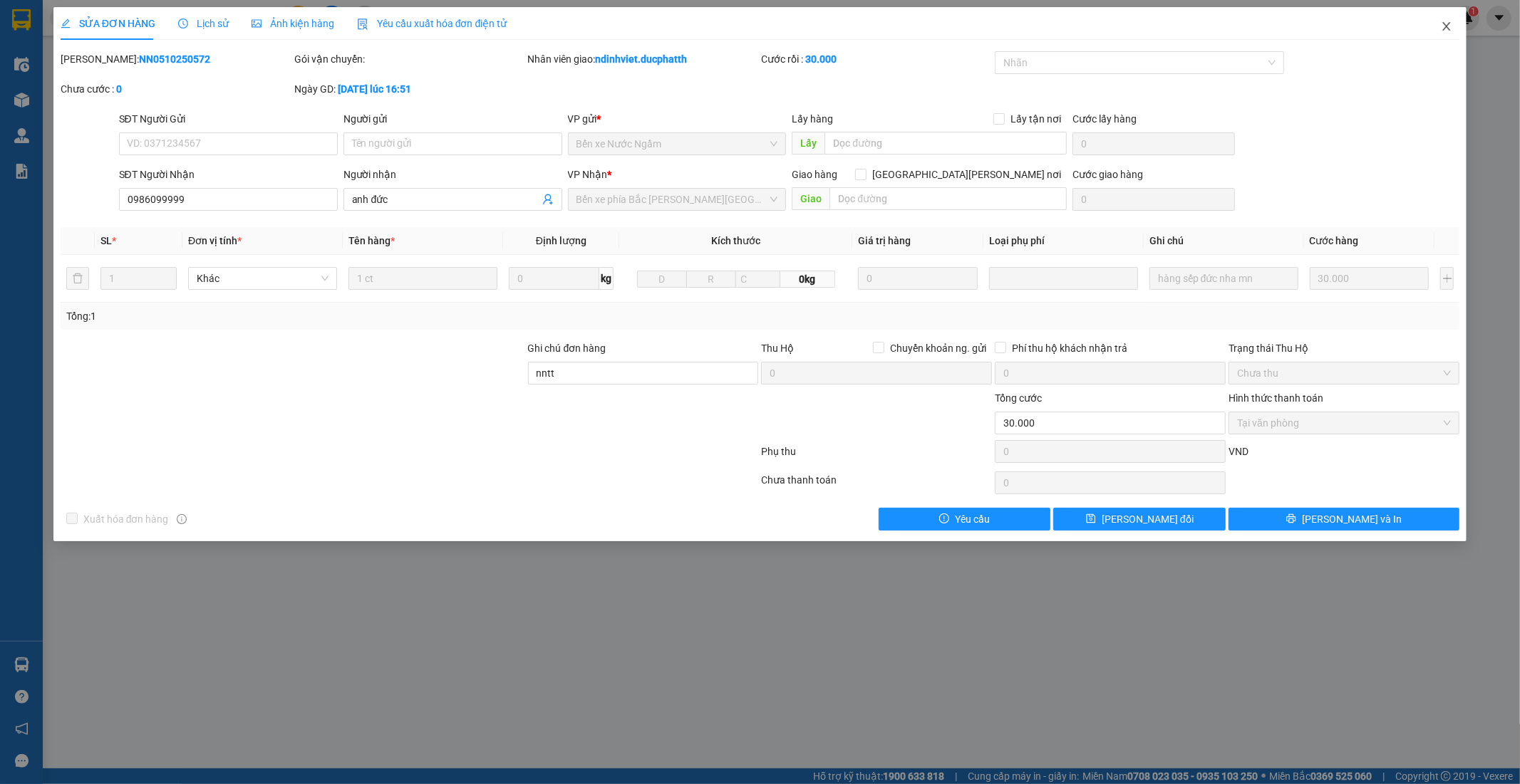
click at [1447, 24] on icon "close" at bounding box center [1446, 26] width 11 height 11
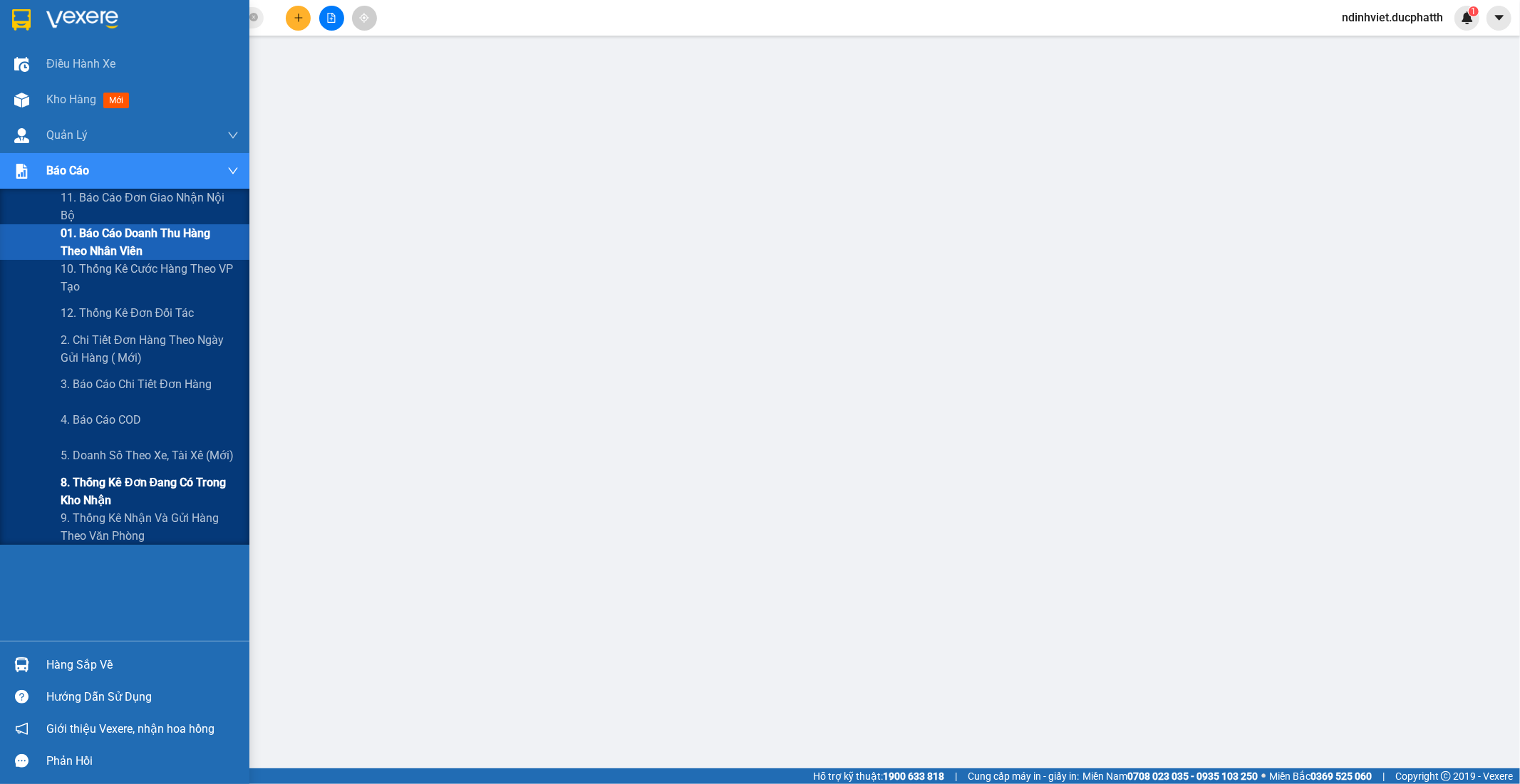
click at [113, 486] on span "8. Thống kê đơn đang có trong kho nhận" at bounding box center [150, 491] width 178 height 36
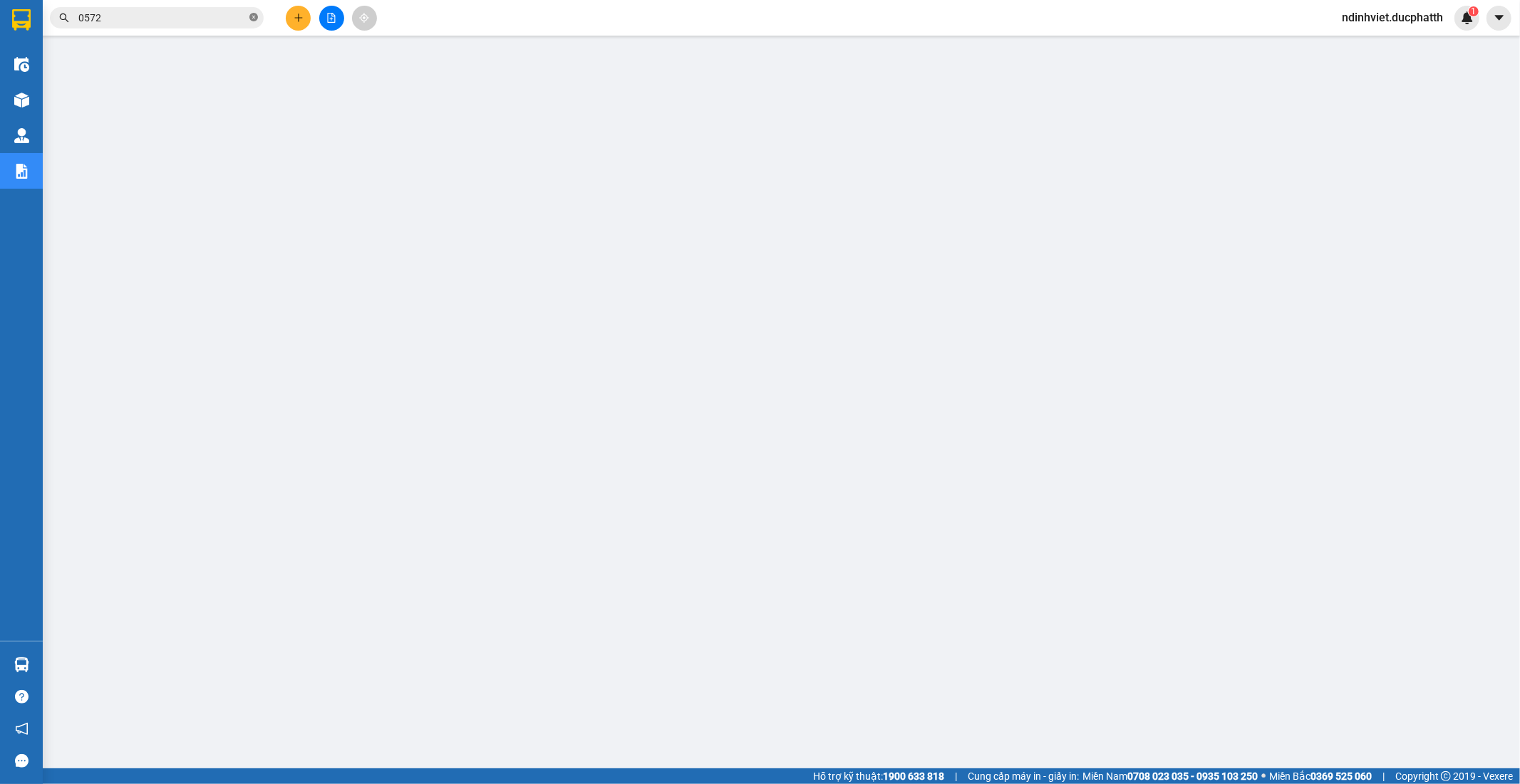
click at [251, 16] on icon "close-circle" at bounding box center [254, 17] width 9 height 9
click at [189, 16] on input "text" at bounding box center [162, 18] width 168 height 16
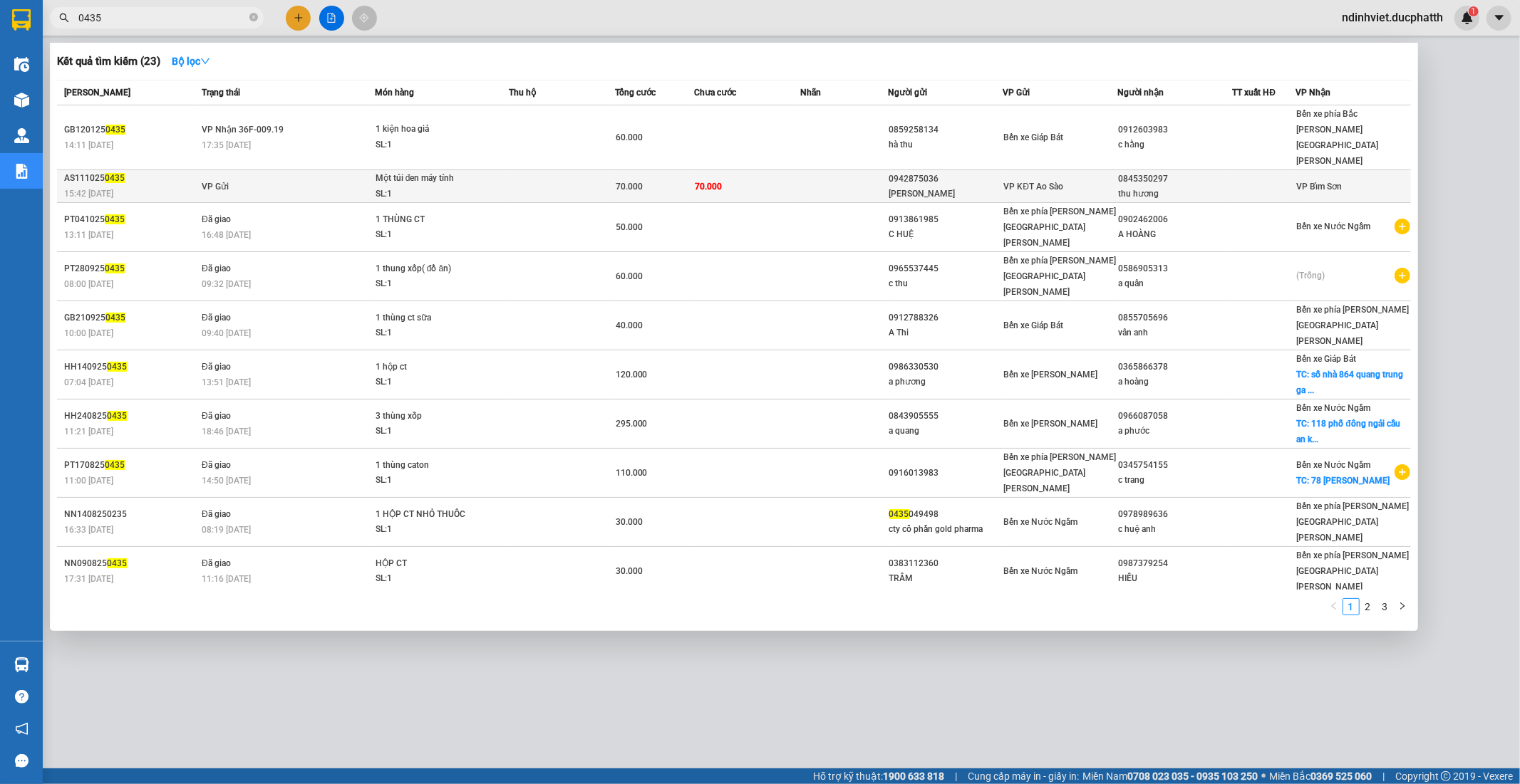
type input "0435"
click at [311, 170] on td "VP Gửi" at bounding box center [286, 186] width 177 height 33
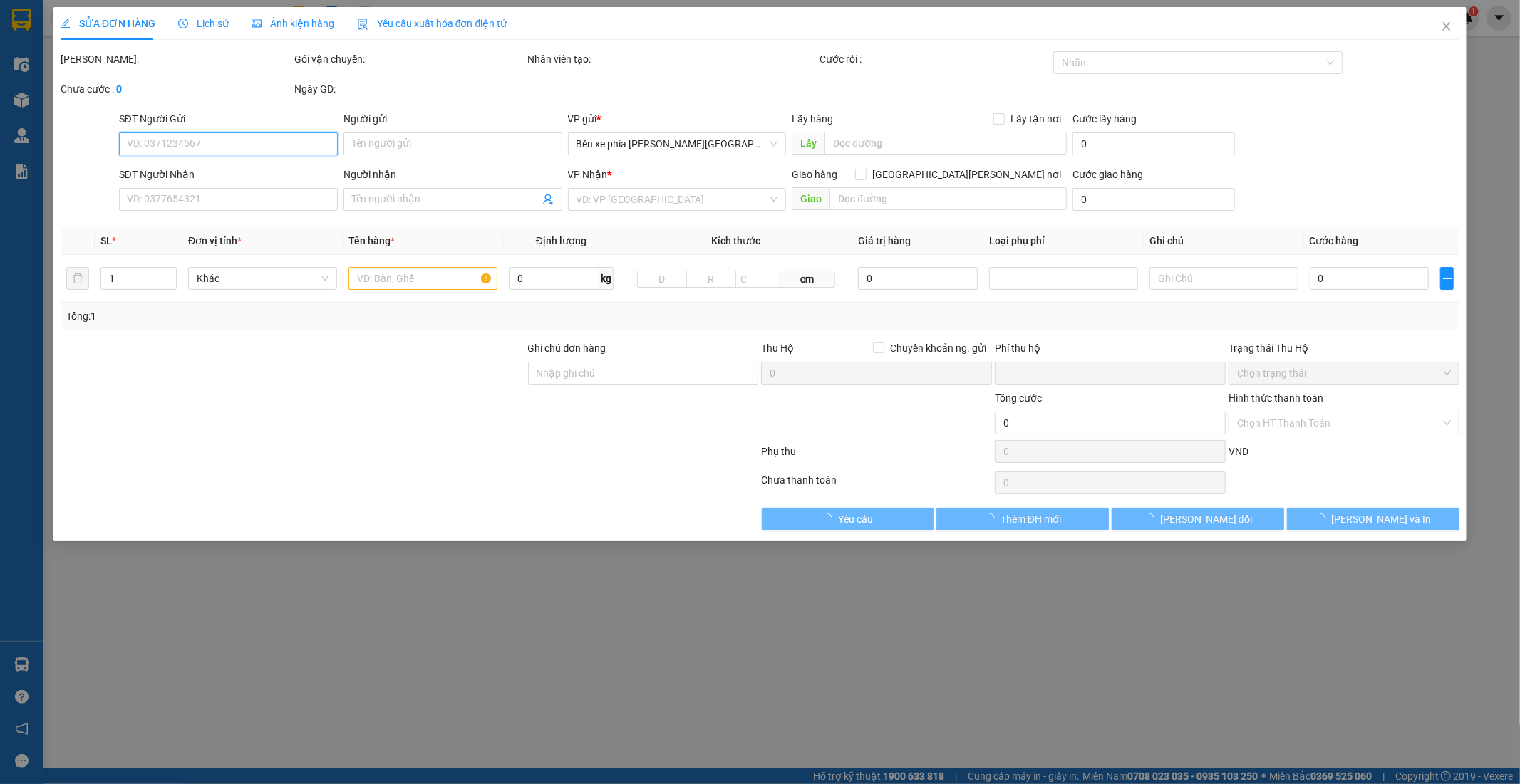
type input "0942875036"
type input "[PERSON_NAME]"
type input "0845350297"
type input "thu hương"
type input "0"
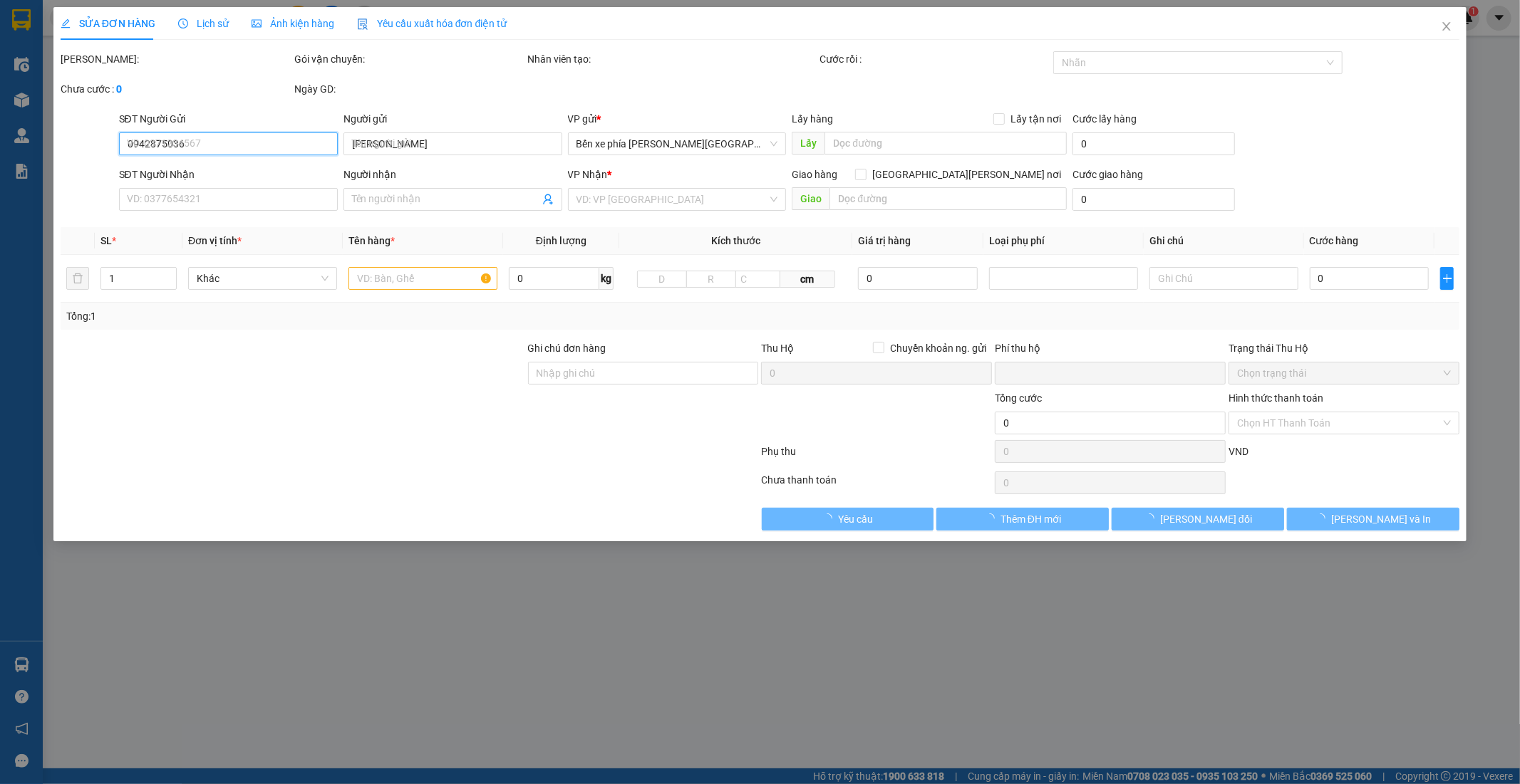
type input "70.000"
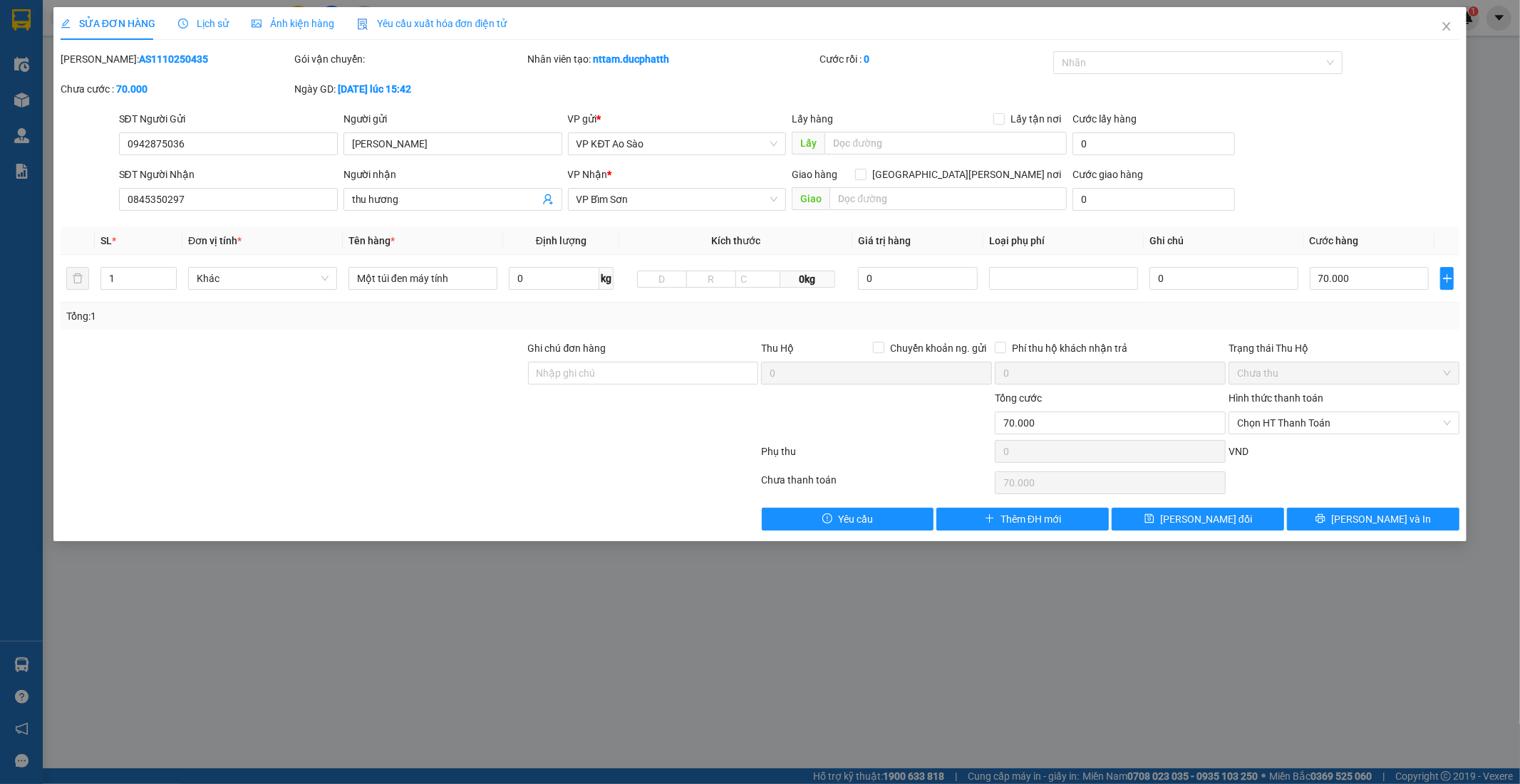
click at [204, 22] on span "Lịch sử" at bounding box center [203, 23] width 50 height 11
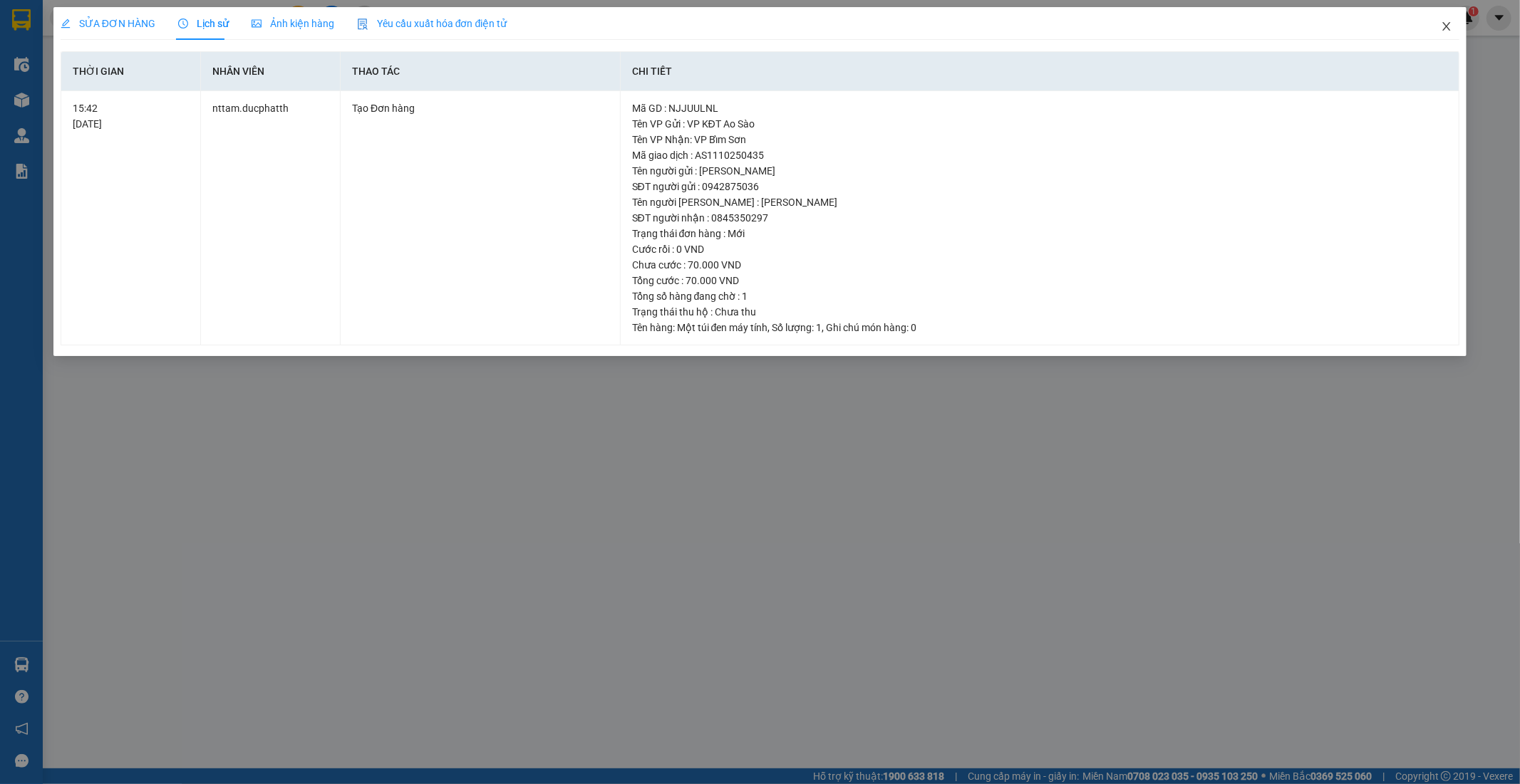
click at [1449, 26] on icon "close" at bounding box center [1446, 26] width 11 height 11
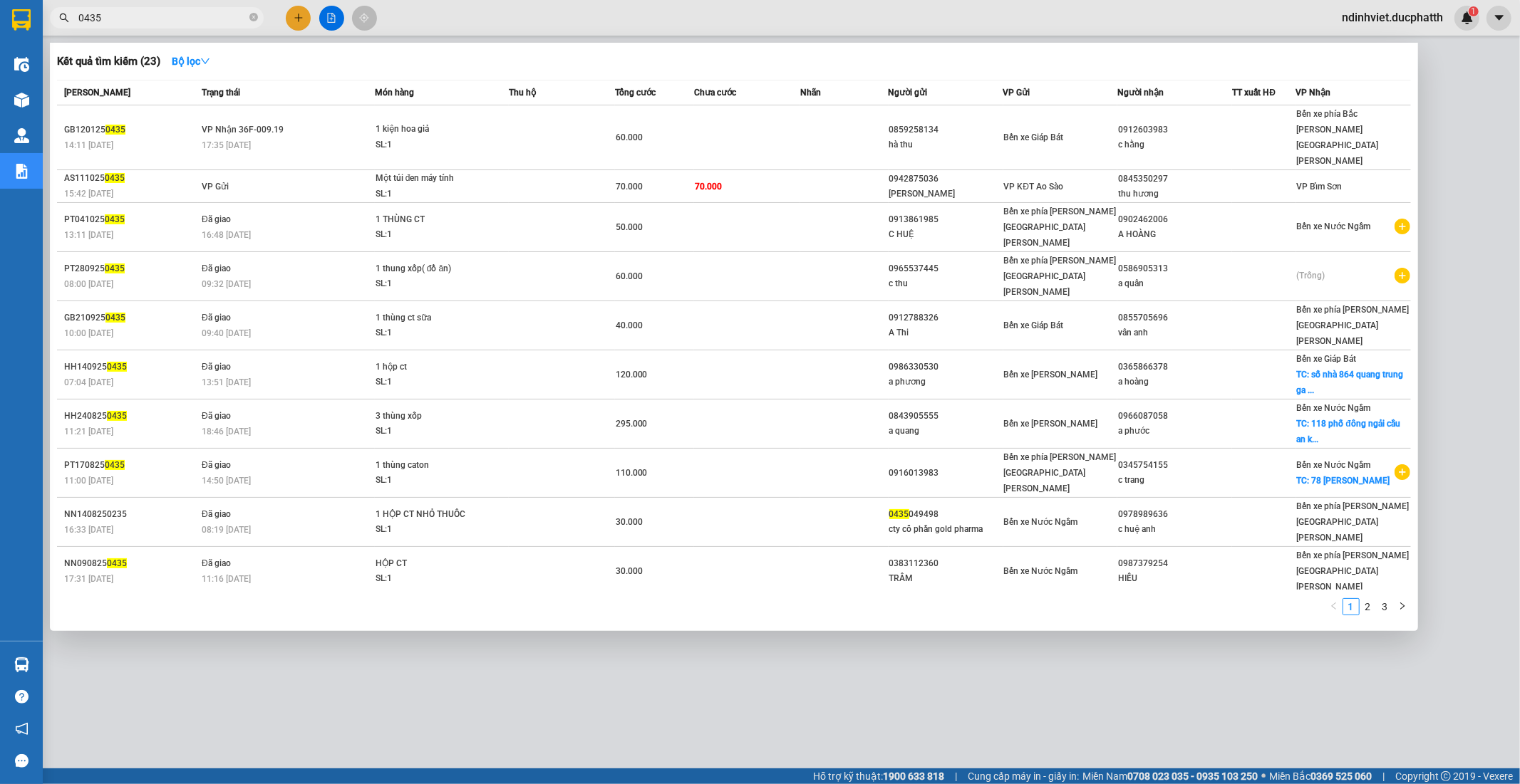
click at [190, 18] on input "0435" at bounding box center [162, 18] width 168 height 16
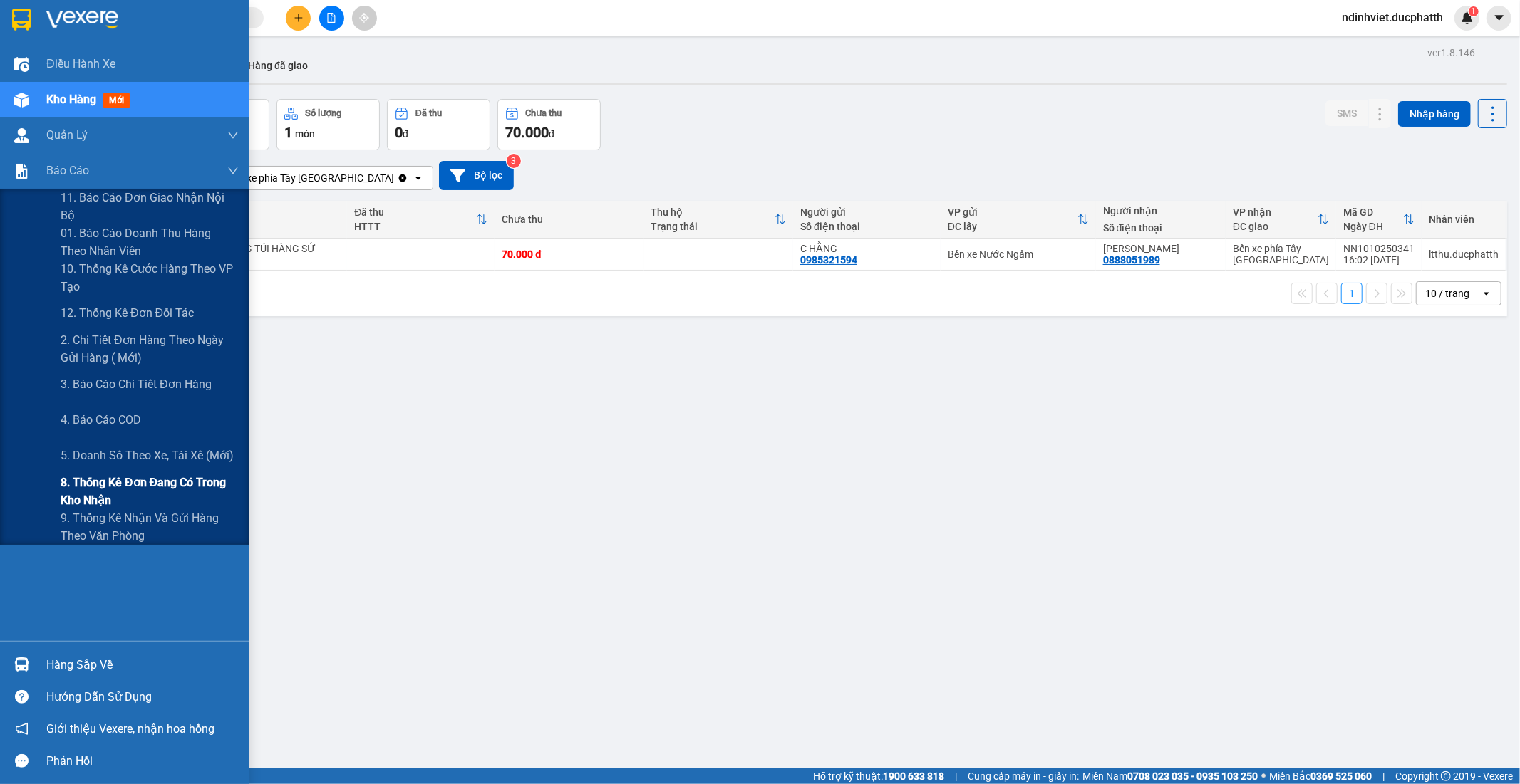
click at [107, 496] on span "8. Thống kê đơn đang có trong kho nhận" at bounding box center [150, 491] width 178 height 36
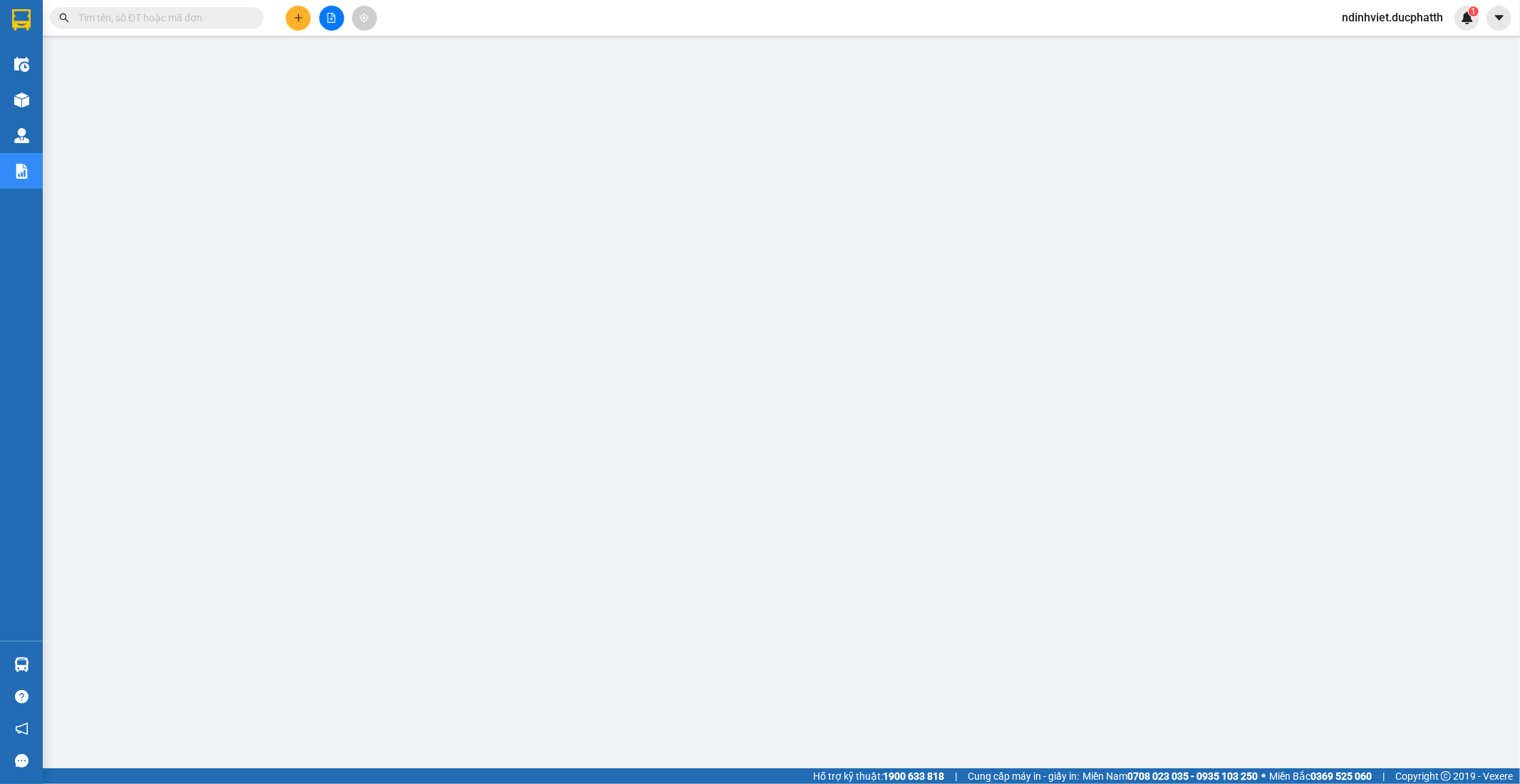
click at [147, 13] on input "text" at bounding box center [162, 18] width 168 height 16
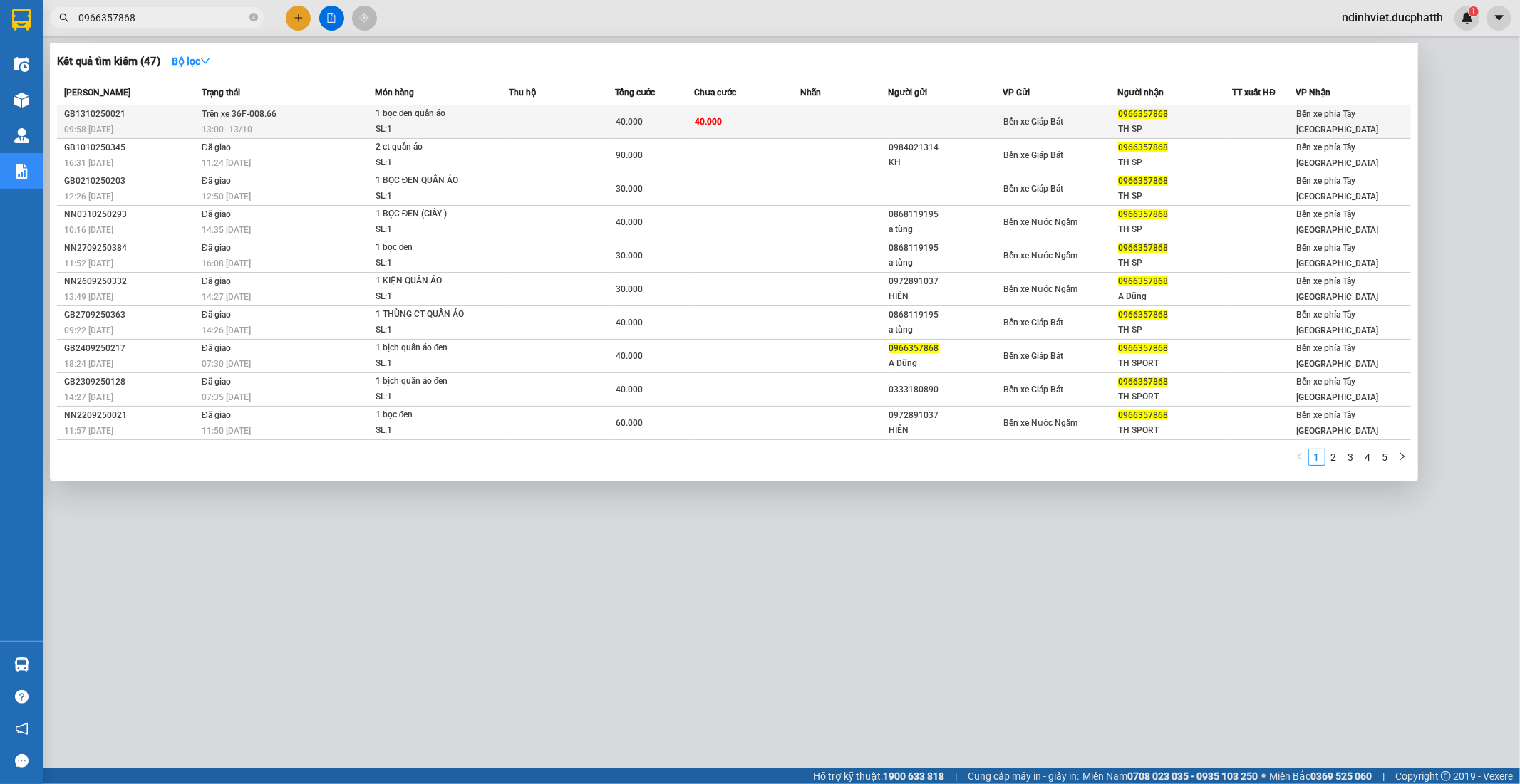
type input "0966357868"
click at [514, 124] on td at bounding box center [562, 122] width 106 height 34
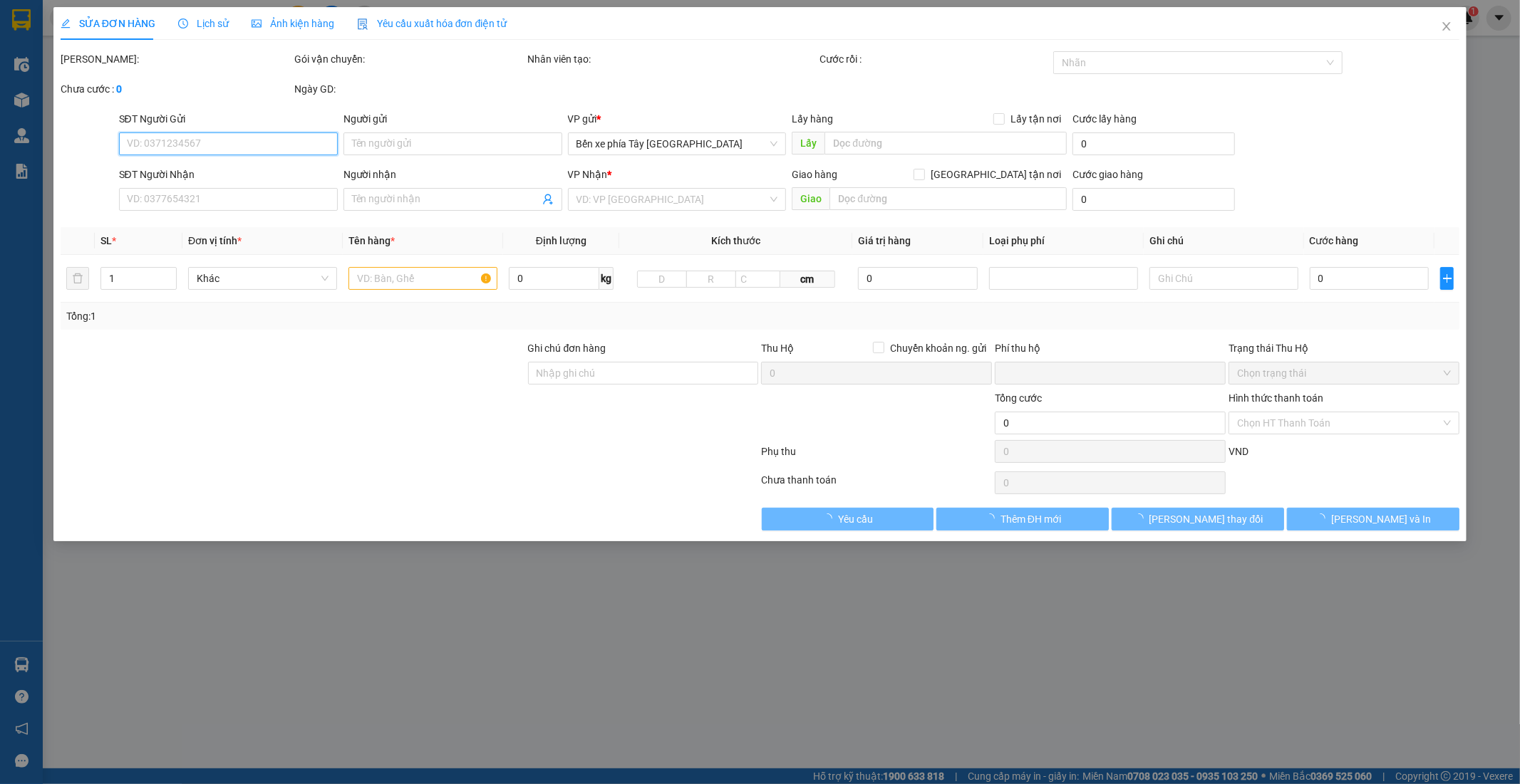
type input "0966357868"
type input "TH SP"
type input "0"
type input "40.000"
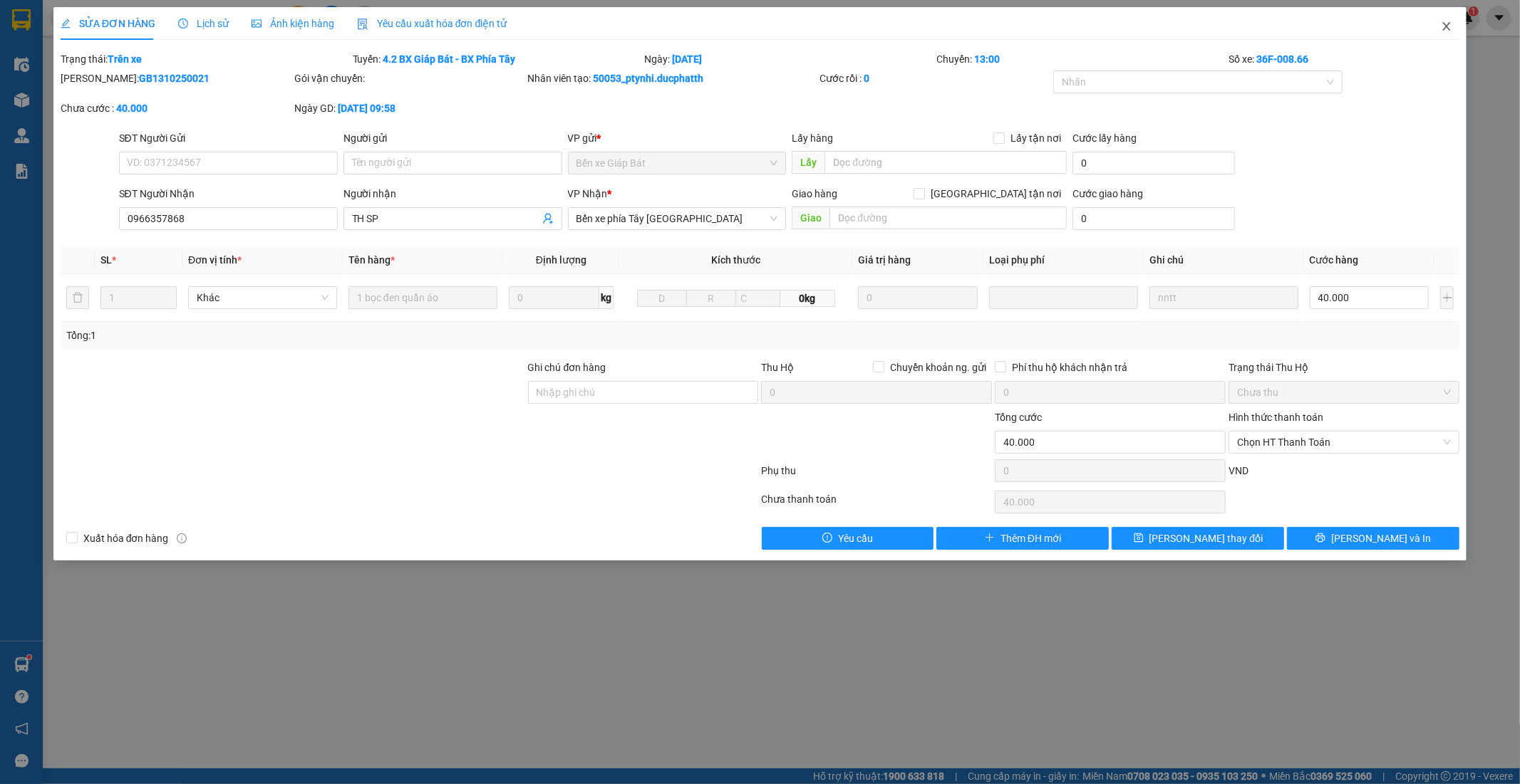
click at [1451, 22] on icon "close" at bounding box center [1446, 26] width 11 height 11
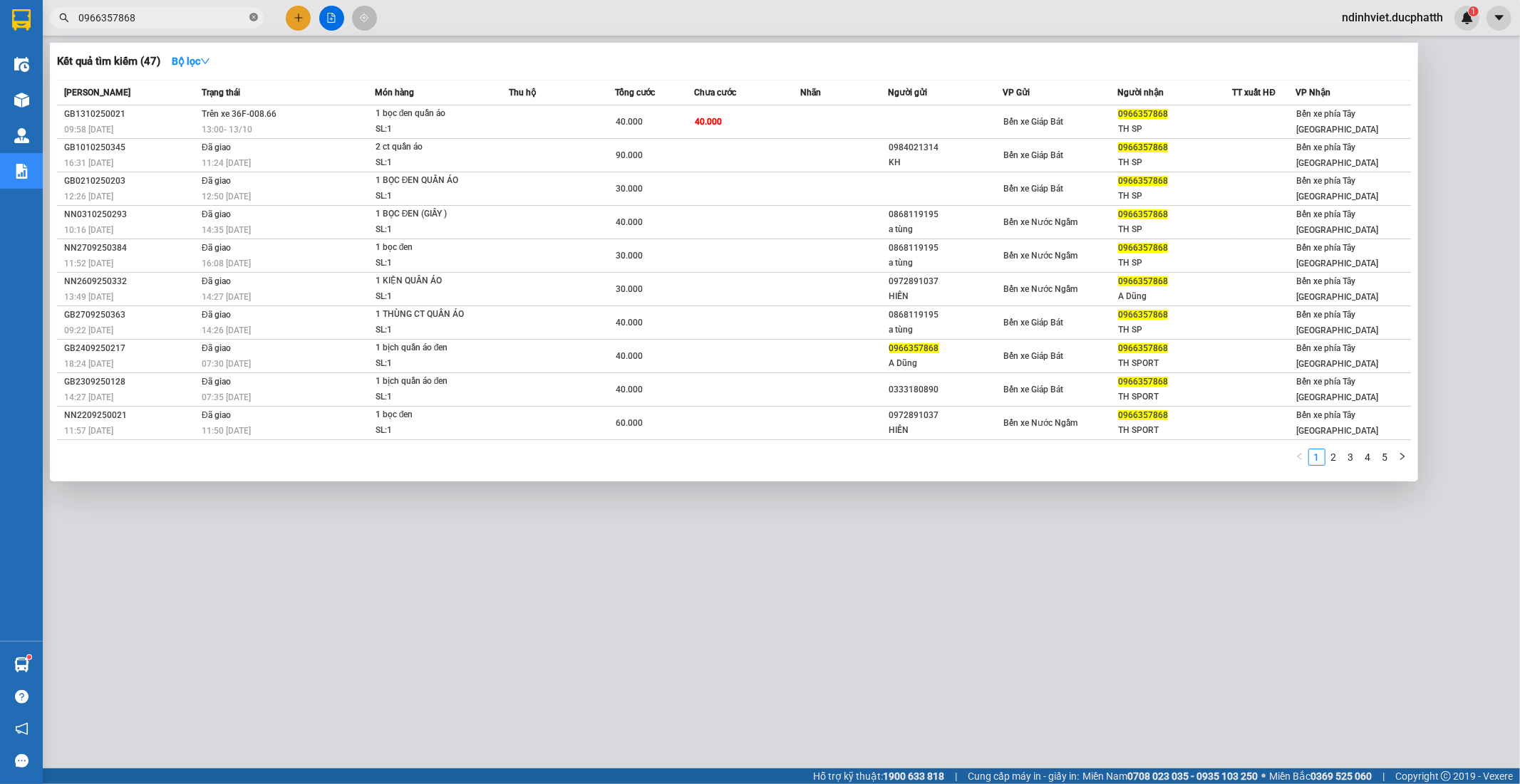
click at [253, 17] on icon "close-circle" at bounding box center [254, 17] width 9 height 9
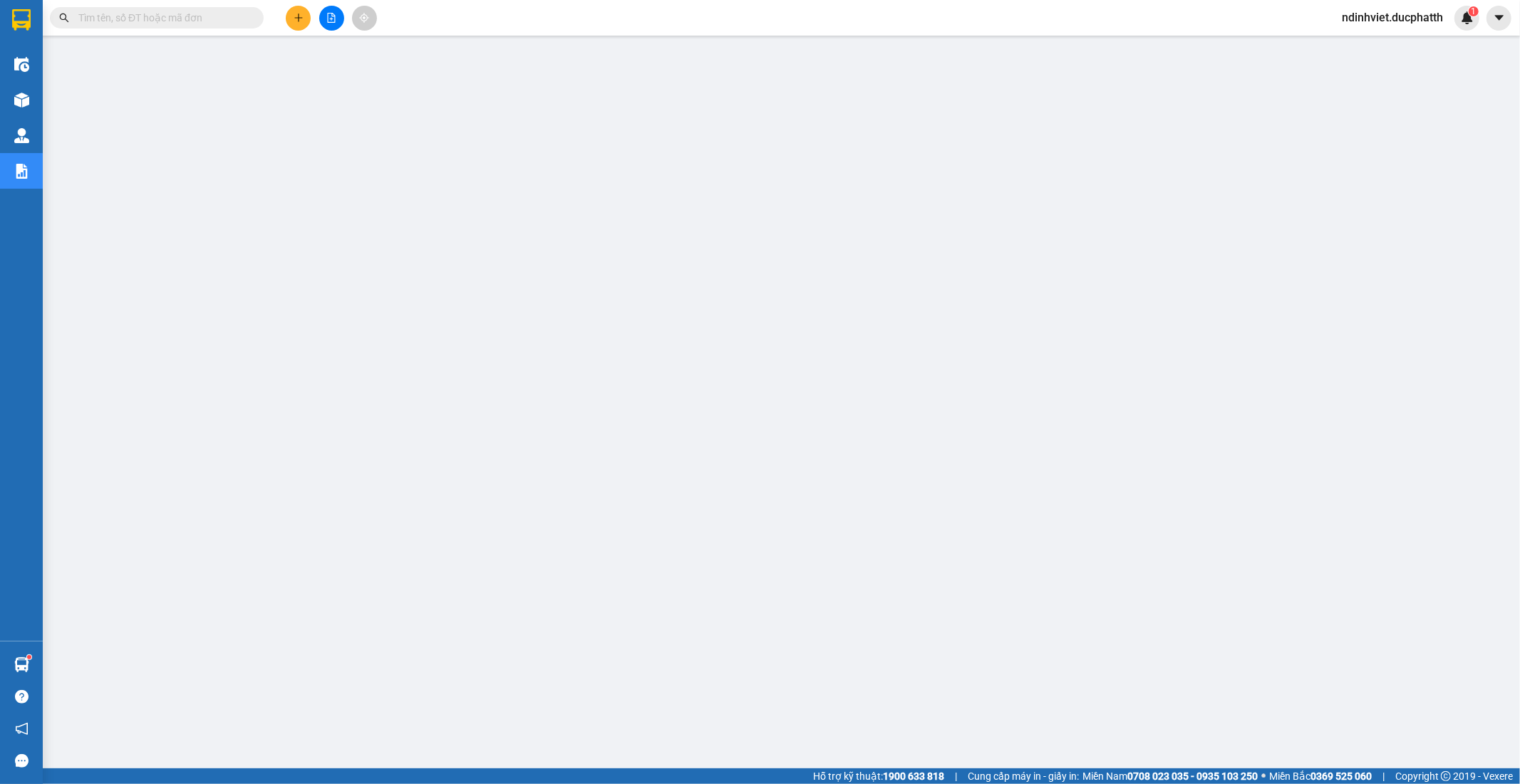
click at [227, 15] on input "text" at bounding box center [162, 18] width 168 height 16
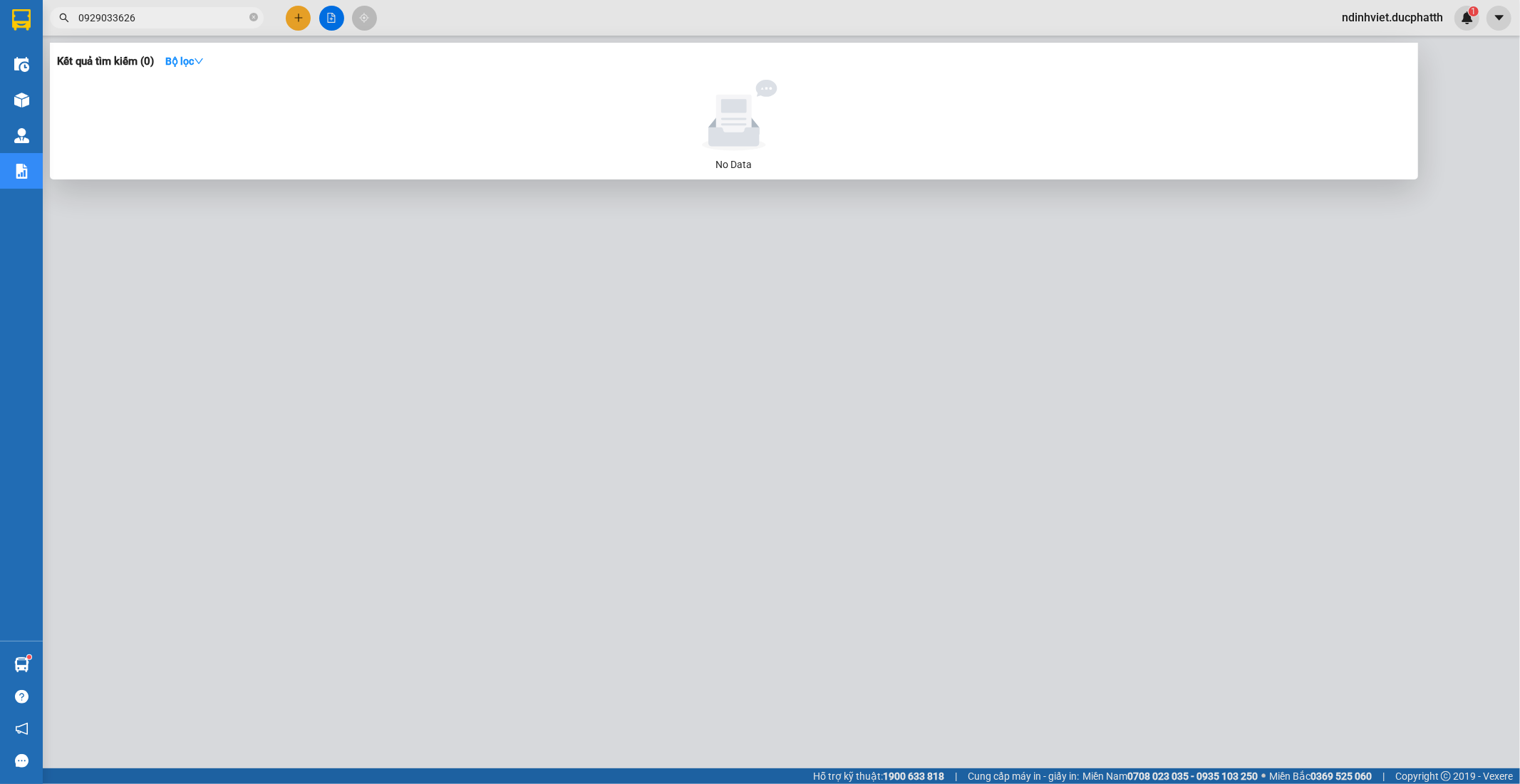
click at [129, 15] on input "0929033626" at bounding box center [162, 18] width 168 height 16
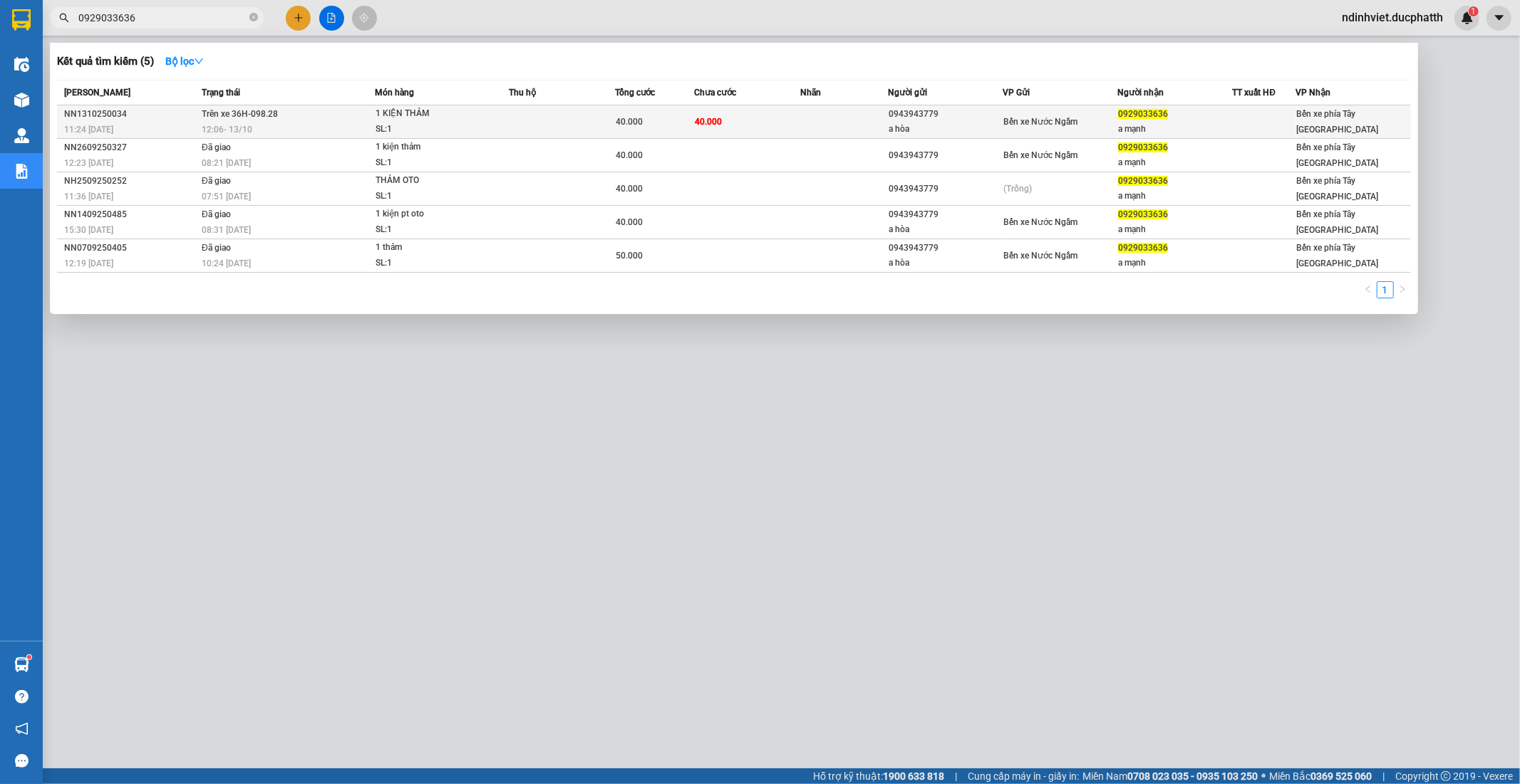
type input "0929033636"
click at [626, 130] on div "40.000" at bounding box center [654, 122] width 78 height 16
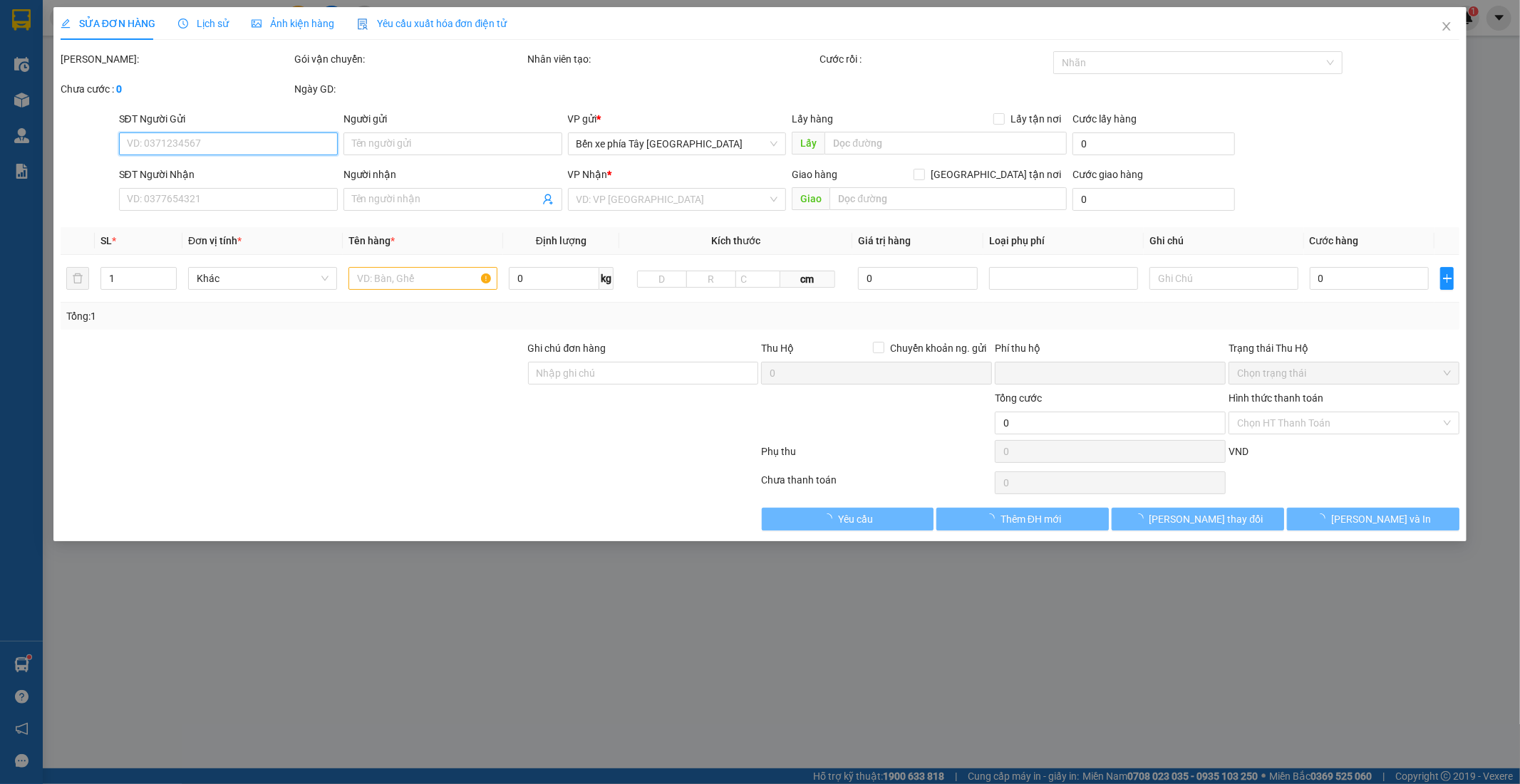
type input "0943943779"
type input "a hòa"
type input "0929033636"
type input "a mạnh"
type input "0"
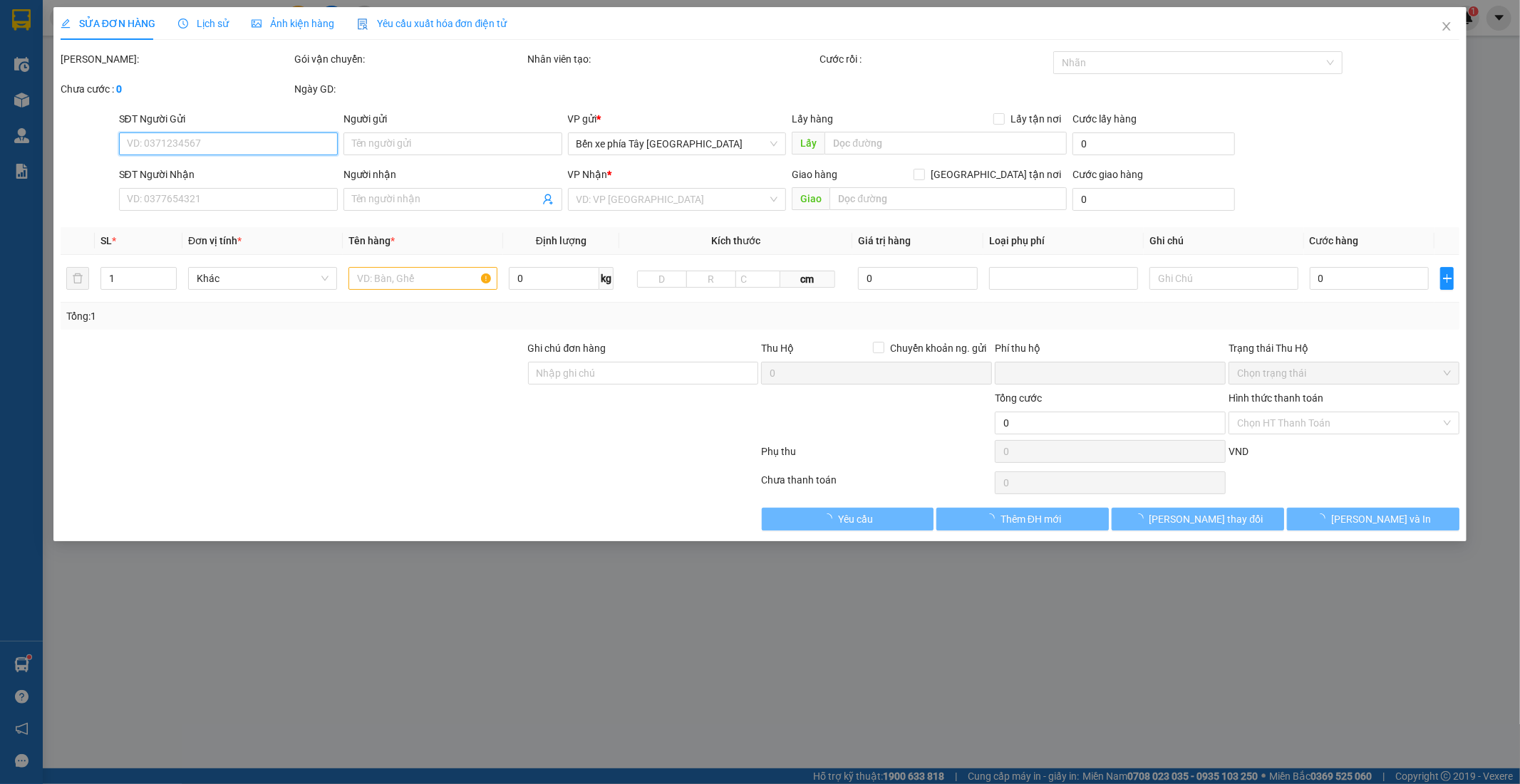
type input "40.000"
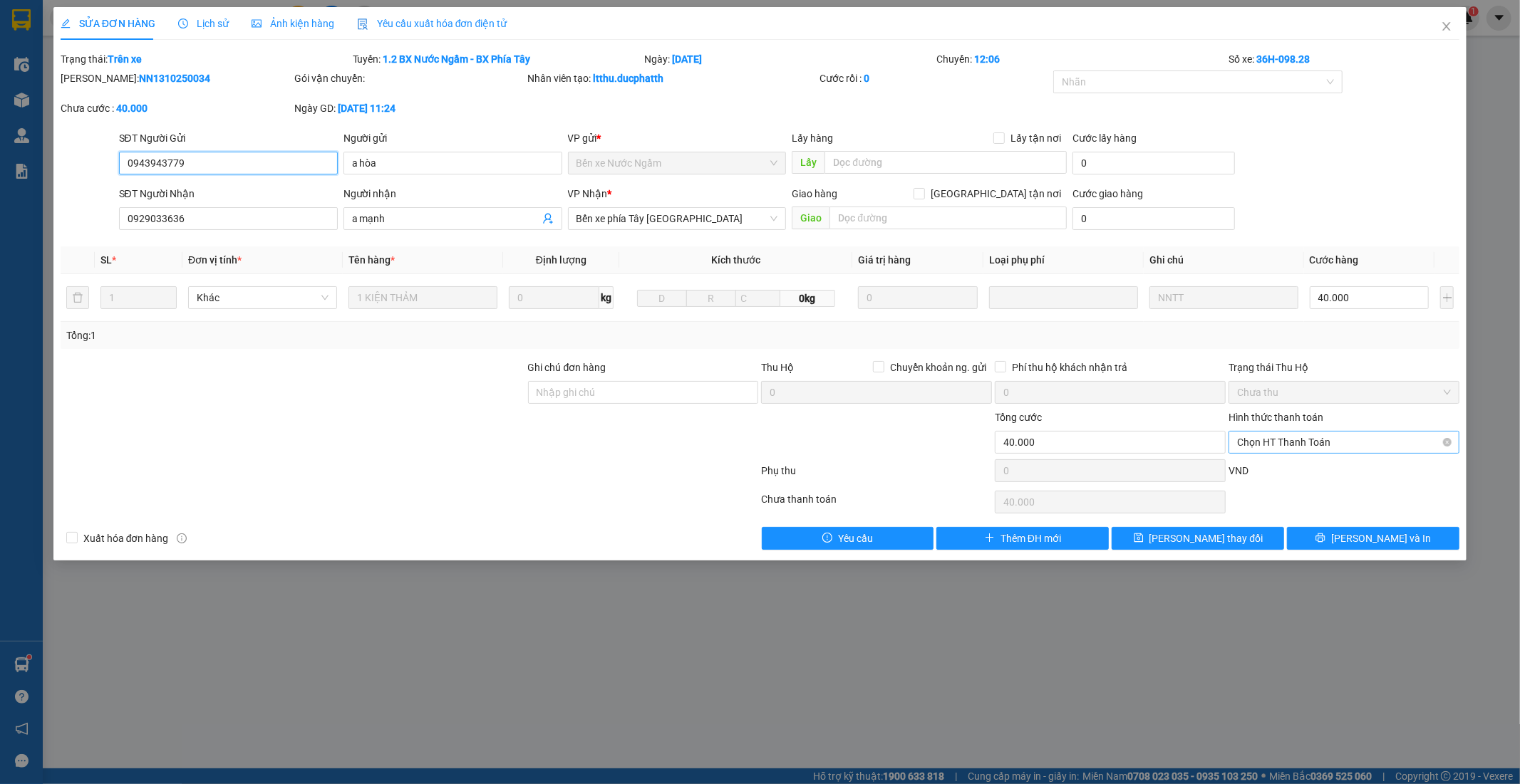
click at [1320, 446] on span "Chọn HT Thanh Toán" at bounding box center [1343, 442] width 214 height 22
click at [1316, 490] on div "Chuyển khoản" at bounding box center [1344, 494] width 214 height 16
type input "0"
click at [758, 392] on input "Ghi chú đơn hàng" at bounding box center [644, 392] width 231 height 22
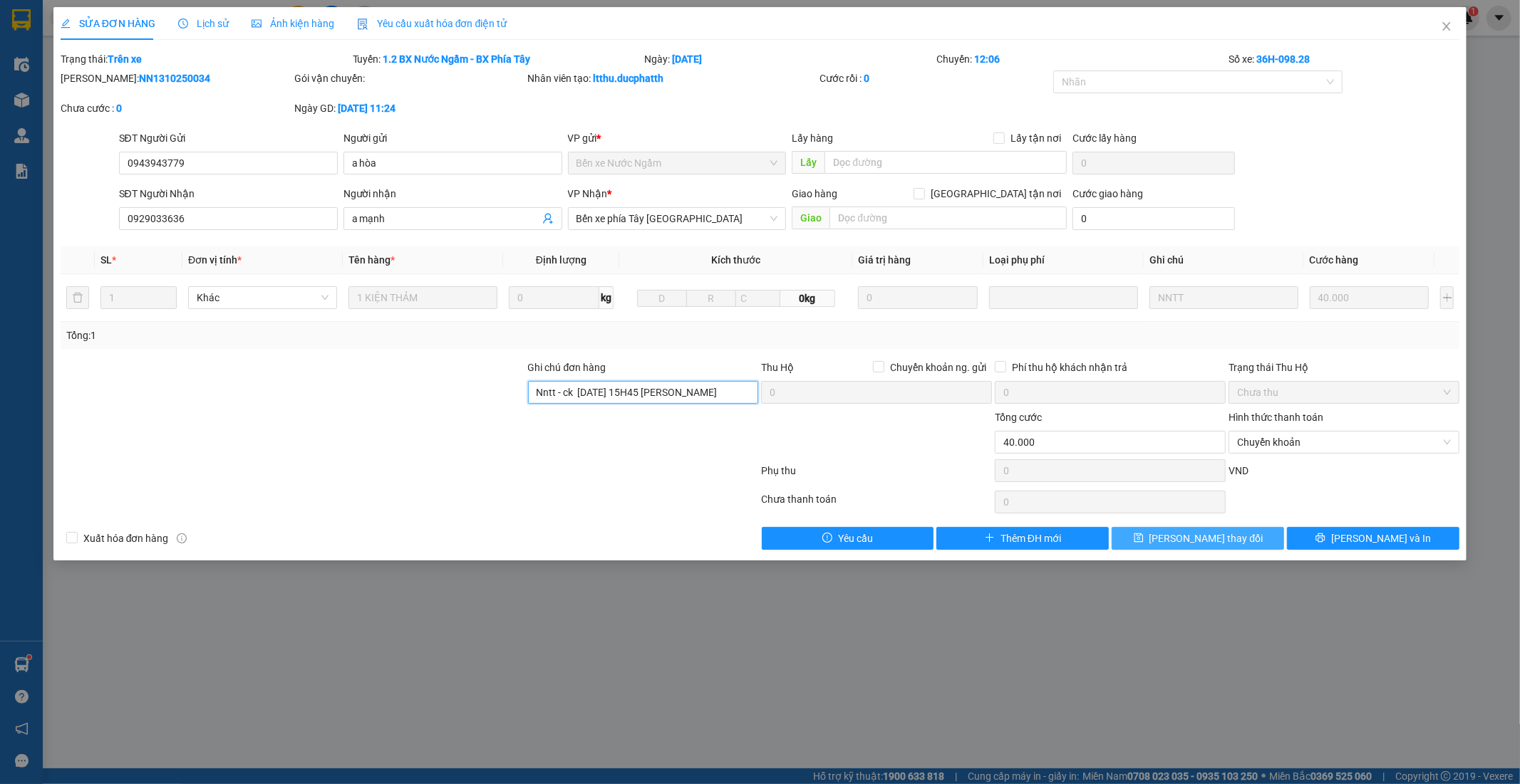
type input "Nntt - ck 13/10 15H45 NGUYEN SY MANH VIETIN"
click at [1237, 535] on button "Lưu thay đổi" at bounding box center [1197, 538] width 172 height 22
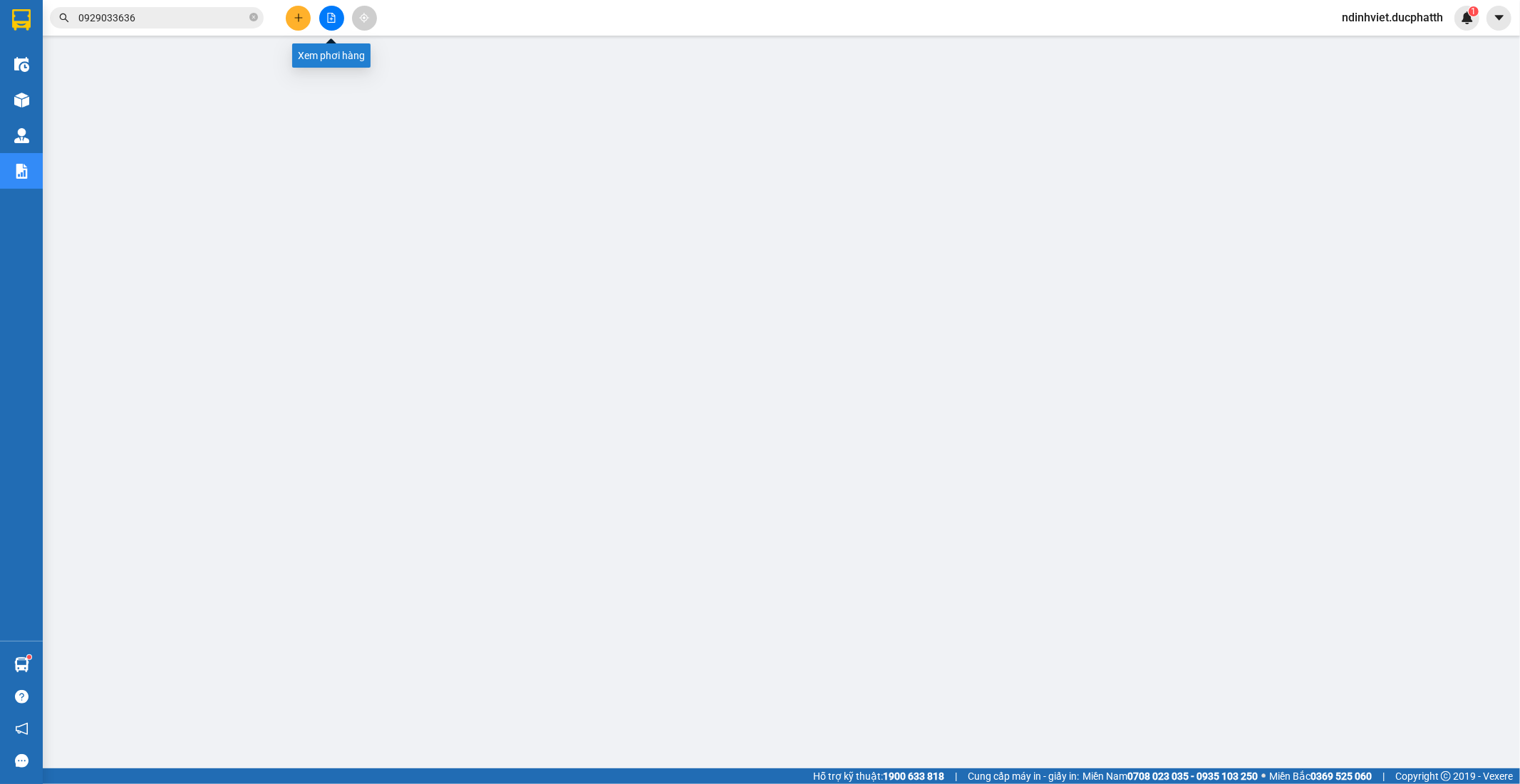
click at [335, 10] on button at bounding box center [331, 18] width 25 height 25
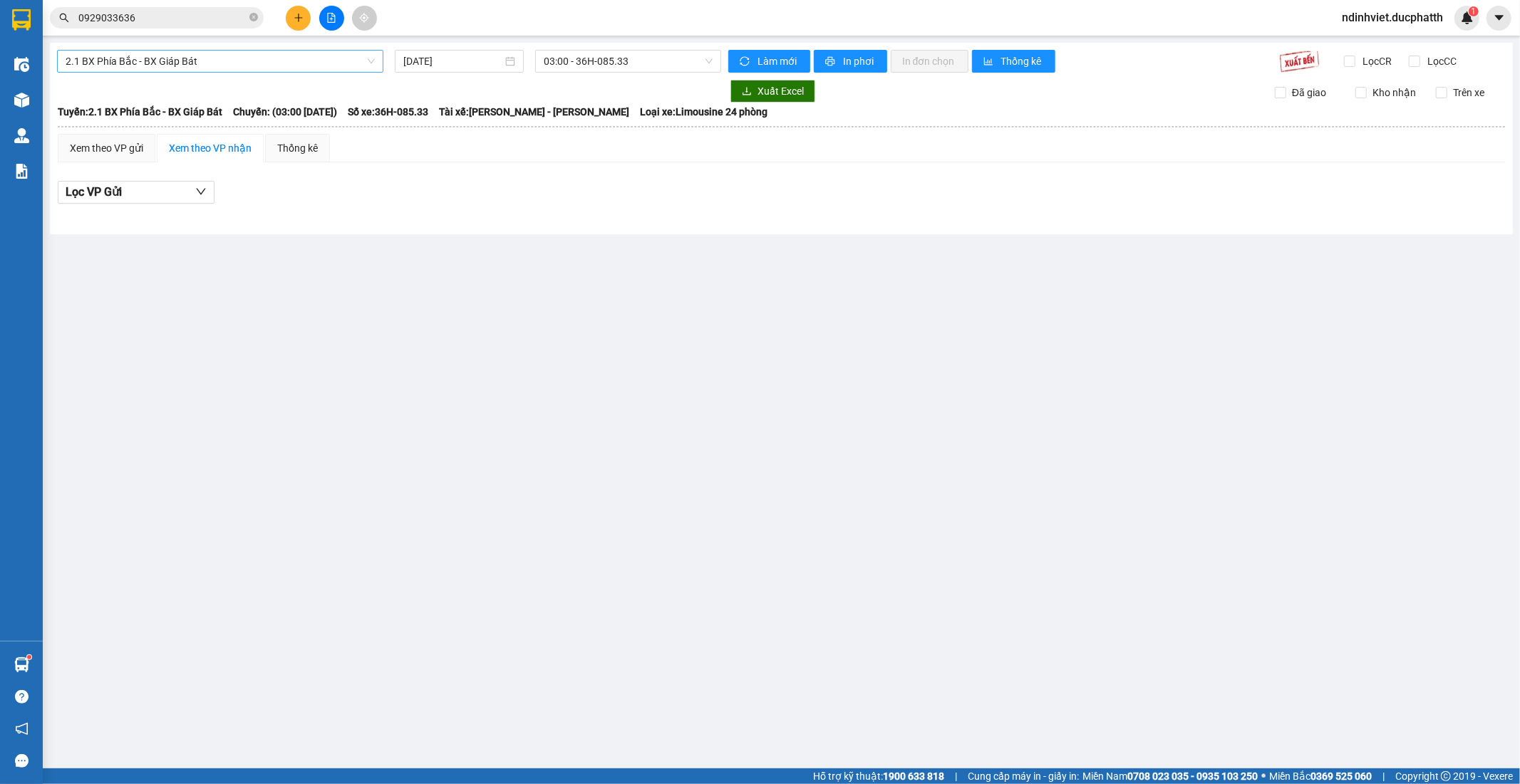
click at [288, 70] on span "2.1 BX Phía Bắc - BX Giáp Bát" at bounding box center [220, 61] width 309 height 22
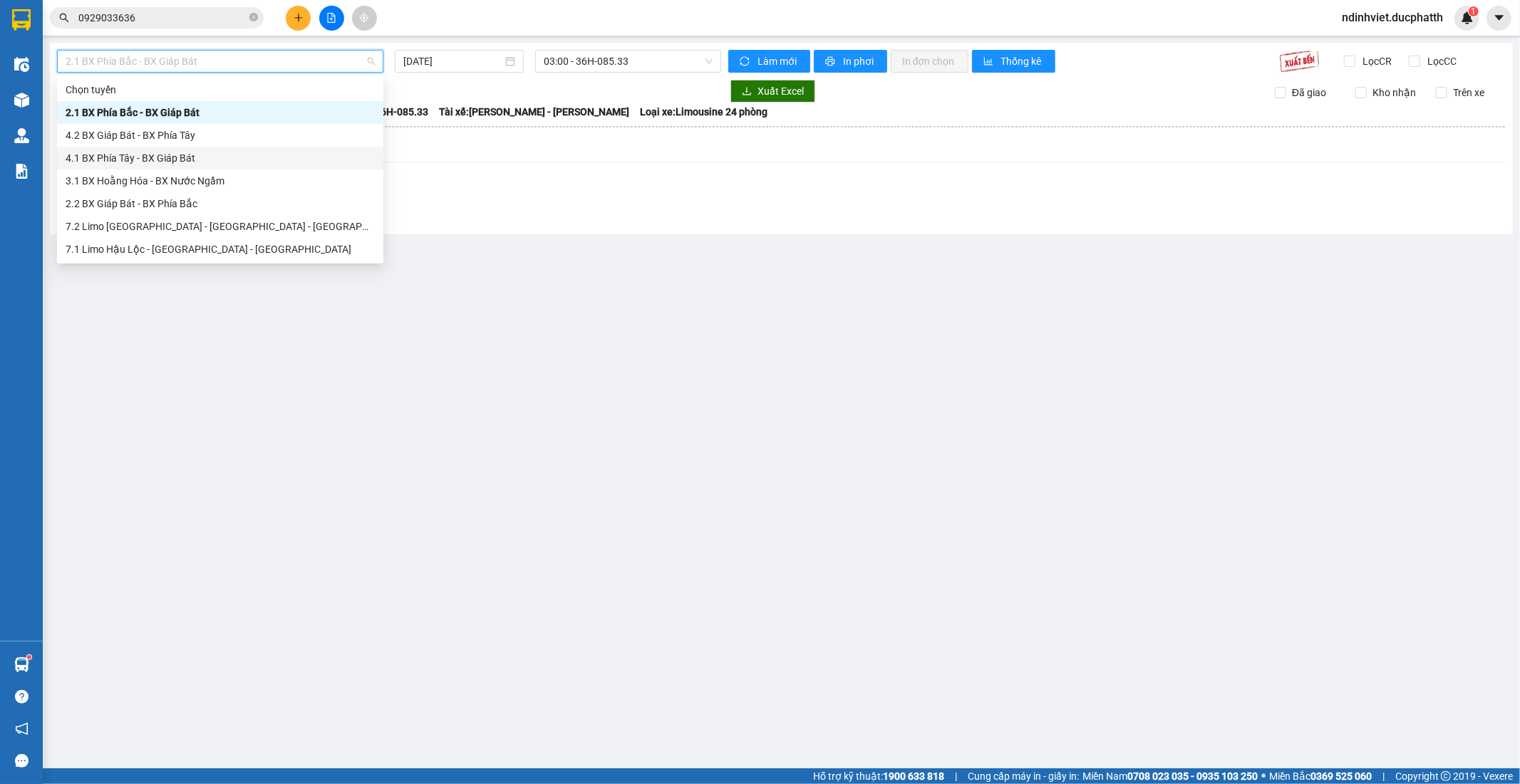
click at [175, 155] on div "4.1 BX Phía Tây - BX Giáp Bát" at bounding box center [220, 158] width 309 height 16
type input "[DATE]"
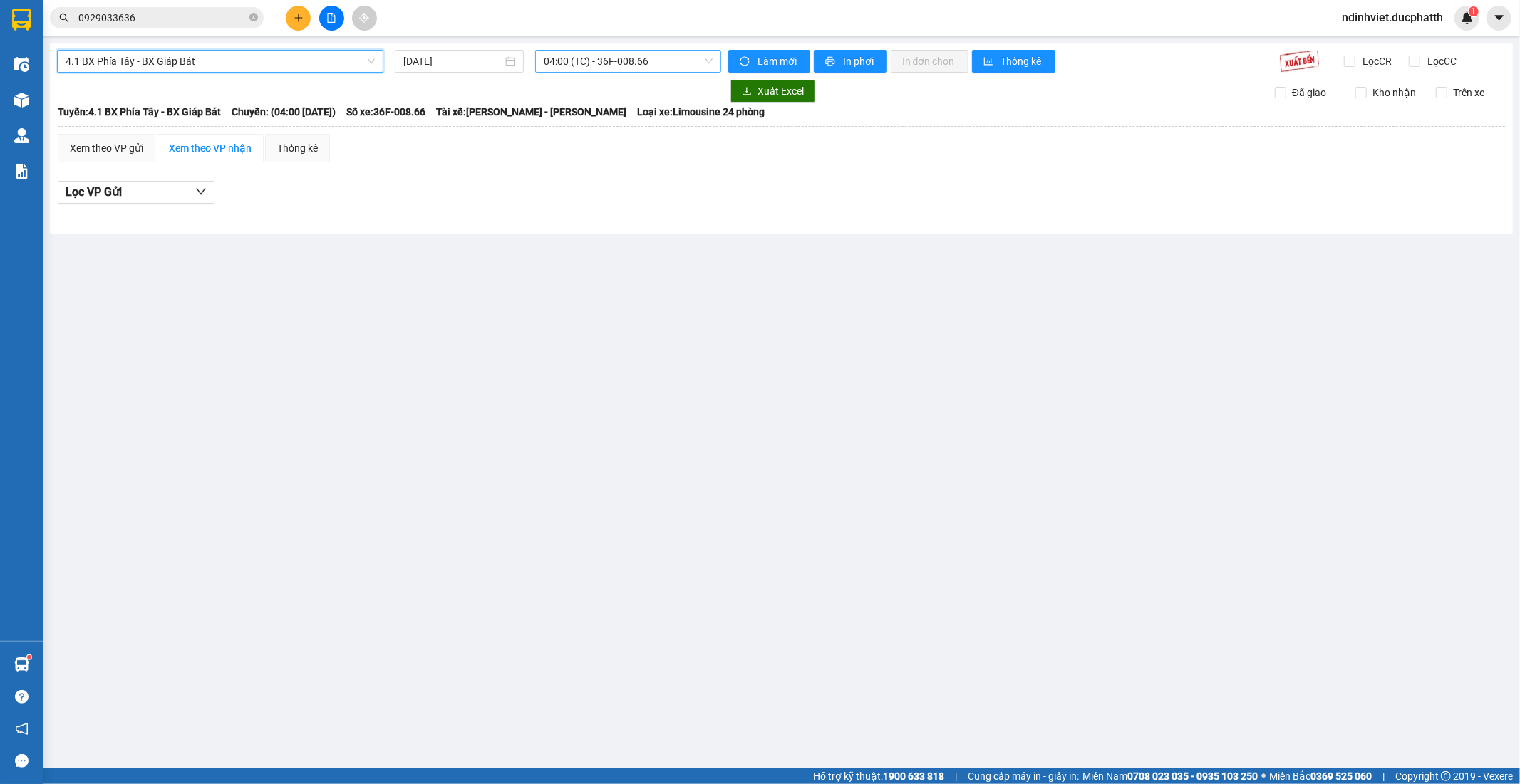
click at [640, 55] on span "04:00 (TC) - 36F-008.66" at bounding box center [628, 61] width 168 height 22
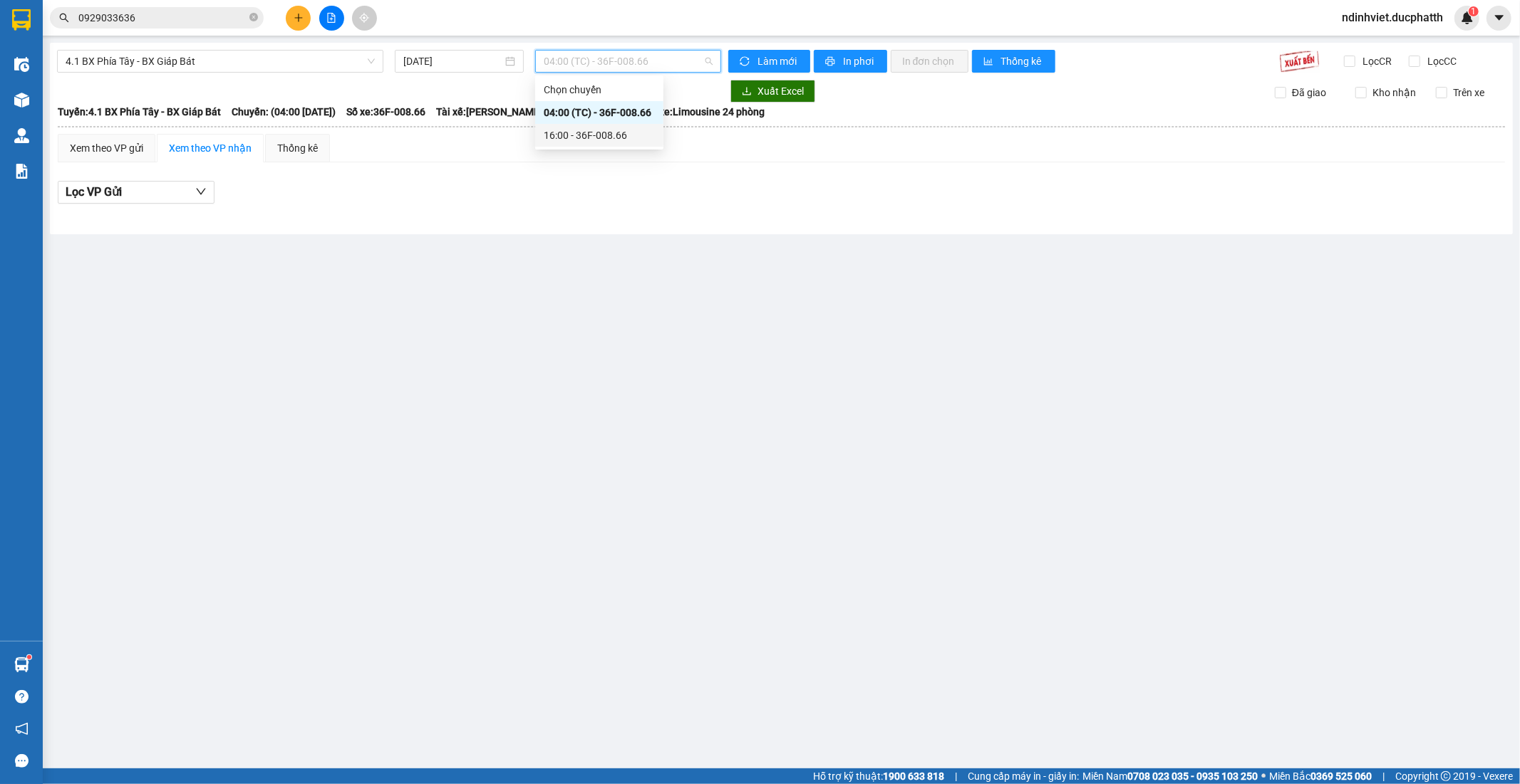
click at [585, 139] on div "16:00 - 36F-008.66" at bounding box center [599, 135] width 111 height 16
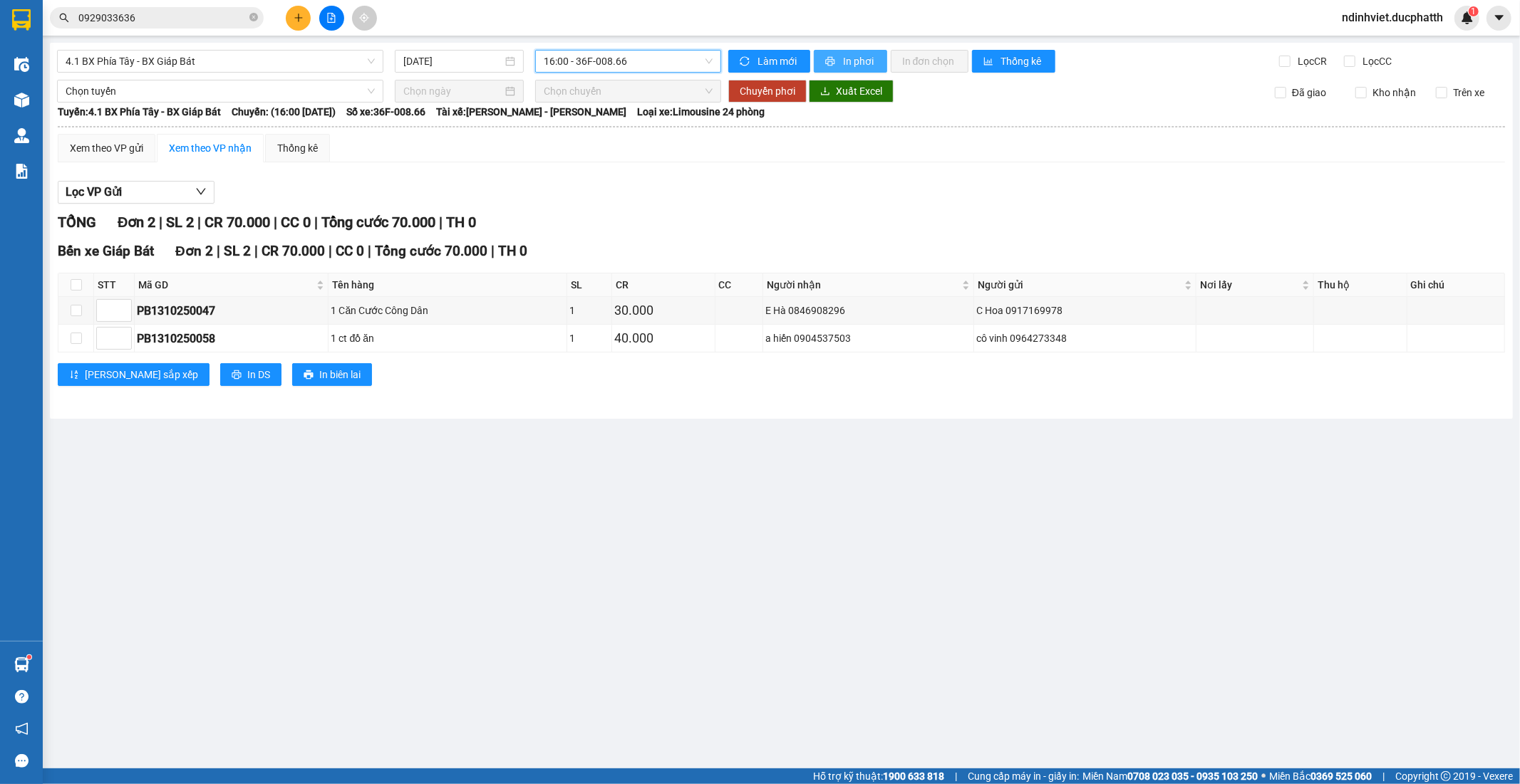
click at [849, 61] on span "In phơi" at bounding box center [859, 62] width 33 height 16
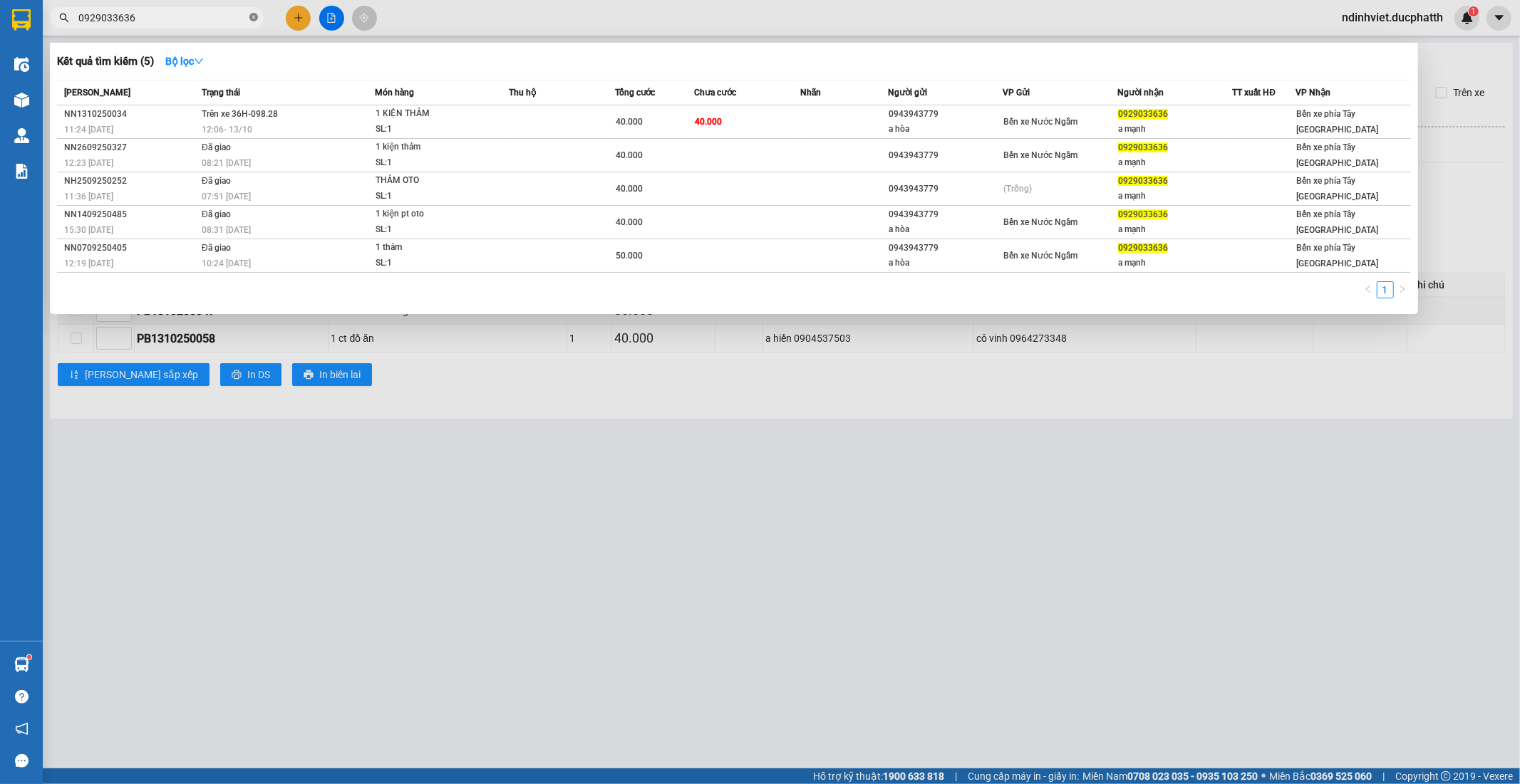
click at [253, 18] on icon "close-circle" at bounding box center [254, 17] width 9 height 9
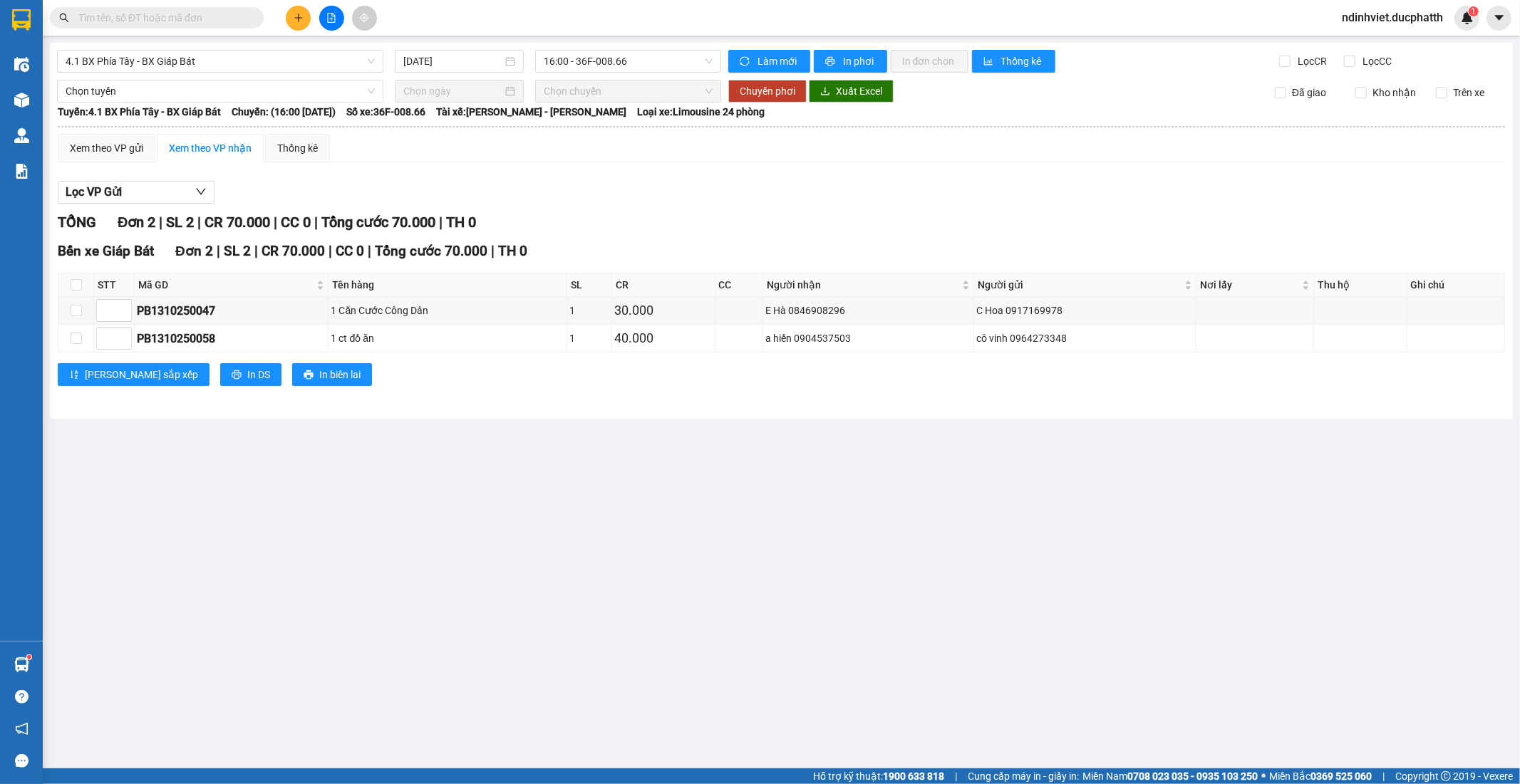
click at [202, 18] on input "text" at bounding box center [162, 18] width 168 height 16
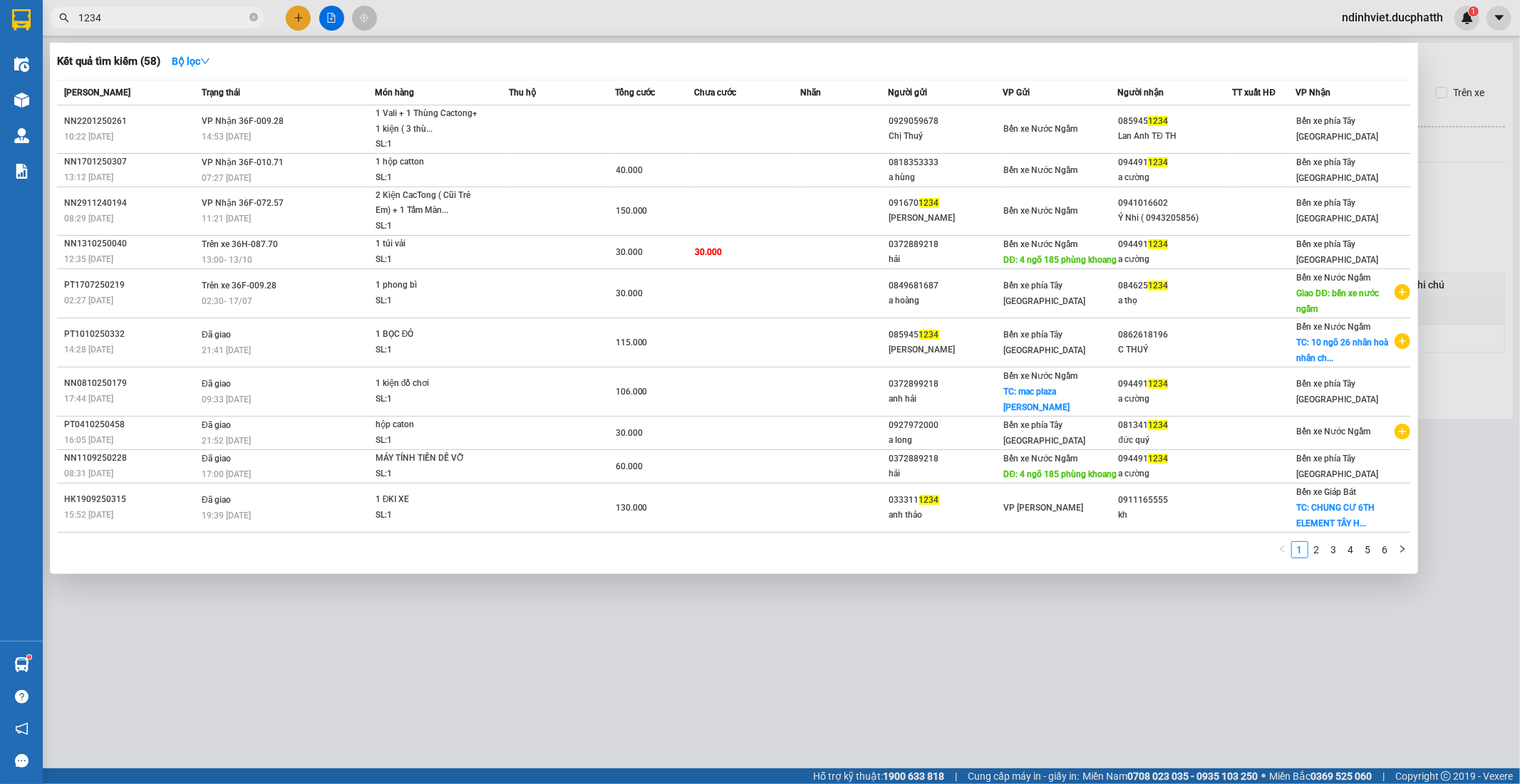
click at [211, 16] on input "1234" at bounding box center [162, 18] width 168 height 16
type input "1"
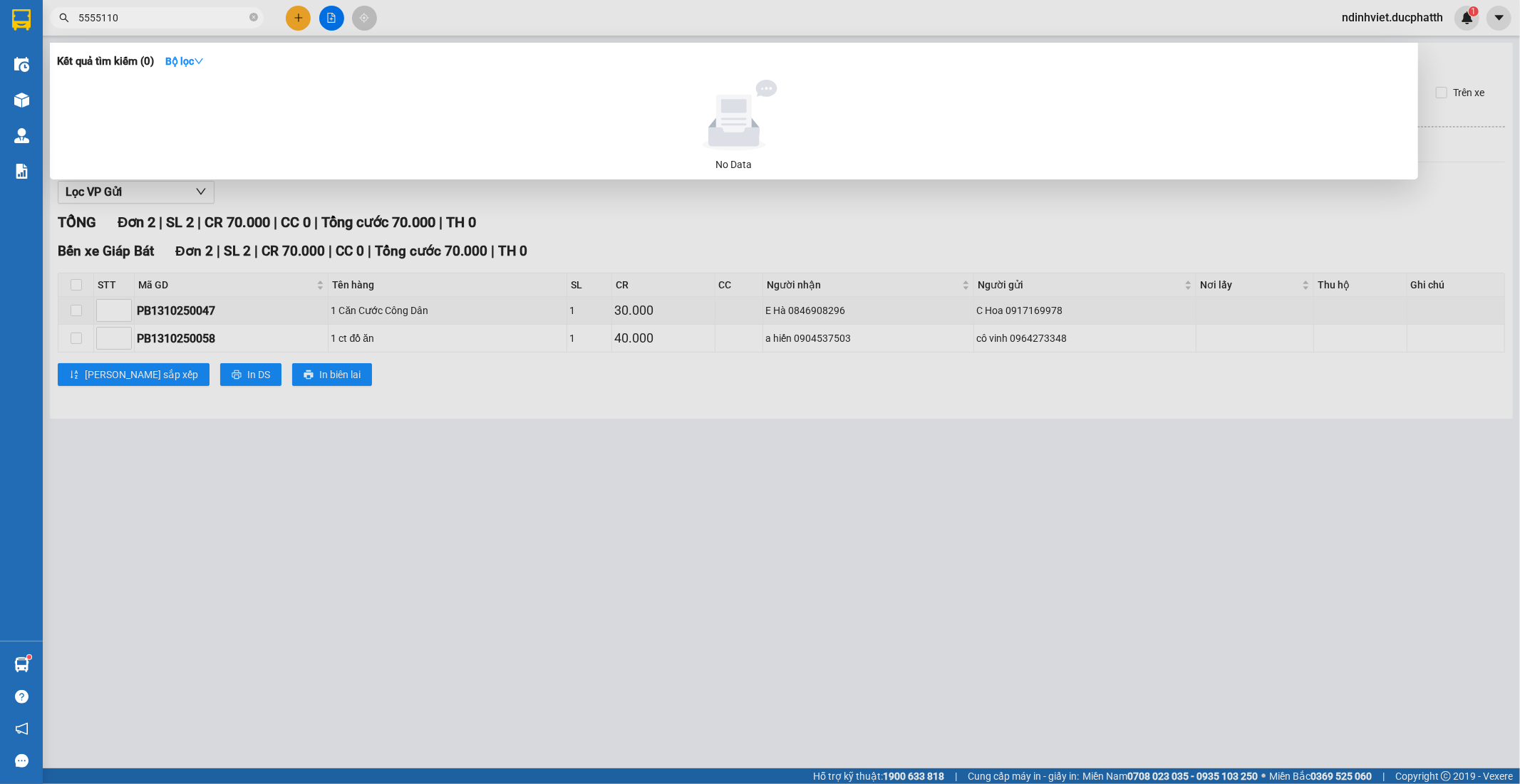
drag, startPoint x: 158, startPoint y: 14, endPoint x: 0, endPoint y: 70, distance: 167.6
click at [0, 70] on section "Kết quả tìm kiếm ( 0 ) Bộ lọc No Data 5555110 ndinhviet.ducphatth 1 Điều hành x…" at bounding box center [760, 392] width 1520 height 784
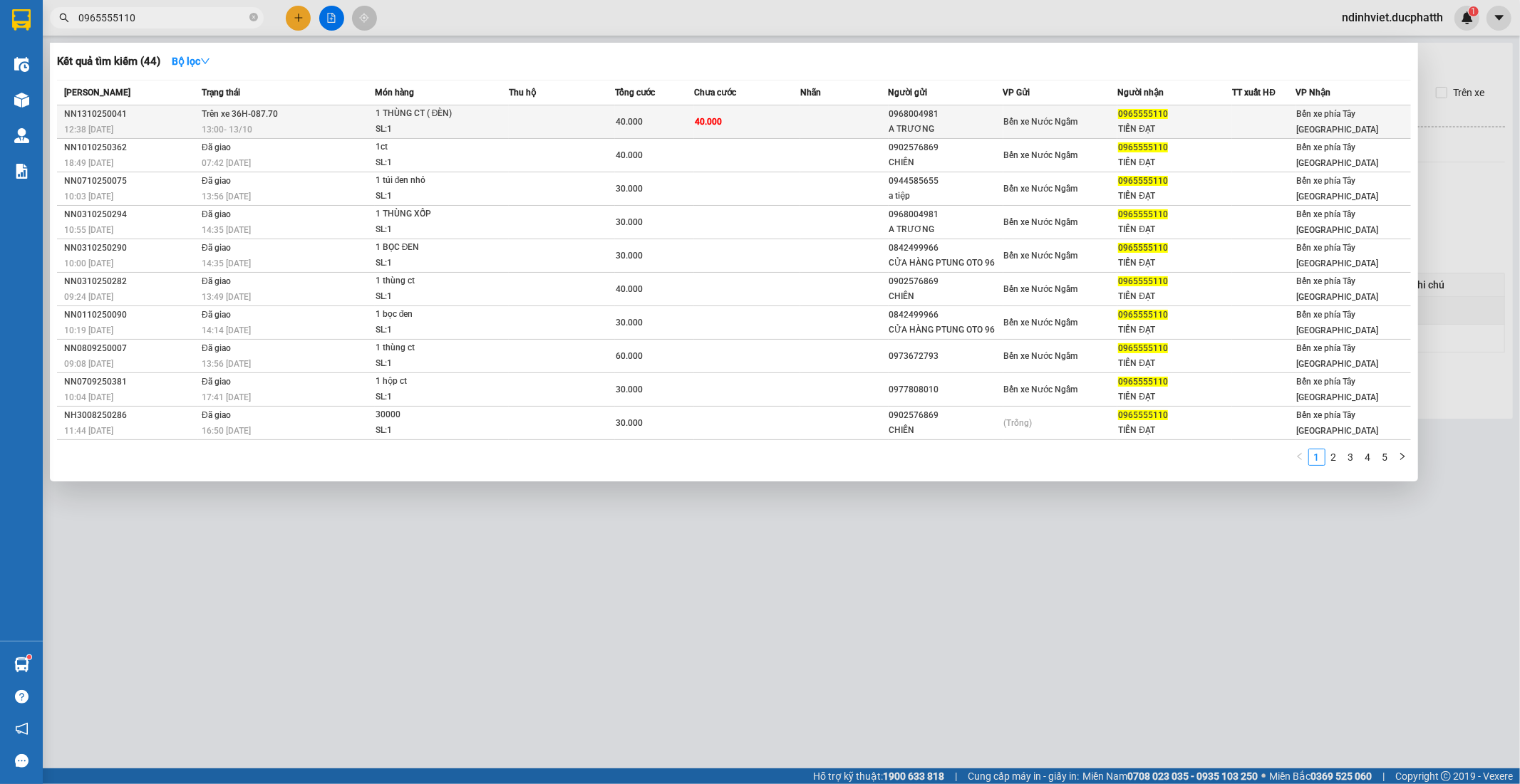
type input "0965555110"
click at [459, 129] on div "SL: 1" at bounding box center [429, 130] width 107 height 16
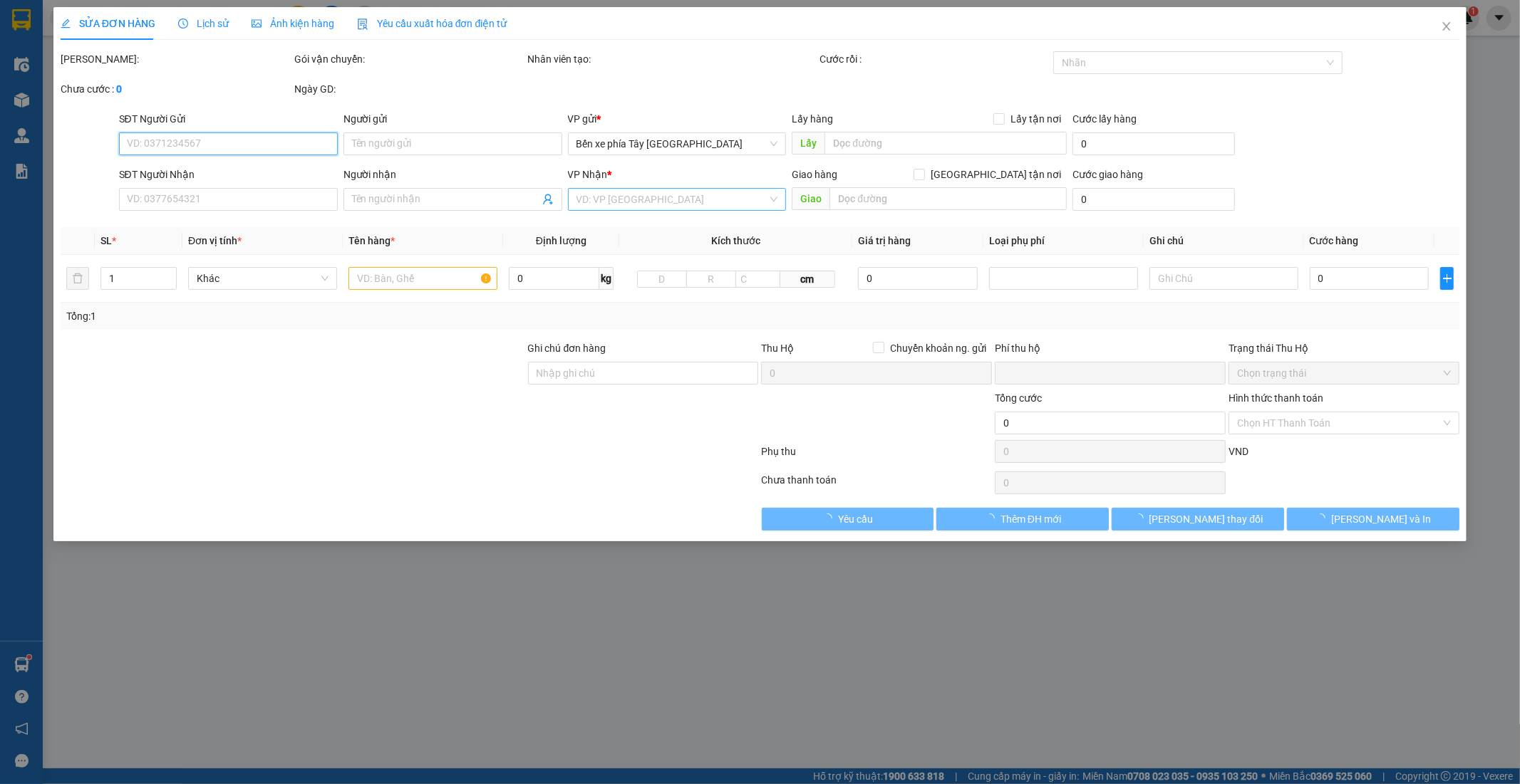
type input "0968004981"
type input "A TRƯƠNG"
type input "0965555110"
type input "TIẾN ĐẠT"
type input "0"
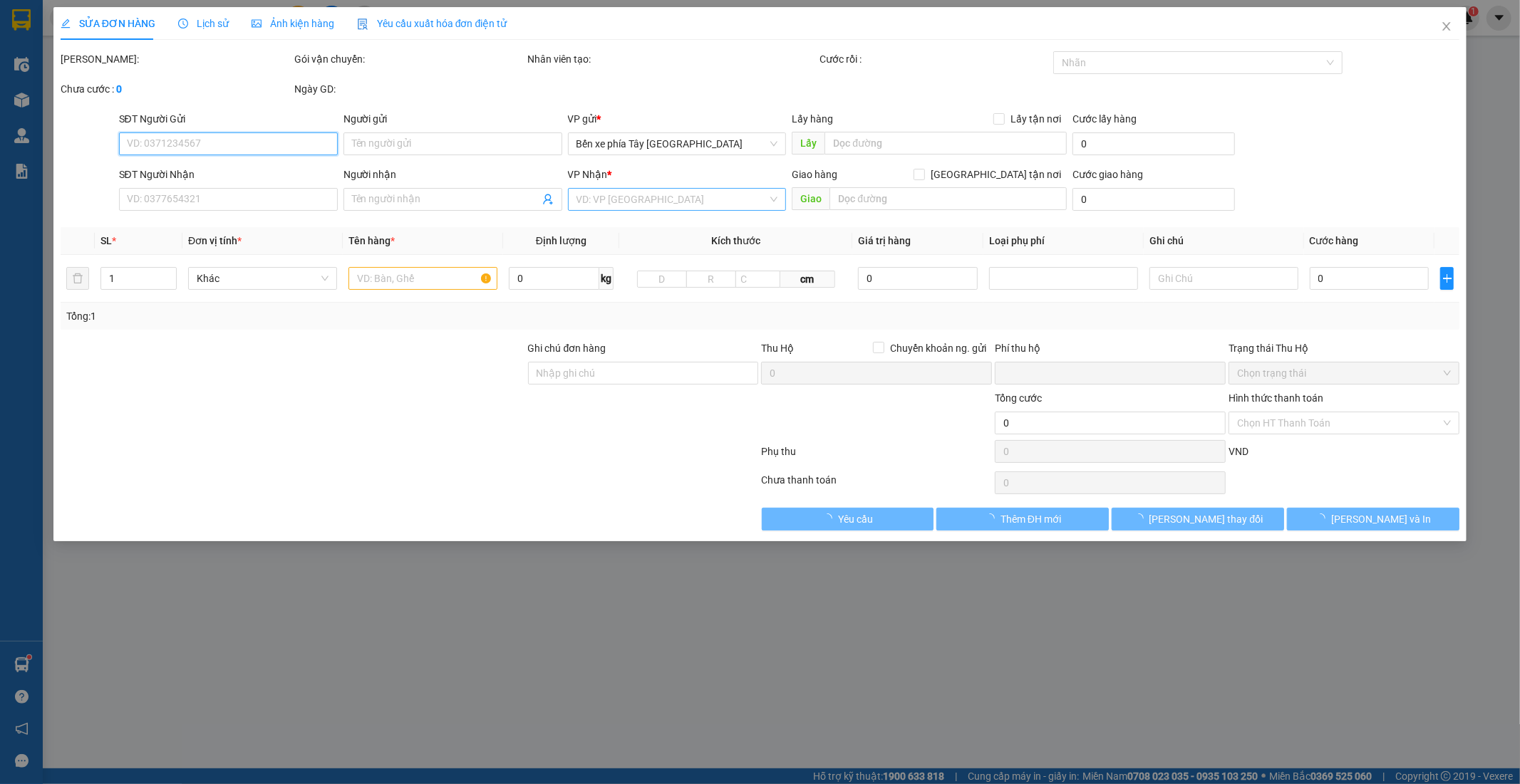
type input "40.000"
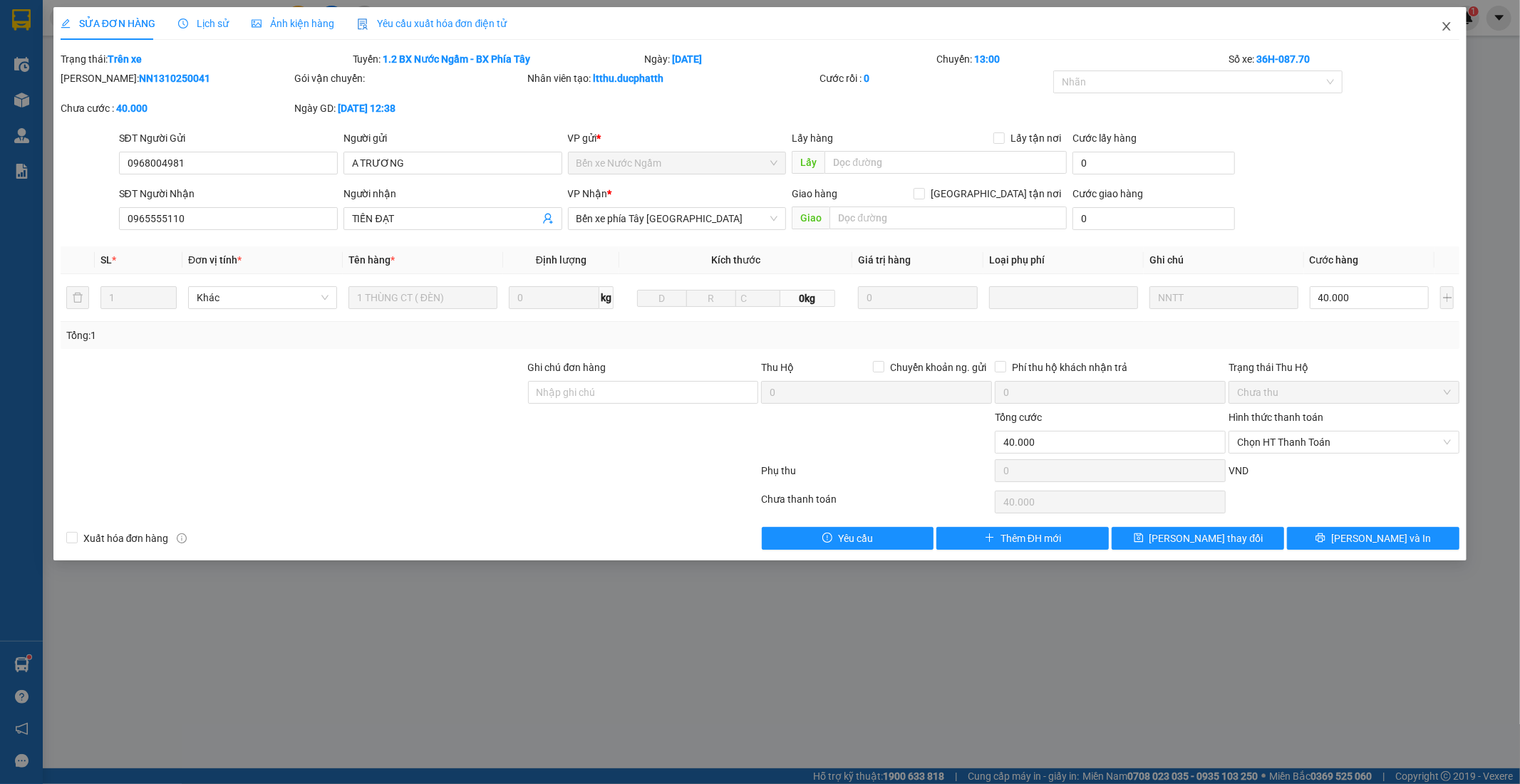
click at [1450, 22] on icon "close" at bounding box center [1446, 26] width 11 height 11
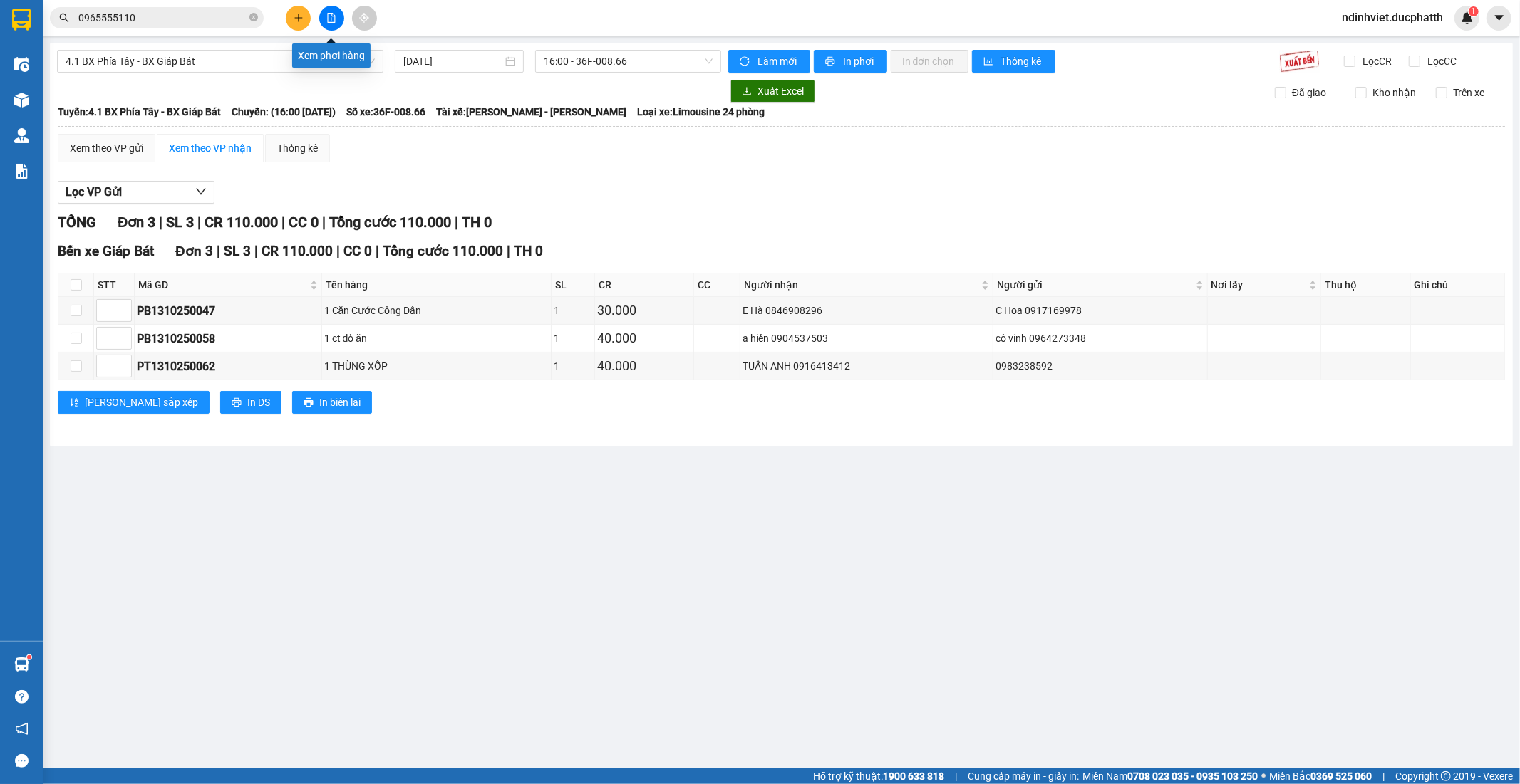
click at [327, 25] on button at bounding box center [331, 18] width 25 height 25
click at [331, 14] on icon "file-add" at bounding box center [331, 18] width 10 height 10
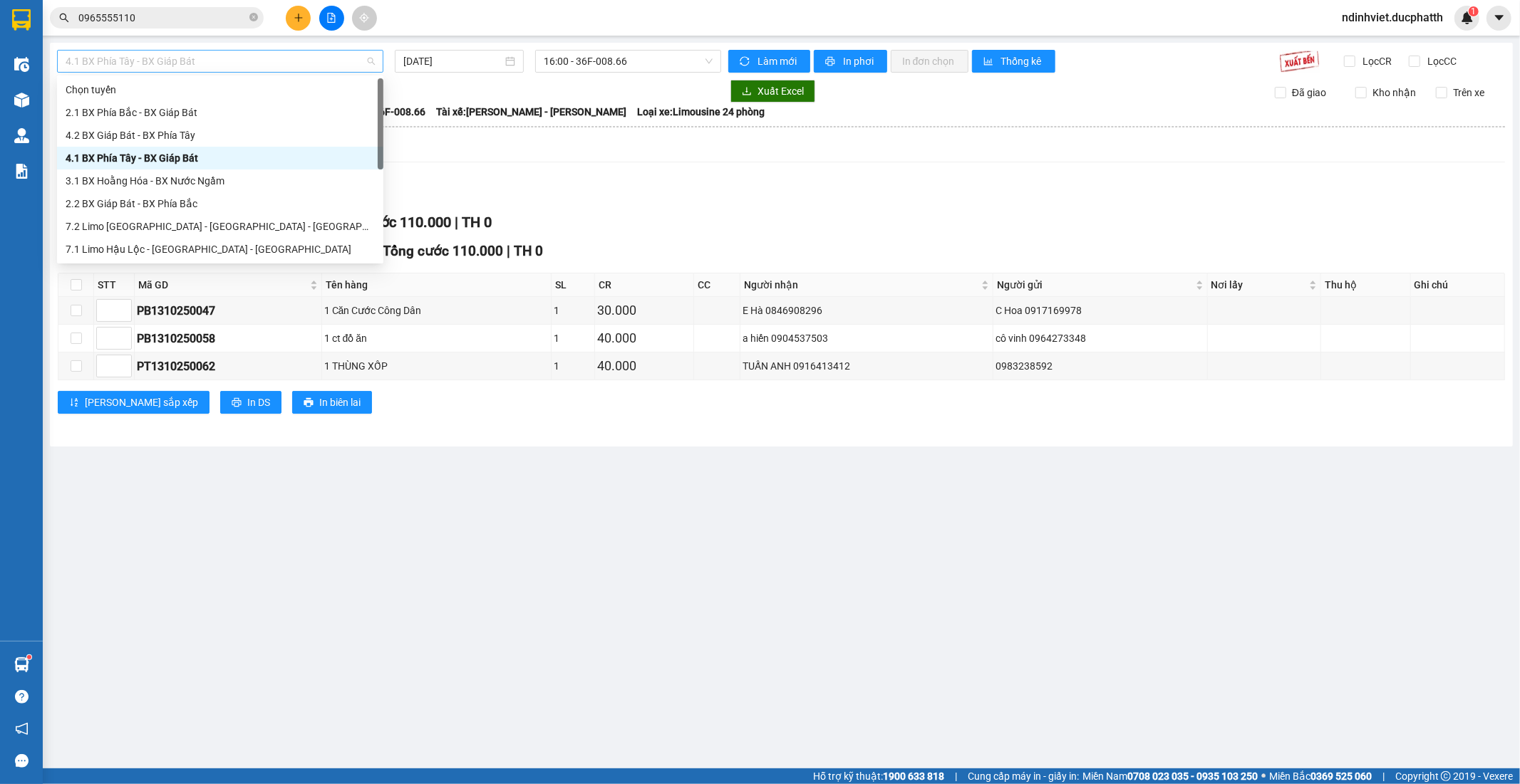
click at [275, 62] on span "4.1 BX Phía Tây - BX Giáp Bát" at bounding box center [220, 61] width 309 height 22
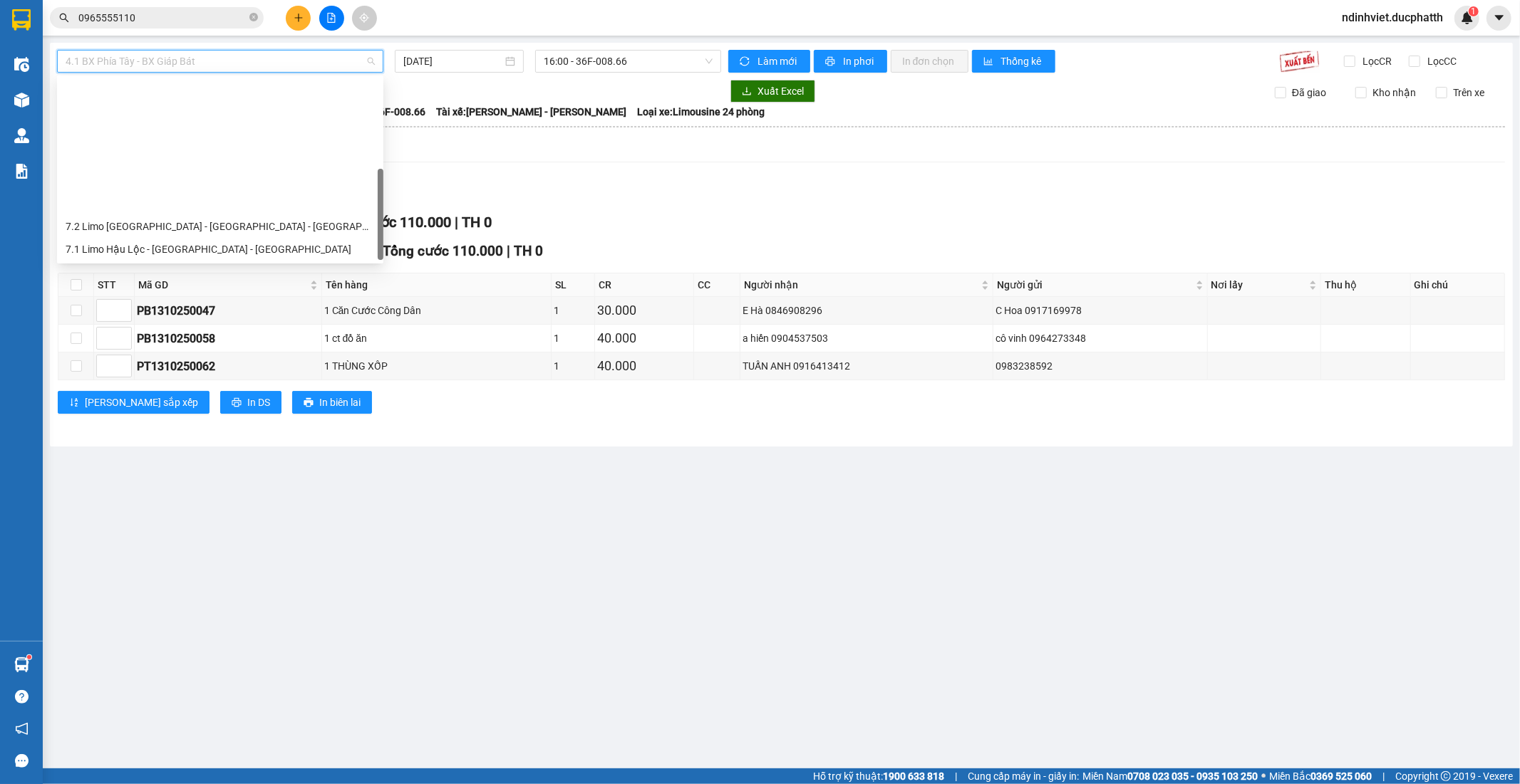
scroll to position [158, 0]
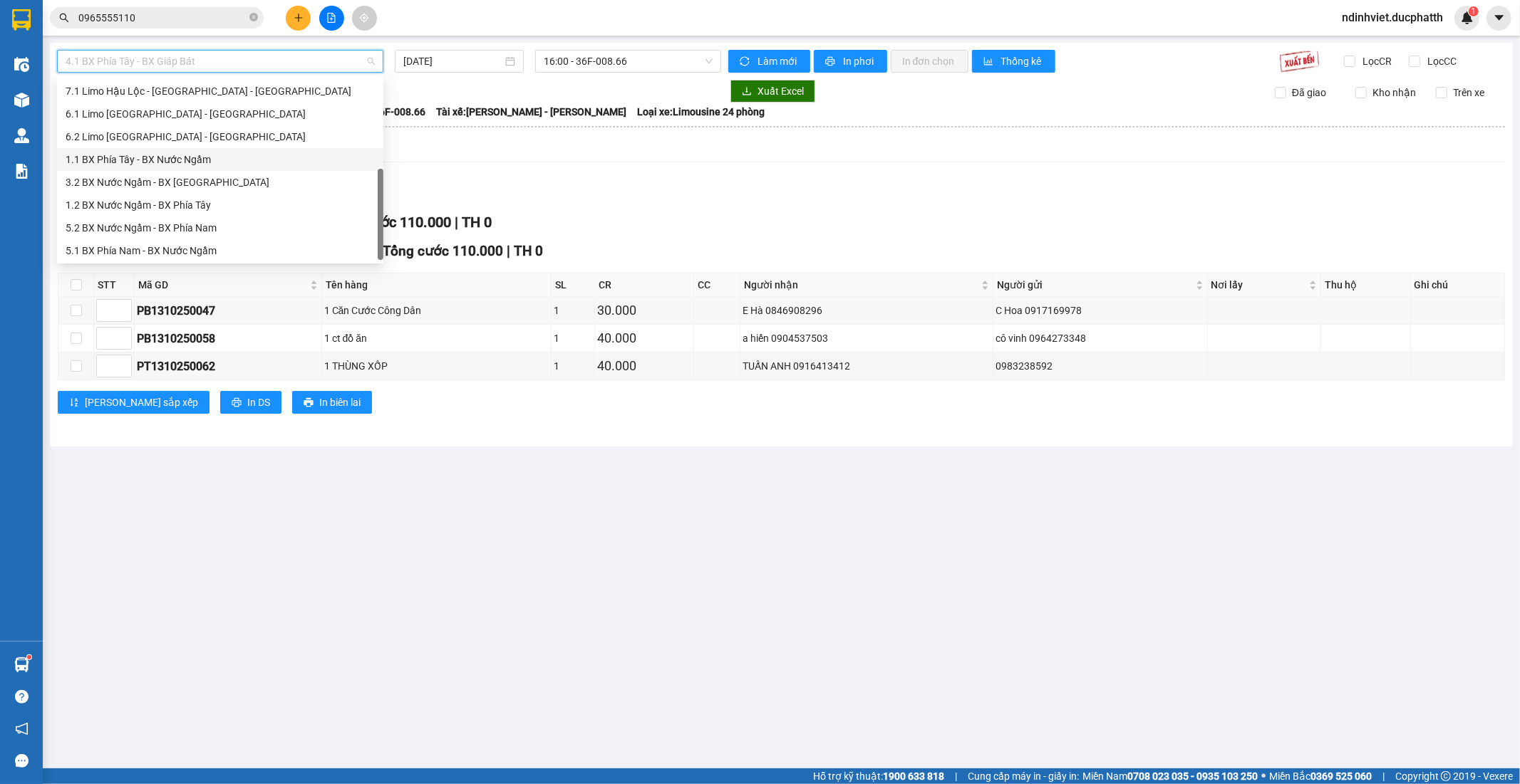
click at [203, 158] on div "1.1 BX Phía Tây - BX Nước Ngầm" at bounding box center [220, 160] width 309 height 16
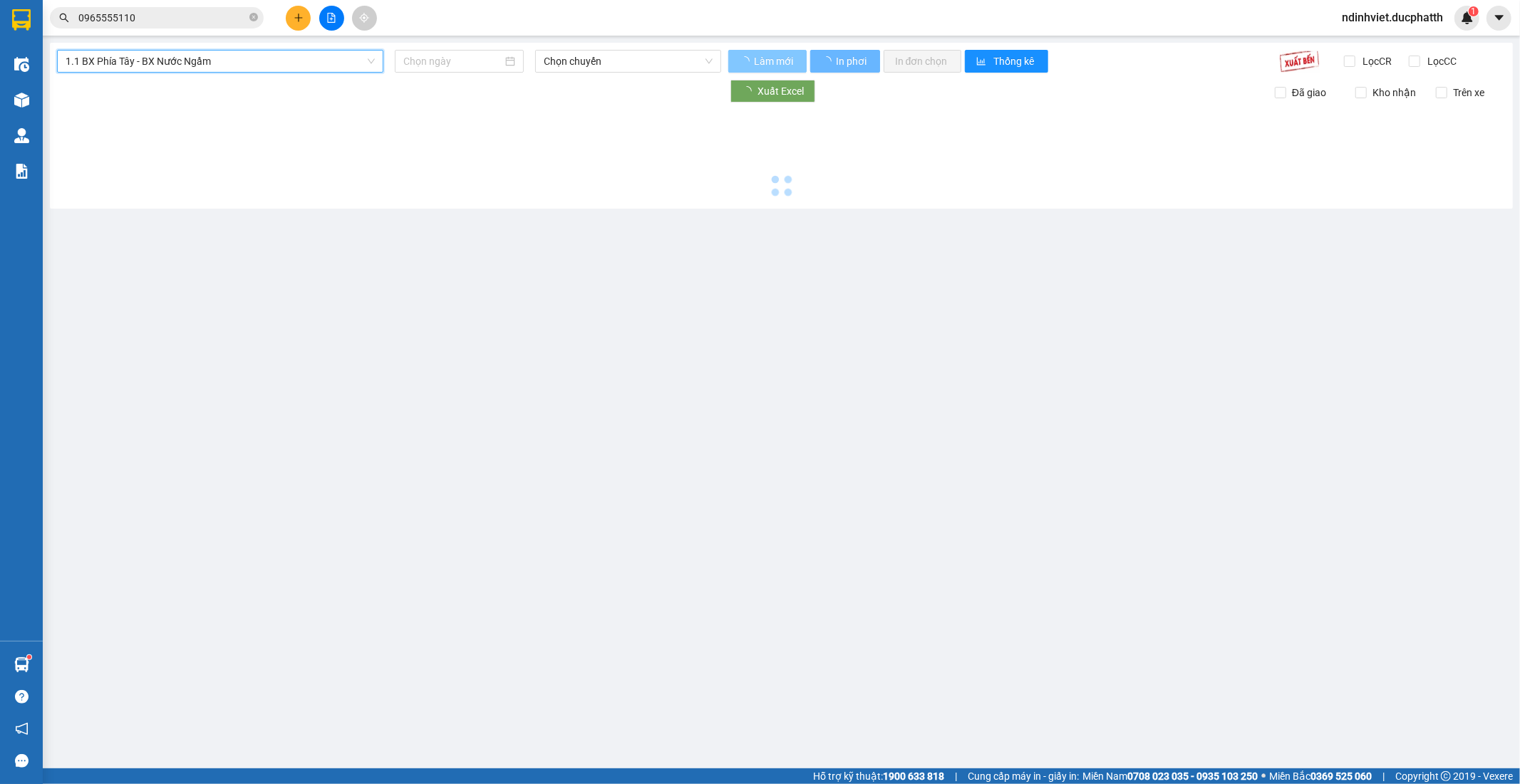
type input "[DATE]"
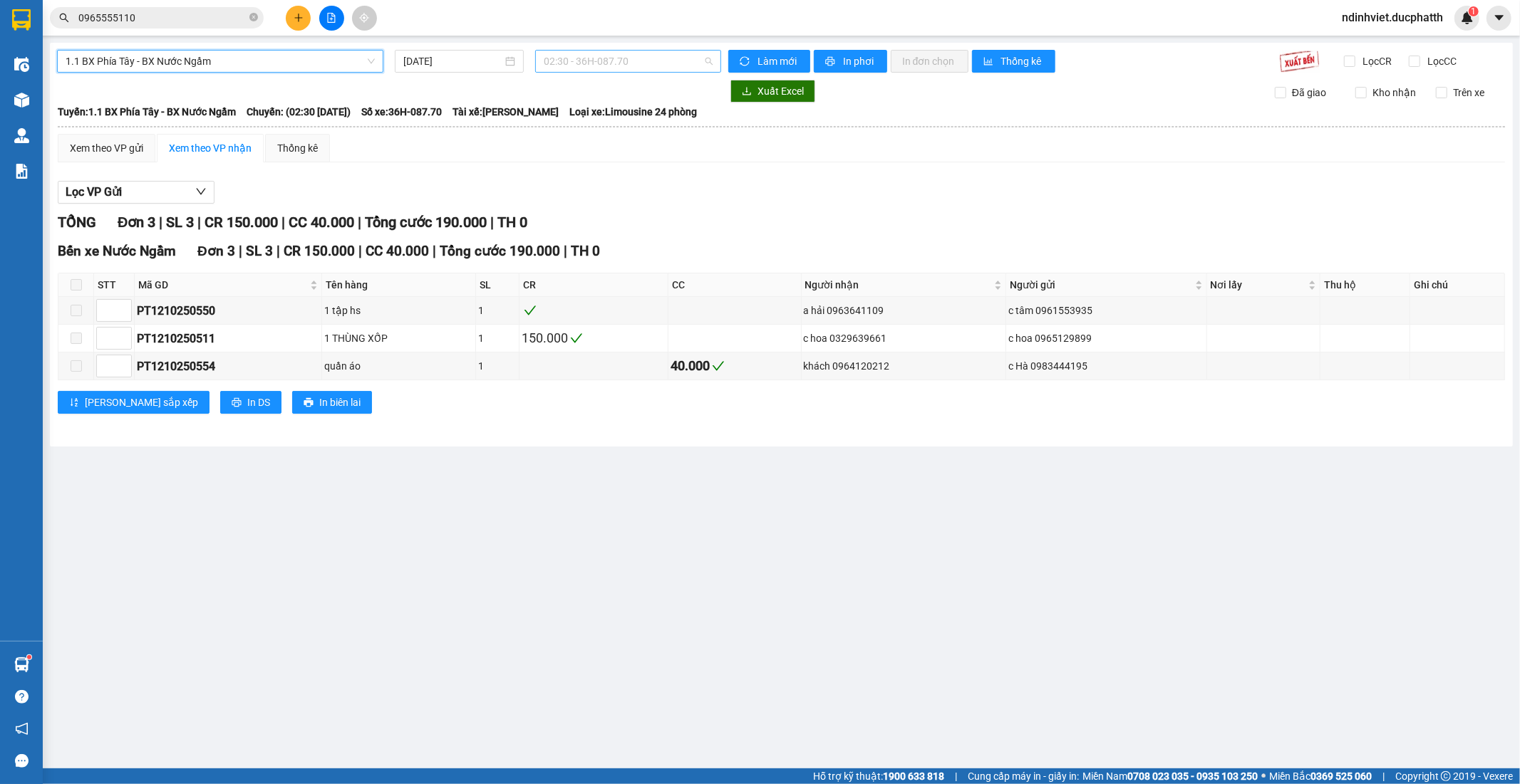
click at [616, 57] on span "02:30 - 36H-087.70" at bounding box center [628, 61] width 168 height 22
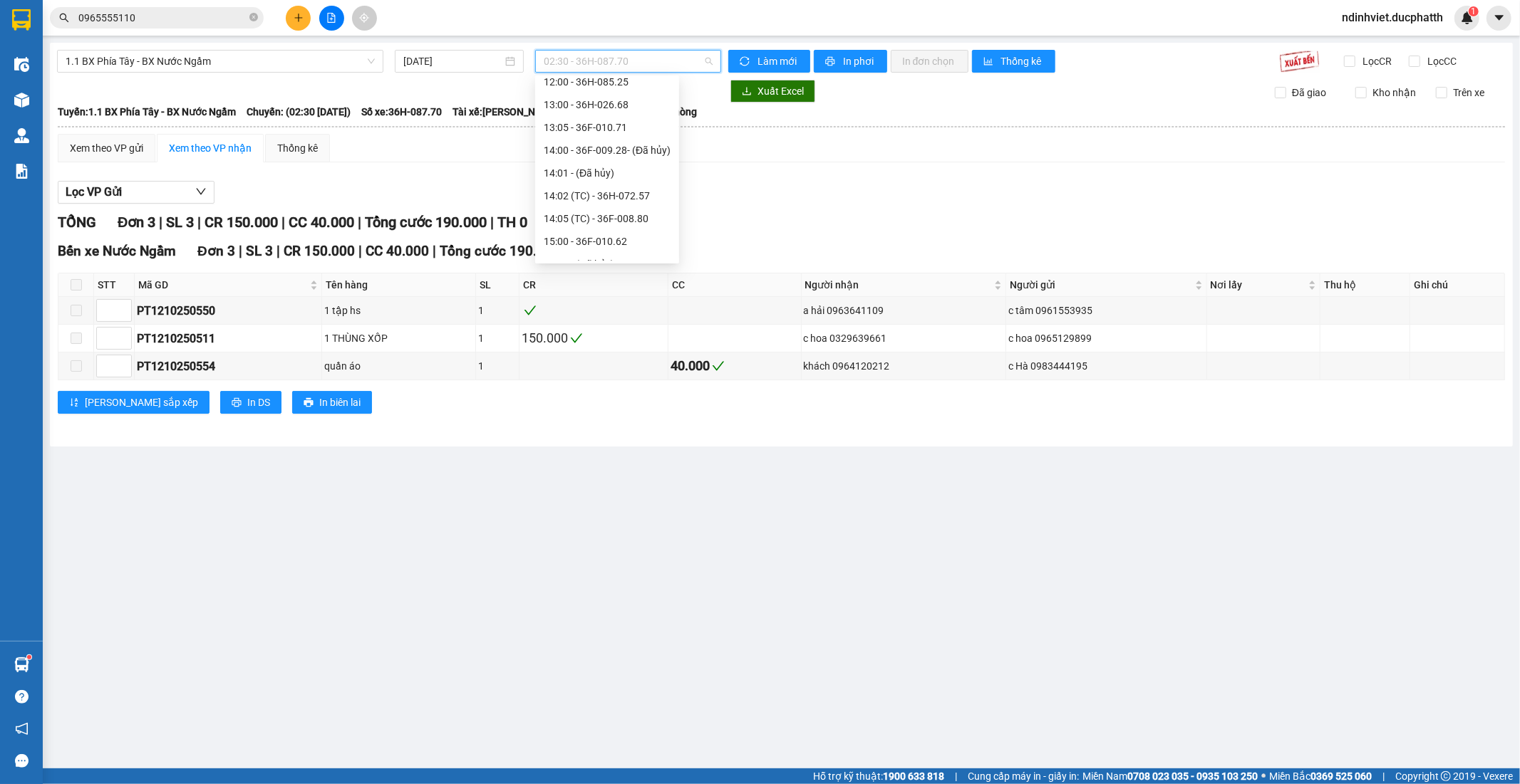
scroll to position [524, 0]
click at [624, 155] on div "17:00 - 36H-098.28" at bounding box center [607, 158] width 126 height 16
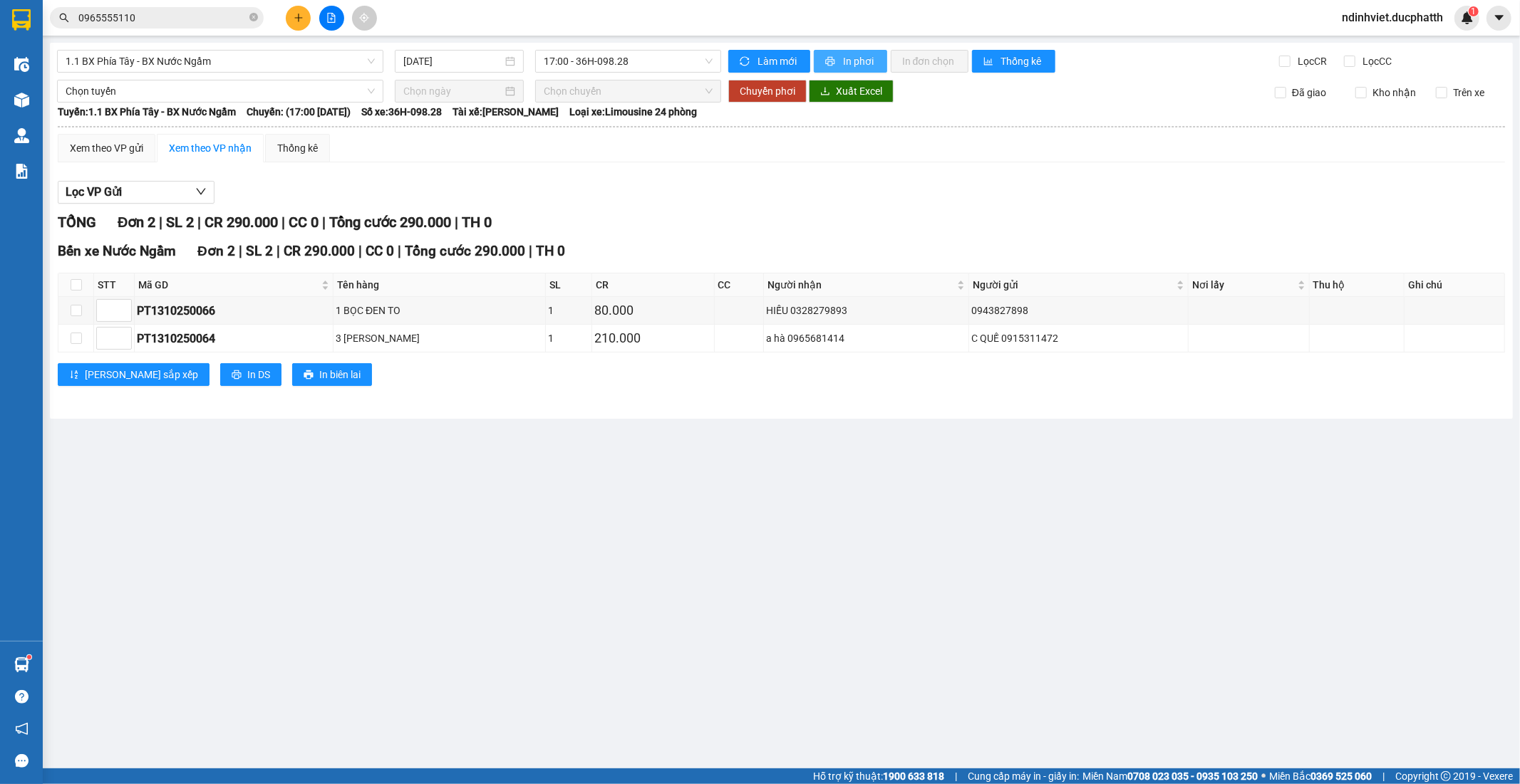
click at [839, 55] on button "In phơi" at bounding box center [851, 61] width 74 height 22
click at [158, 3] on div "Kết quả tìm kiếm ( 44 ) Bộ lọc Mã ĐH Trạng thái Món hàng Thu hộ Tổng cước Chưa …" at bounding box center [760, 18] width 1520 height 36
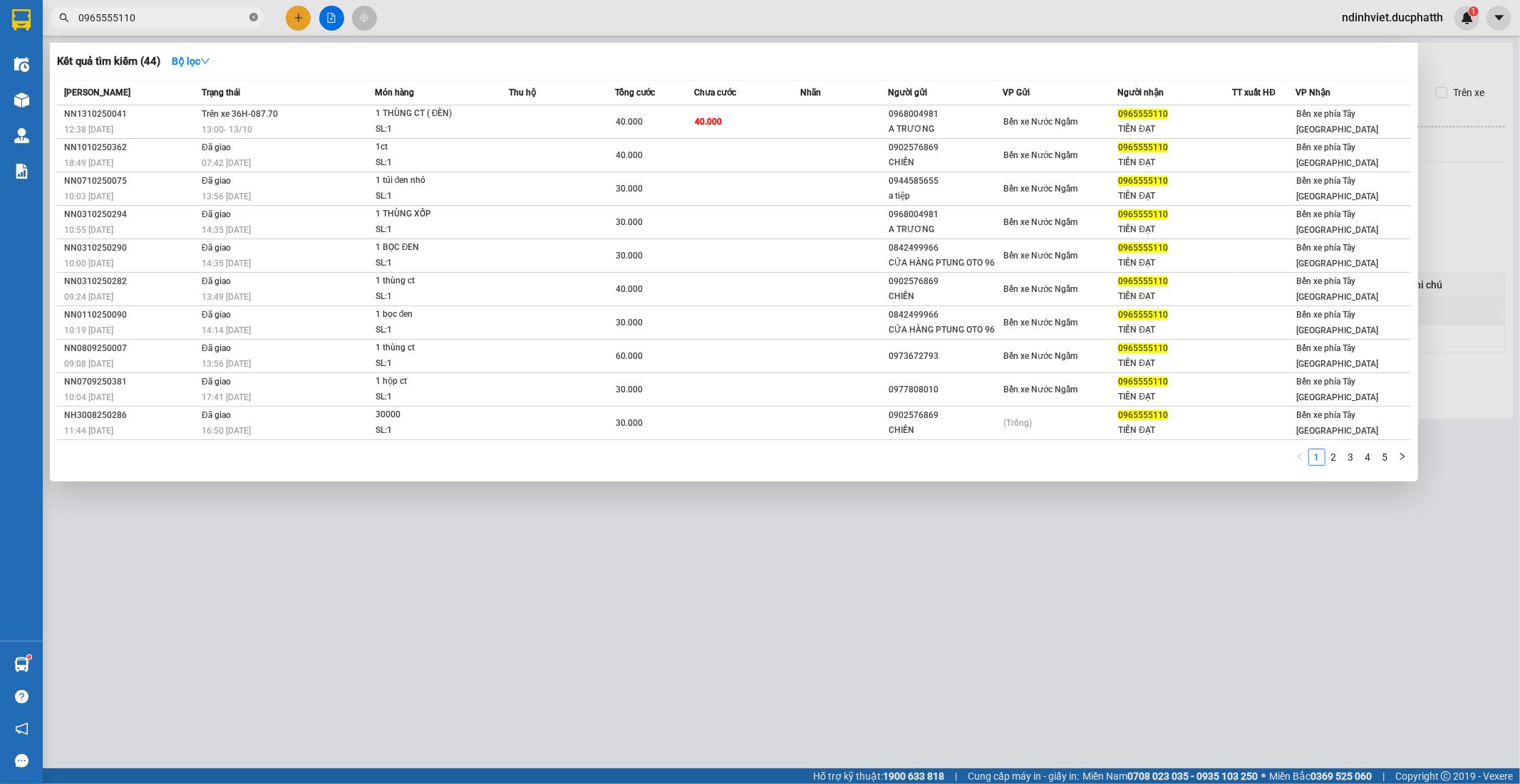
click at [254, 13] on icon "close-circle" at bounding box center [254, 17] width 9 height 9
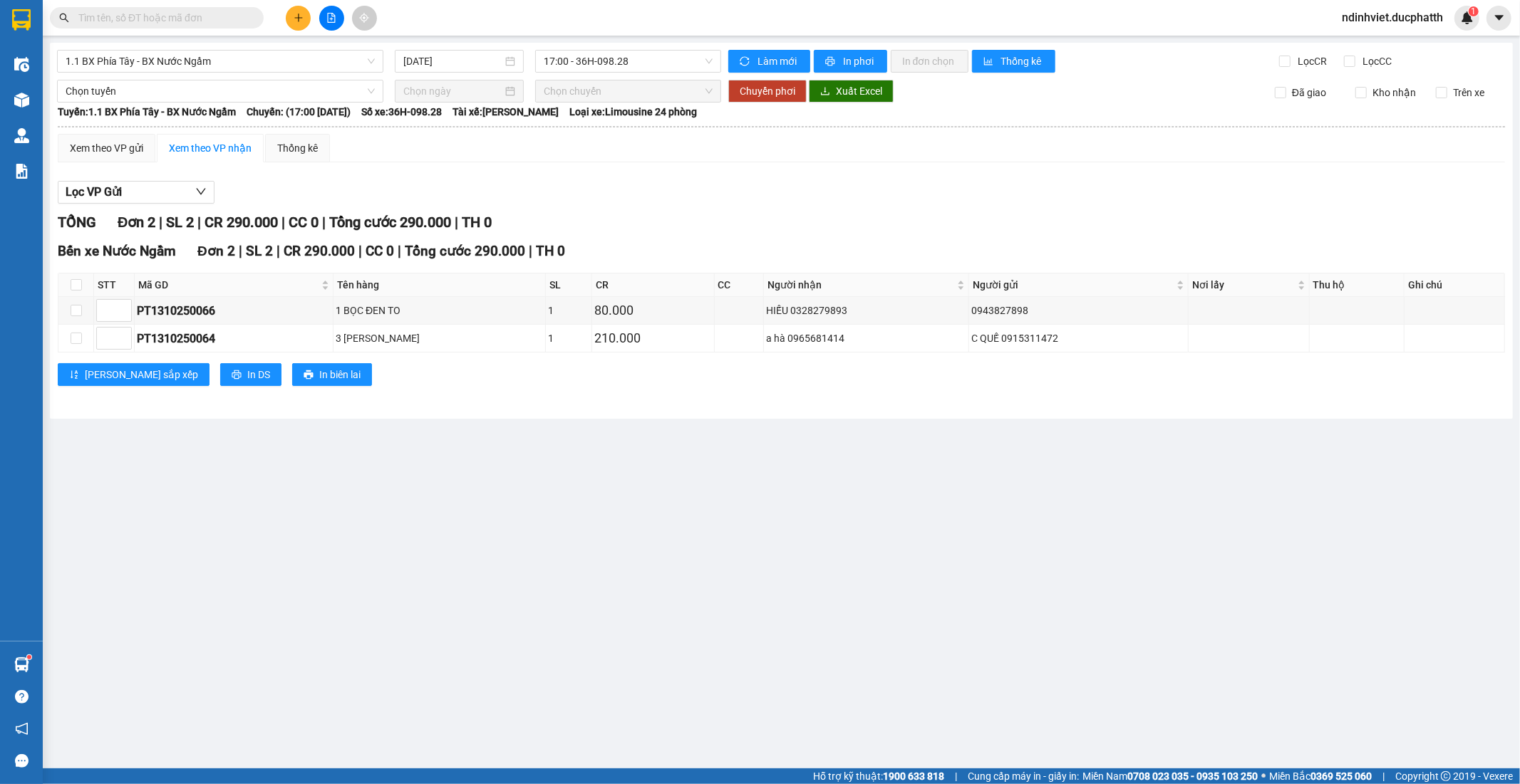
click at [182, 13] on input "text" at bounding box center [162, 18] width 168 height 16
paste input "0766866789"
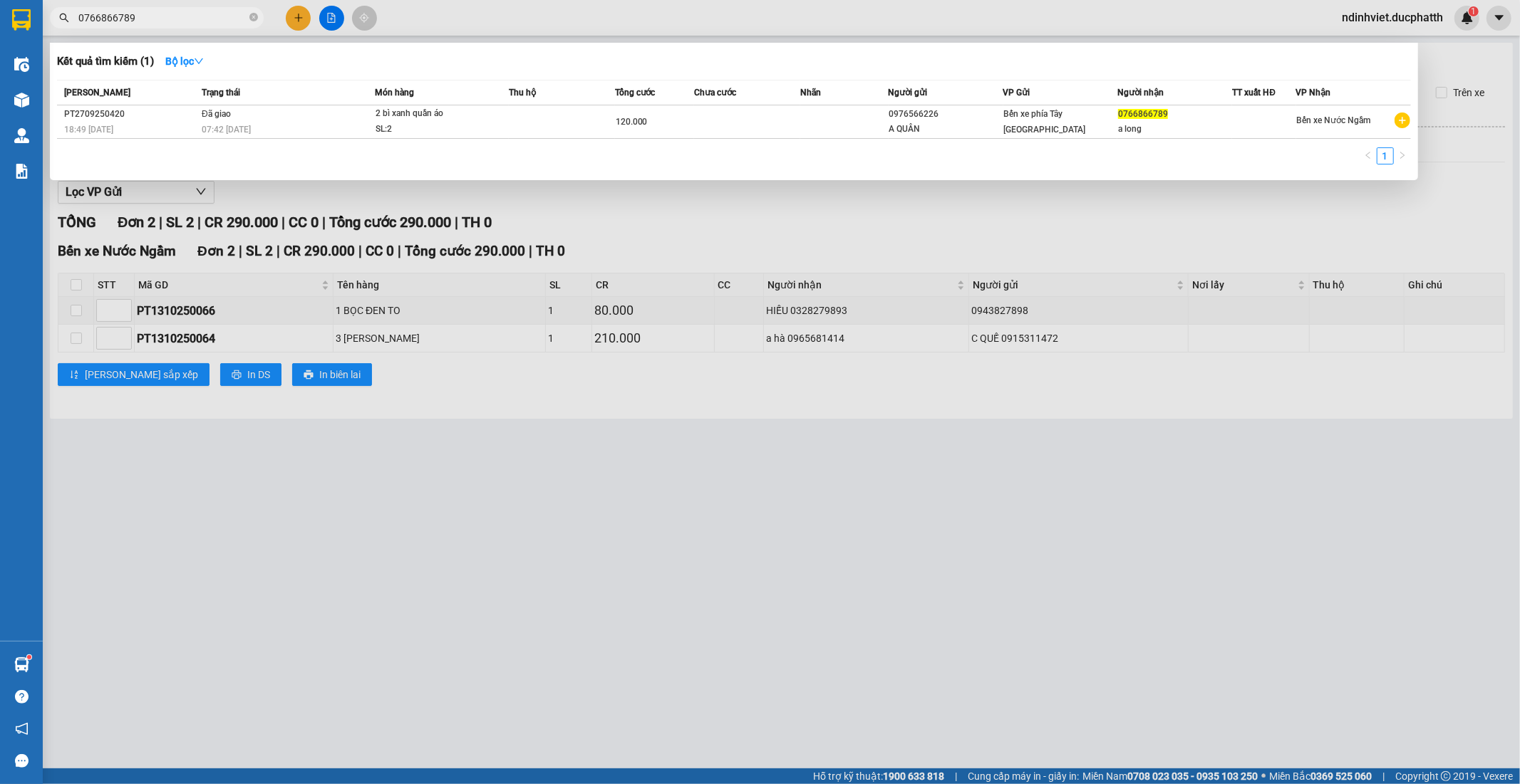
click at [180, 14] on input "0766866789" at bounding box center [162, 18] width 168 height 16
paste input "976566226"
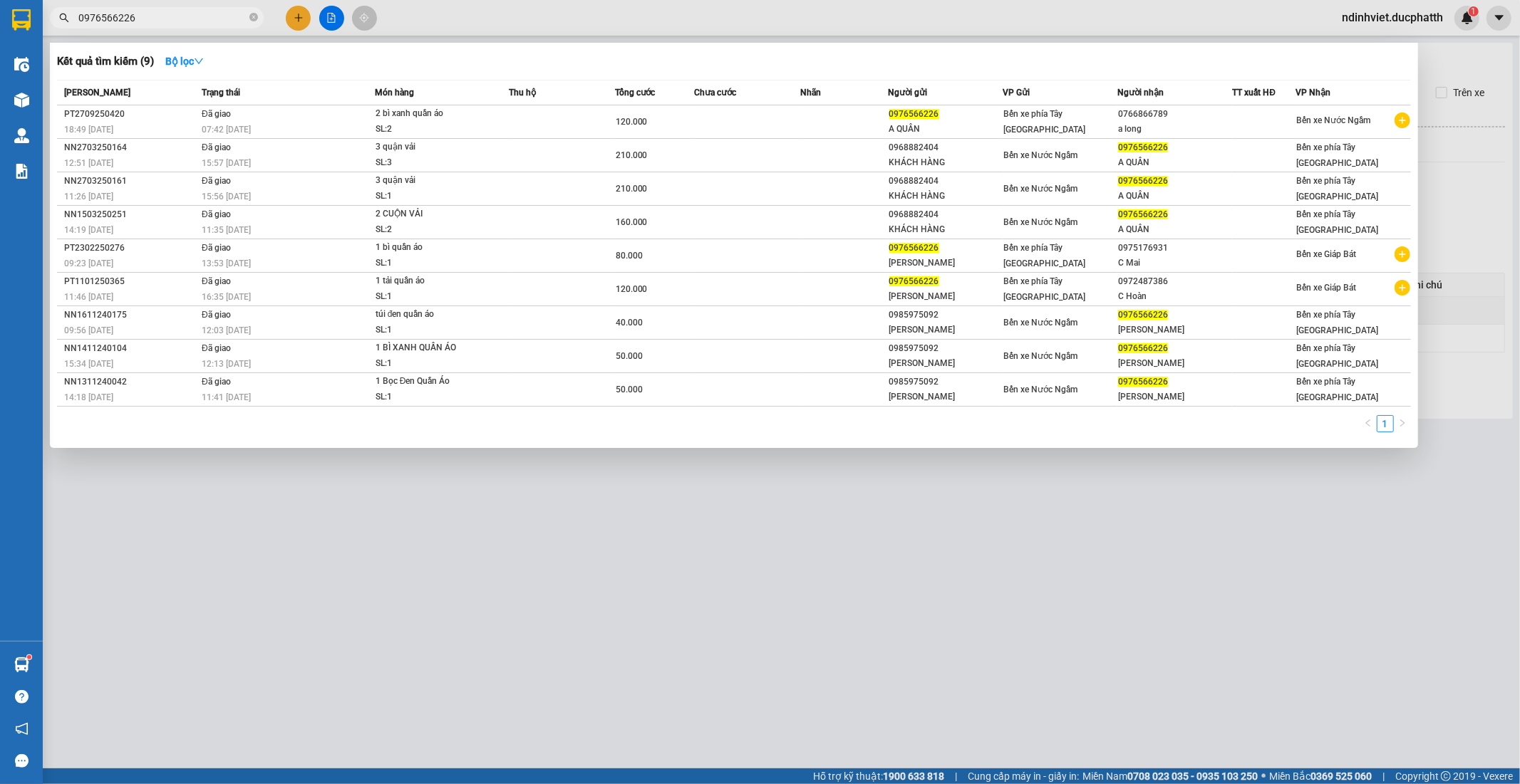
type input "0976566226"
click at [892, 593] on div at bounding box center [760, 392] width 1520 height 784
click at [251, 16] on icon "close-circle" at bounding box center [254, 17] width 9 height 9
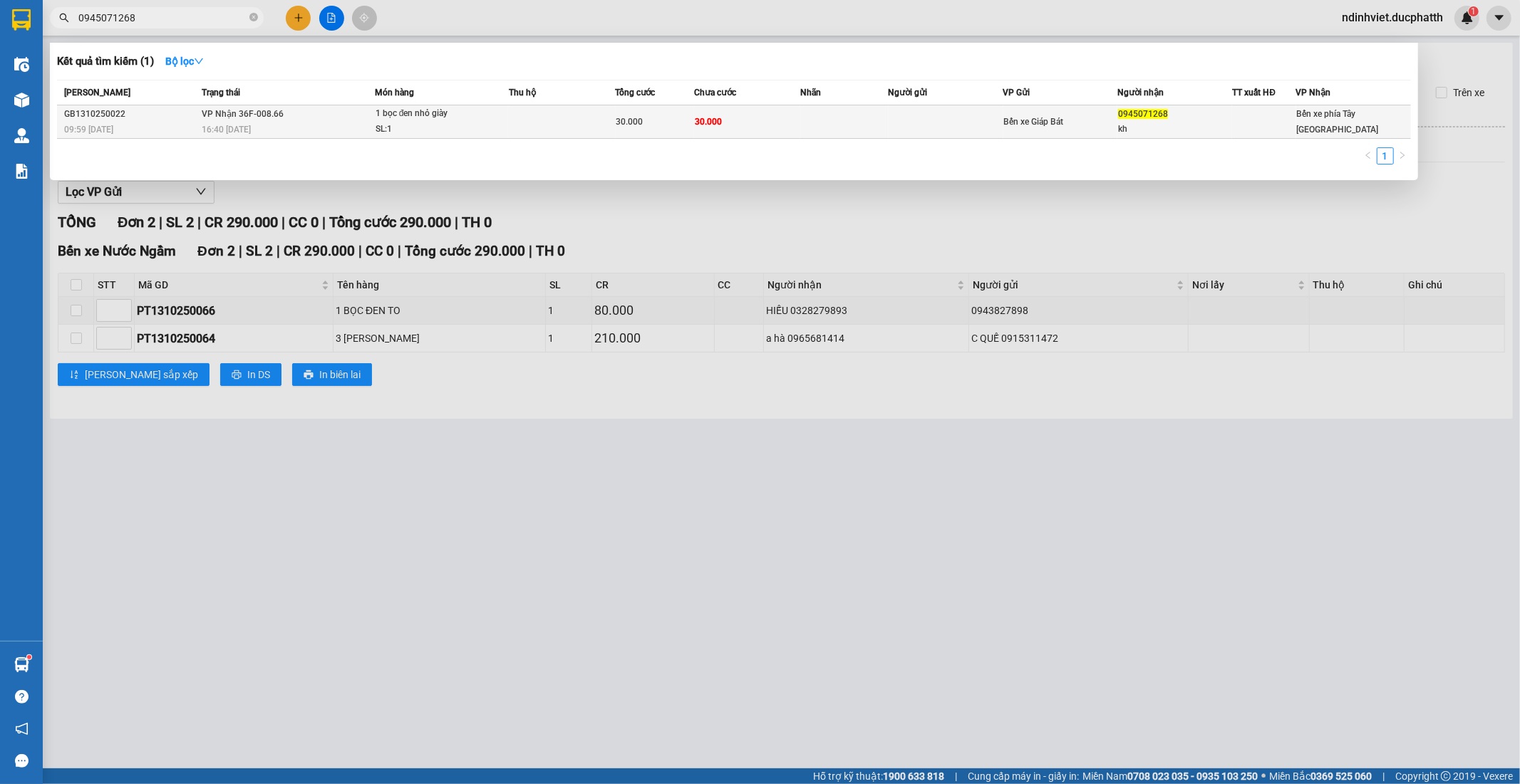
type input "0945071268"
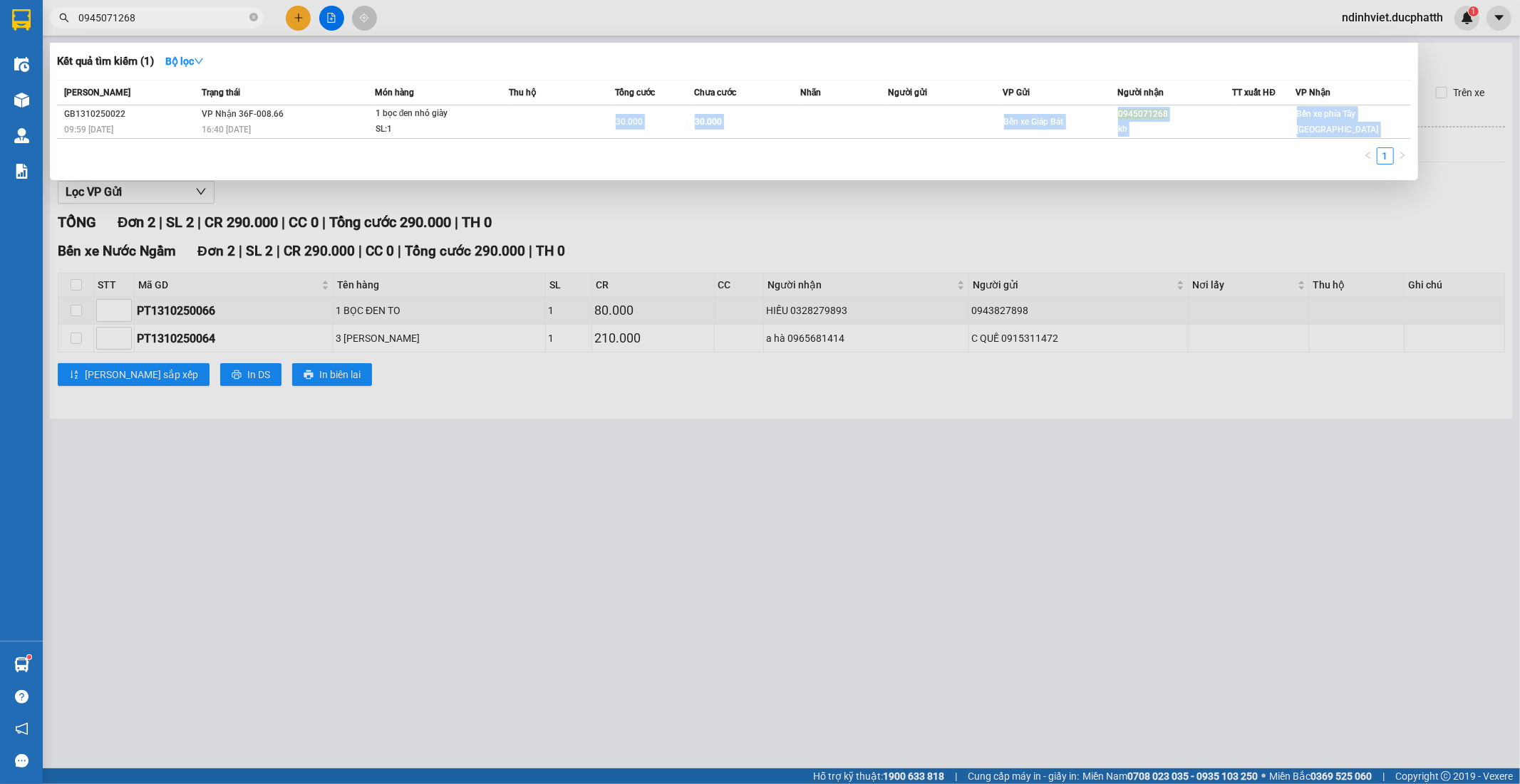
drag, startPoint x: 475, startPoint y: 126, endPoint x: 496, endPoint y: 158, distance: 38.3
click at [496, 158] on div "Mã ĐH Trạng thái Món hàng Thu hộ Tổng cước Chưa cước Nhãn Người gửi VP Gửi Ngườ…" at bounding box center [733, 126] width 1354 height 94
click at [496, 158] on div "1" at bounding box center [733, 160] width 1354 height 26
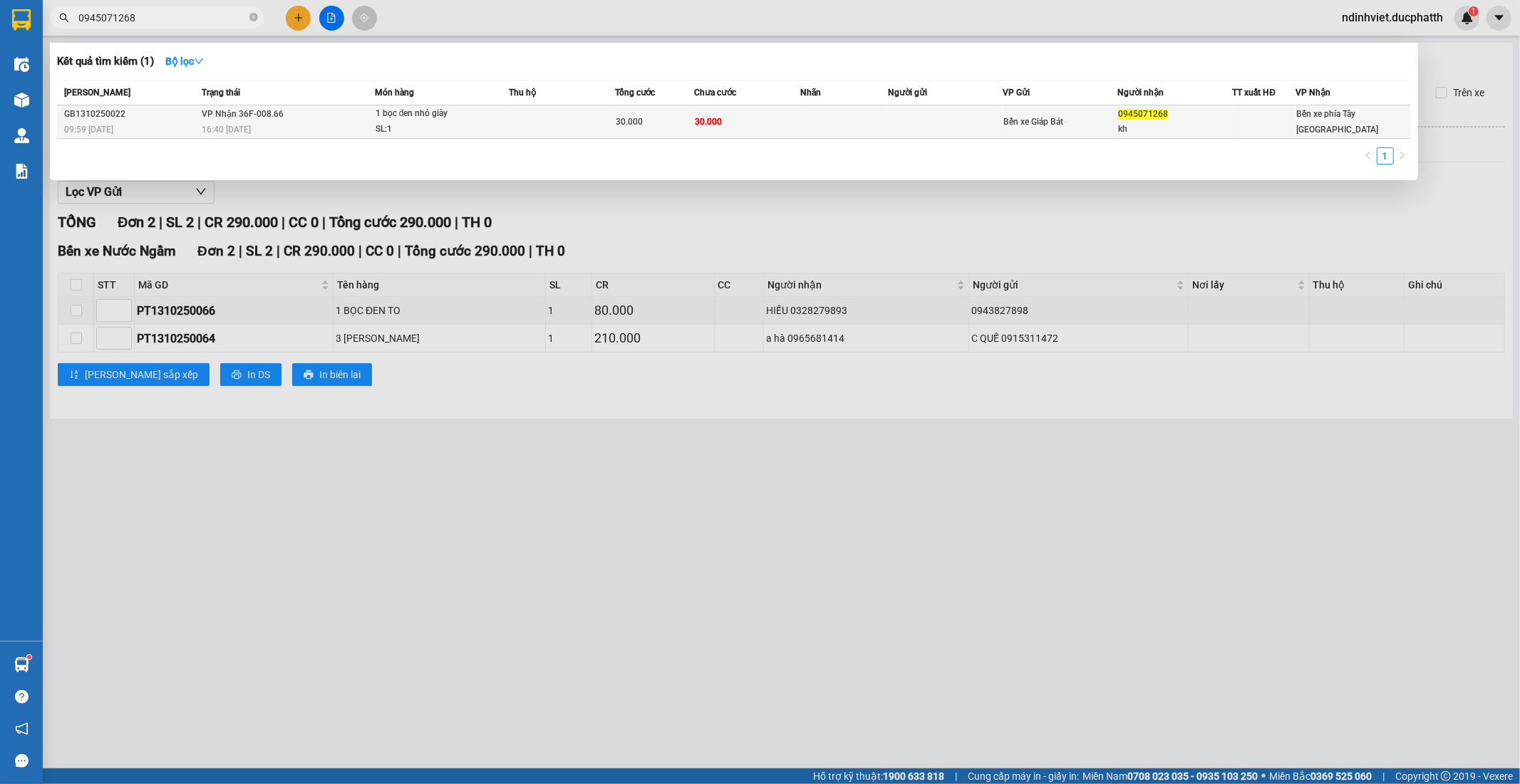
click at [737, 124] on td "30.000" at bounding box center [747, 122] width 106 height 34
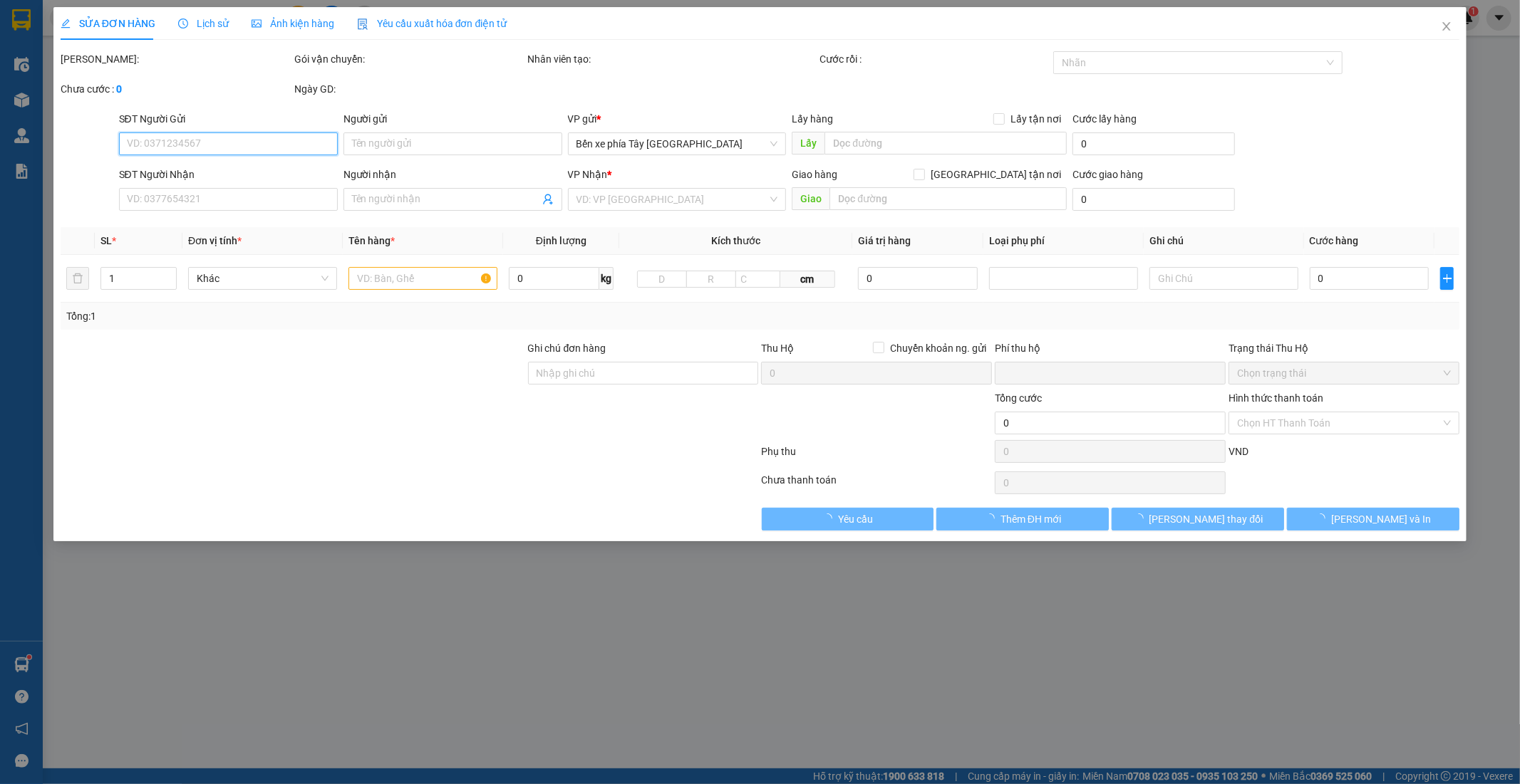
type input "0945071268"
type input "kh"
type input "0"
type input "30.000"
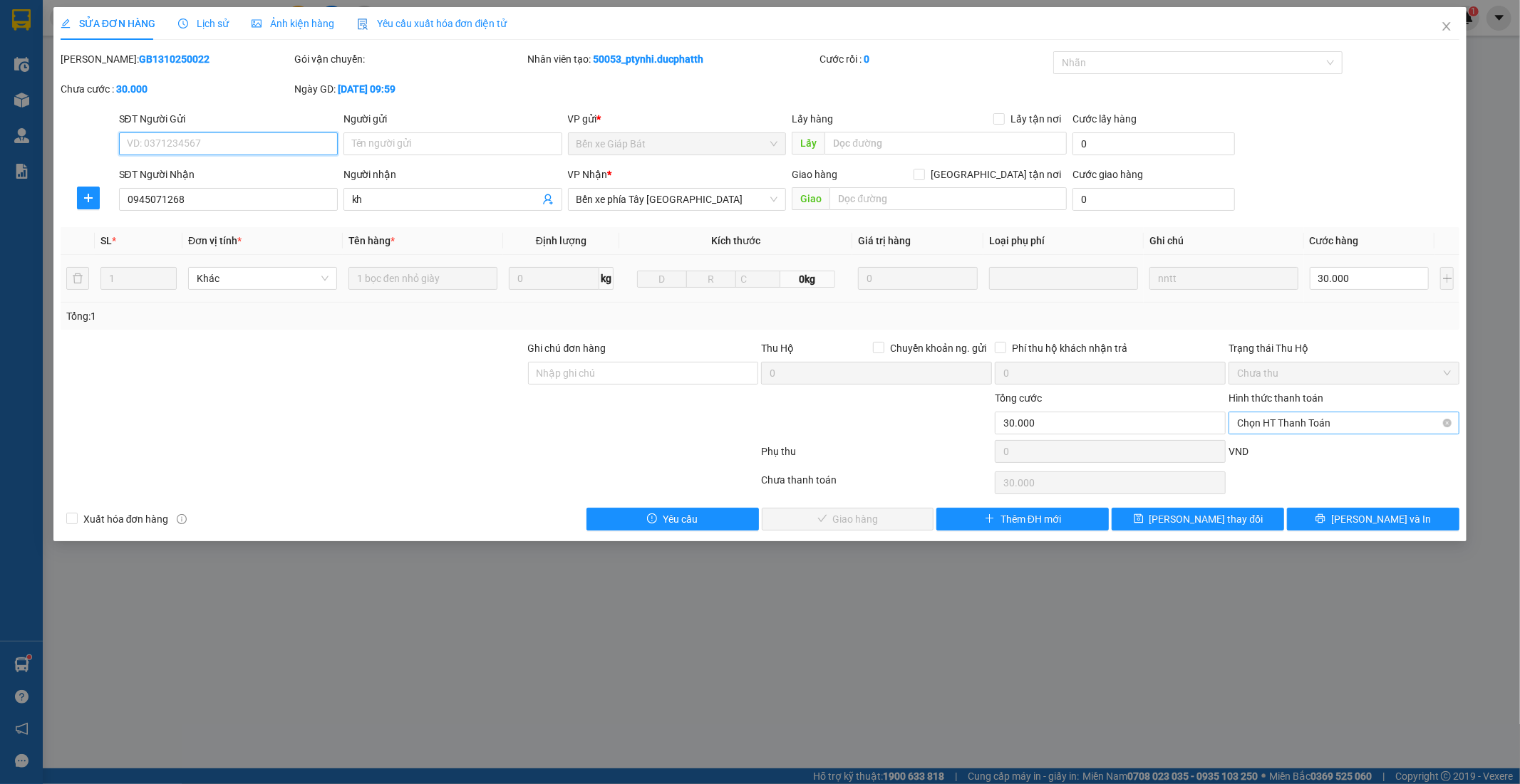
click at [1282, 425] on span "Chọn HT Thanh Toán" at bounding box center [1343, 422] width 214 height 22
click at [1277, 457] on div "Tại văn phòng" at bounding box center [1344, 452] width 214 height 16
type input "0"
click at [870, 509] on button "Lưu và Giao hàng" at bounding box center [848, 519] width 172 height 22
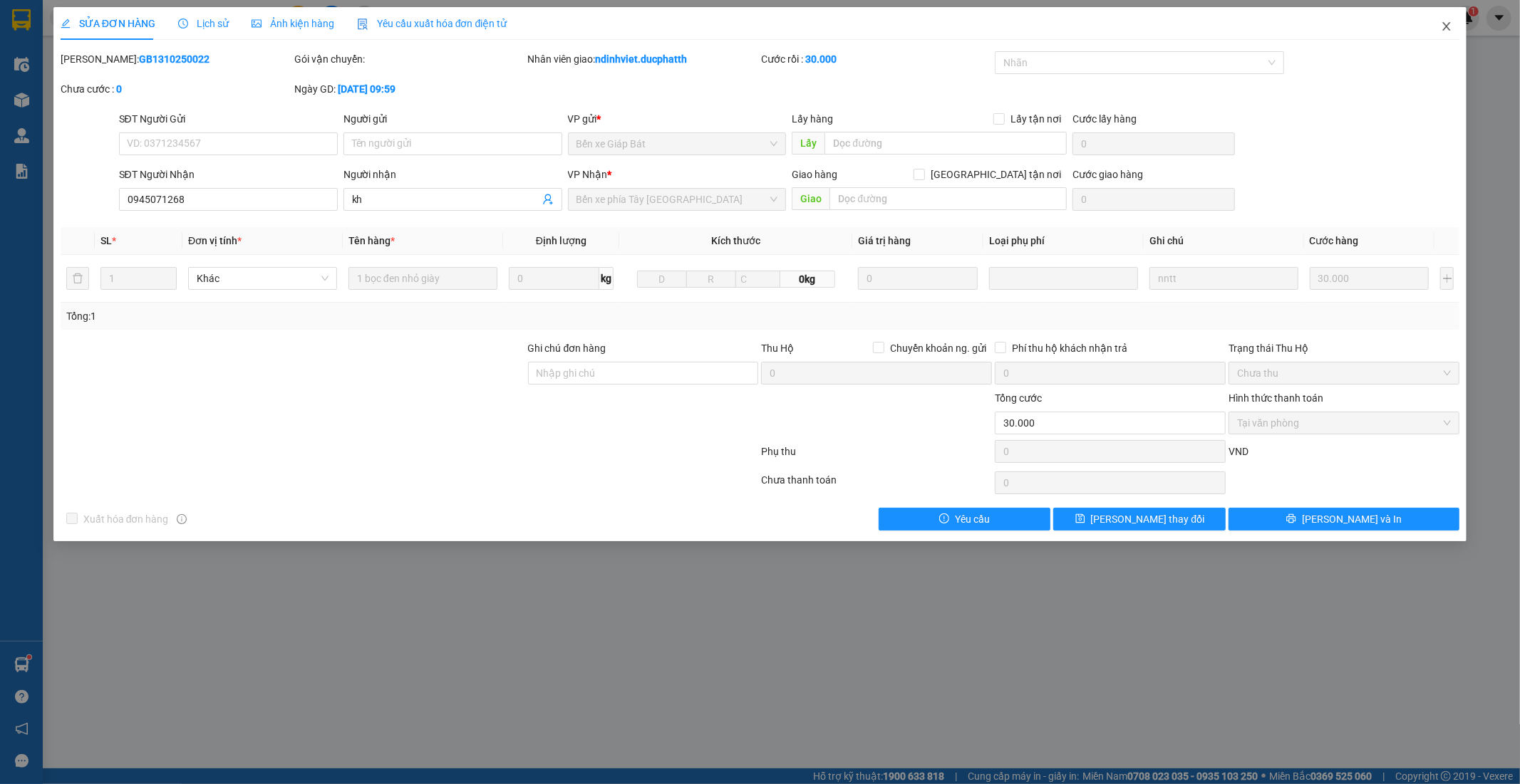
click at [1446, 29] on icon "close" at bounding box center [1447, 26] width 8 height 9
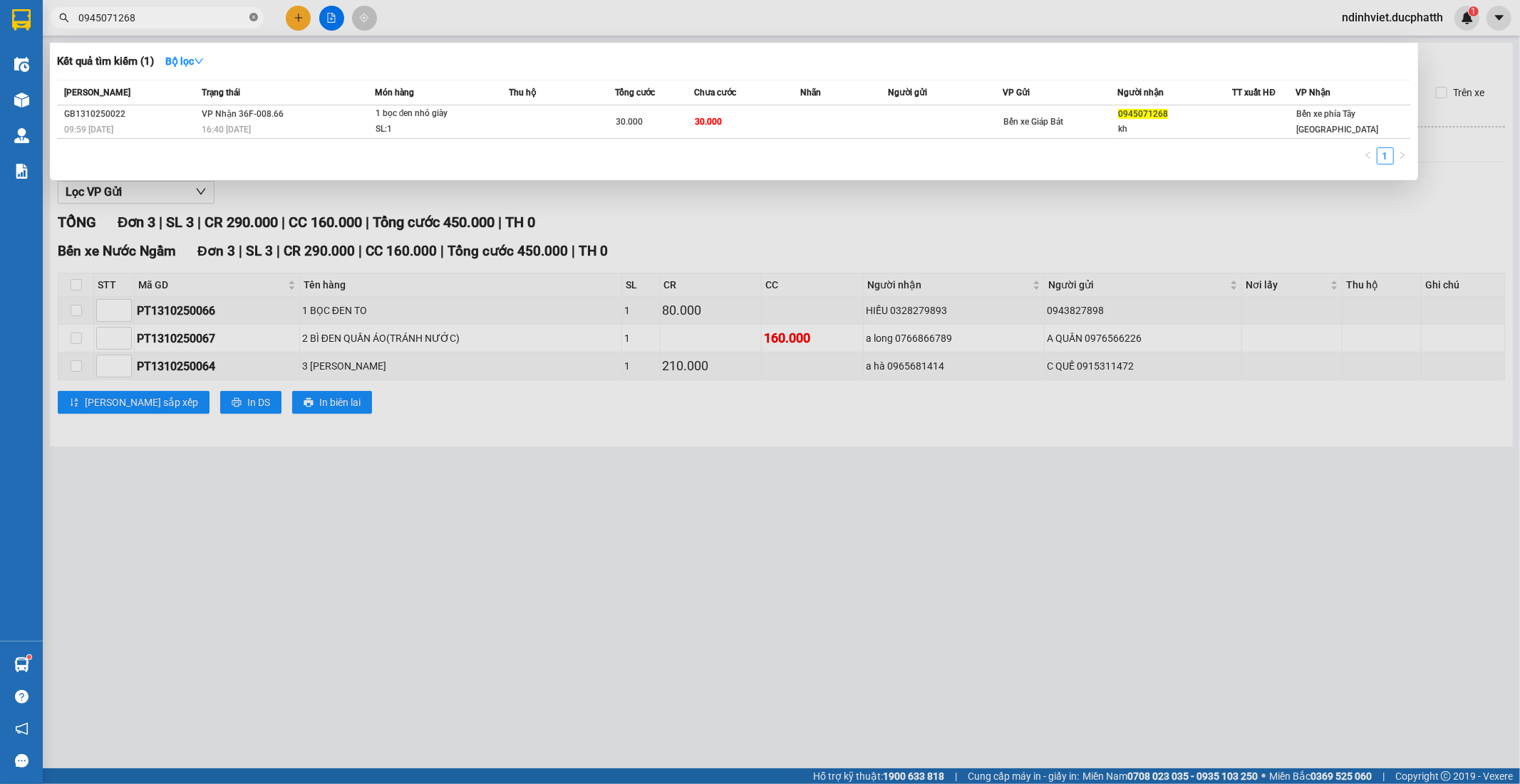
click at [252, 16] on icon "close-circle" at bounding box center [254, 17] width 9 height 9
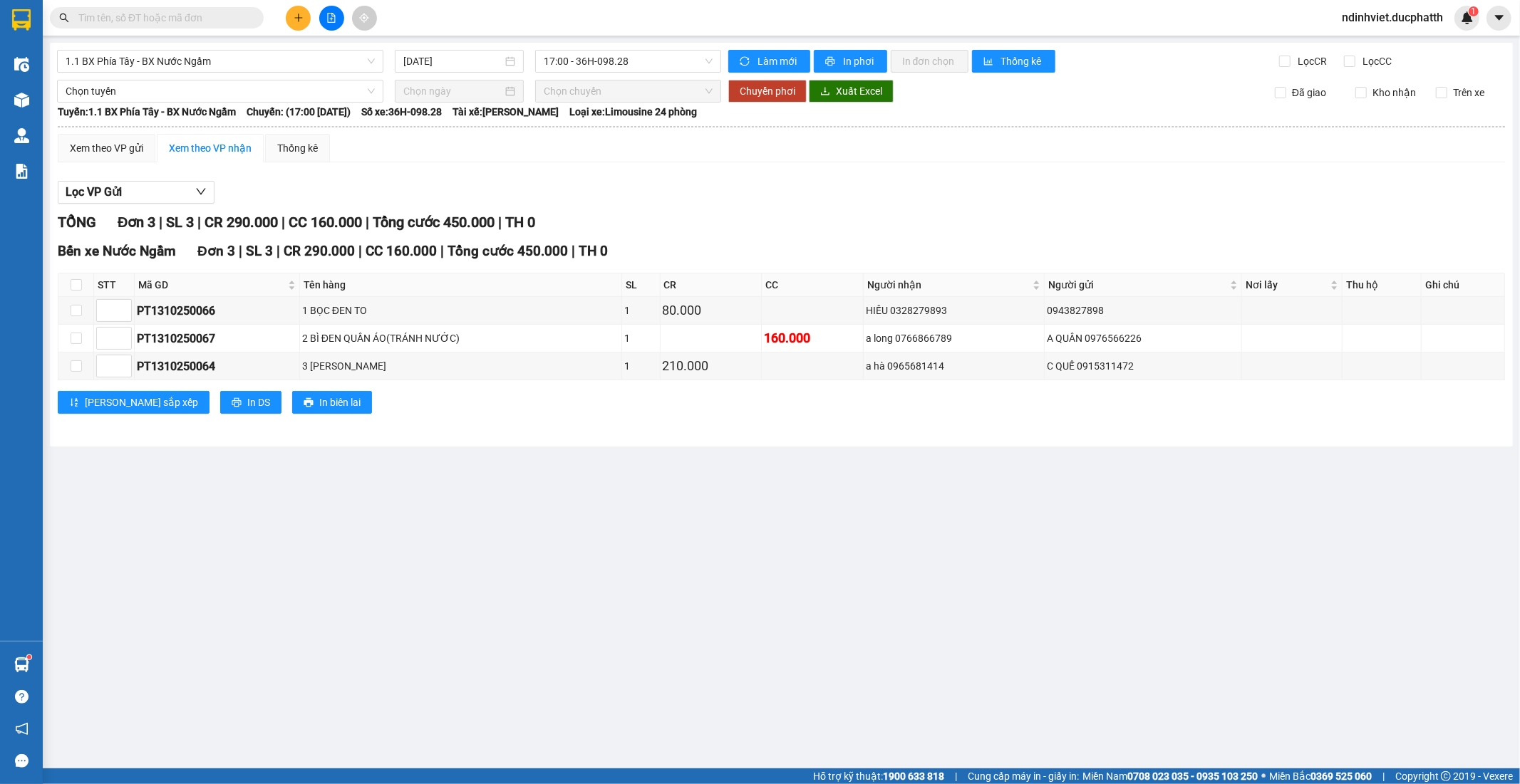
click at [187, 16] on input "text" at bounding box center [162, 18] width 168 height 16
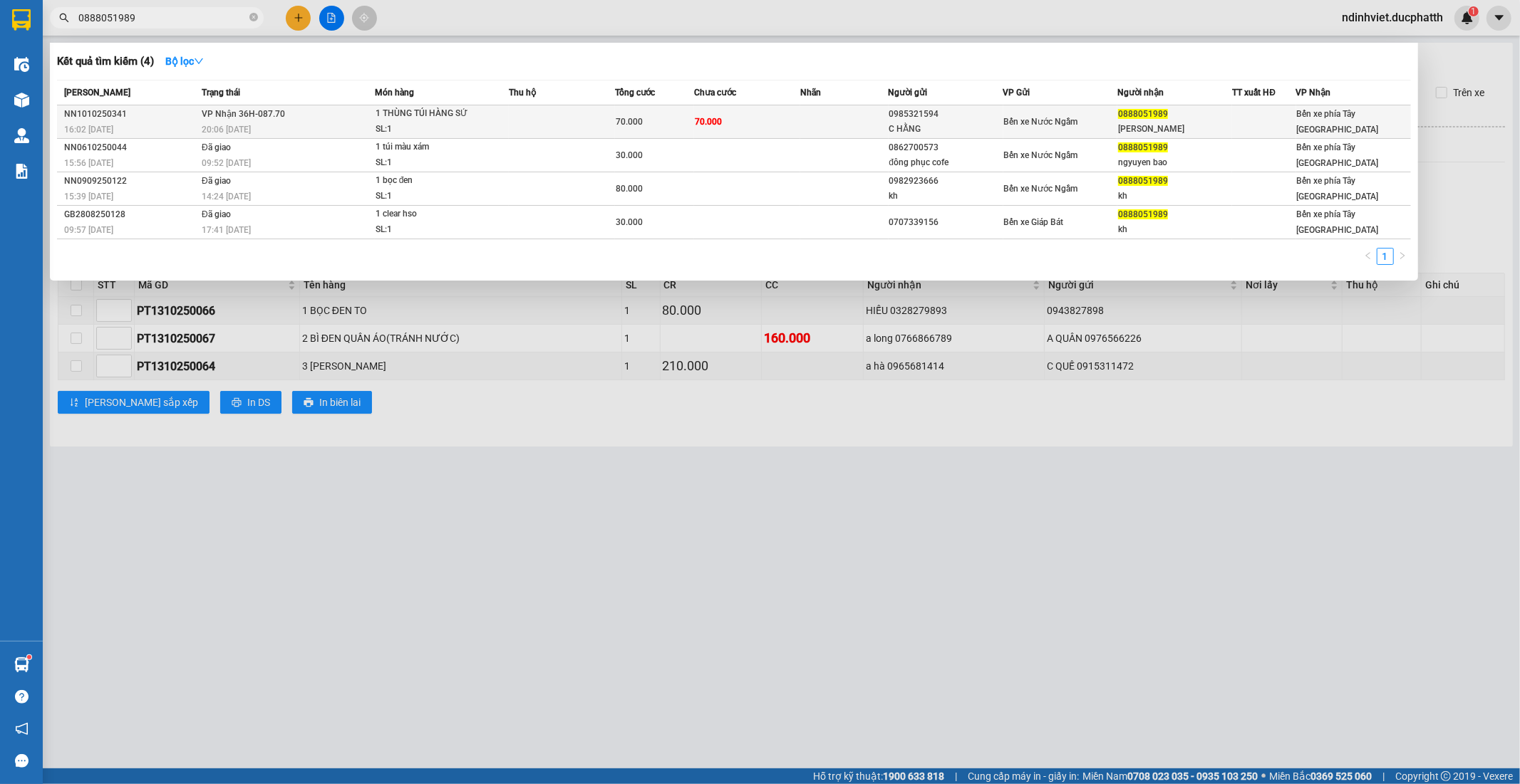
type input "0888051989"
click at [516, 117] on td at bounding box center [562, 122] width 106 height 34
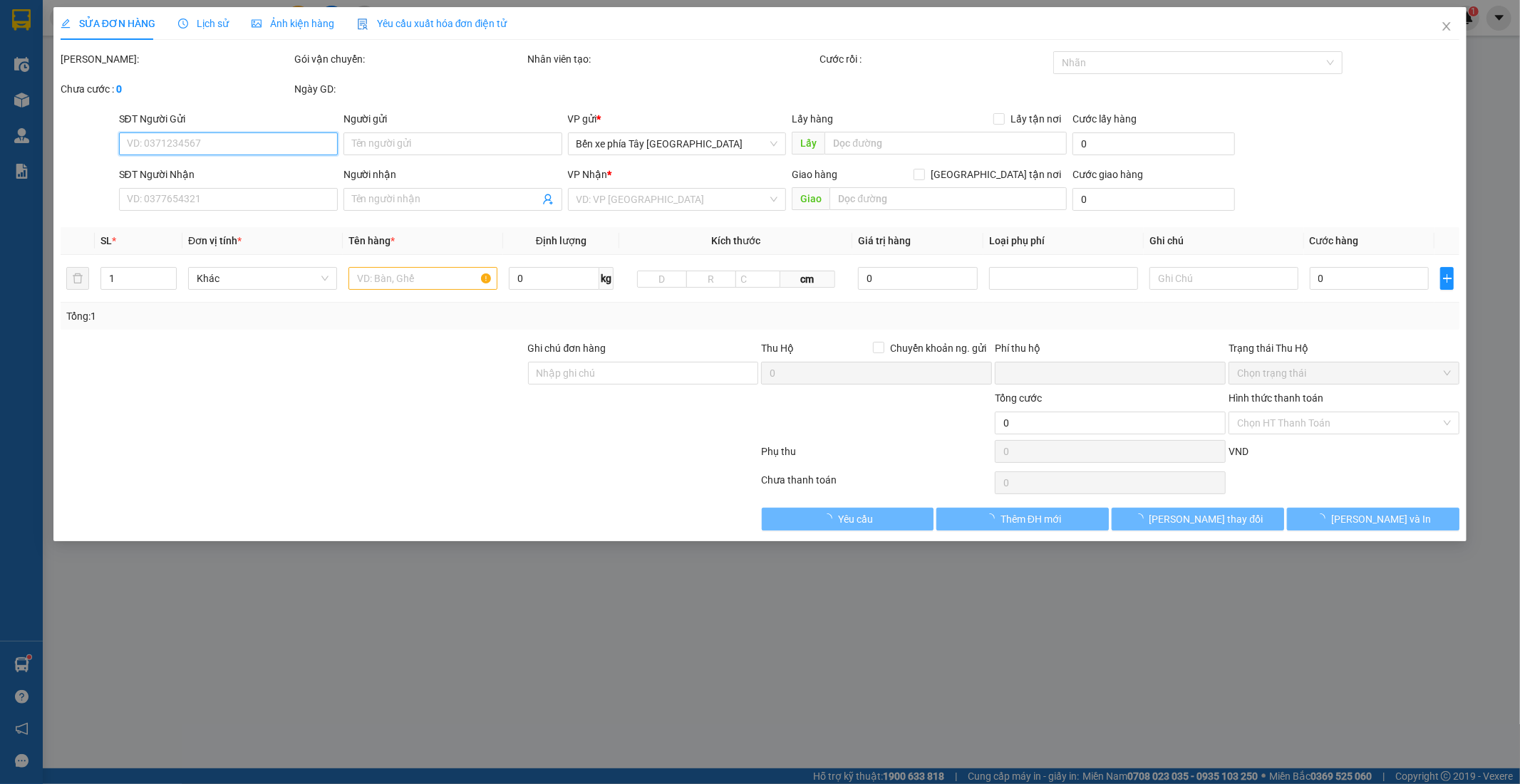
type input "0985321594"
type input "C HẰNG"
type input "0888051989"
type input "ANH BẢO"
type input "0"
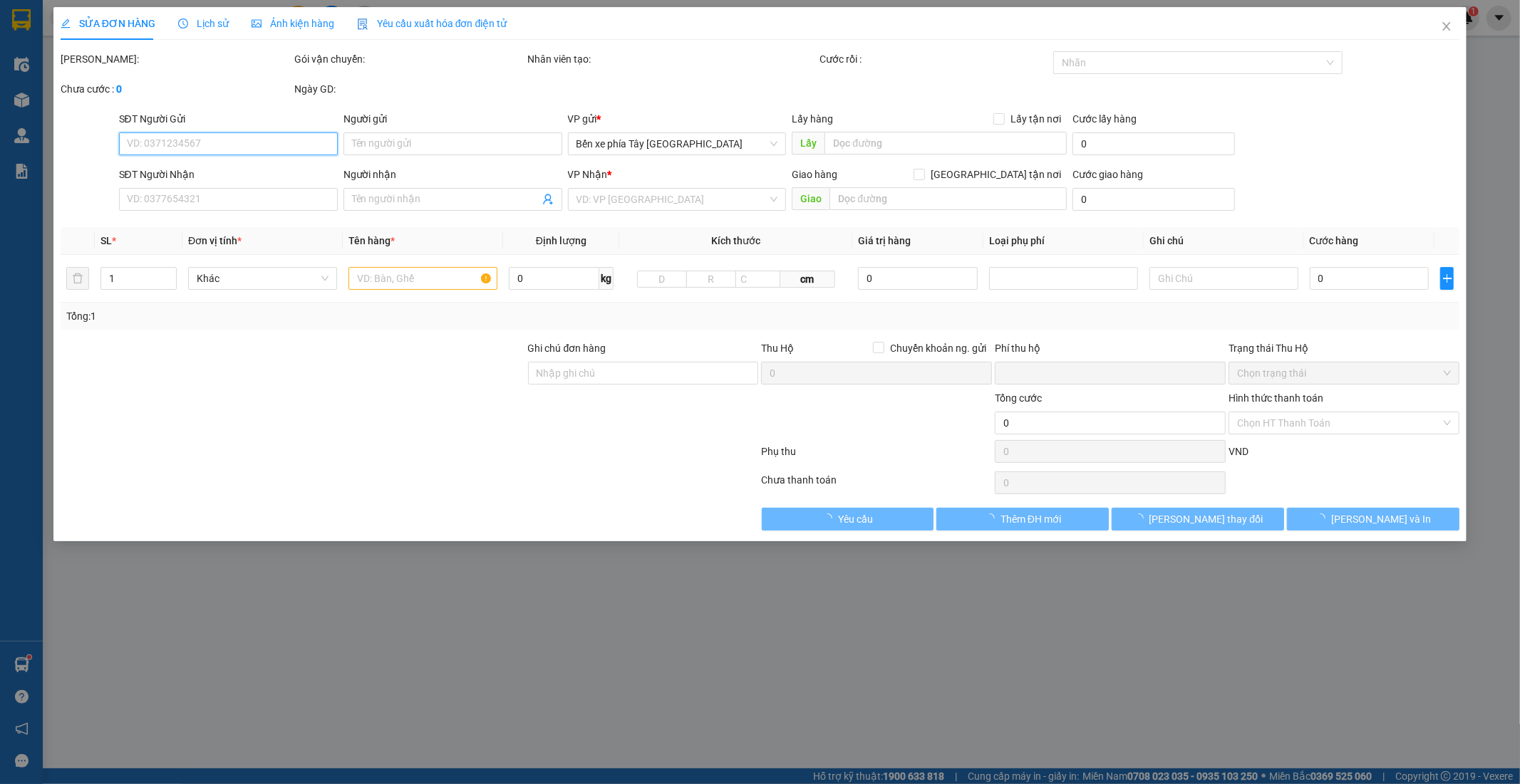
type input "70.000"
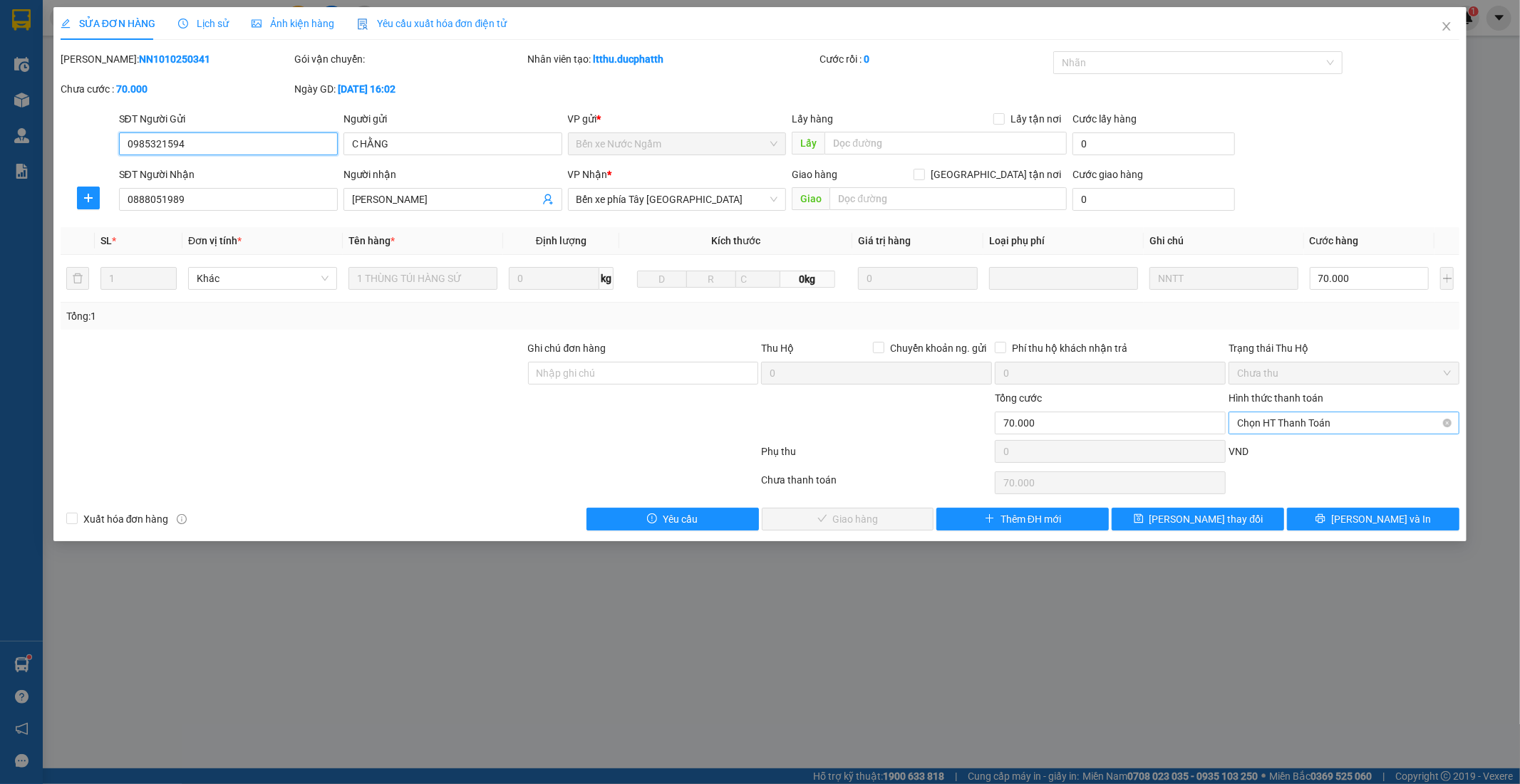
click at [1348, 423] on span "Chọn HT Thanh Toán" at bounding box center [1343, 422] width 214 height 22
click at [1306, 496] on div "Chuyển khoản" at bounding box center [1344, 498] width 214 height 16
type input "0"
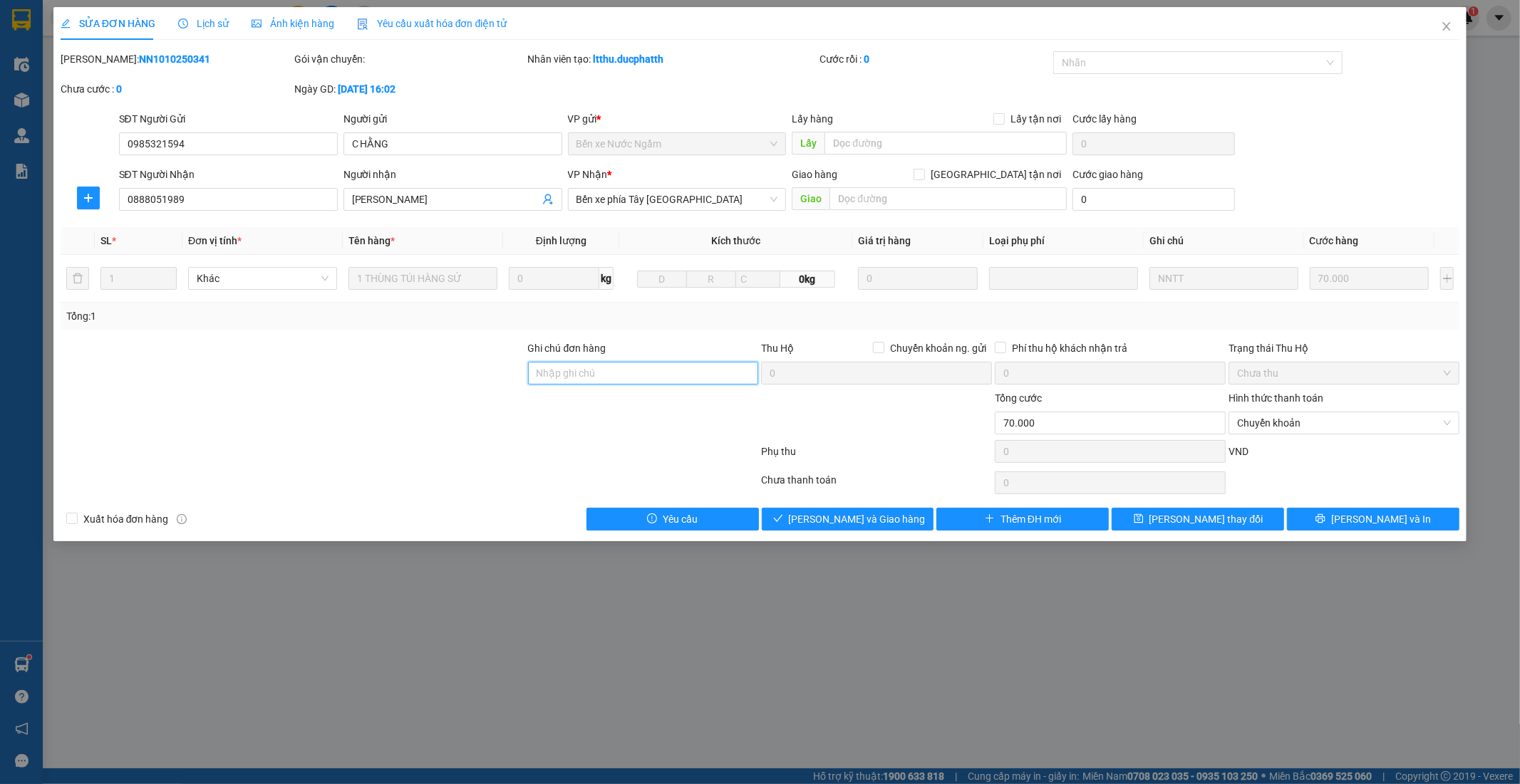
click at [618, 371] on input "Ghi chú đơn hàng" at bounding box center [644, 373] width 231 height 22
type input "Nntt - ck 1"
click at [1443, 25] on icon "close" at bounding box center [1446, 26] width 11 height 11
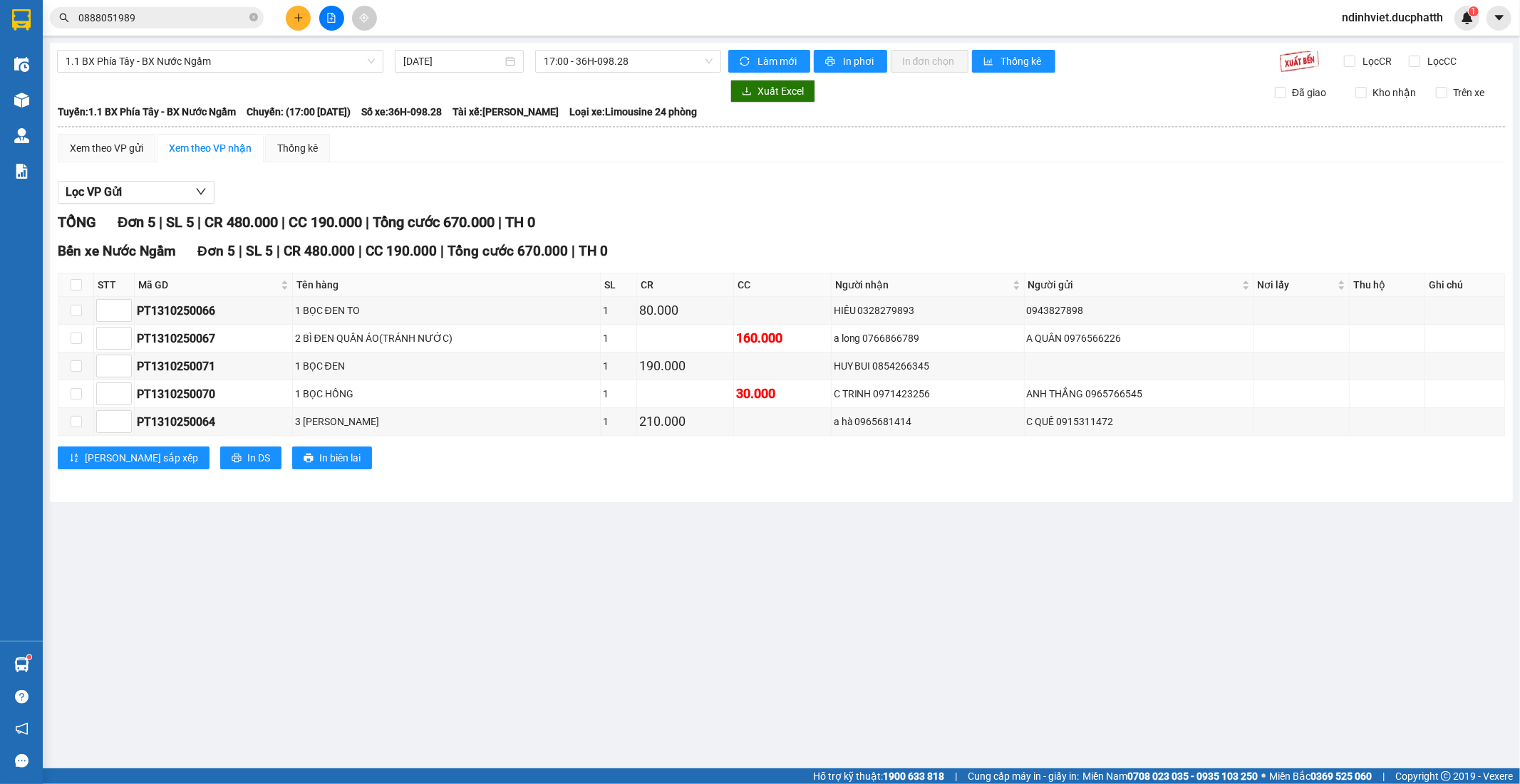
click at [327, 18] on icon "file-add" at bounding box center [331, 18] width 10 height 10
click at [327, 13] on icon "file-add" at bounding box center [331, 18] width 10 height 10
click at [635, 62] on span "17:00 - 36H-098.28" at bounding box center [628, 61] width 168 height 22
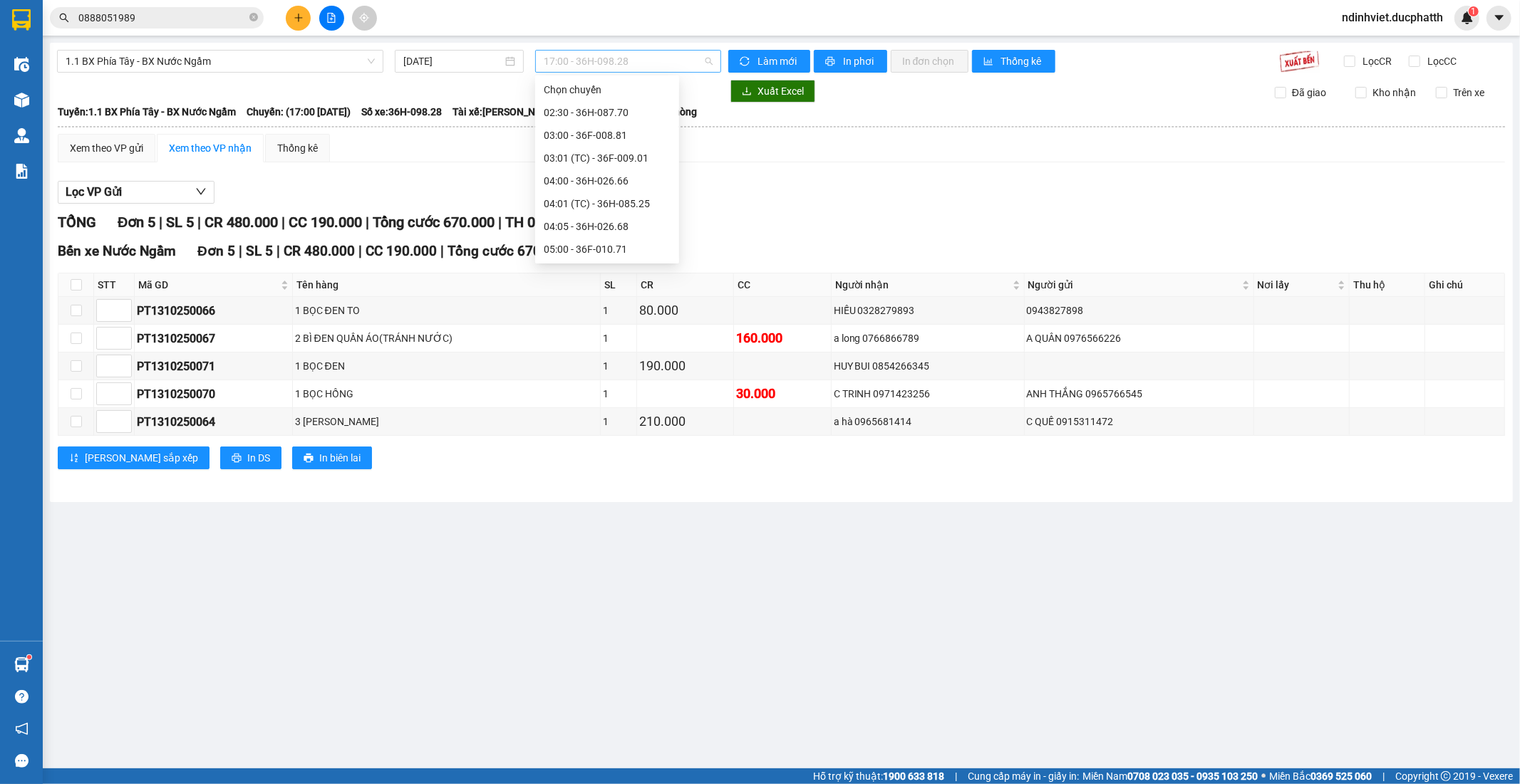
scroll to position [432, 0]
click at [776, 55] on span "Làm mới" at bounding box center [778, 62] width 42 height 16
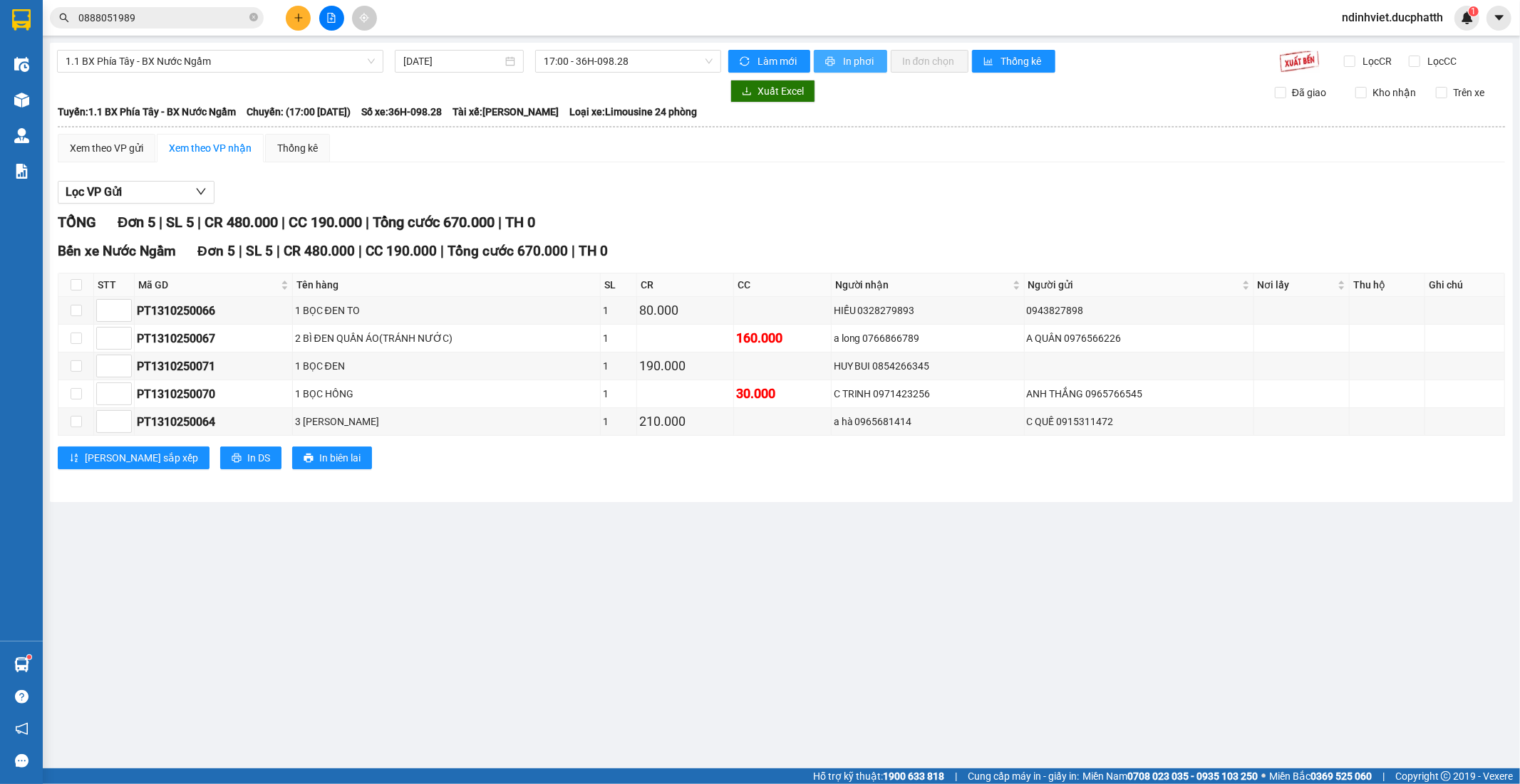
click at [835, 58] on span "printer" at bounding box center [831, 62] width 12 height 11
click at [168, 10] on input "0888051989" at bounding box center [162, 18] width 168 height 16
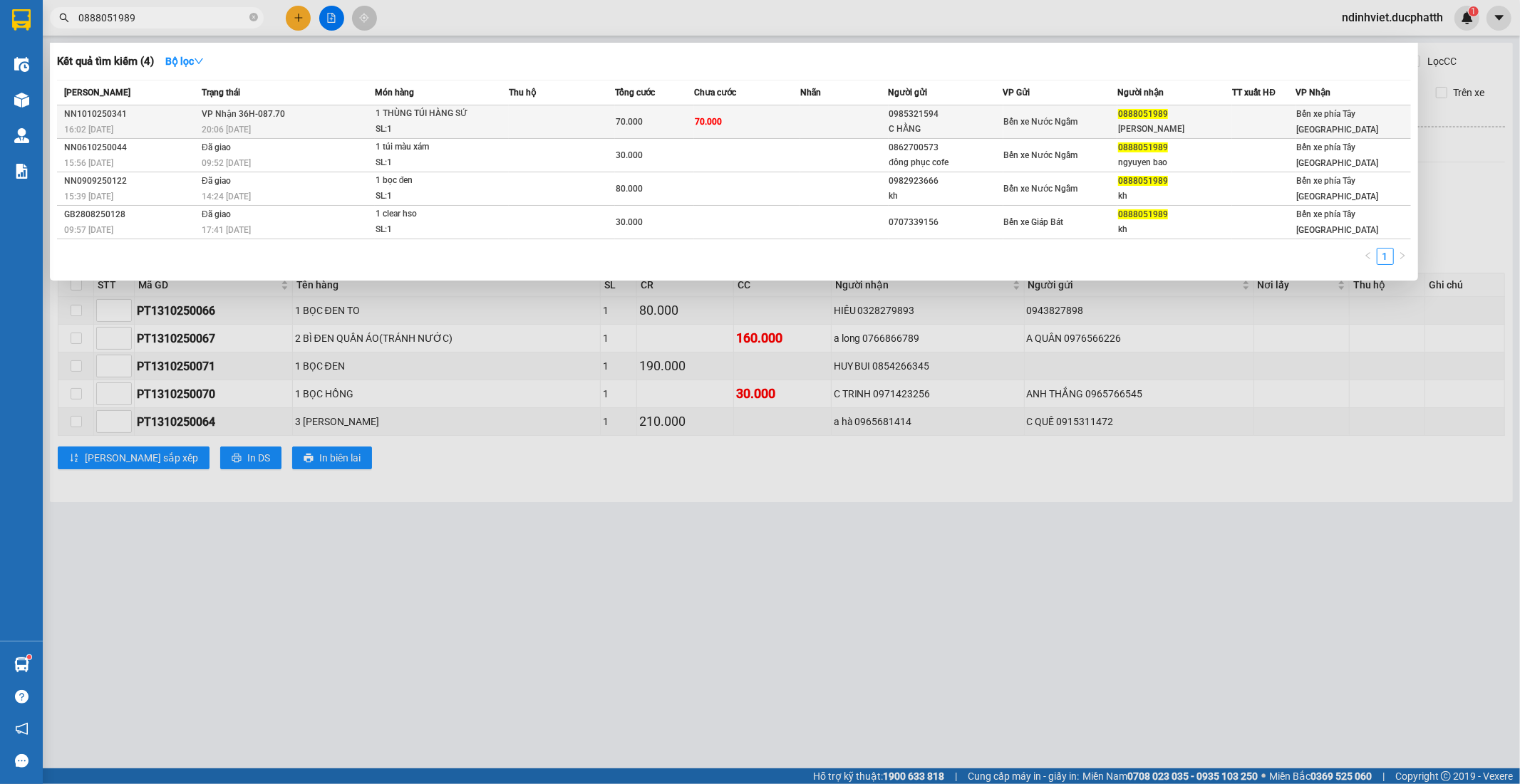
click at [537, 125] on td at bounding box center [562, 122] width 106 height 34
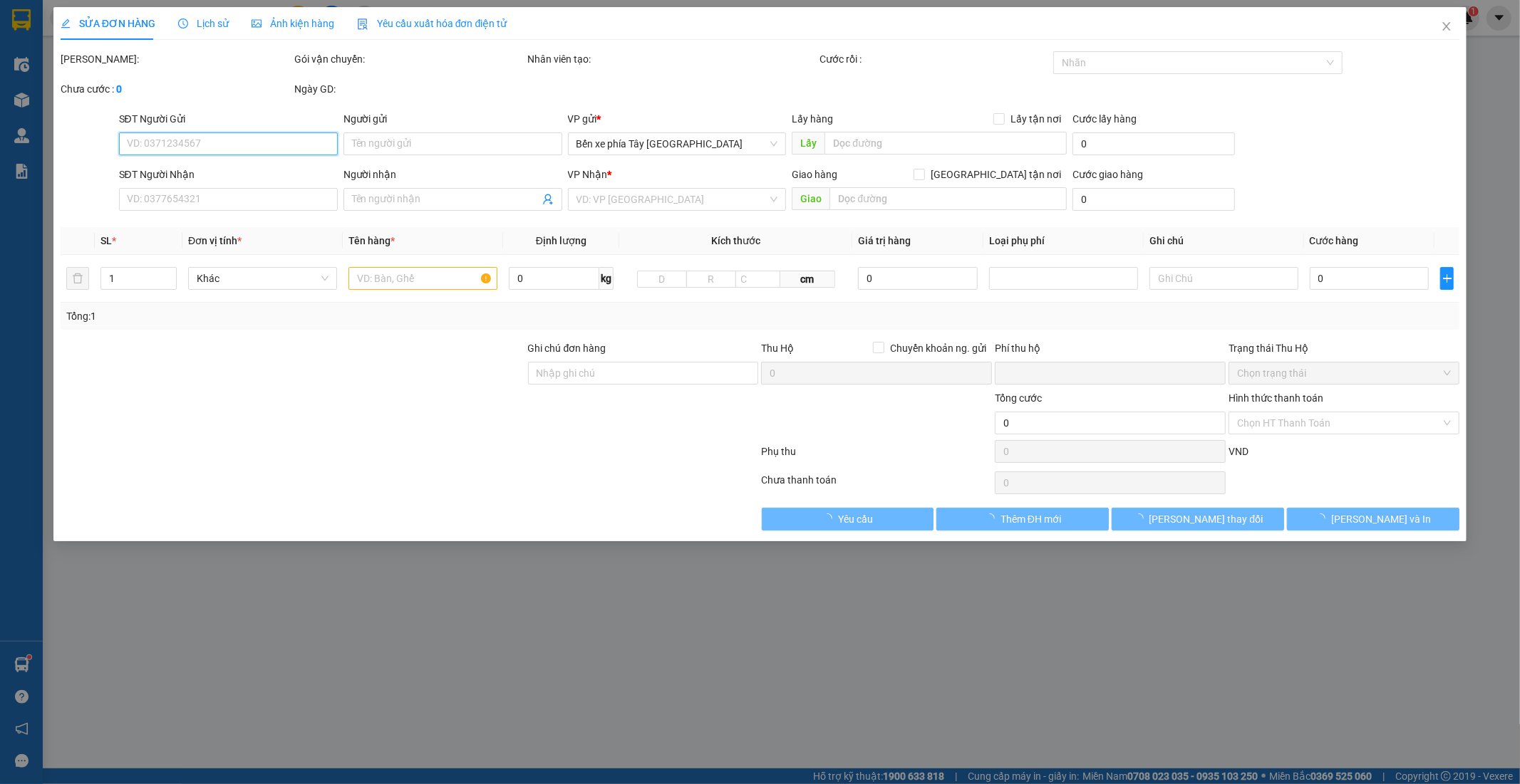
type input "0985321594"
type input "C HẰNG"
type input "0888051989"
type input "ANH BẢO"
type input "0"
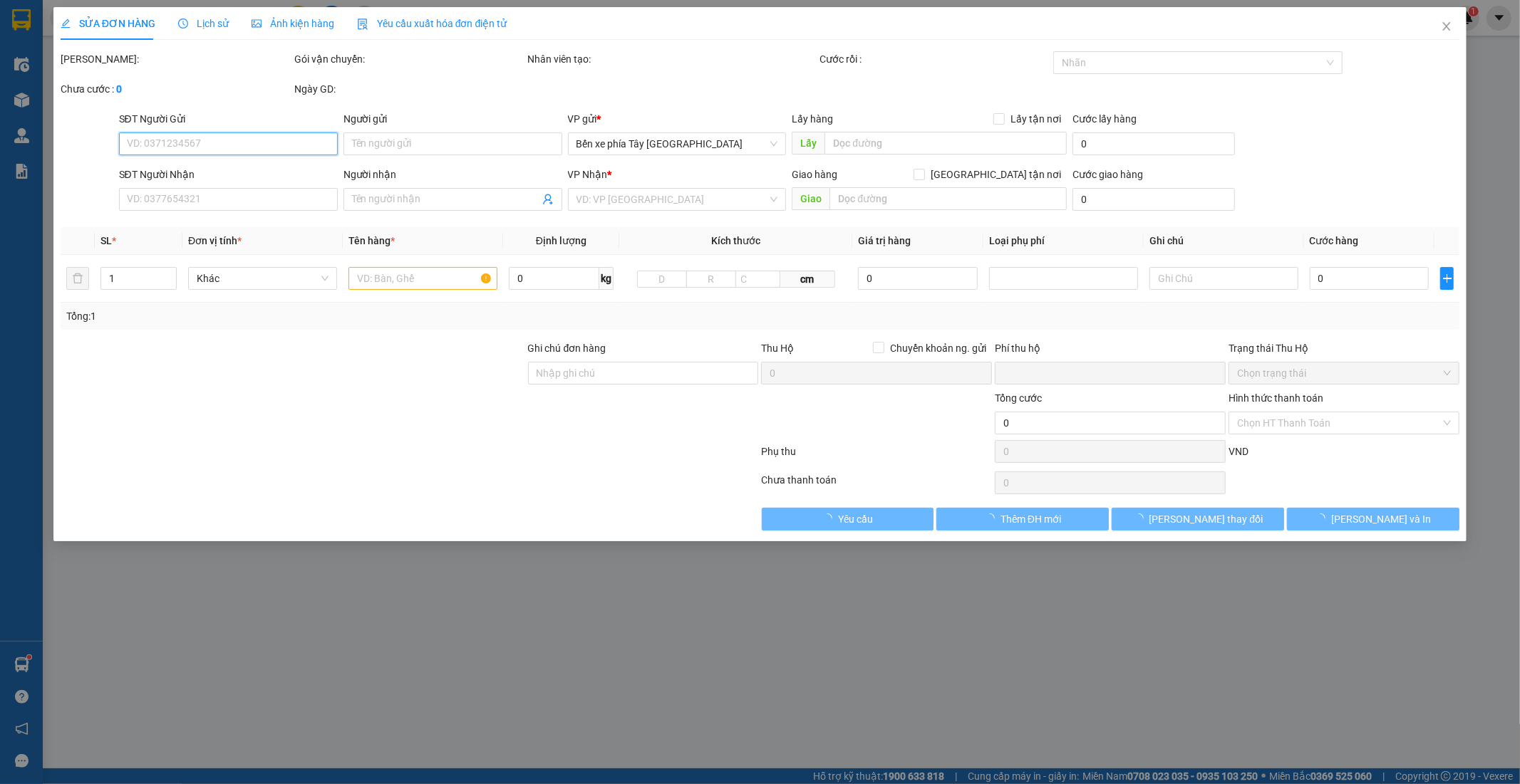
type input "70.000"
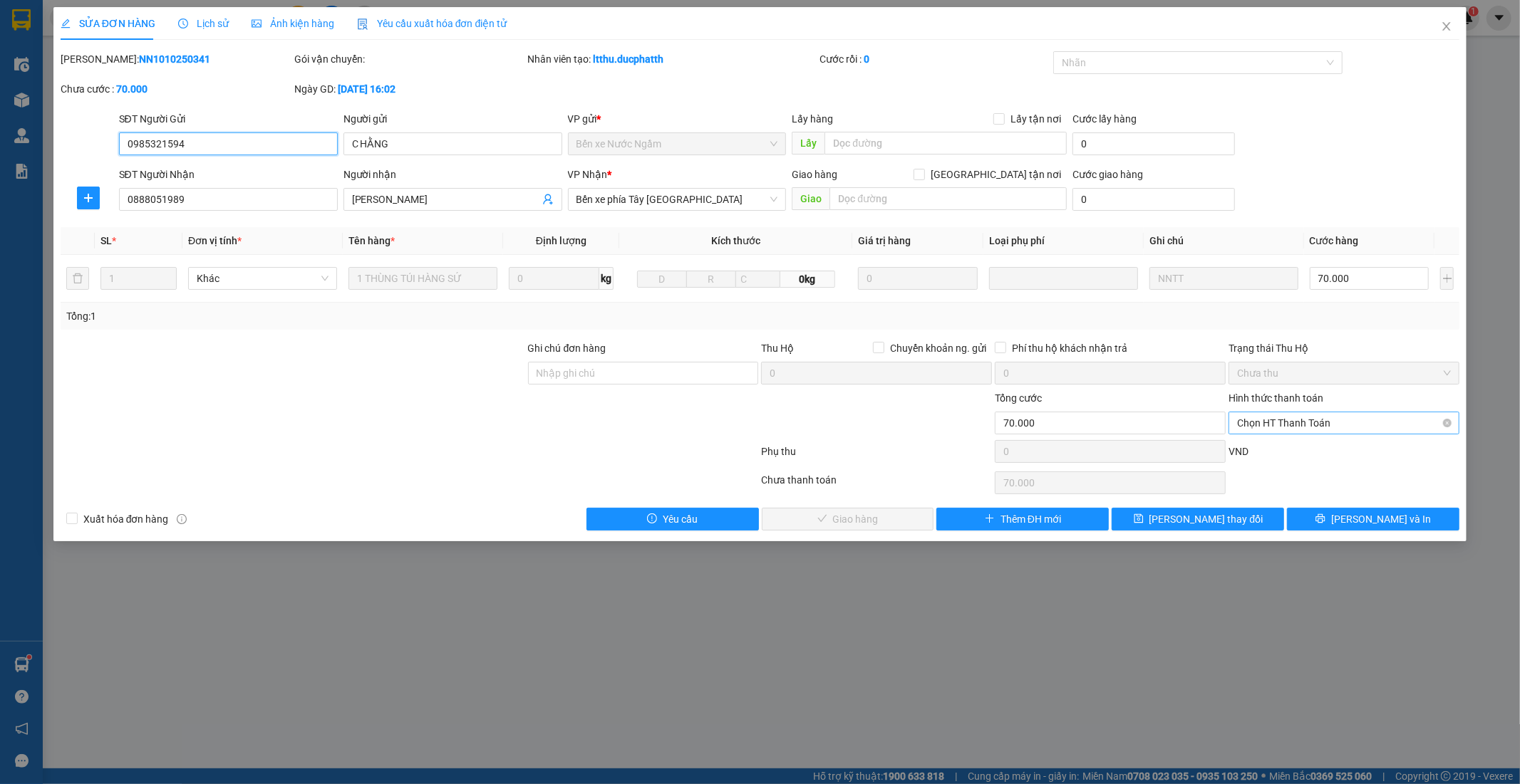
click at [1320, 424] on span "Chọn HT Thanh Toán" at bounding box center [1343, 422] width 214 height 22
click at [1283, 490] on div "Chuyển khoản" at bounding box center [1344, 498] width 214 height 16
type input "0"
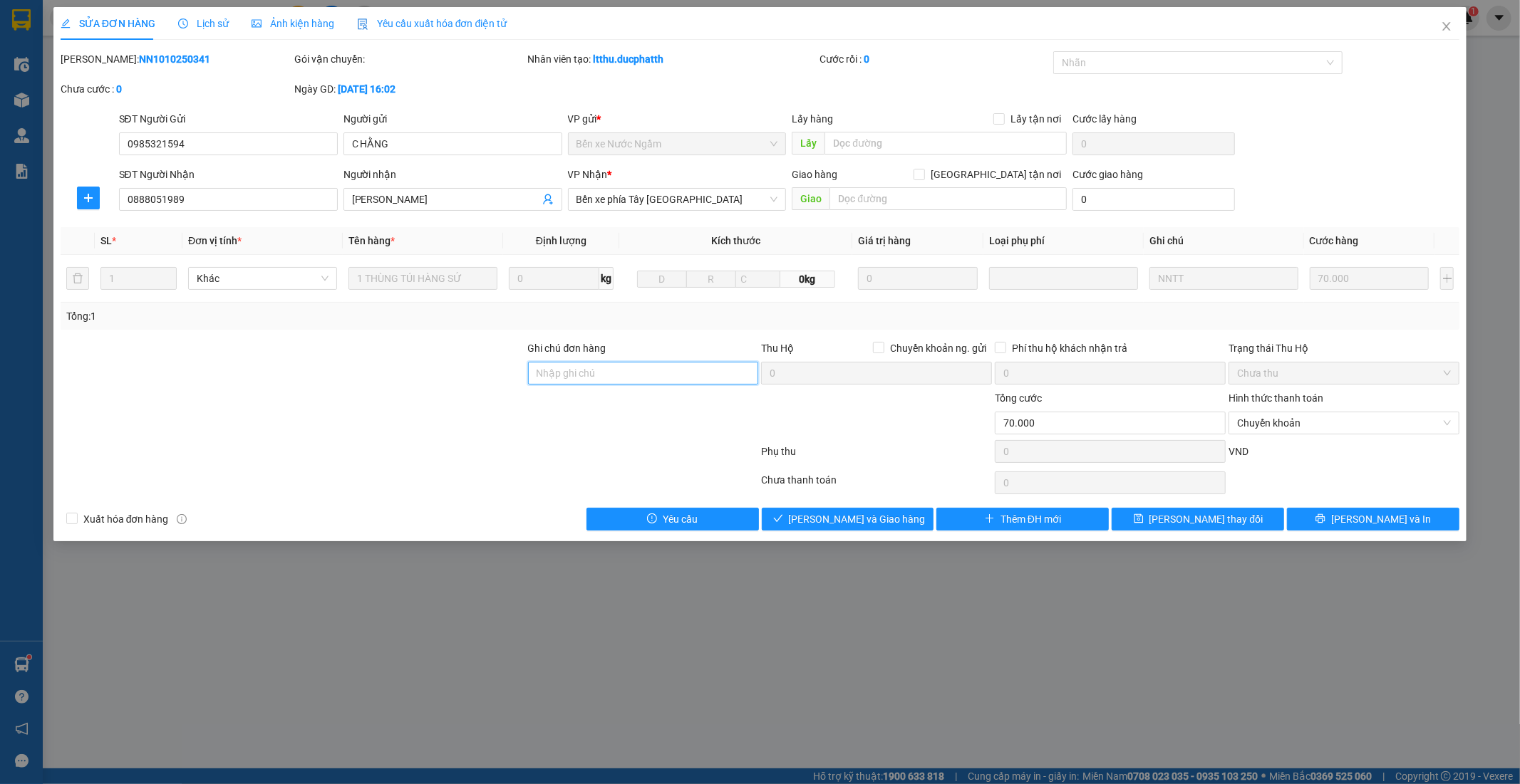
drag, startPoint x: 714, startPoint y: 370, endPoint x: 704, endPoint y: 385, distance: 18.0
click at [710, 375] on input "Ghi chú đơn hàng" at bounding box center [644, 373] width 231 height 22
click at [645, 366] on input "NNTT" at bounding box center [644, 373] width 231 height 22
type input "Nntt - ck 13/10 17H11 NGUYEN NGOC OANH VIETIN"
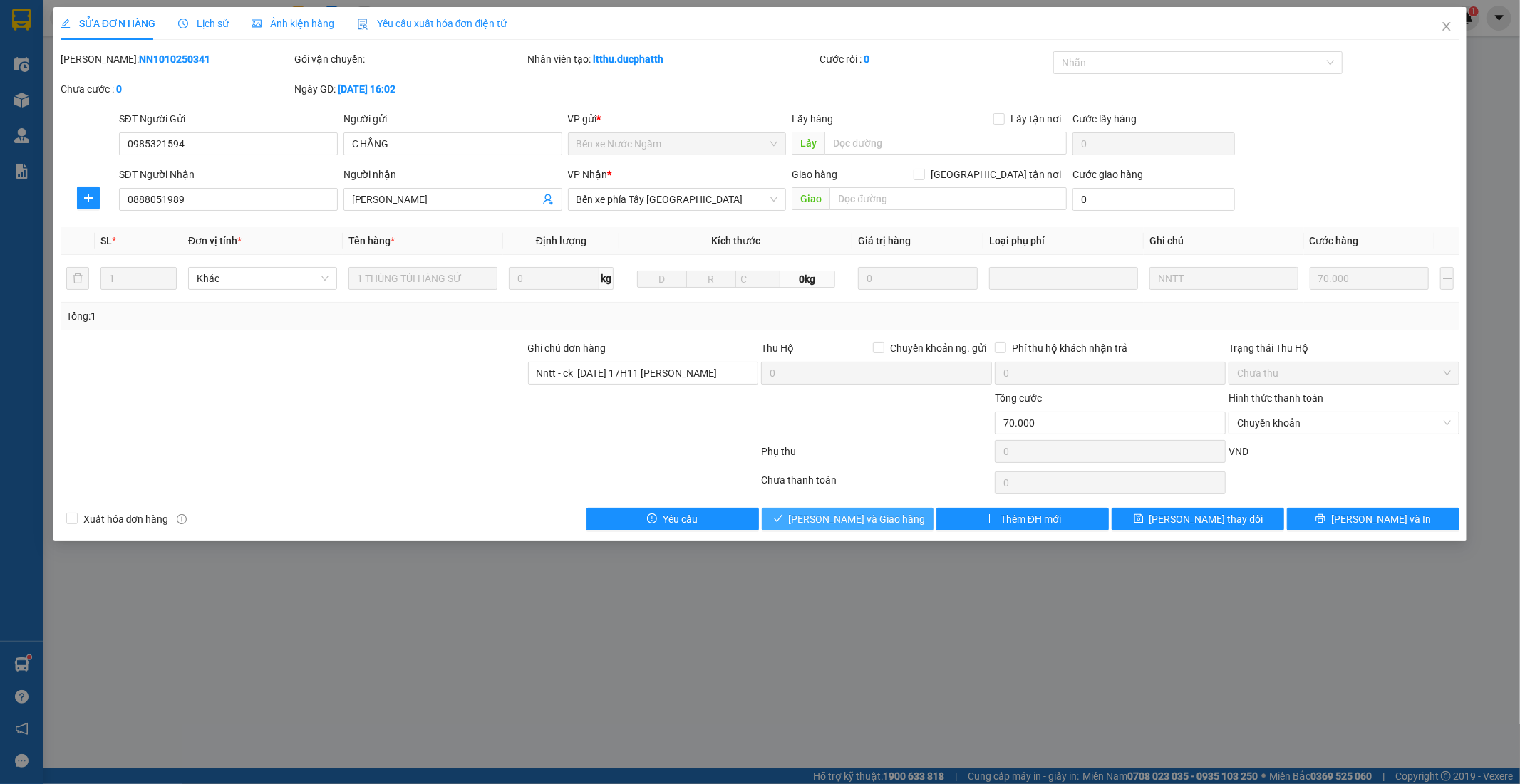
scroll to position [0, 0]
click at [864, 529] on button "Lưu và Giao hàng" at bounding box center [848, 519] width 172 height 22
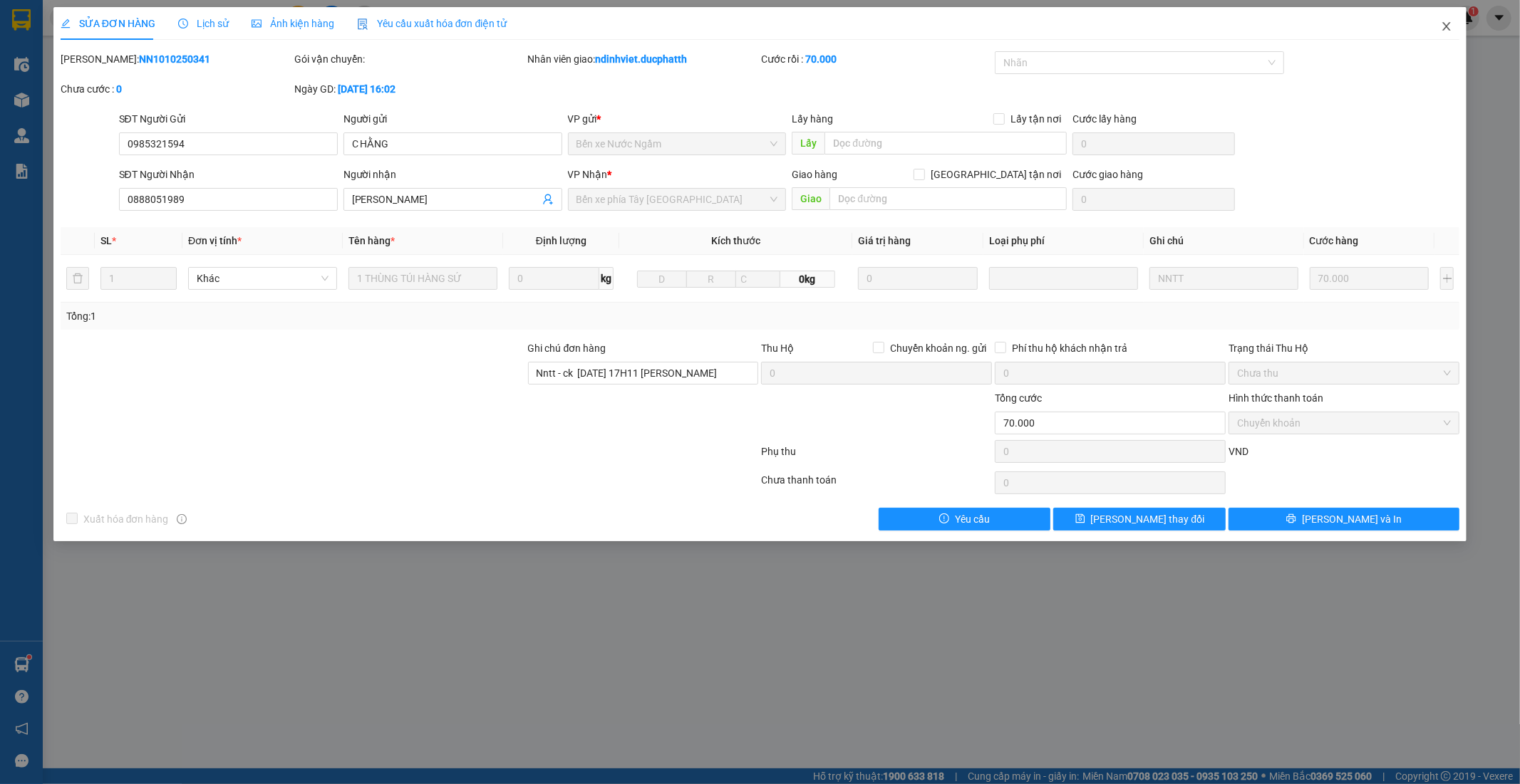
click at [1450, 24] on icon "close" at bounding box center [1447, 26] width 8 height 9
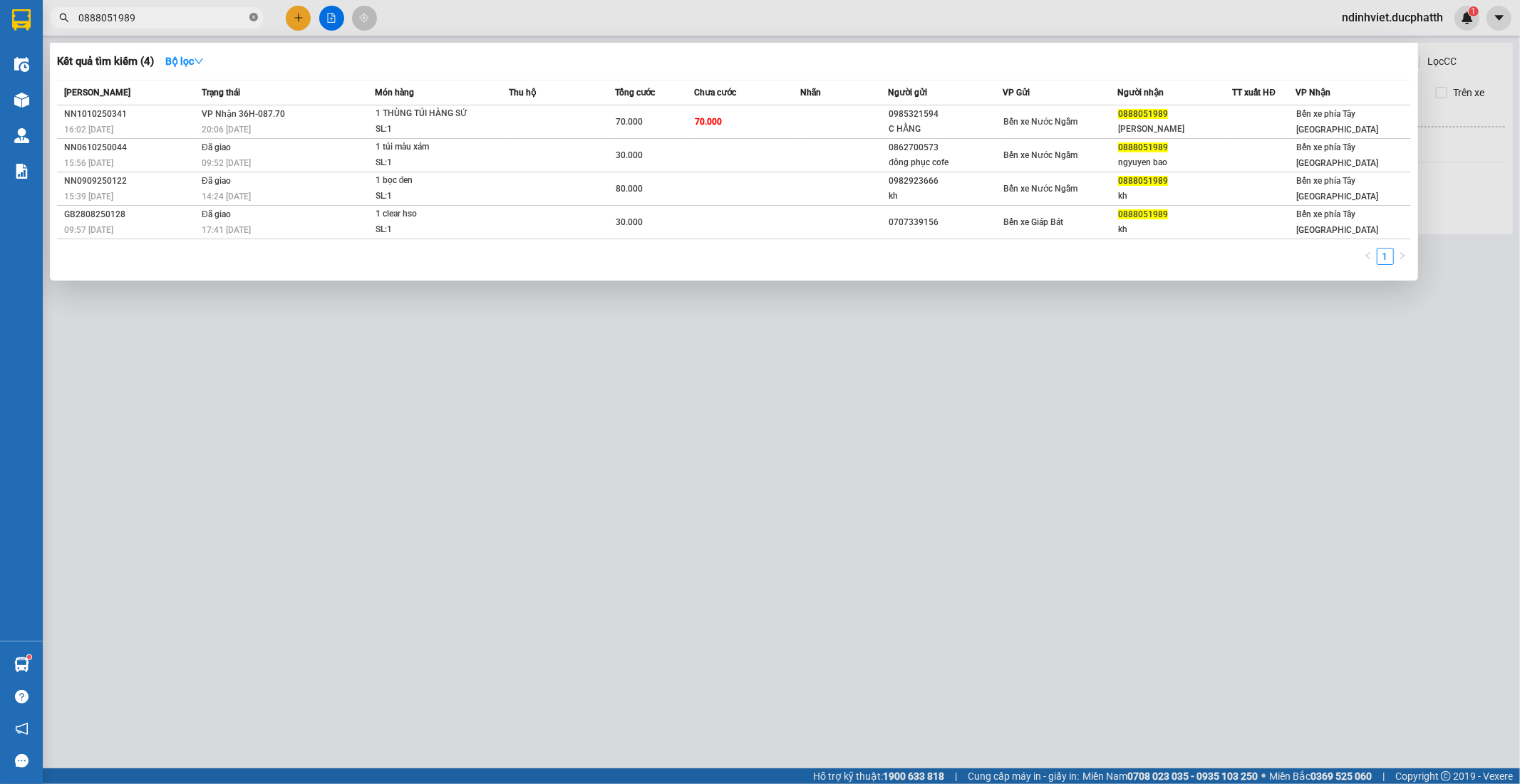
click at [251, 13] on icon "close-circle" at bounding box center [254, 17] width 9 height 9
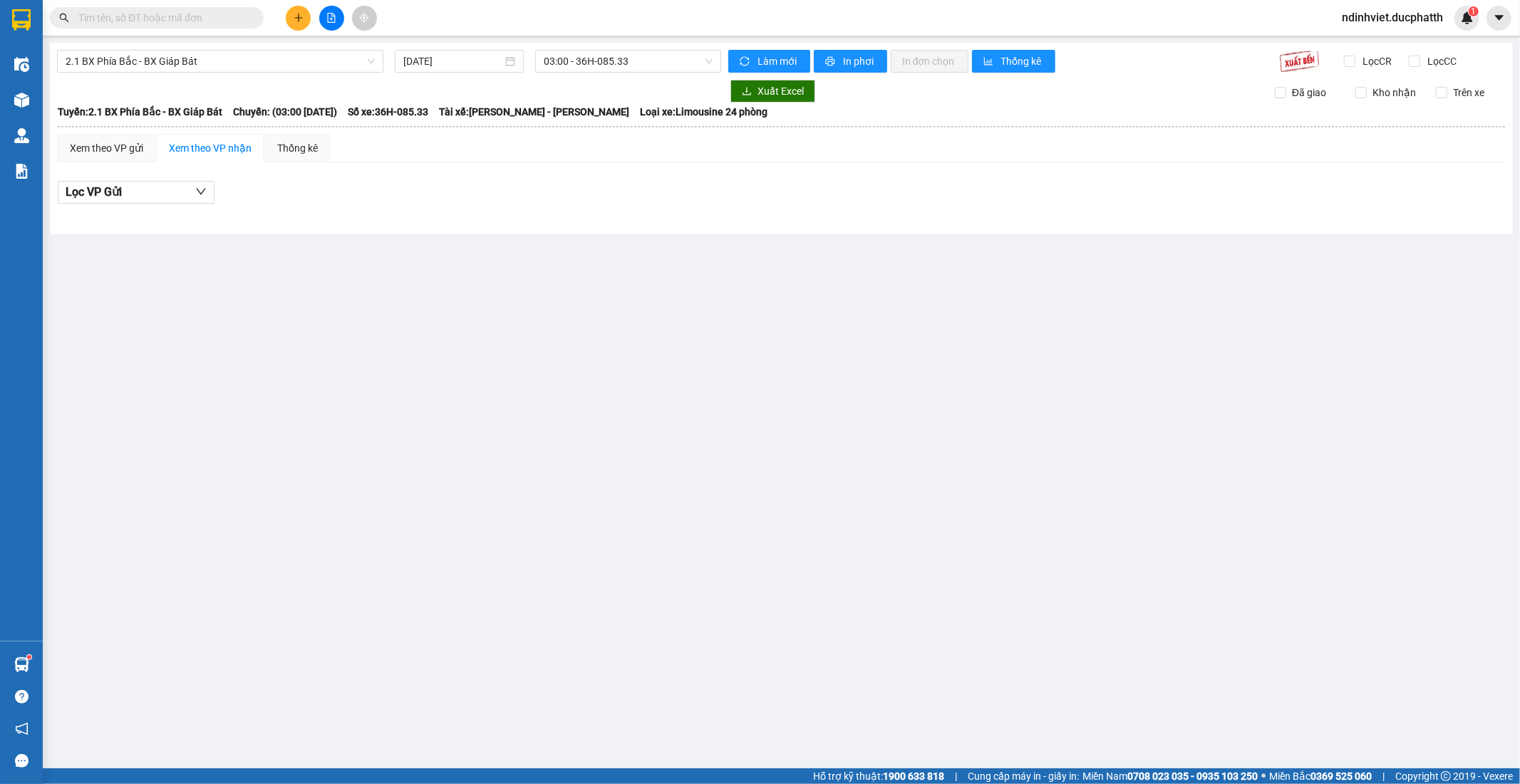
click at [211, 16] on input "text" at bounding box center [162, 18] width 168 height 16
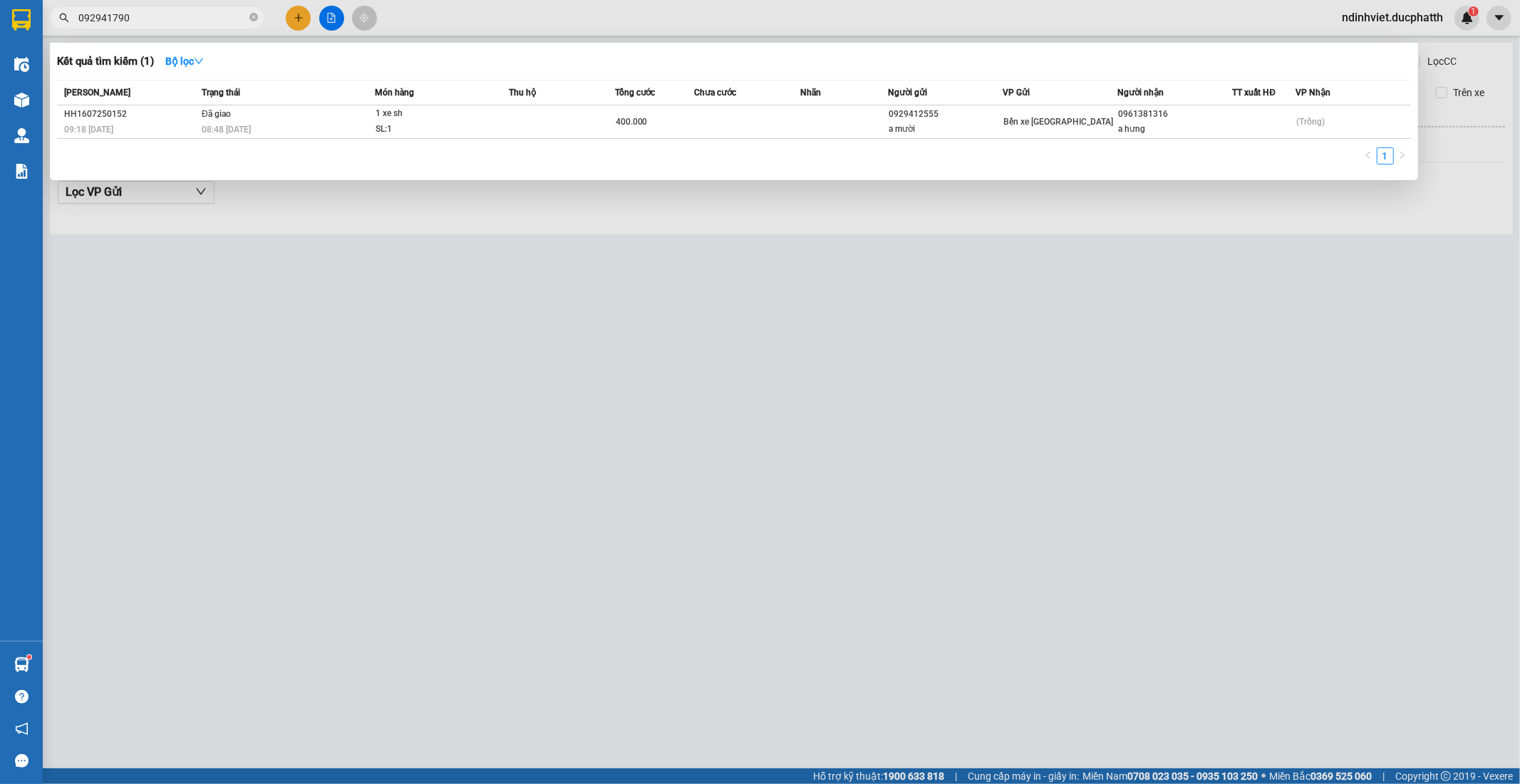
type input "0929417900"
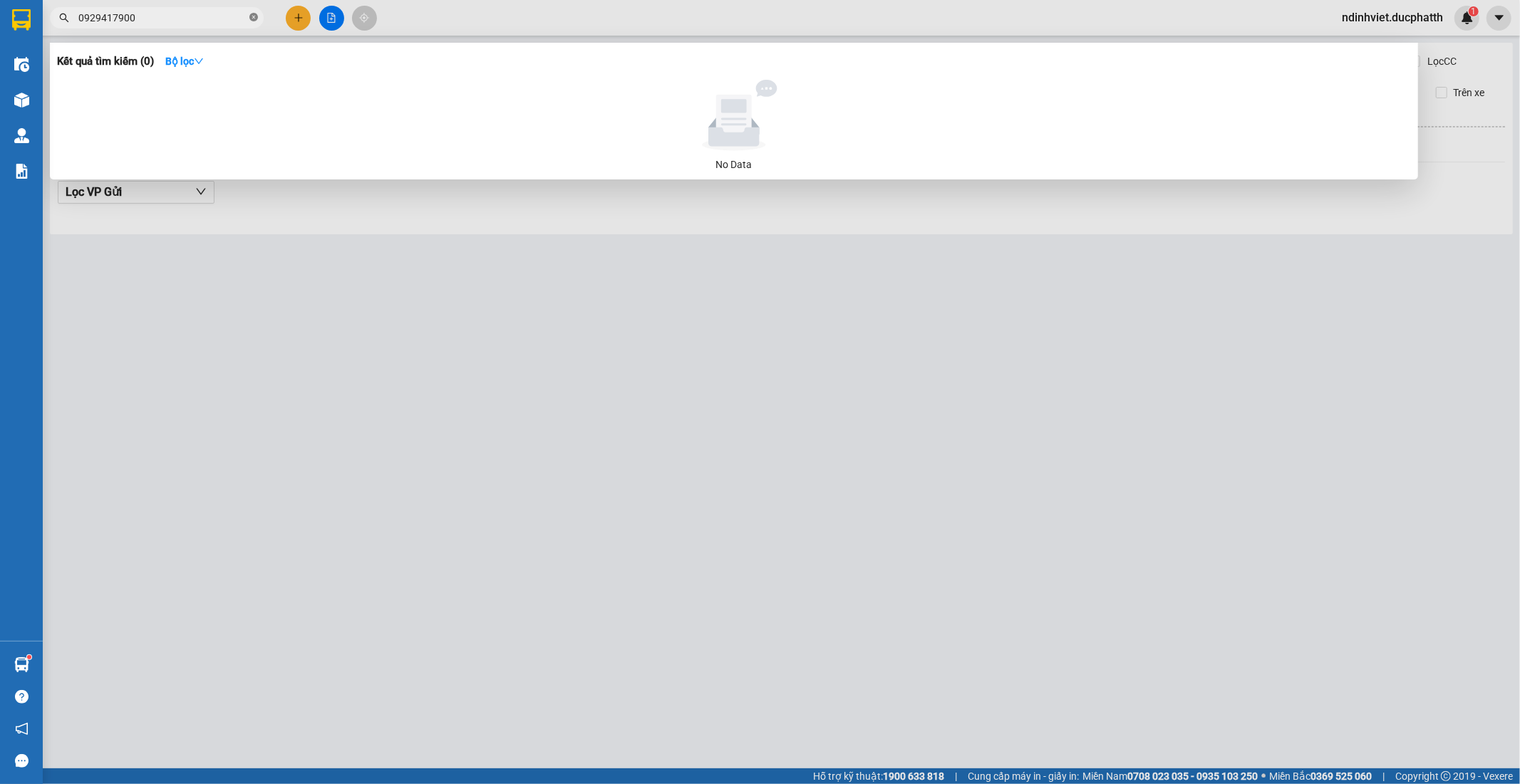
click at [255, 18] on icon "close-circle" at bounding box center [254, 17] width 9 height 9
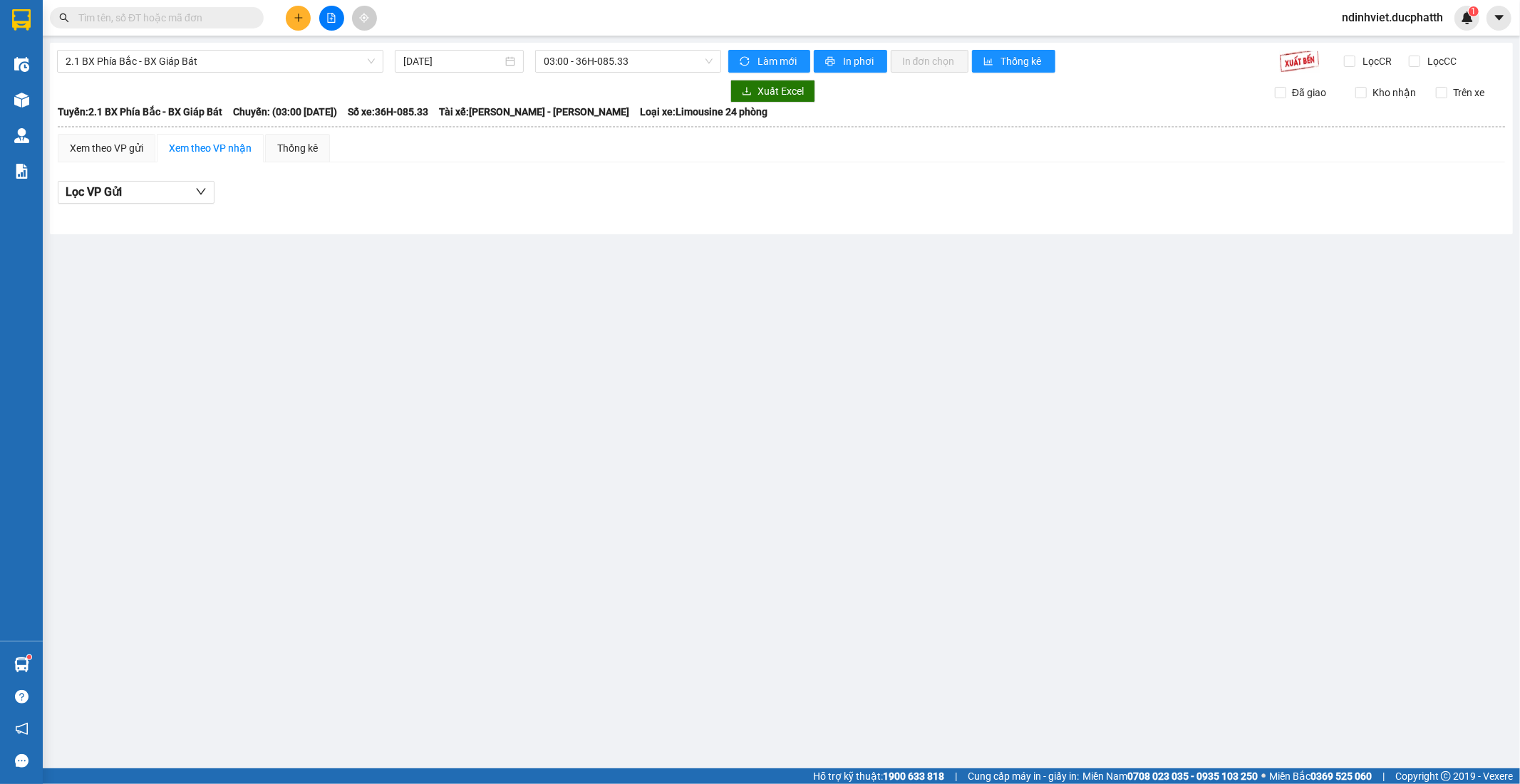
click at [181, 16] on input "text" at bounding box center [162, 18] width 168 height 16
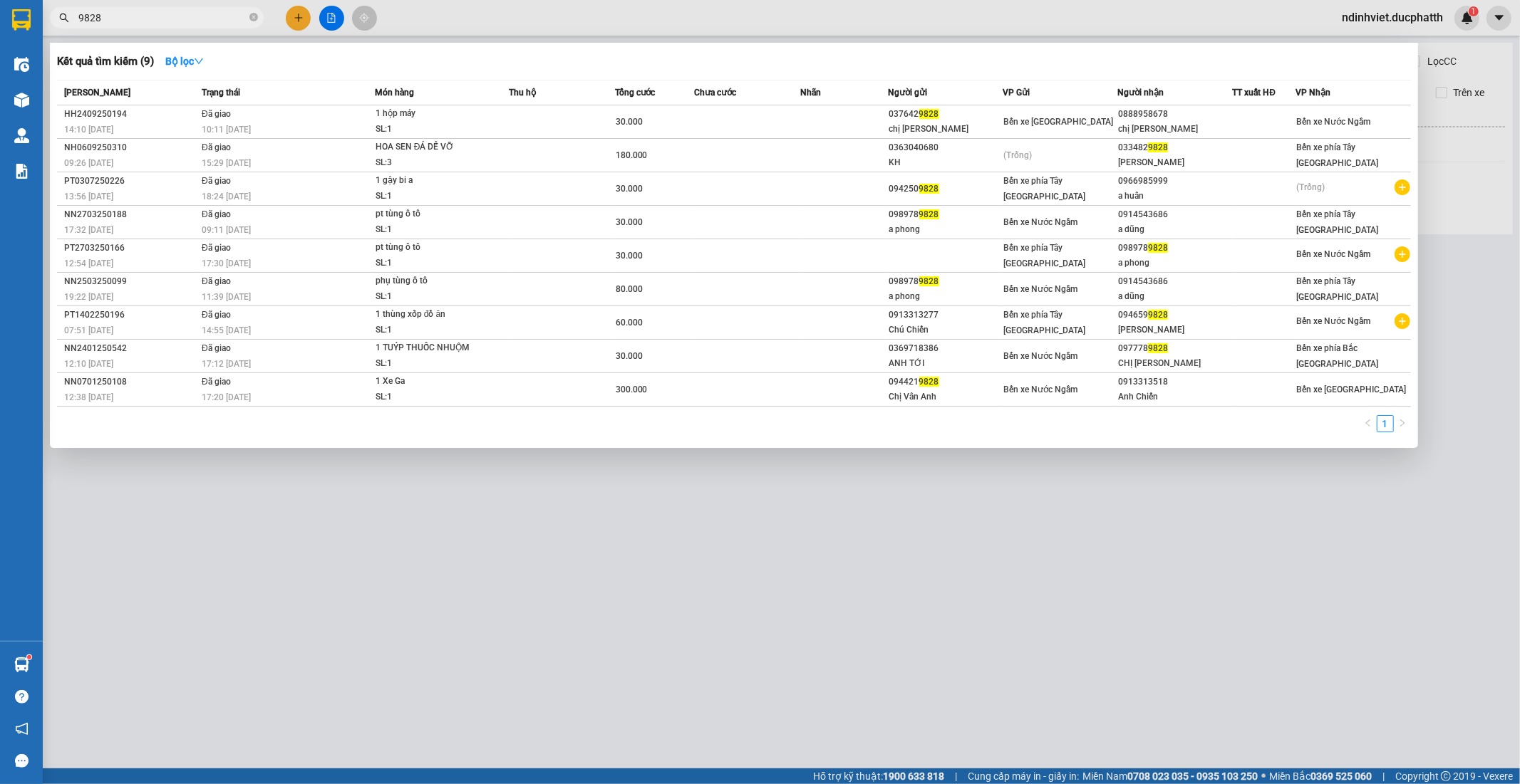
type input "9828"
click at [255, 17] on icon "close-circle" at bounding box center [254, 17] width 9 height 9
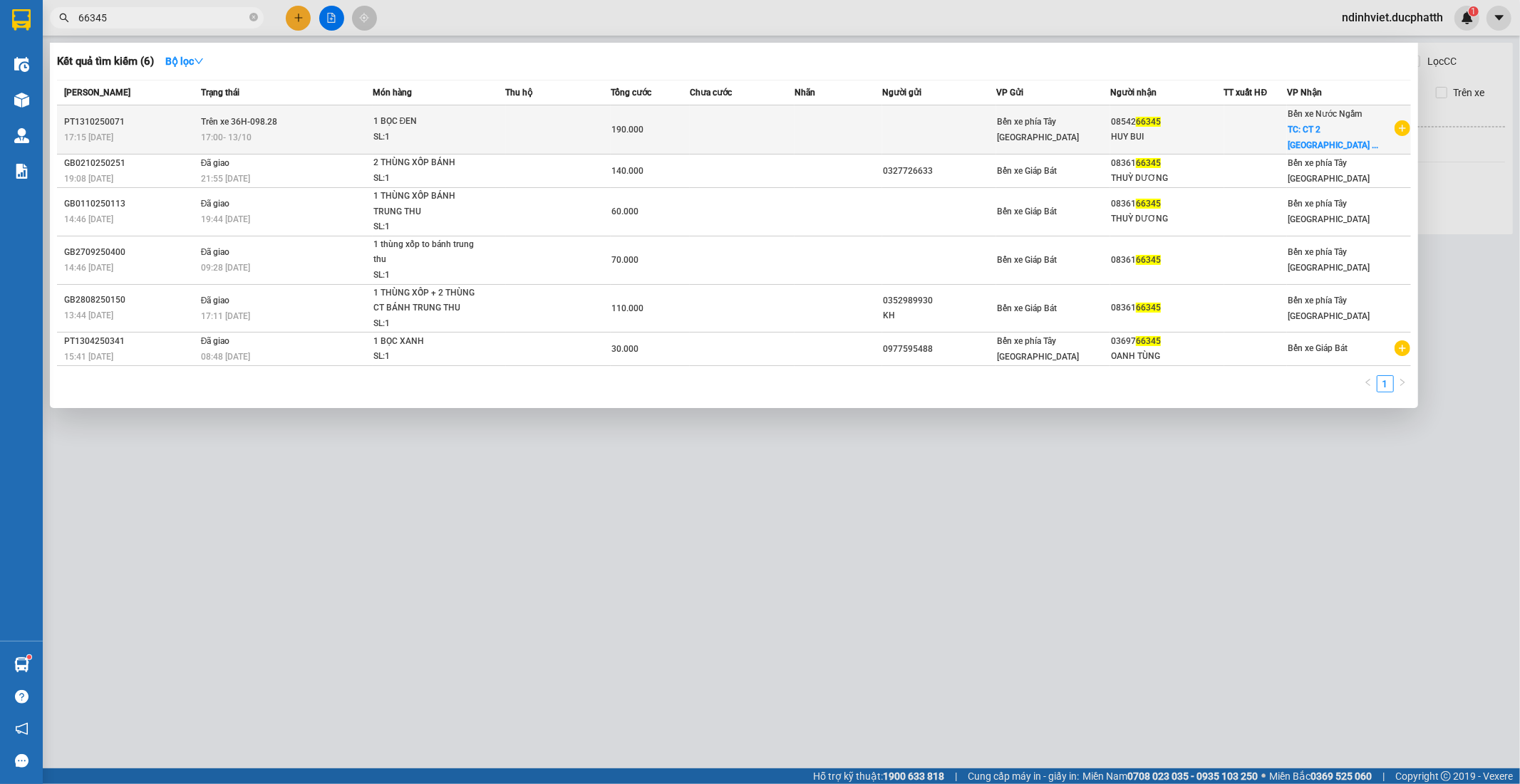
type input "66345"
click at [489, 142] on span "1 BỌC ĐEN SL: 1" at bounding box center [439, 129] width 132 height 30
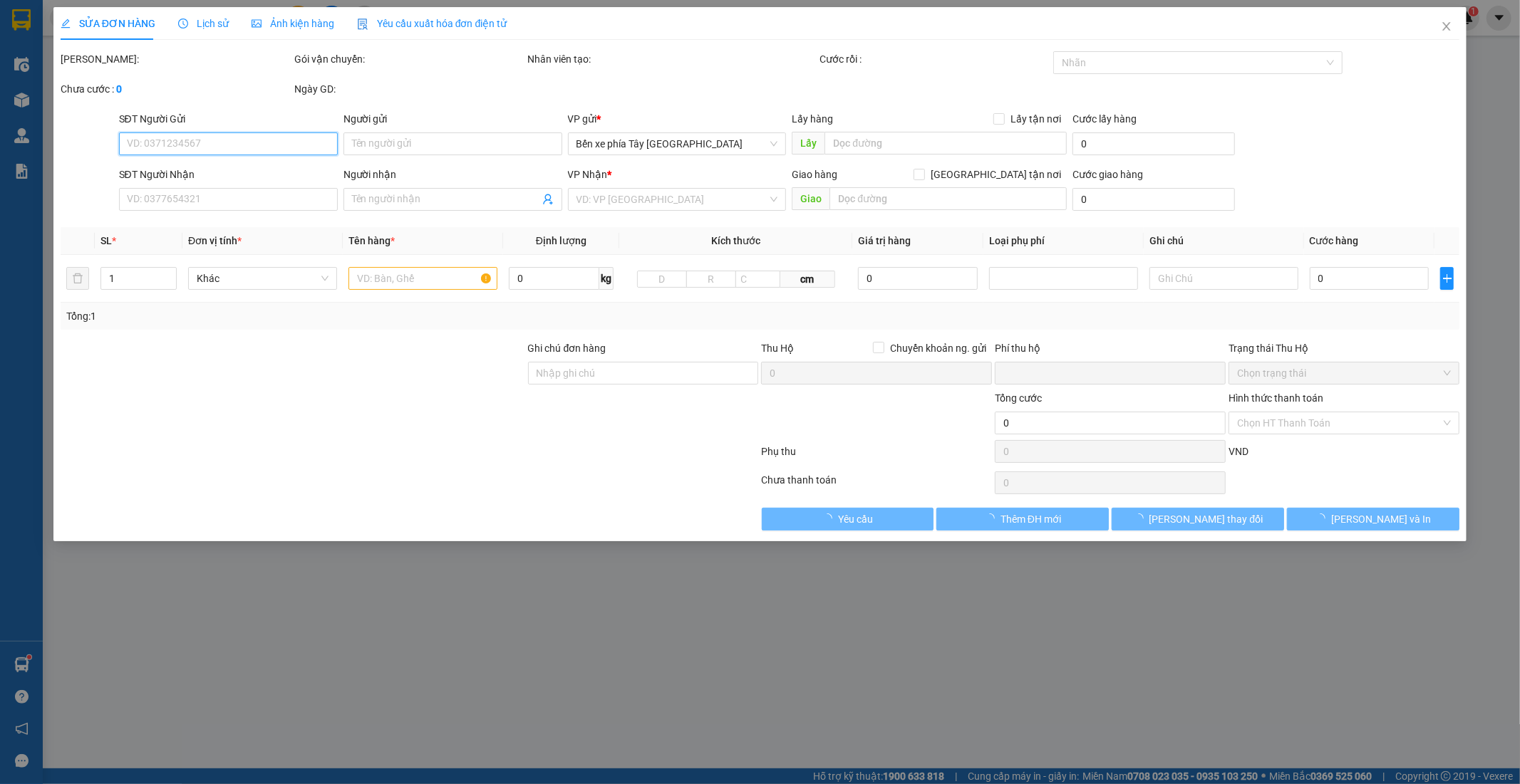
type input "0854266345"
type input "HUY BUI"
checkbox input "true"
type input "CT 2 YÊN NGHĨA HÀ ĐÔNG HÀ NÔI"
type input "GỬI TT CK 13/10 17H16 LE VAN KHANH VIETIN"
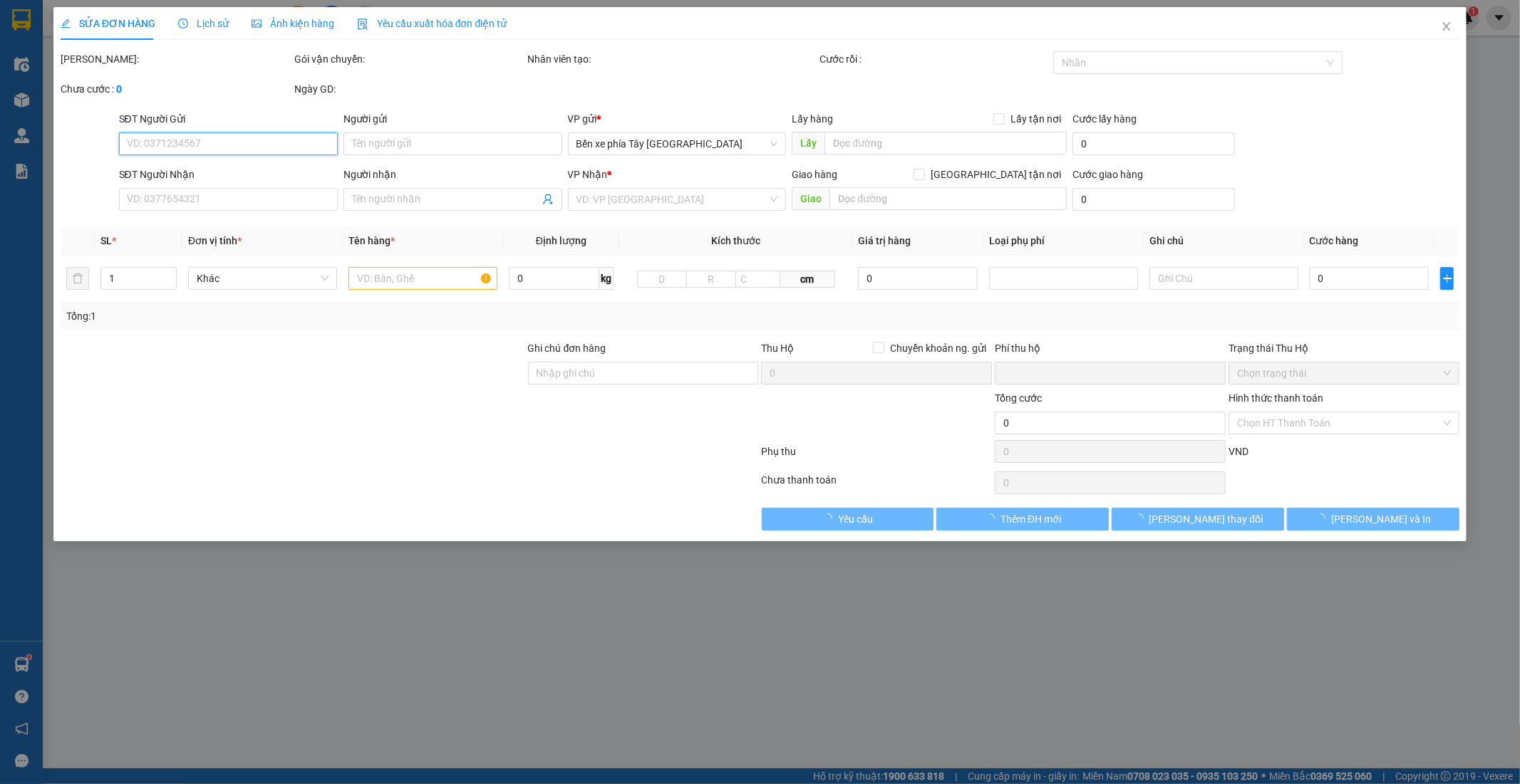
type input "0"
type input "190.000"
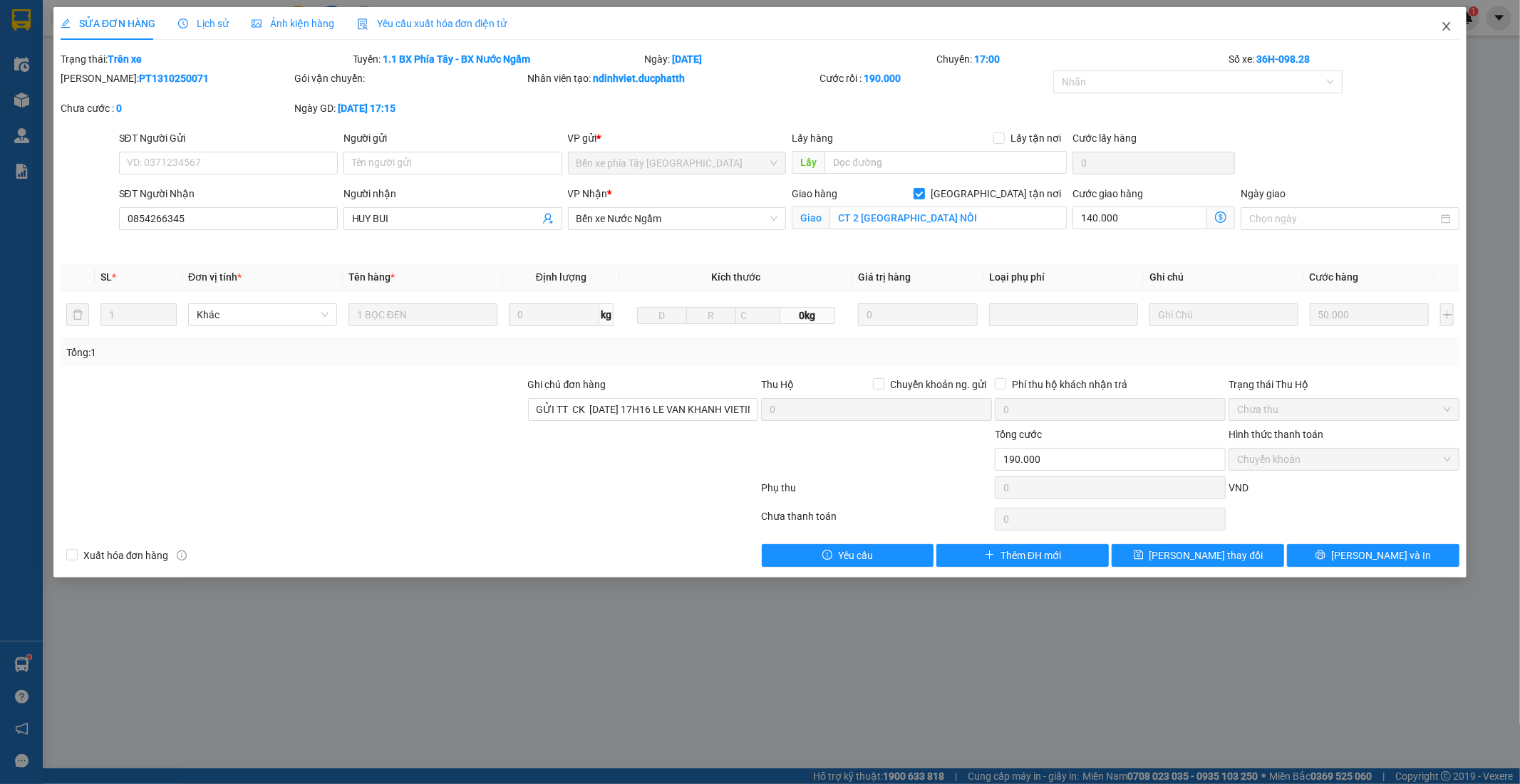
click at [1448, 26] on icon "close" at bounding box center [1447, 26] width 8 height 9
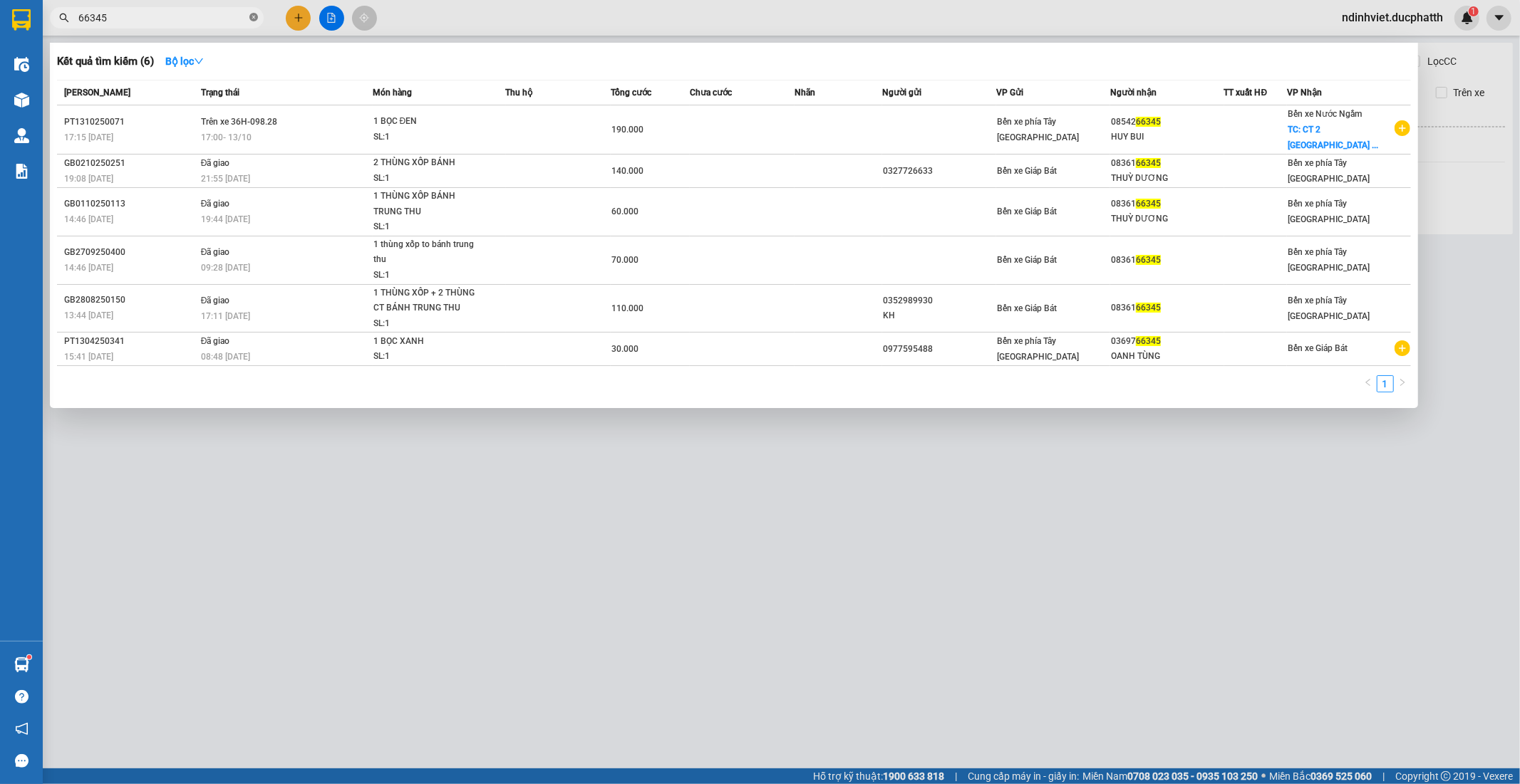
click at [252, 17] on icon "close-circle" at bounding box center [254, 17] width 9 height 9
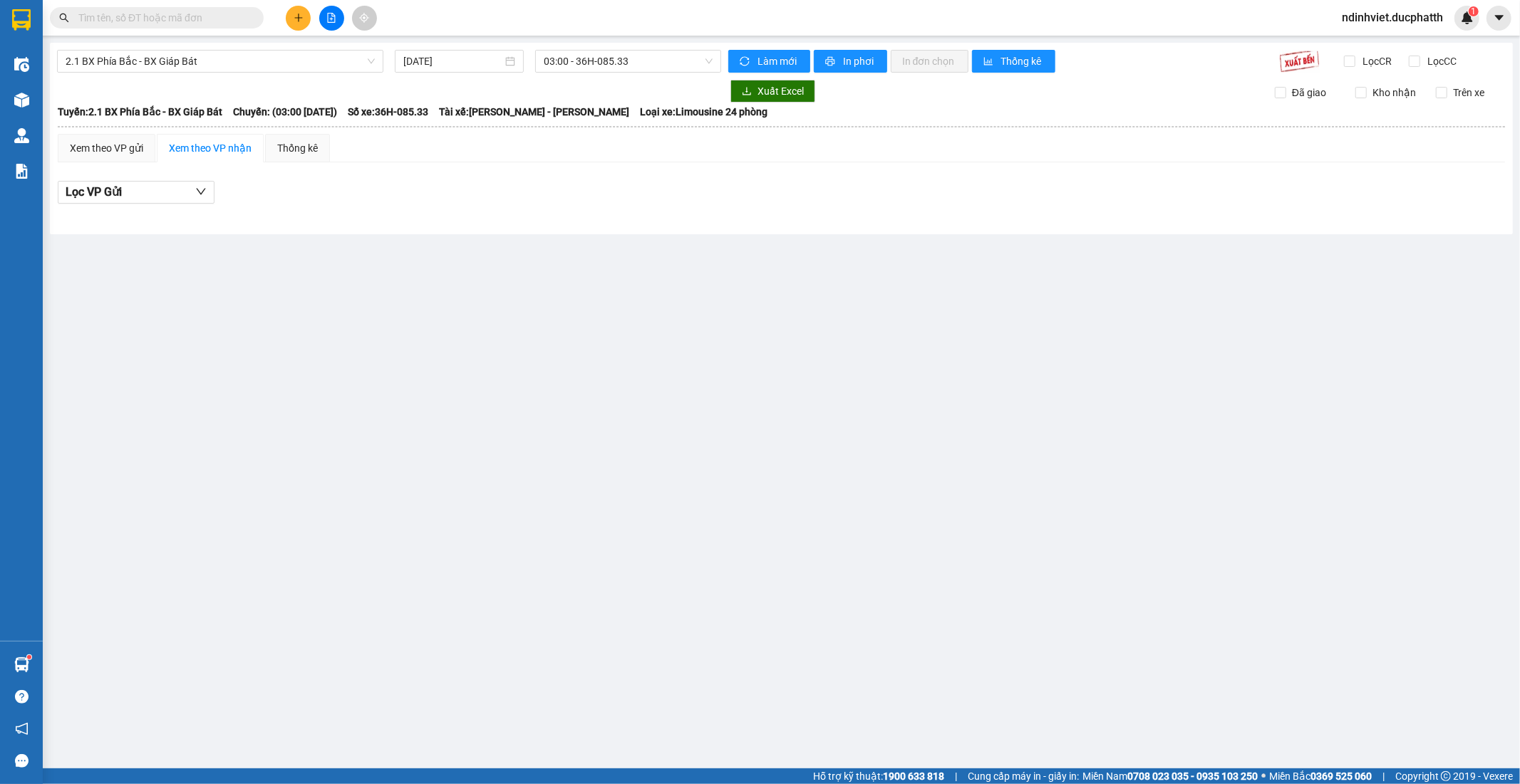
click at [215, 17] on input "text" at bounding box center [162, 18] width 168 height 16
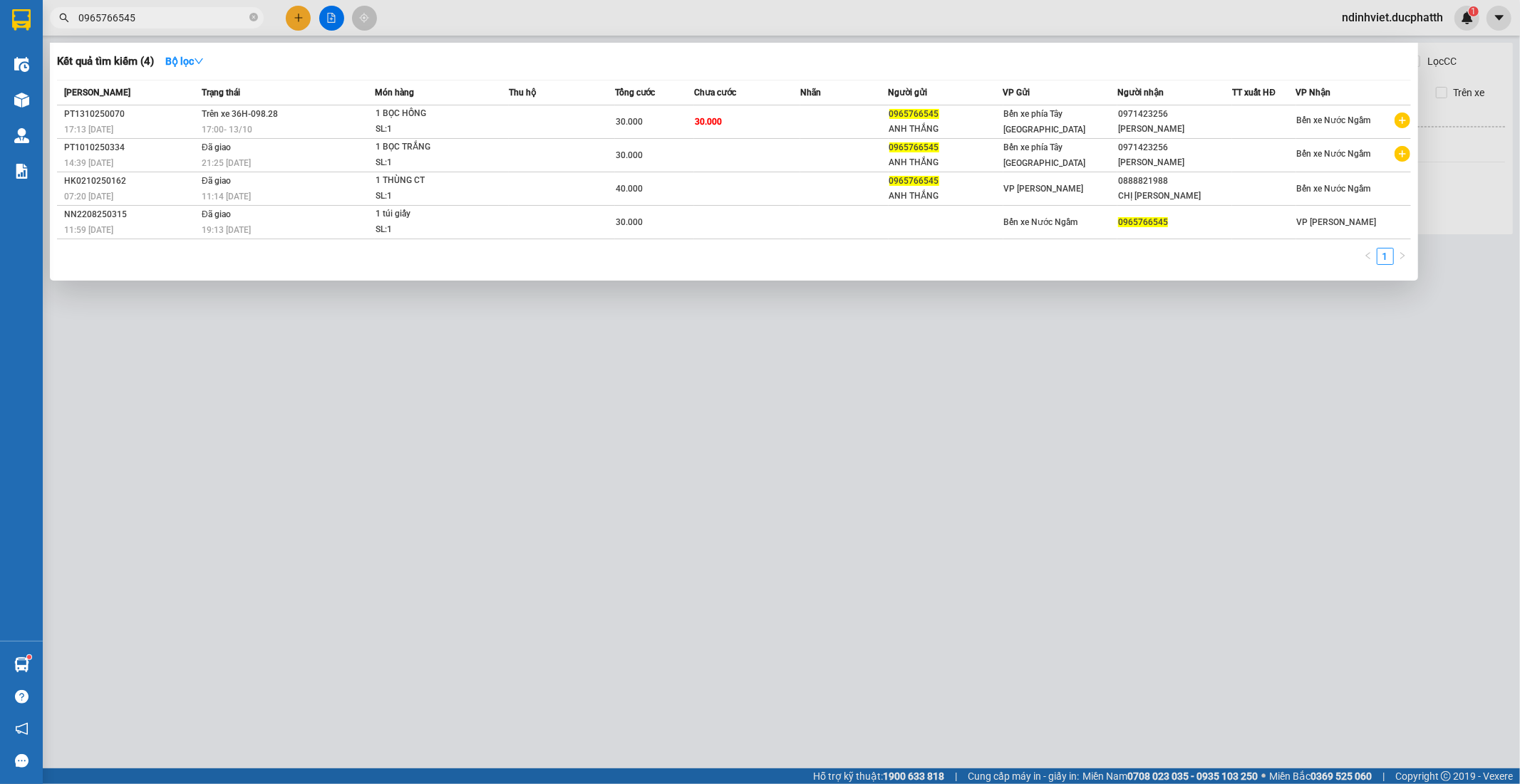
type input "0965766545"
click at [1096, 432] on div at bounding box center [760, 392] width 1520 height 784
click at [253, 16] on icon "close-circle" at bounding box center [254, 17] width 9 height 9
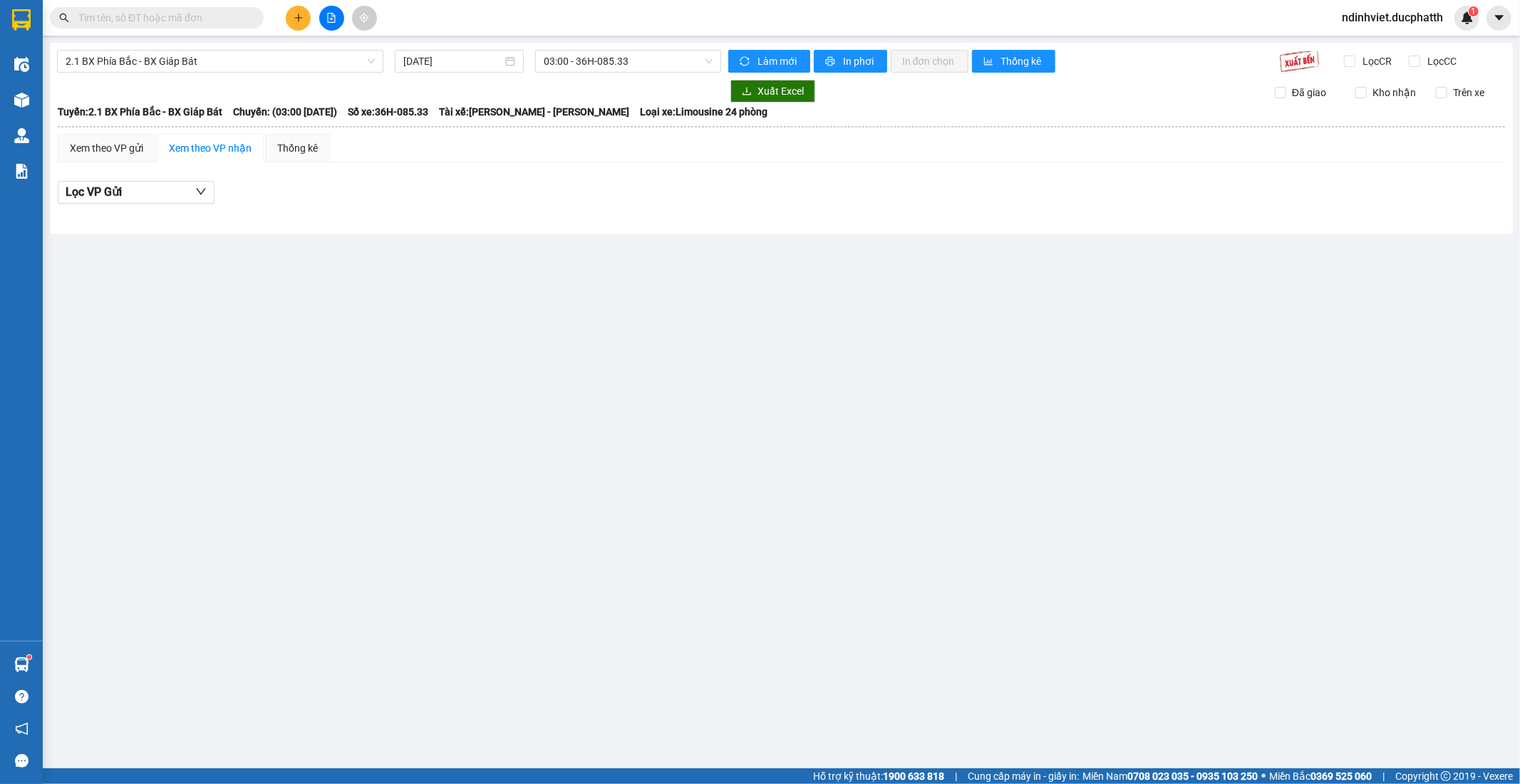
click at [199, 22] on input "text" at bounding box center [162, 18] width 168 height 16
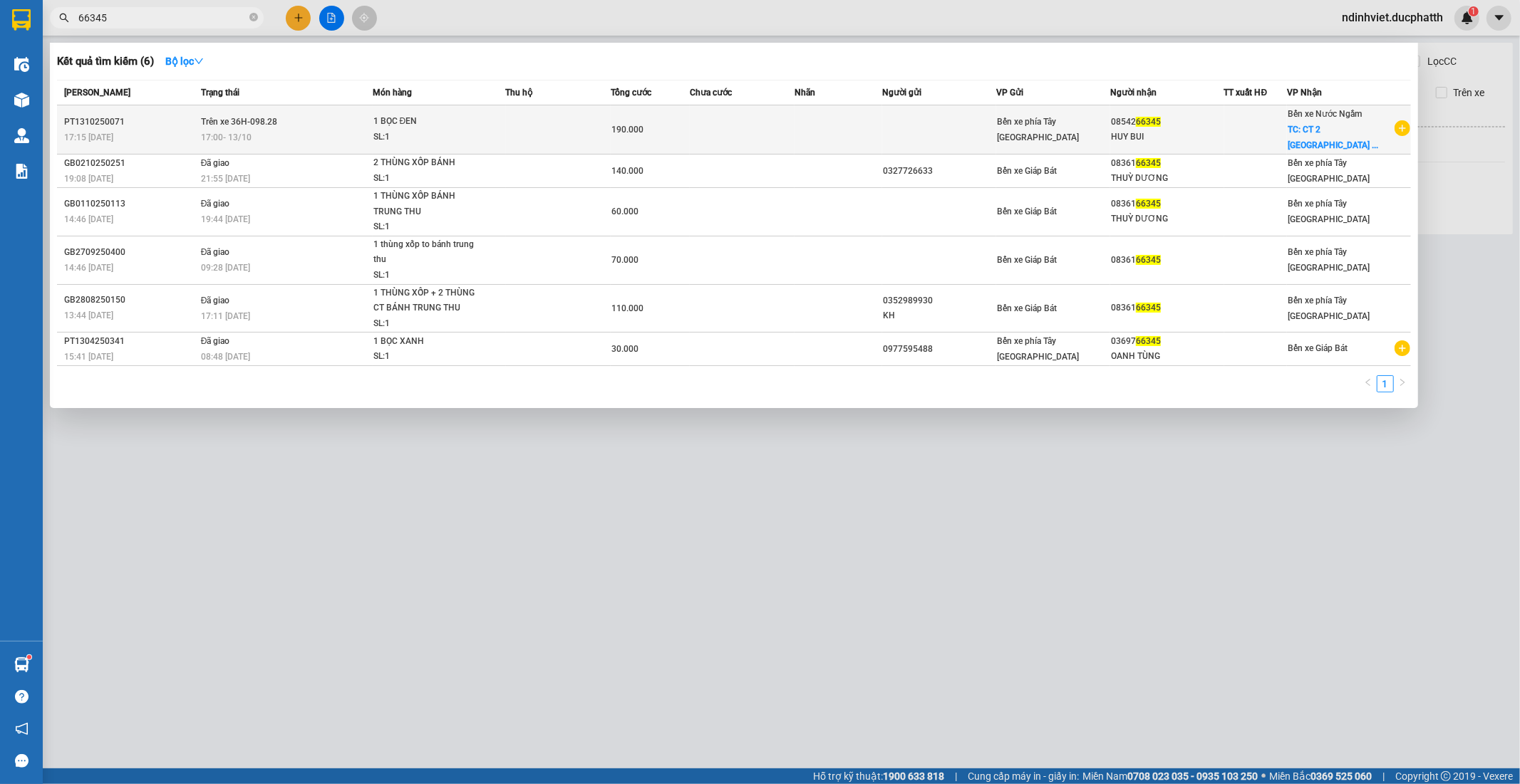
type input "66345"
click at [720, 132] on td at bounding box center [743, 130] width 106 height 49
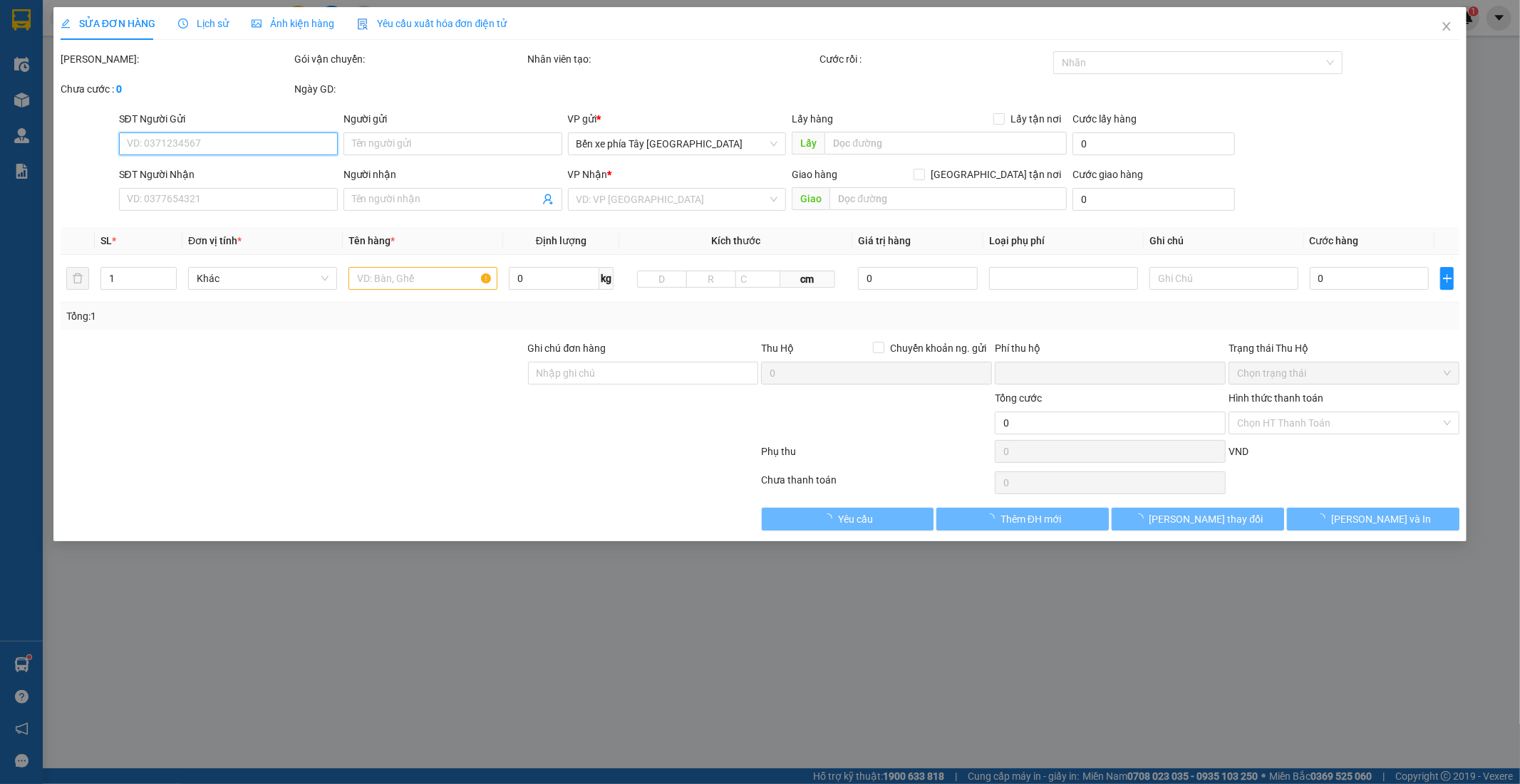
type input "0854266345"
type input "HUY BUI"
checkbox input "true"
type input "CT 2 YÊN NGHĨA HÀ ĐÔNG HÀ NÔI"
type input "GỬI TT CK 13/10 17H16 LE VAN KHANH VIETIN"
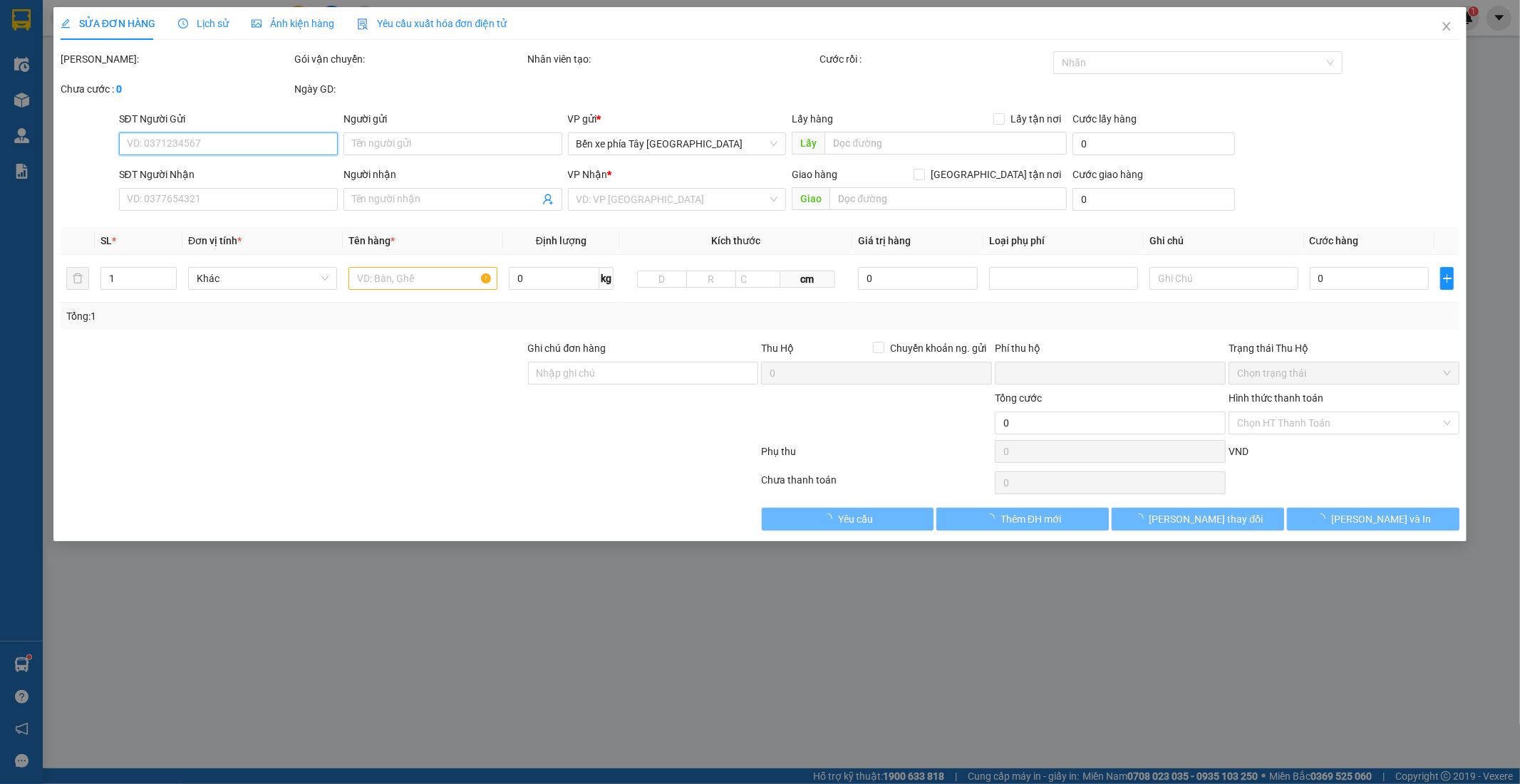
type input "0"
type input "190.000"
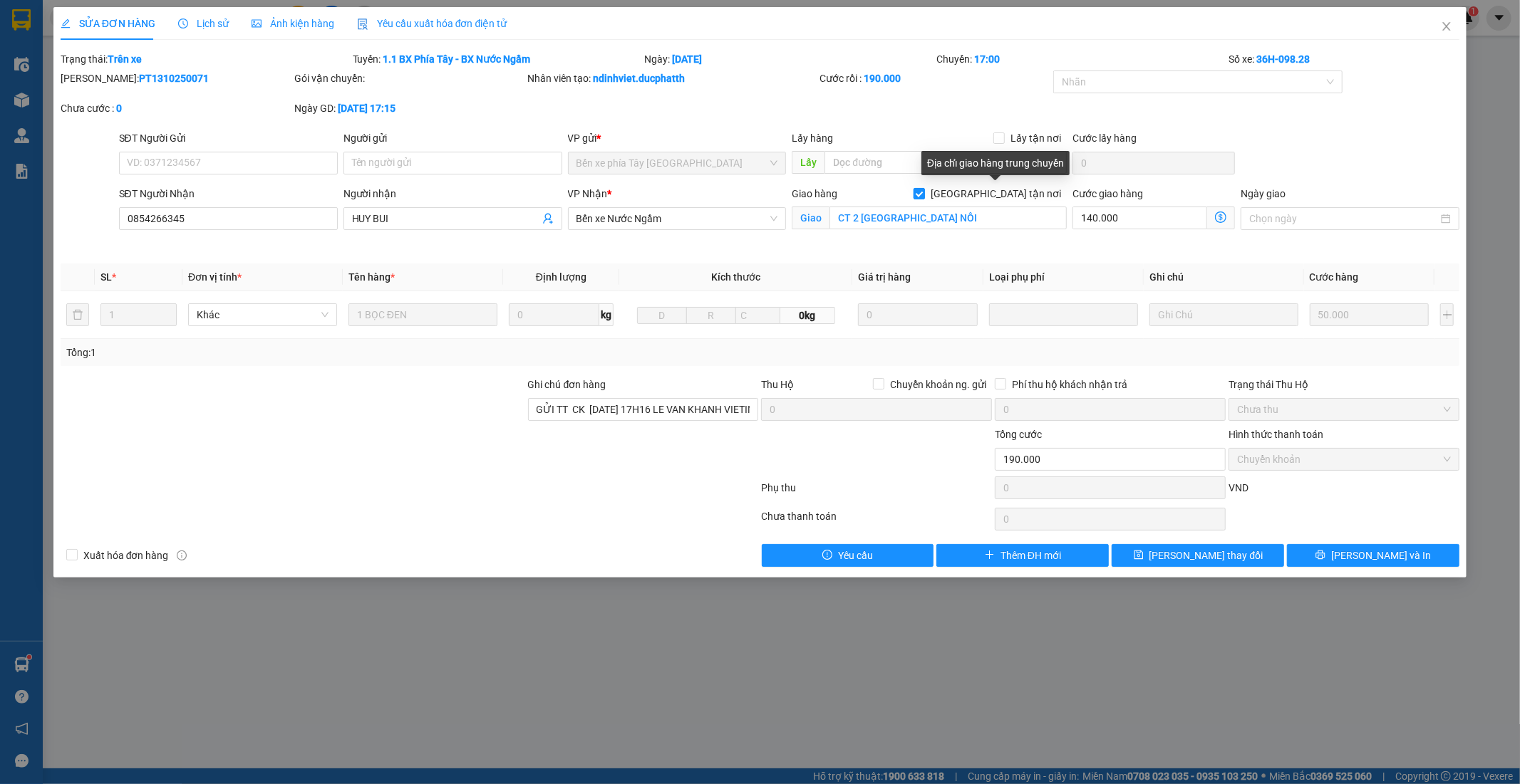
click at [924, 196] on input "Giao tận nơi" at bounding box center [918, 193] width 10 height 10
checkbox input "false"
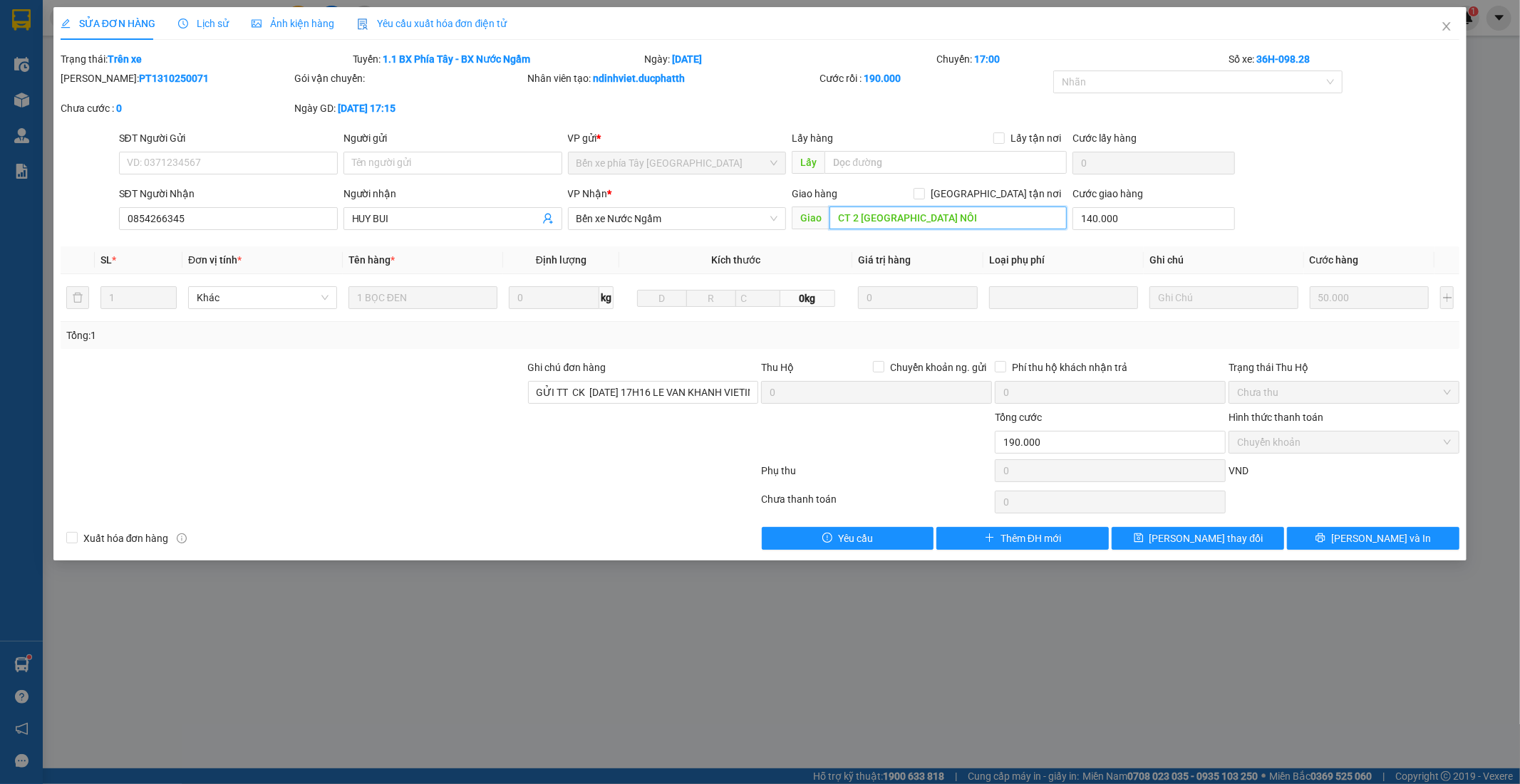
click at [1026, 224] on input "CT 2 YÊN NGHĨA HÀ ĐÔNG HÀ NÔI" at bounding box center [948, 218] width 237 height 22
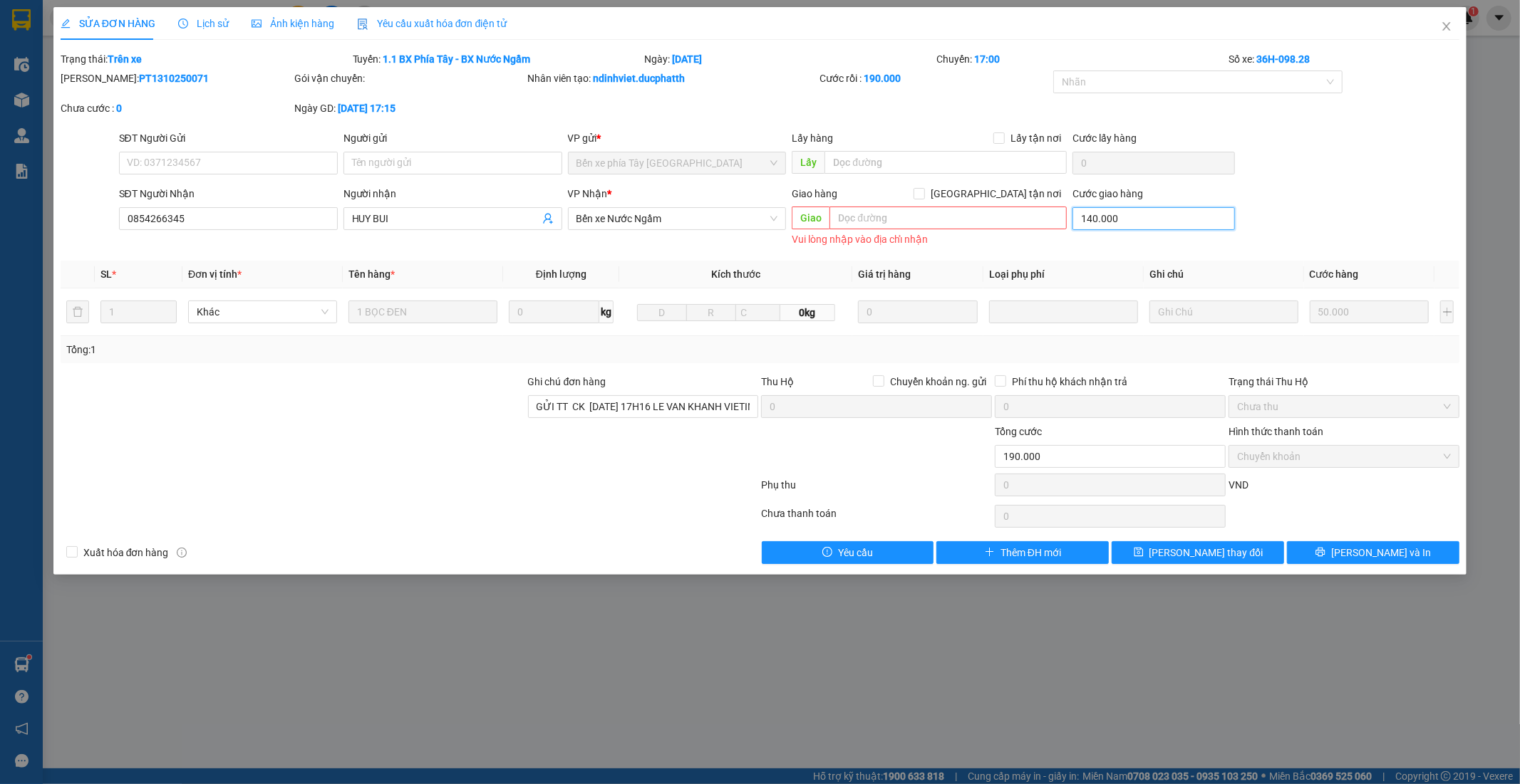
click at [1134, 226] on input "140.000" at bounding box center [1153, 218] width 162 height 22
type input "50.000"
type input "-140.000"
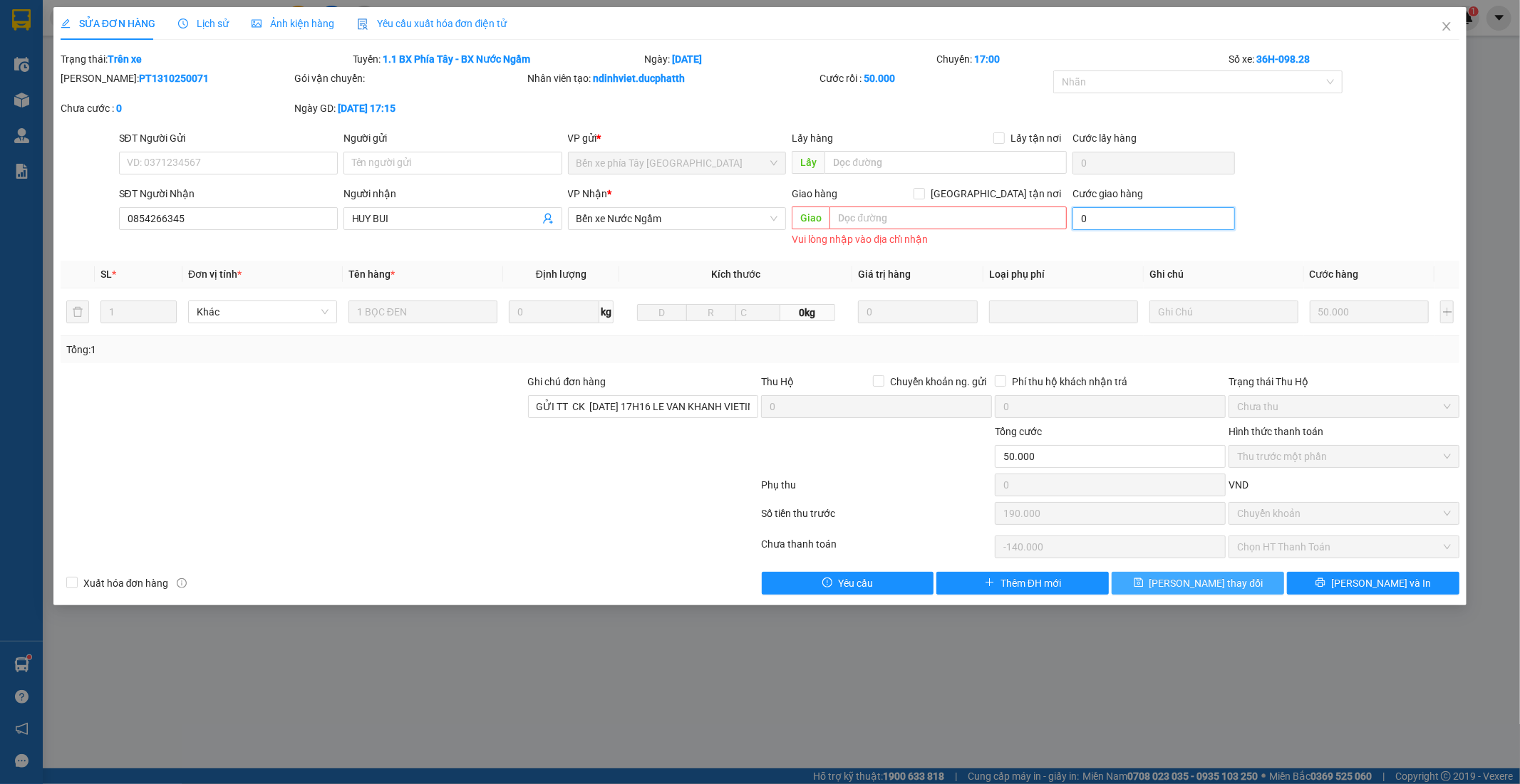
type input "0"
click at [1221, 584] on span "Lưu thay đổi" at bounding box center [1206, 583] width 114 height 16
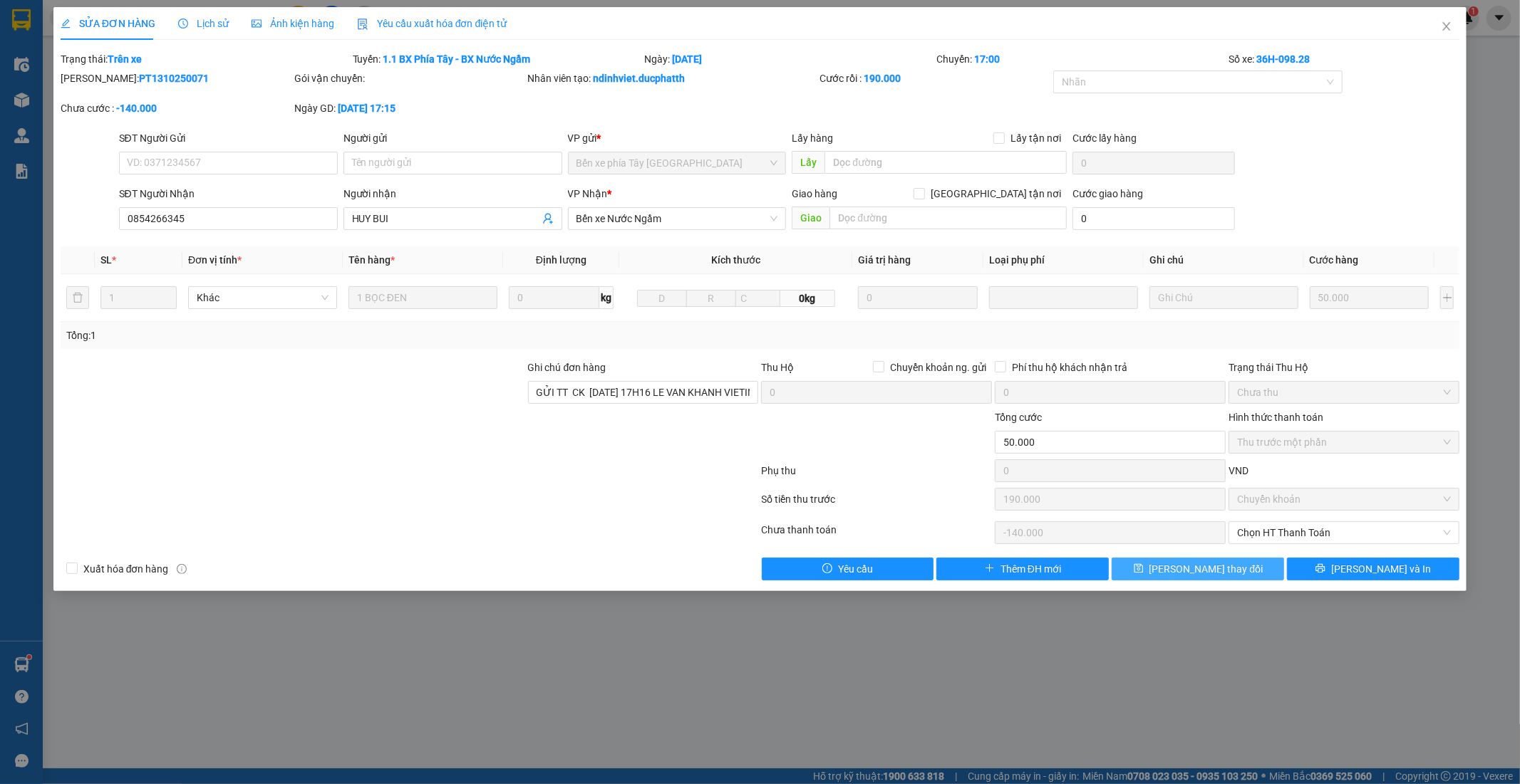
click at [1241, 577] on button "Lưu thay đổi" at bounding box center [1197, 569] width 172 height 22
click at [1124, 632] on div "SỬA ĐƠN HÀNG Lịch sử Ảnh kiện hàng Yêu cầu xuất hóa đơn điện tử Total Paid Fee …" at bounding box center [760, 392] width 1520 height 784
click at [1158, 558] on button "Lưu thay đổi" at bounding box center [1197, 569] width 172 height 22
click at [1213, 574] on span "Lưu thay đổi" at bounding box center [1206, 569] width 114 height 16
click at [1208, 559] on button "Lưu thay đổi" at bounding box center [1197, 569] width 172 height 22
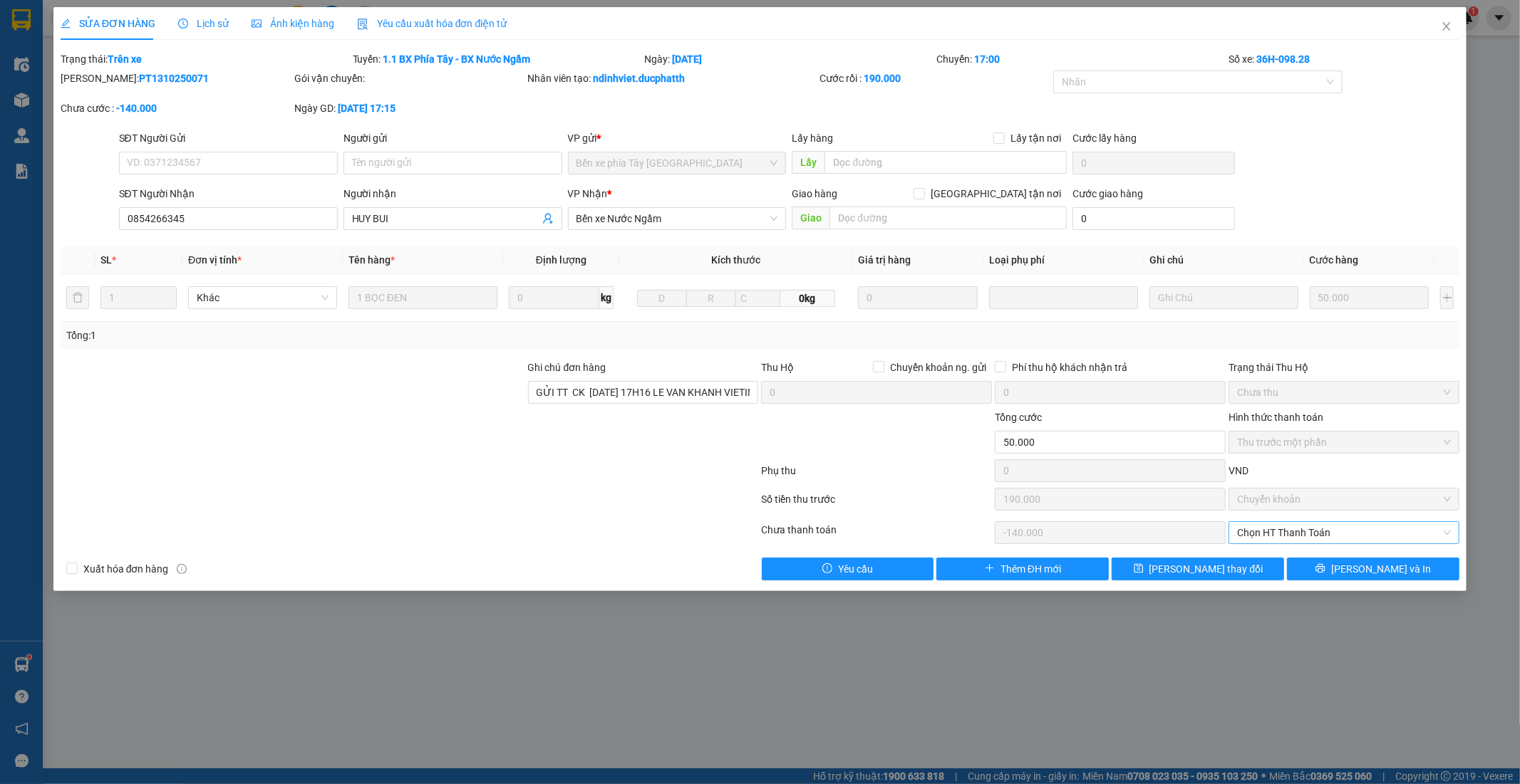
click at [1258, 536] on span "Chọn HT Thanh Toán" at bounding box center [1343, 532] width 214 height 22
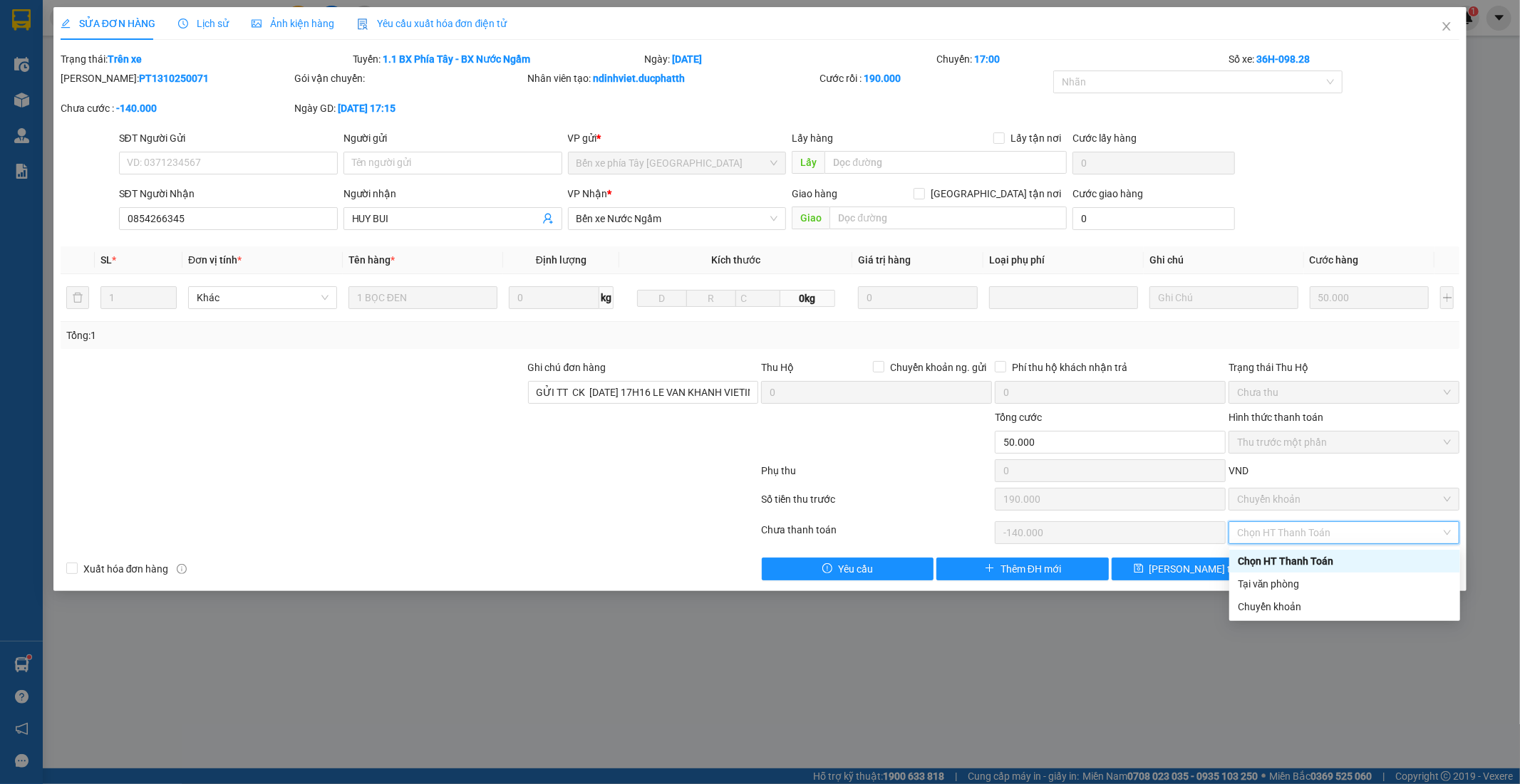
click at [973, 532] on div "Chưa thanh toán" at bounding box center [877, 534] width 234 height 25
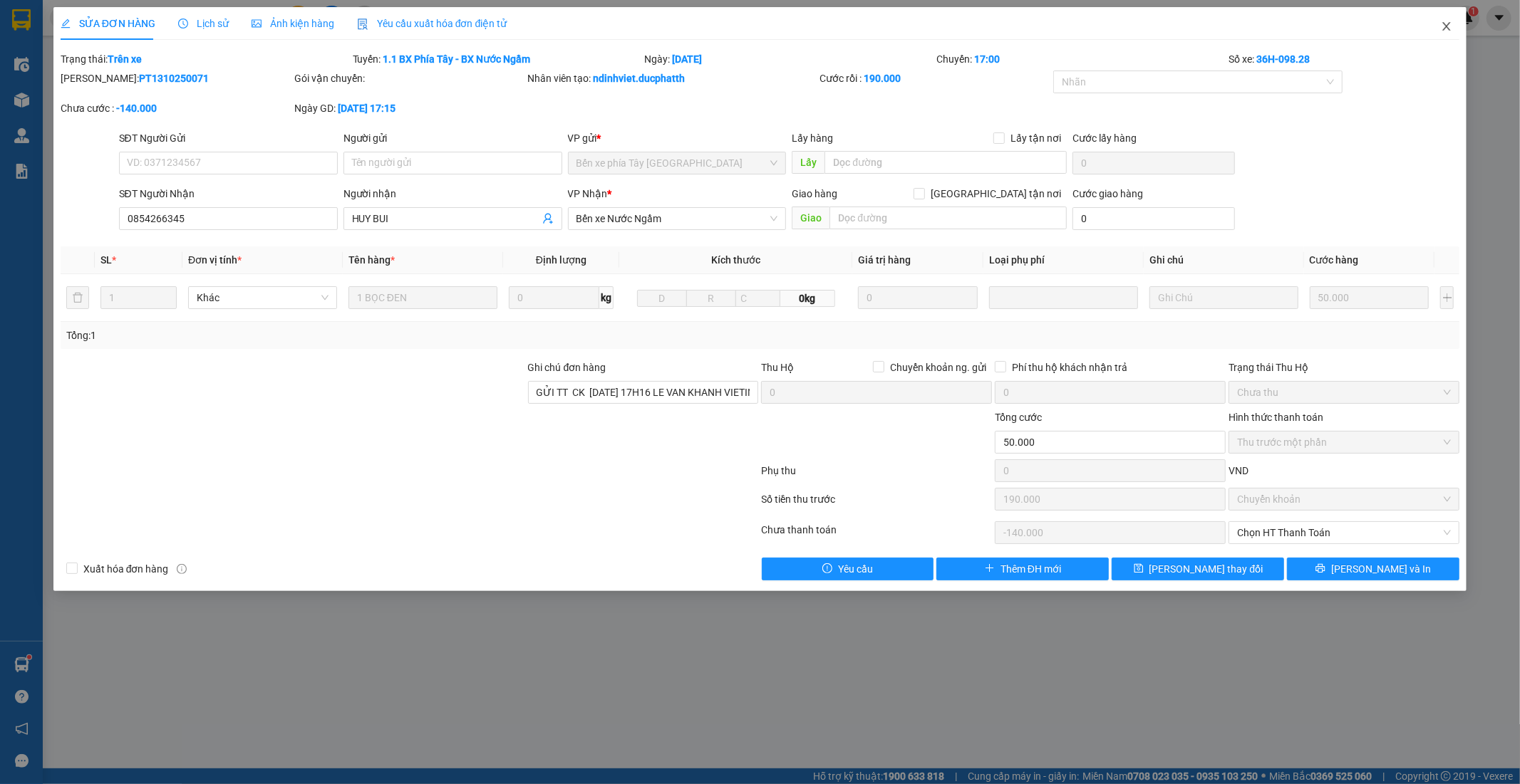
click at [1441, 26] on icon "close" at bounding box center [1446, 26] width 11 height 11
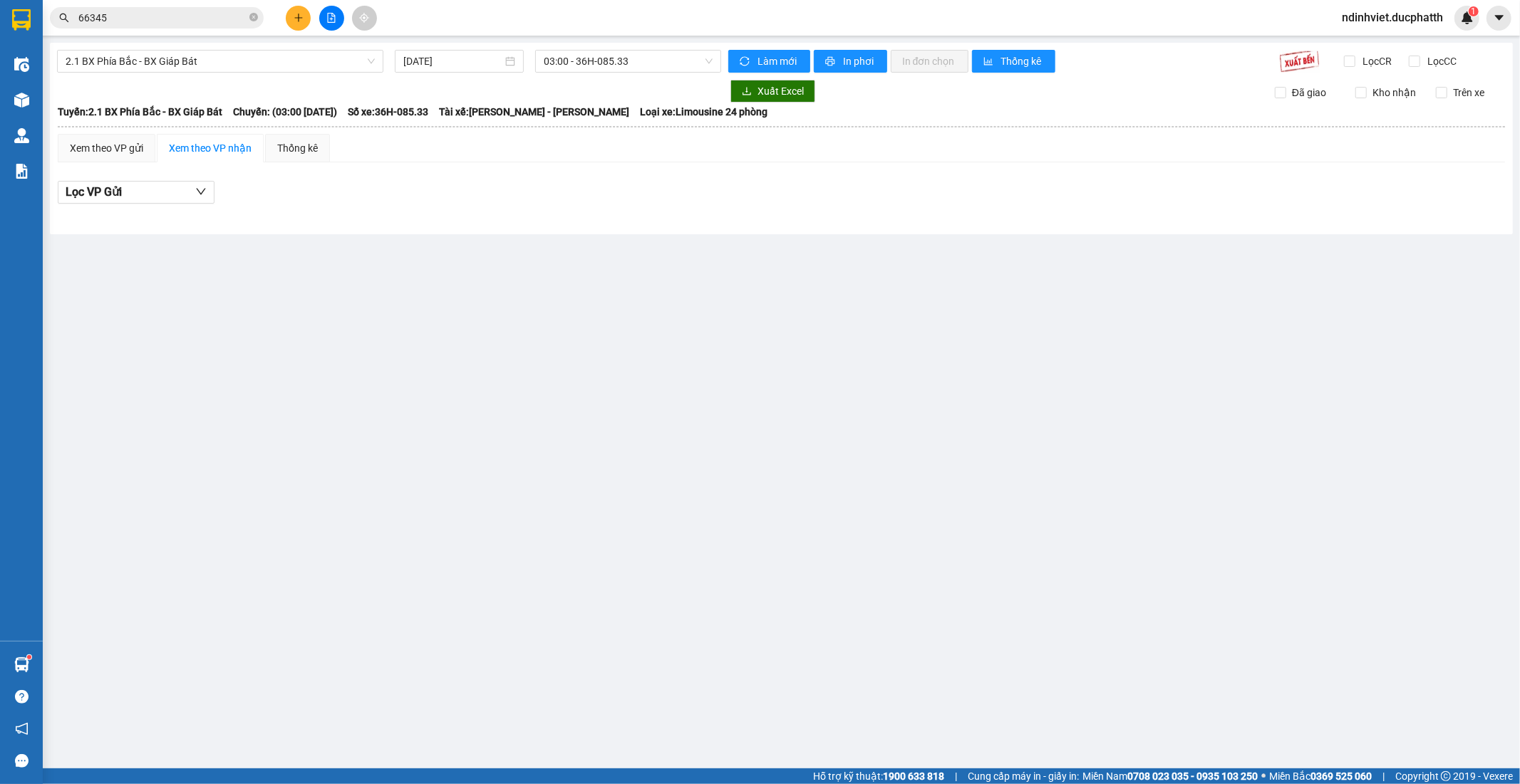
click at [198, 7] on span "66345" at bounding box center [156, 18] width 214 height 22
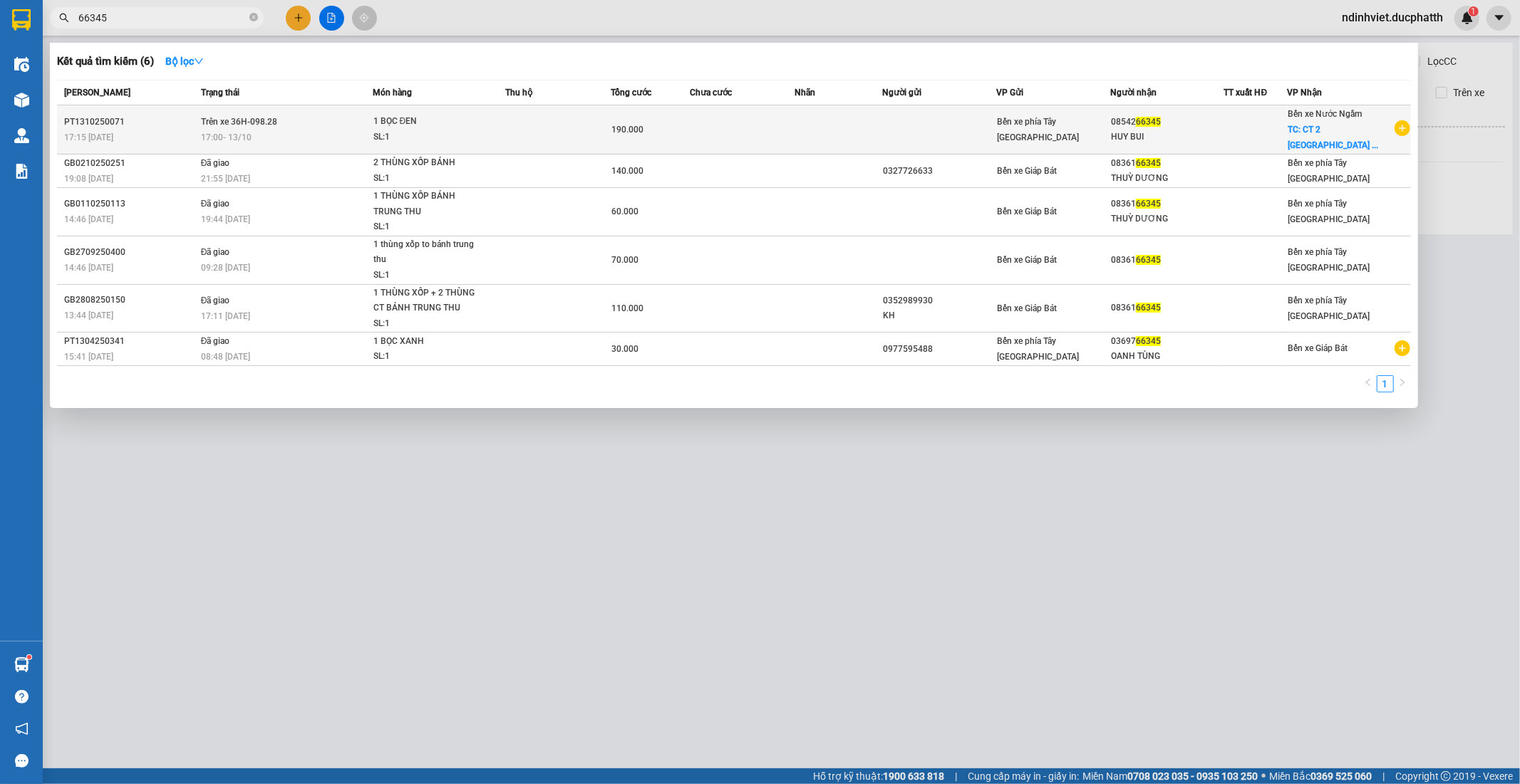
click at [564, 118] on td at bounding box center [559, 130] width 106 height 49
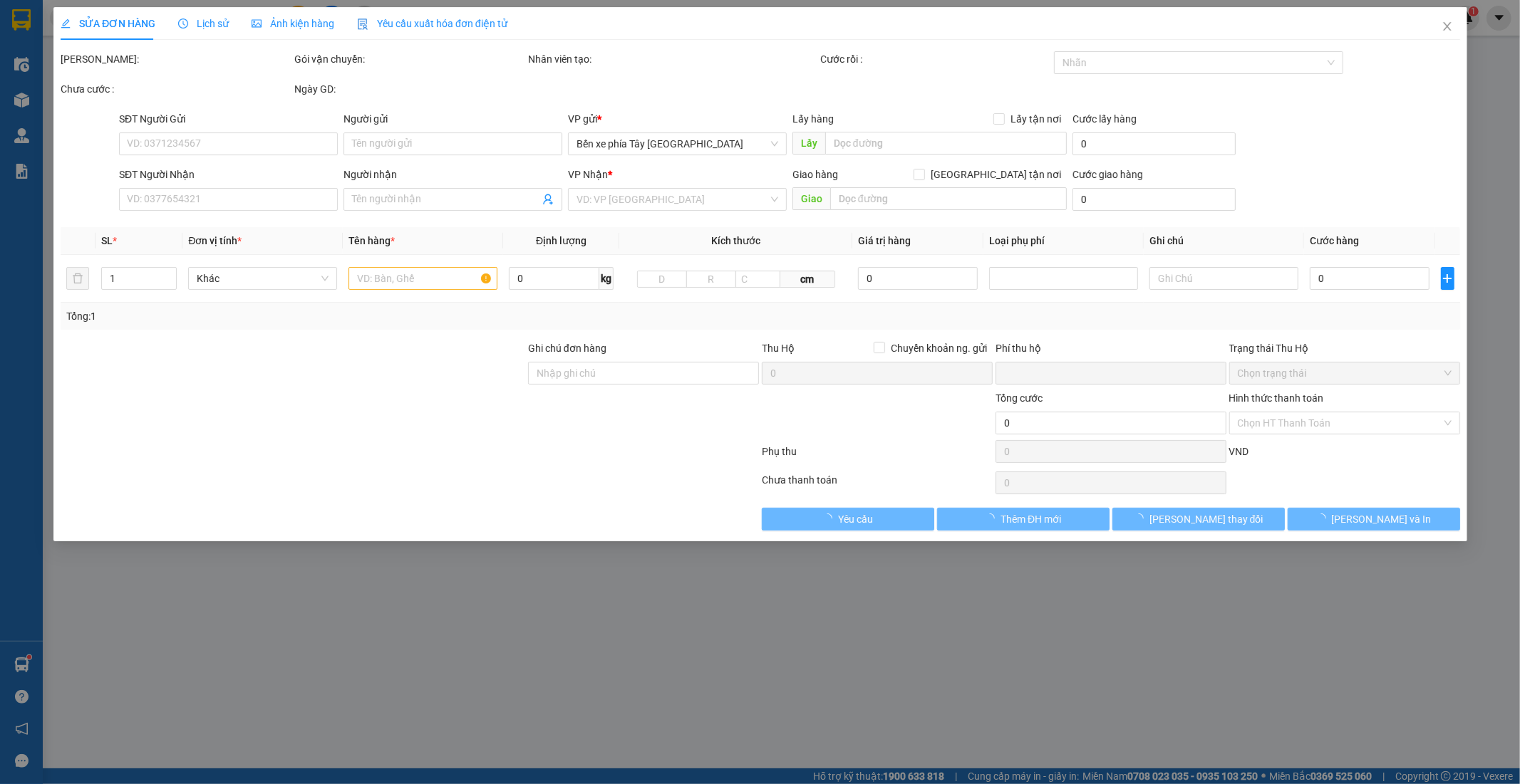
type input "0854266345"
type input "HUY BUI"
checkbox input "true"
type input "CT 2 YÊN NGHĨA HÀ ĐÔNG HÀ NÔI"
type input "GỬI TT CK 13/10 17H16 LE VAN KHANH VIETIN"
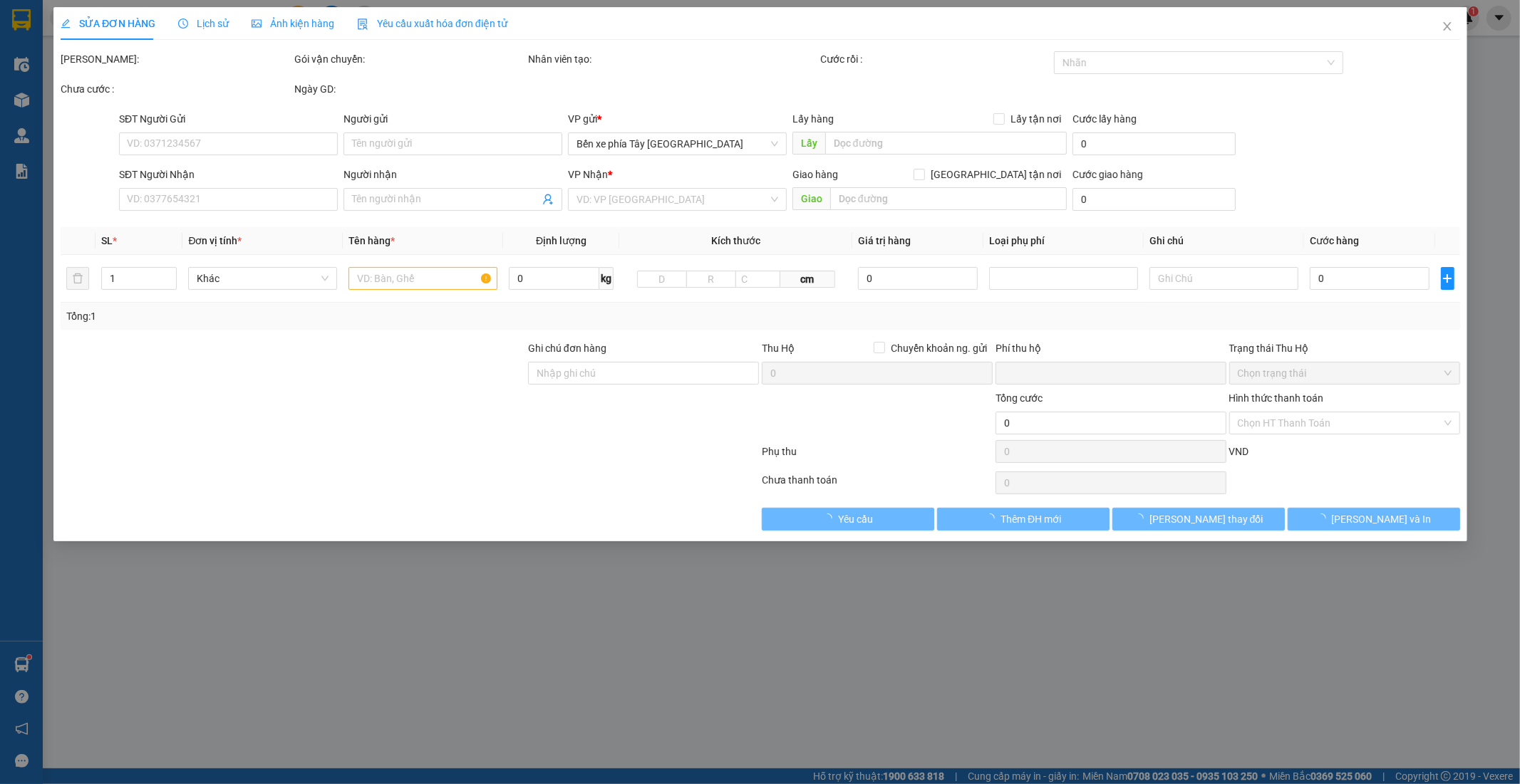
type input "0"
type input "190.000"
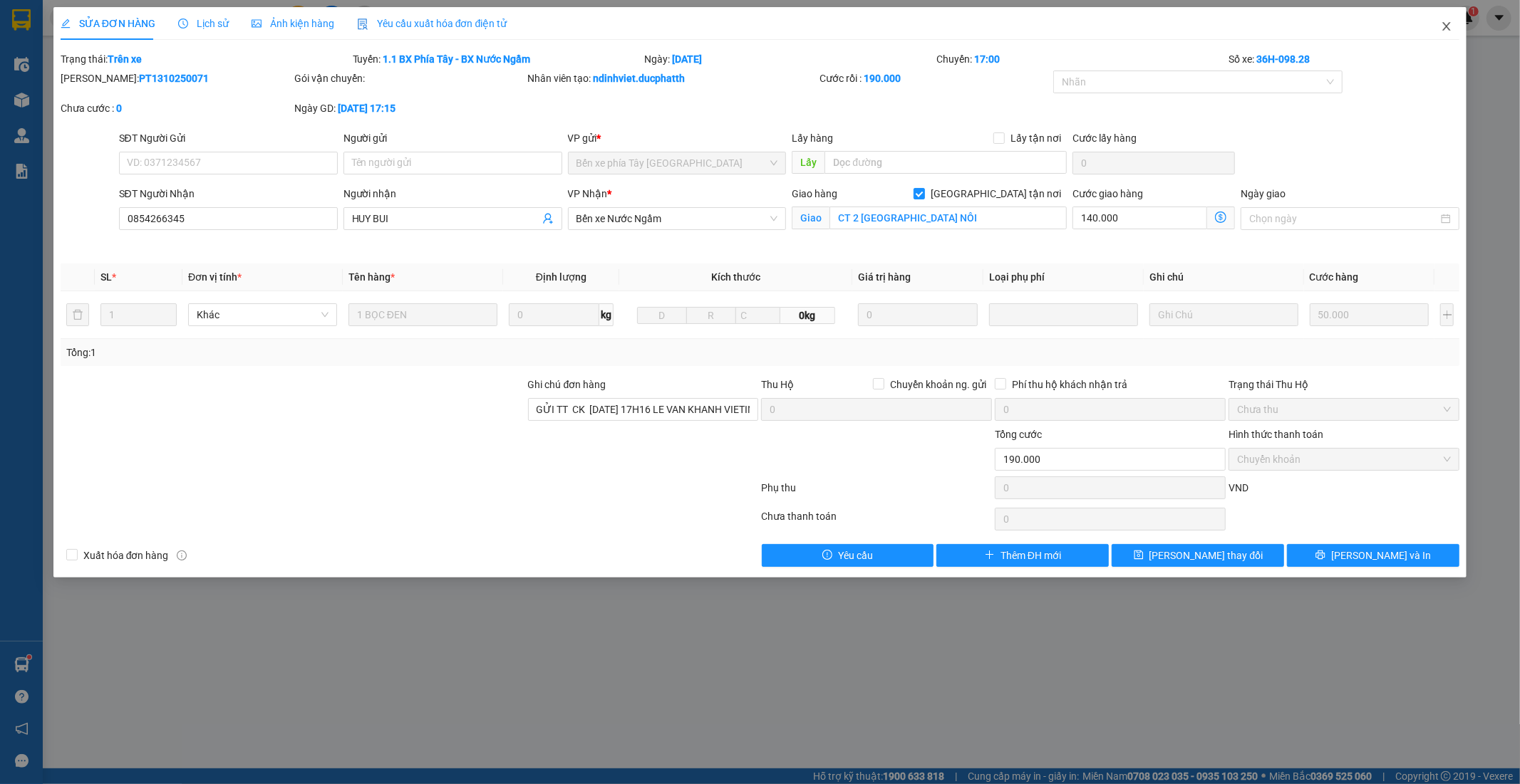
click at [1443, 32] on icon "close" at bounding box center [1446, 26] width 11 height 11
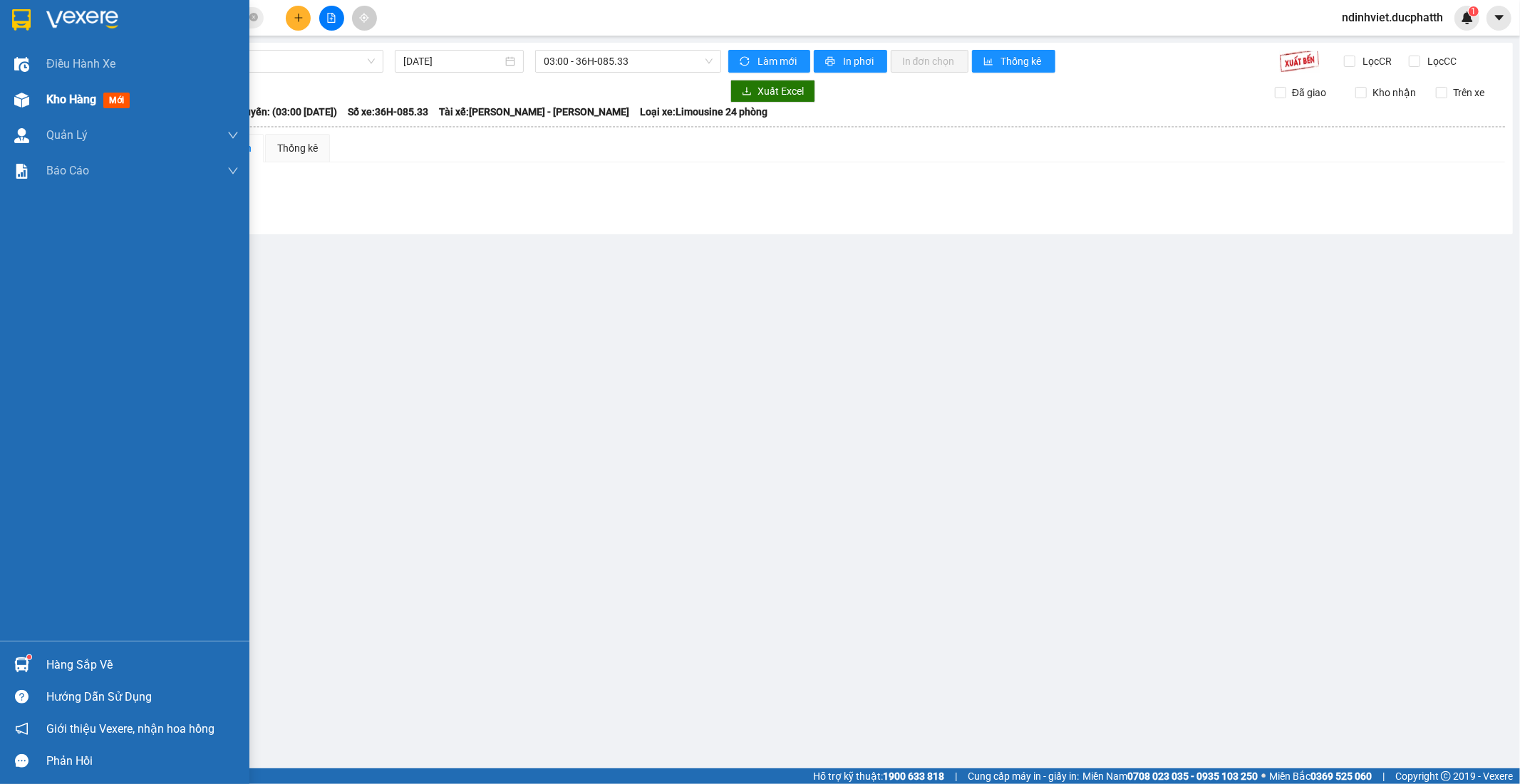
click at [79, 101] on span "Kho hàng" at bounding box center [71, 99] width 50 height 14
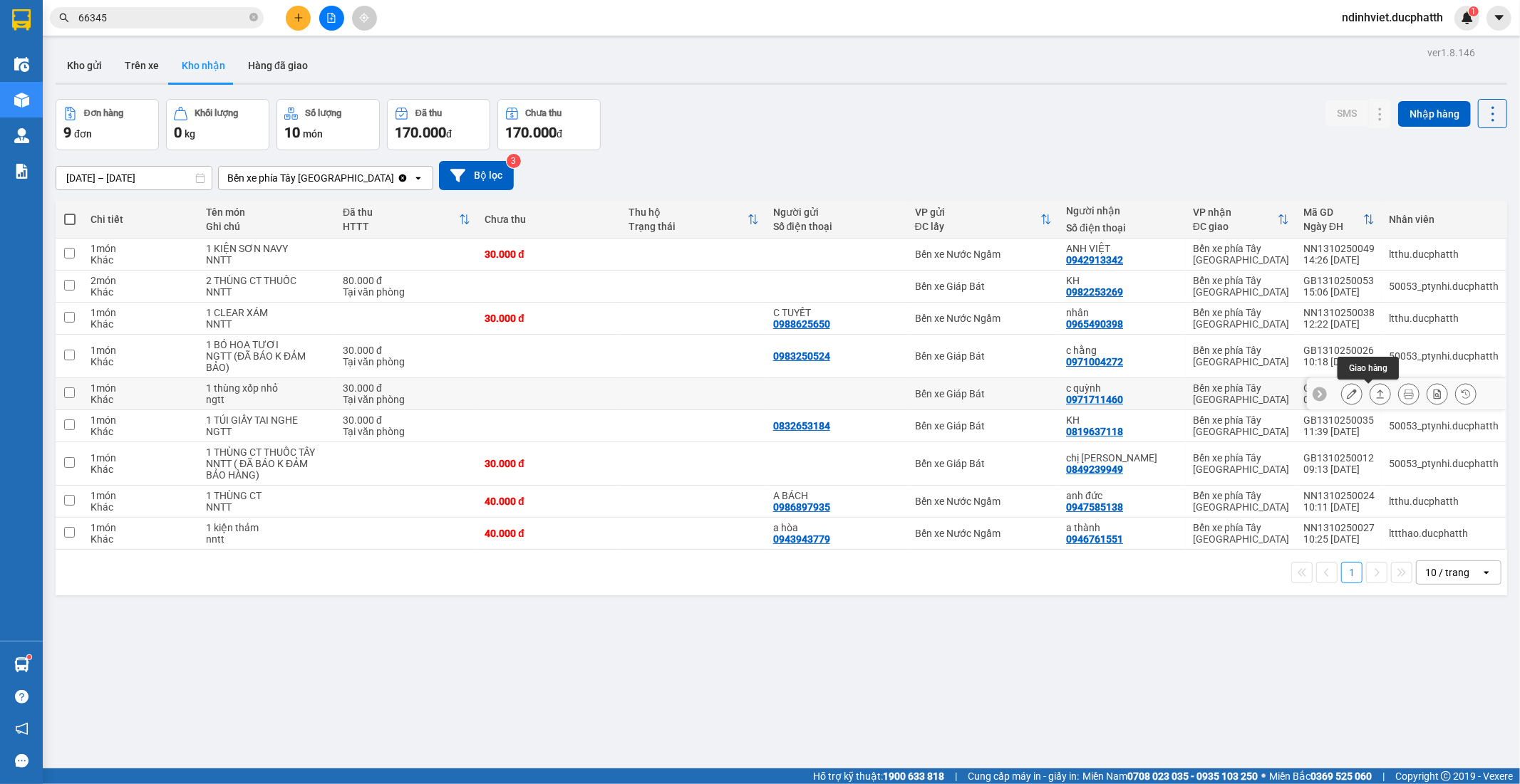
click at [1375, 396] on icon at bounding box center [1380, 394] width 10 height 10
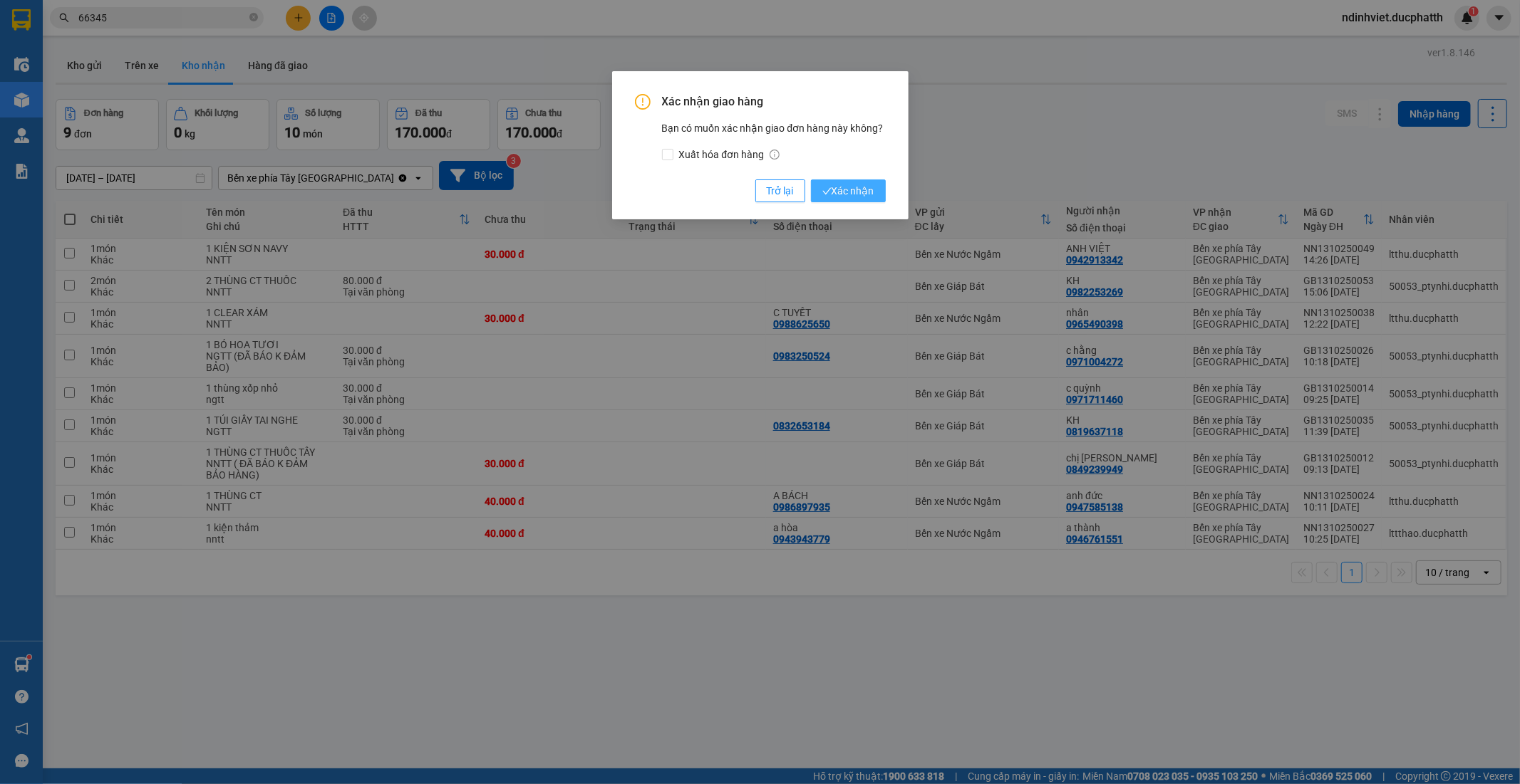
click at [832, 186] on span "Xác nhận" at bounding box center [848, 191] width 52 height 16
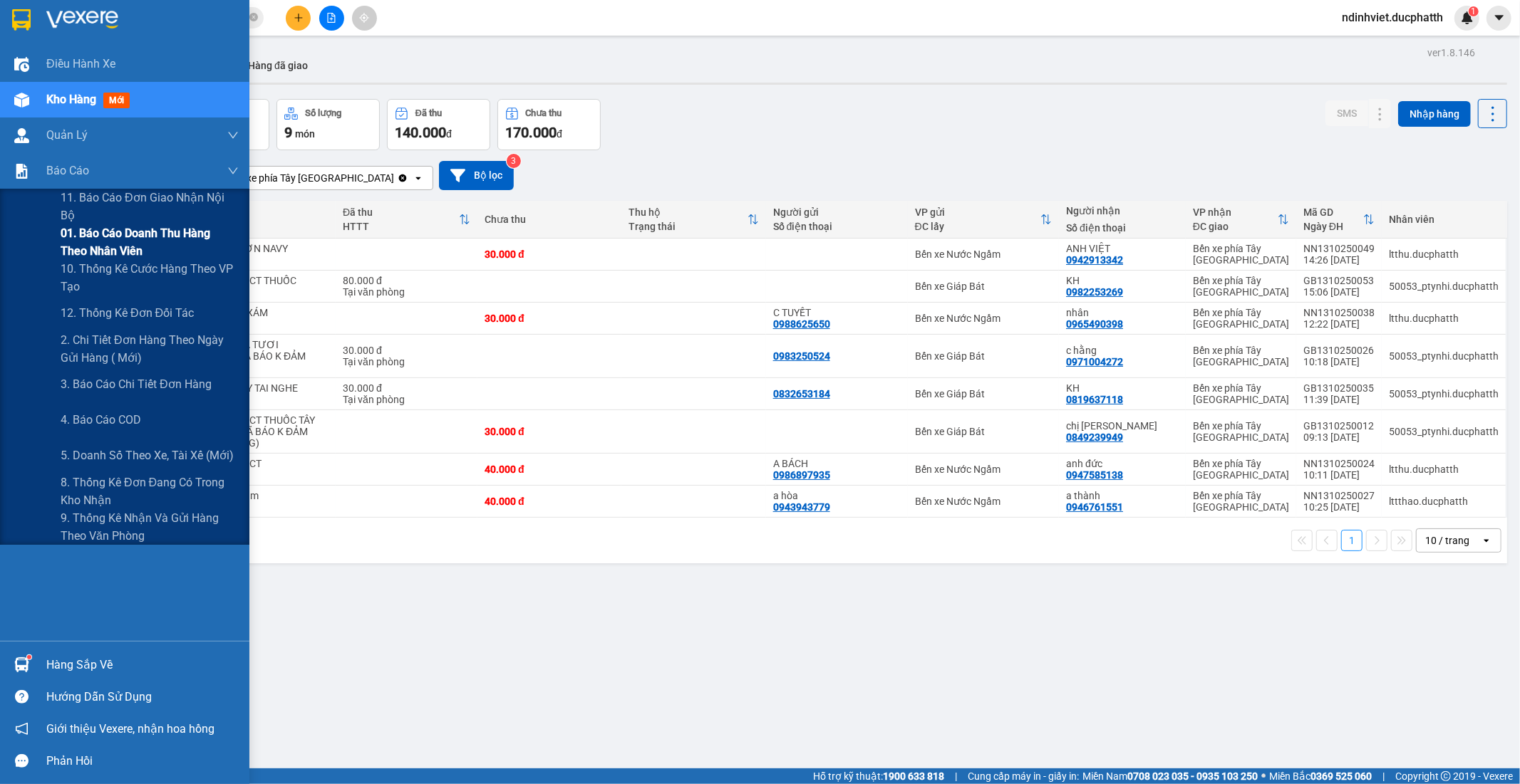
click at [115, 250] on span "01. Báo cáo doanh thu hàng theo nhân viên" at bounding box center [150, 242] width 178 height 36
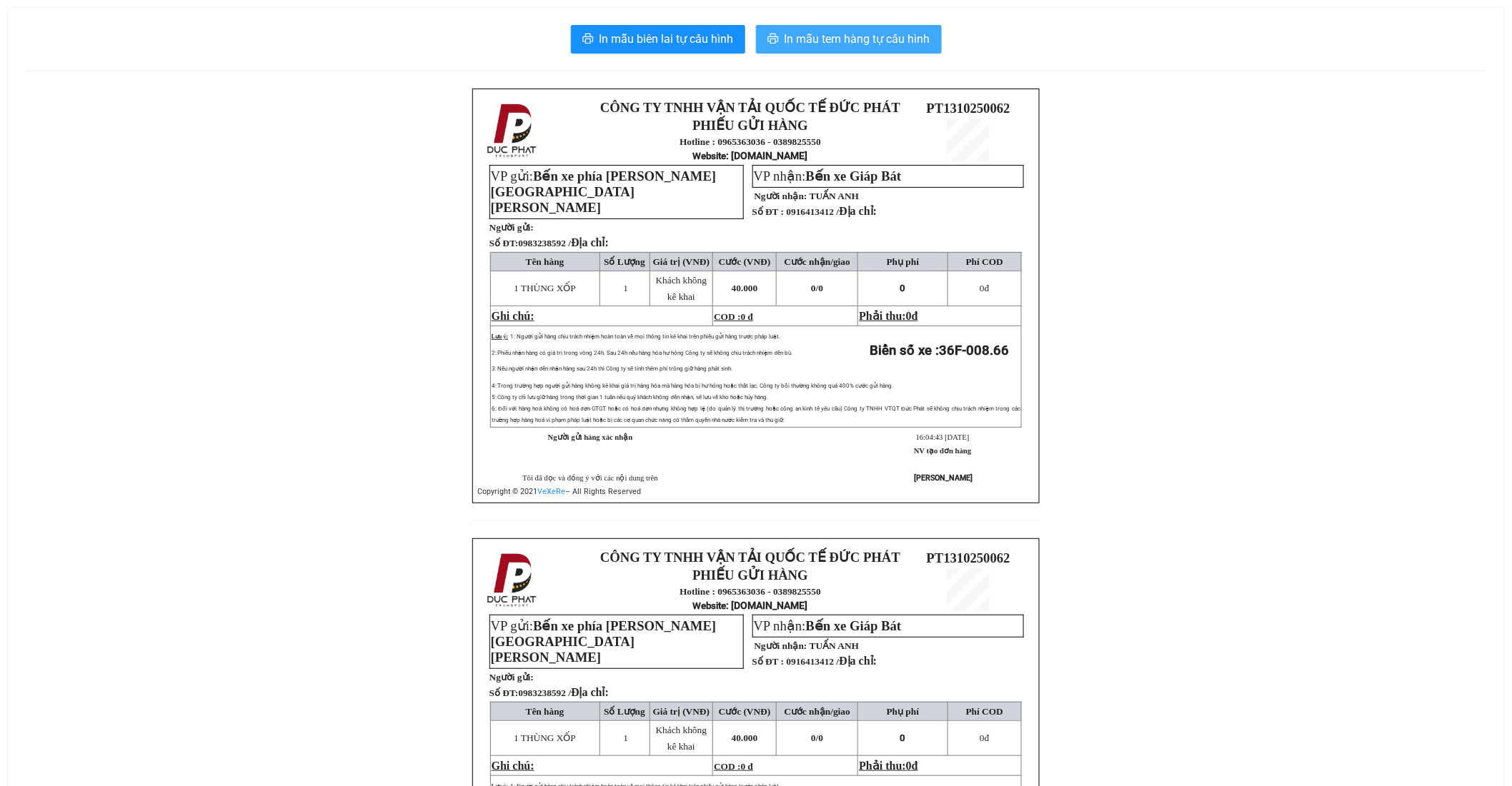
click at [827, 43] on span "In mẫu tem hàng tự cấu hình" at bounding box center [857, 38] width 146 height 18
click at [862, 42] on span "In mẫu tem hàng tự cấu hình" at bounding box center [857, 38] width 146 height 18
click at [906, 42] on span "In mẫu tem hàng tự cấu hình" at bounding box center [857, 38] width 146 height 18
click at [922, 42] on span "In mẫu tem hàng tự cấu hình" at bounding box center [857, 38] width 146 height 18
click at [900, 39] on span "In mẫu tem hàng tự cấu hình" at bounding box center [857, 38] width 146 height 18
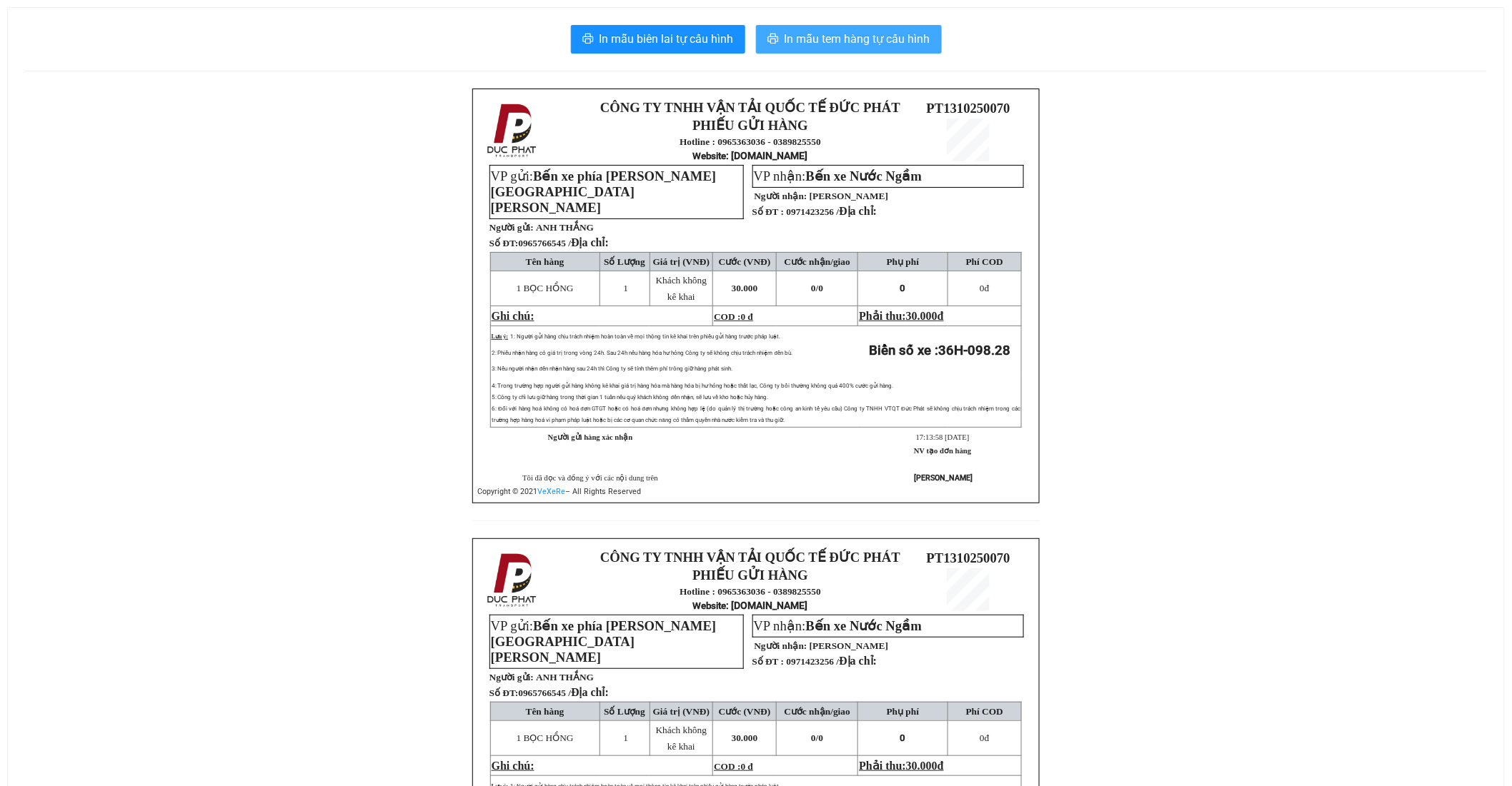
click at [901, 42] on span "In mẫu tem hàng tự cấu hình" at bounding box center [857, 38] width 146 height 18
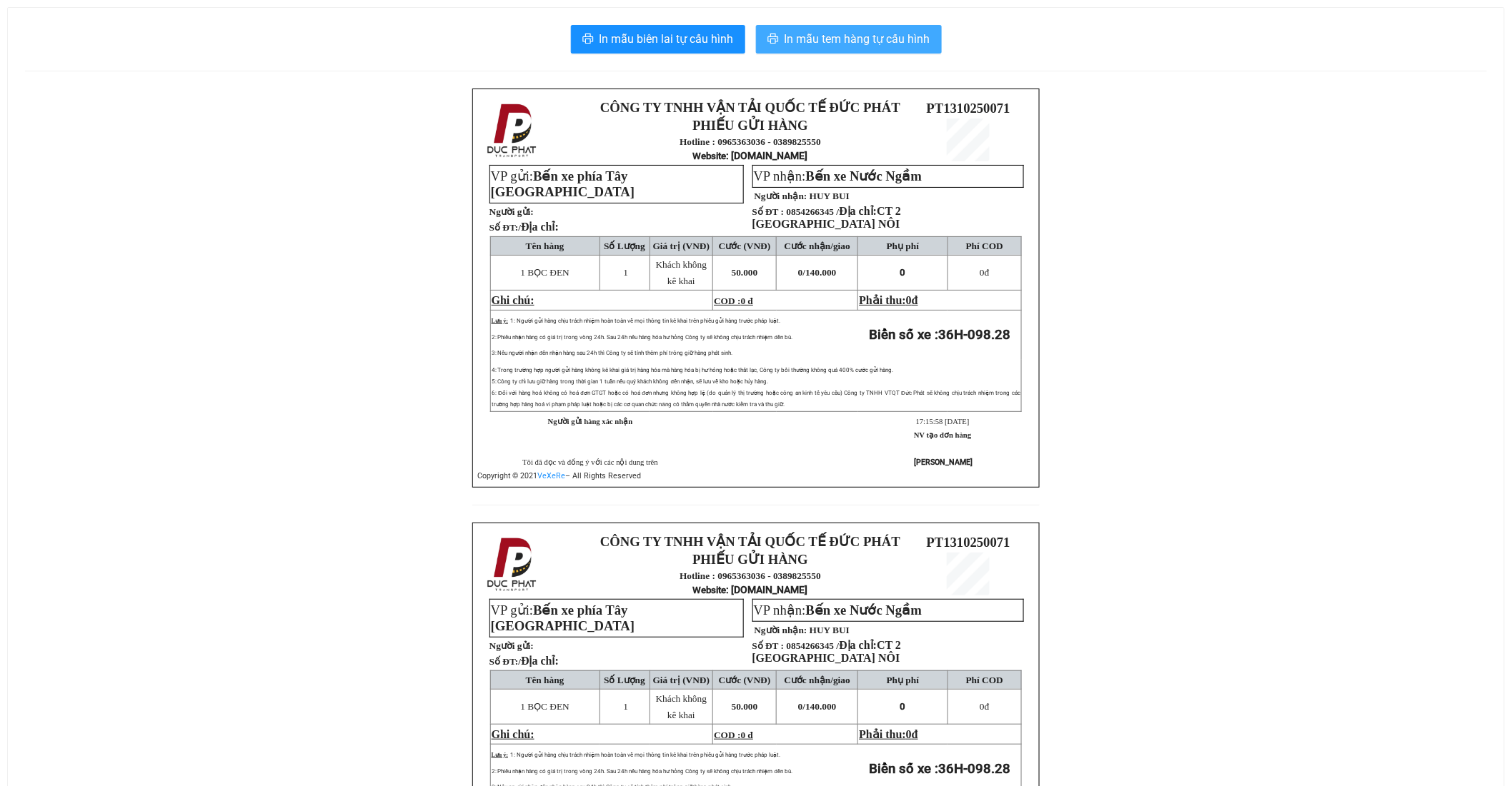
click at [869, 38] on span "In mẫu tem hàng tự cấu hình" at bounding box center [857, 38] width 146 height 18
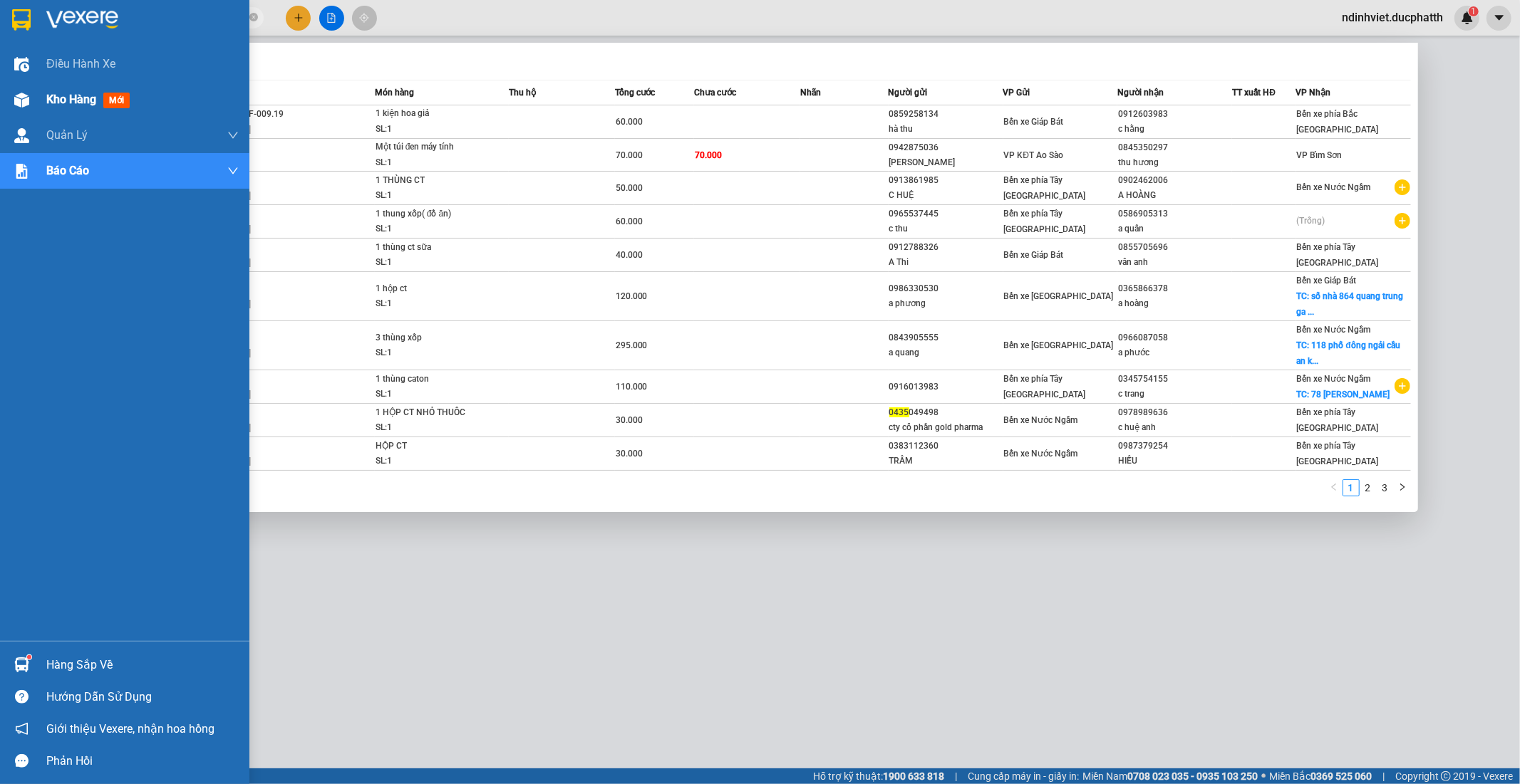
click at [23, 97] on img at bounding box center [22, 100] width 15 height 15
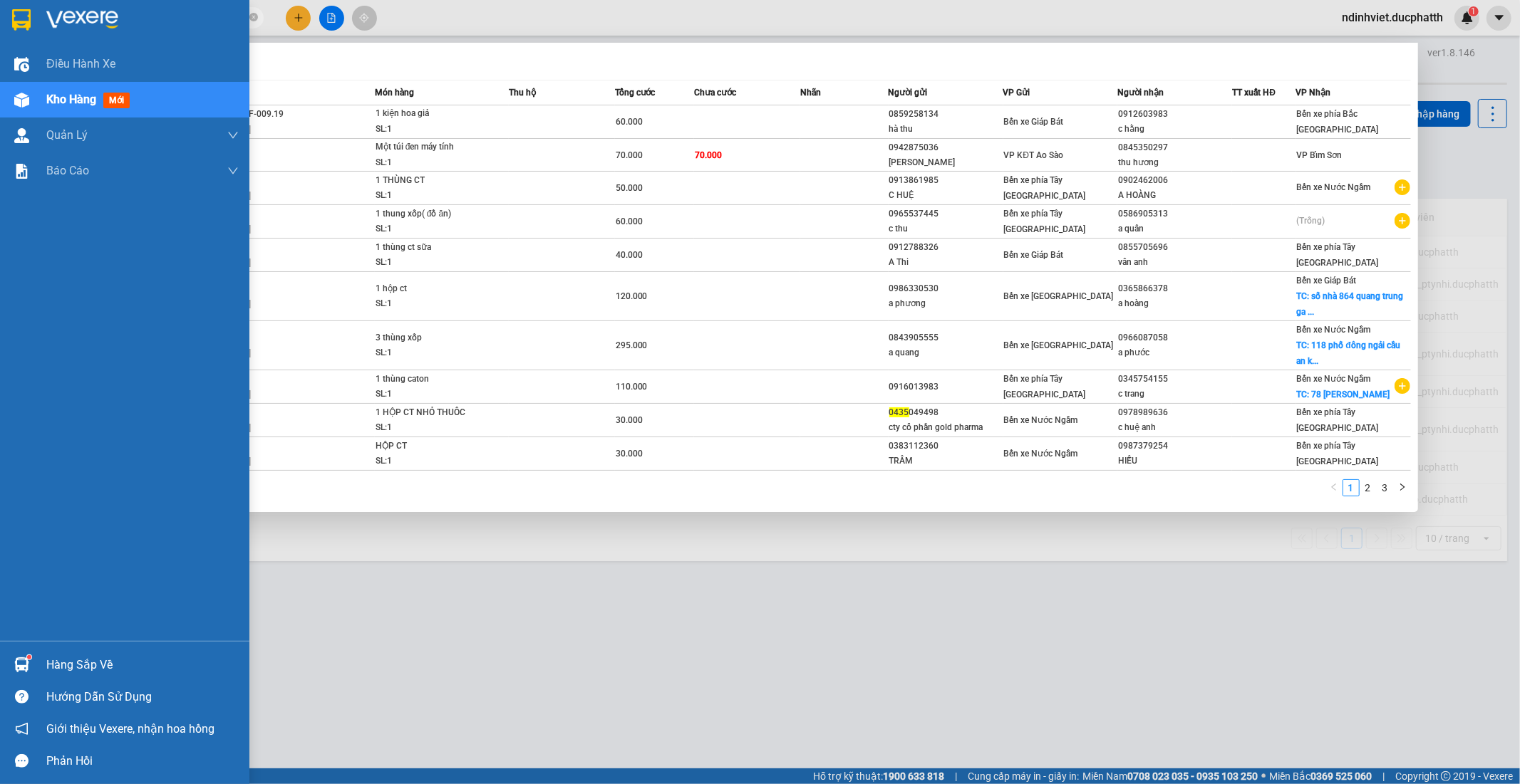
click at [84, 100] on span "Kho hàng" at bounding box center [71, 99] width 50 height 14
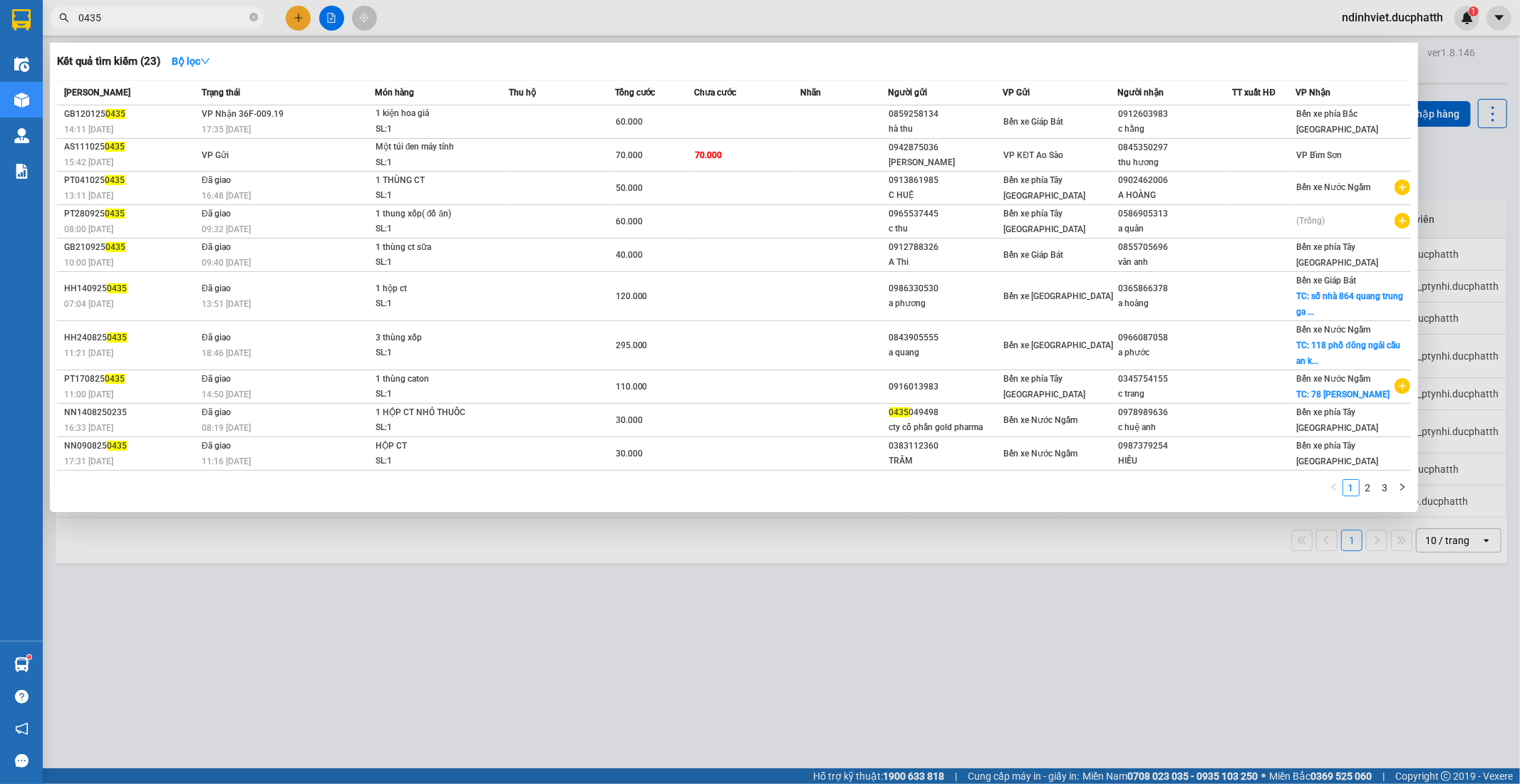
drag, startPoint x: 767, startPoint y: 694, endPoint x: 756, endPoint y: 664, distance: 32.0
click at [765, 688] on div at bounding box center [760, 392] width 1520 height 784
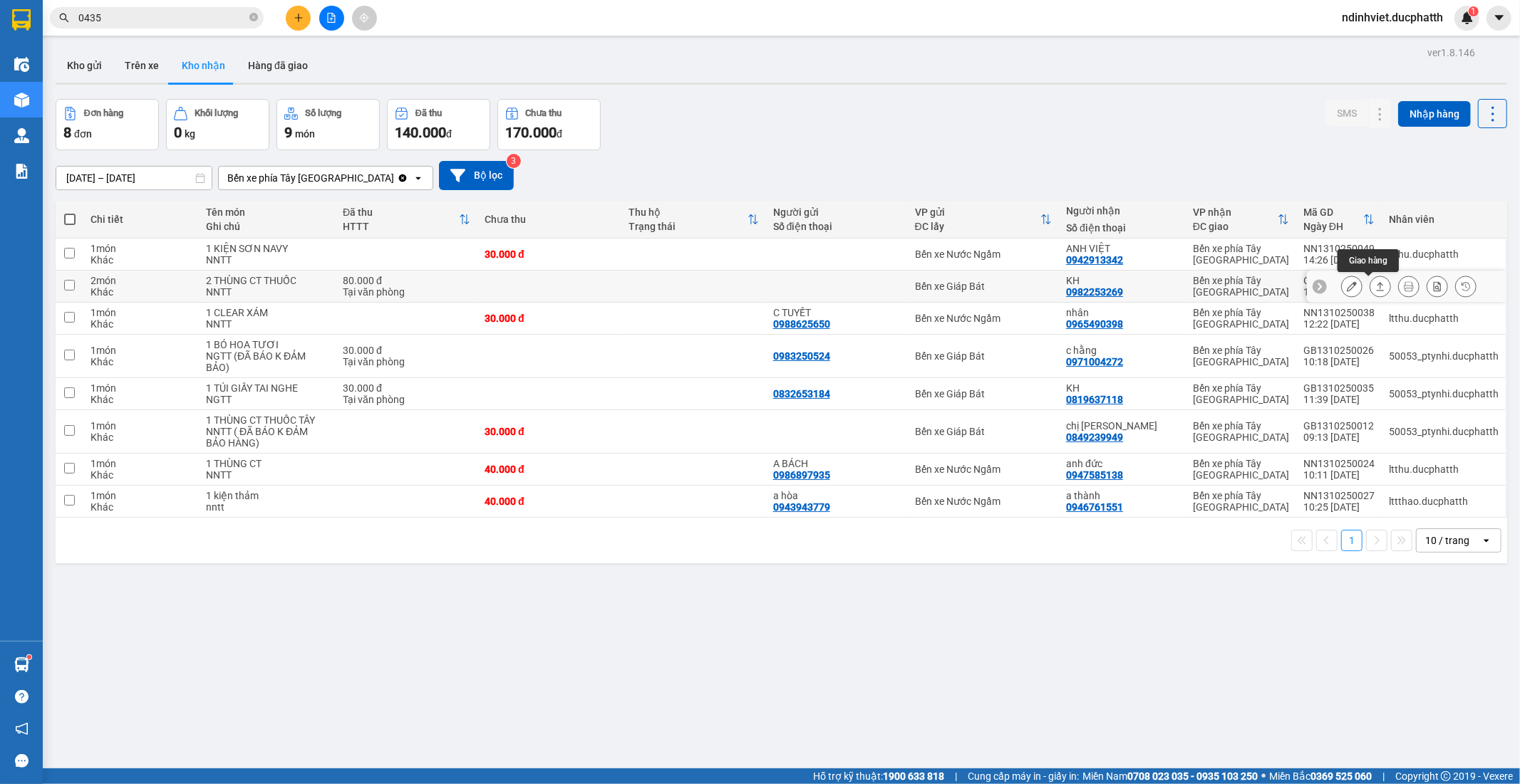
click at [1375, 286] on icon at bounding box center [1380, 286] width 10 height 10
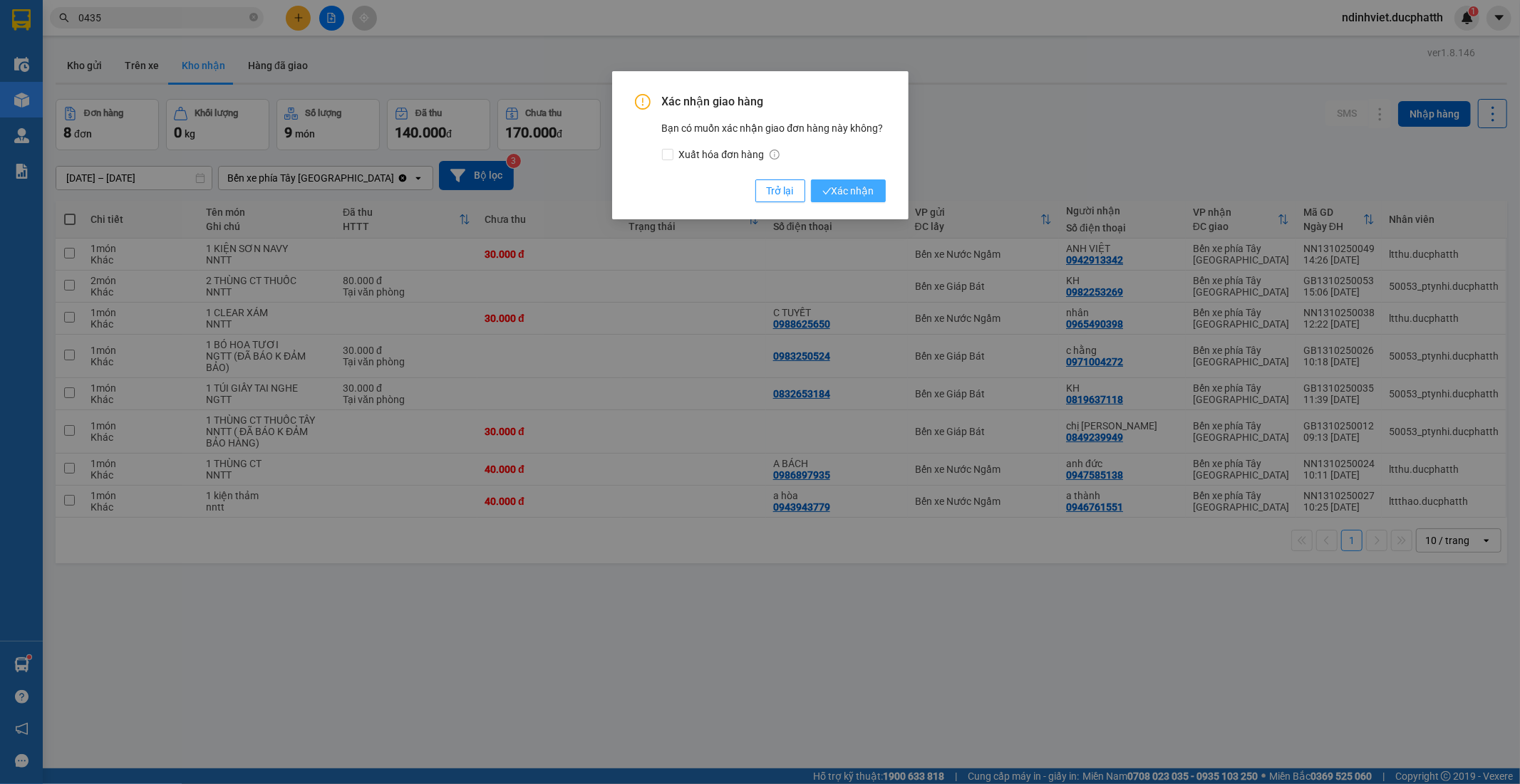
click at [844, 187] on span "Xác nhận" at bounding box center [848, 191] width 52 height 16
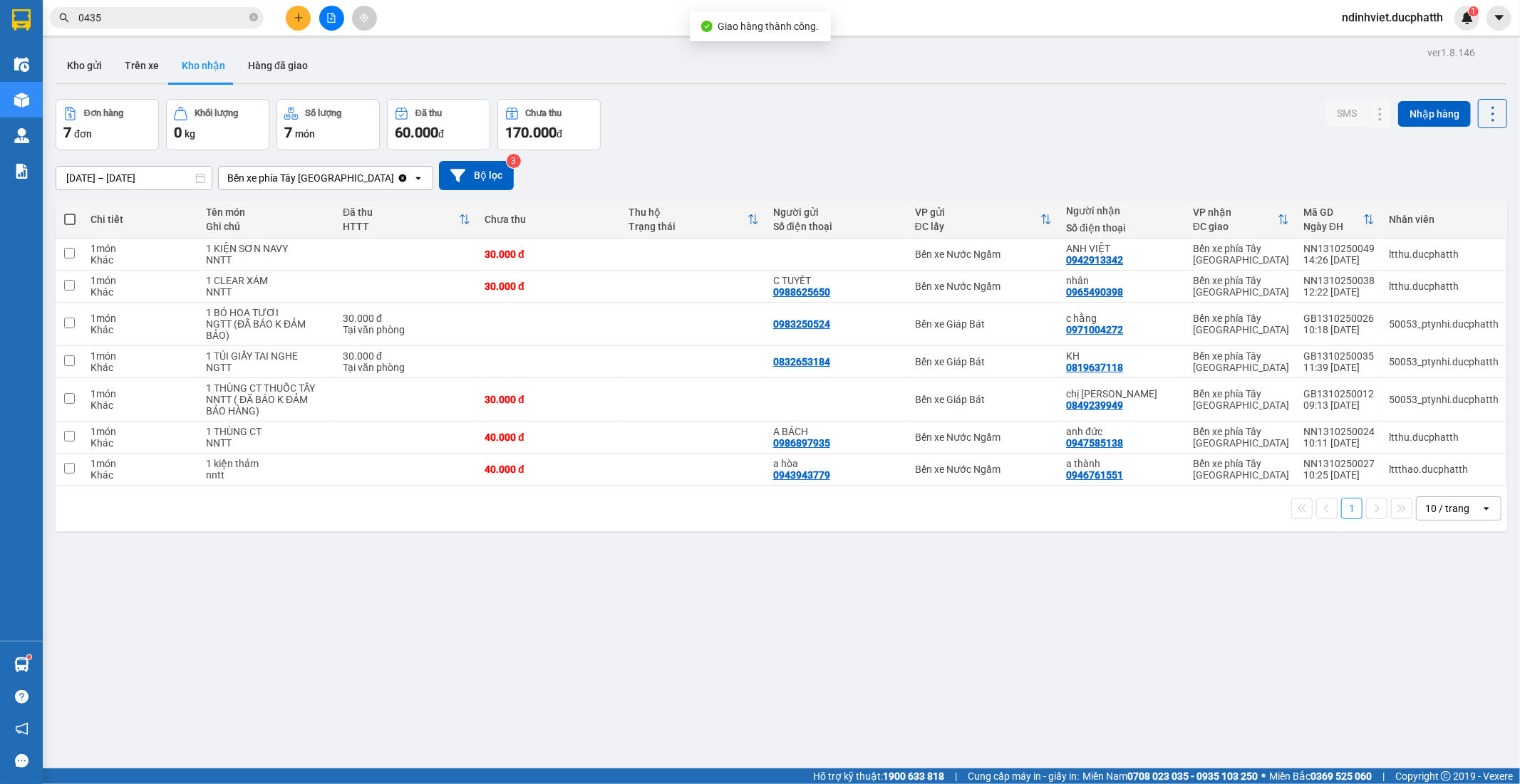
click at [799, 626] on div "ver 1.8.146 Kho gửi Trên xe Kho nhận Hàng đã giao Đơn hàng 7 đơn Khối lượng 0 k…" at bounding box center [780, 434] width 1462 height 784
